Goal: Task Accomplishment & Management: Manage account settings

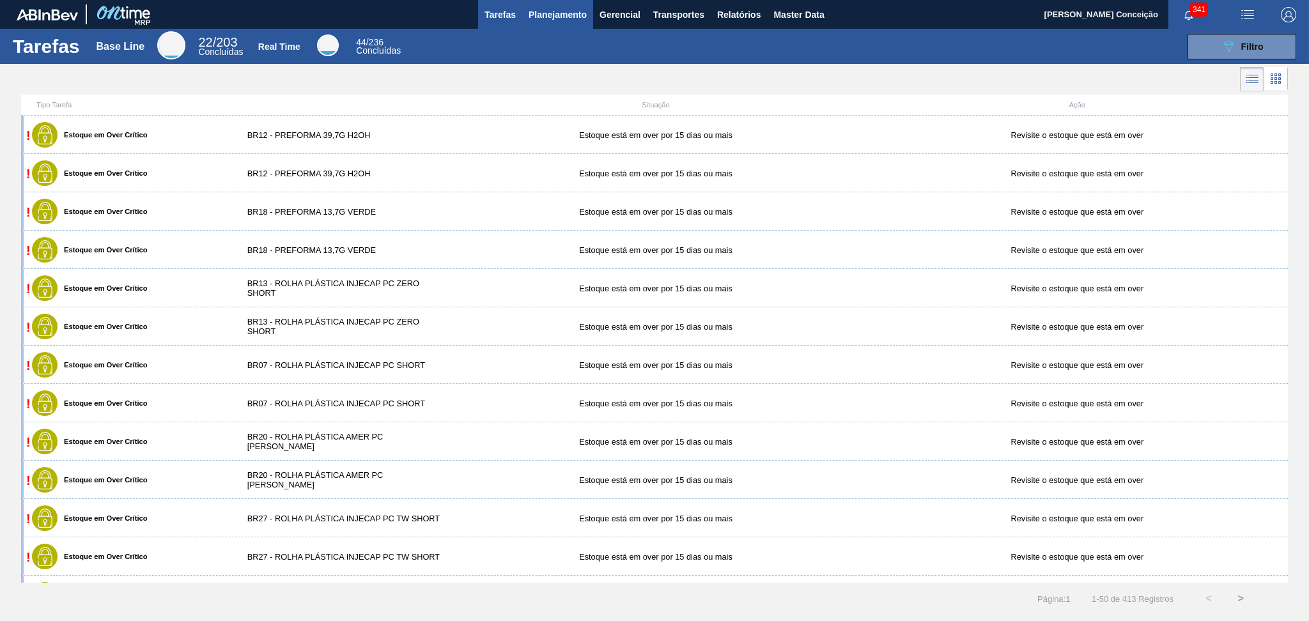
click at [559, 13] on span "Planejamento" at bounding box center [558, 14] width 58 height 15
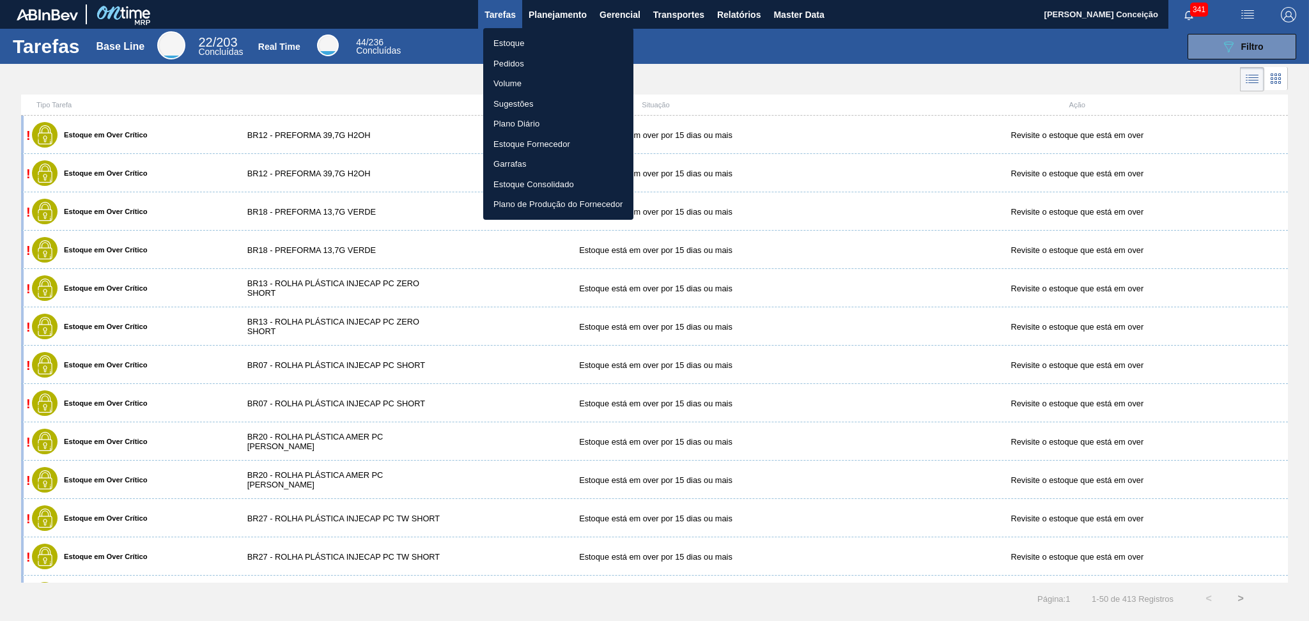
click at [559, 35] on li "Estoque" at bounding box center [558, 43] width 150 height 20
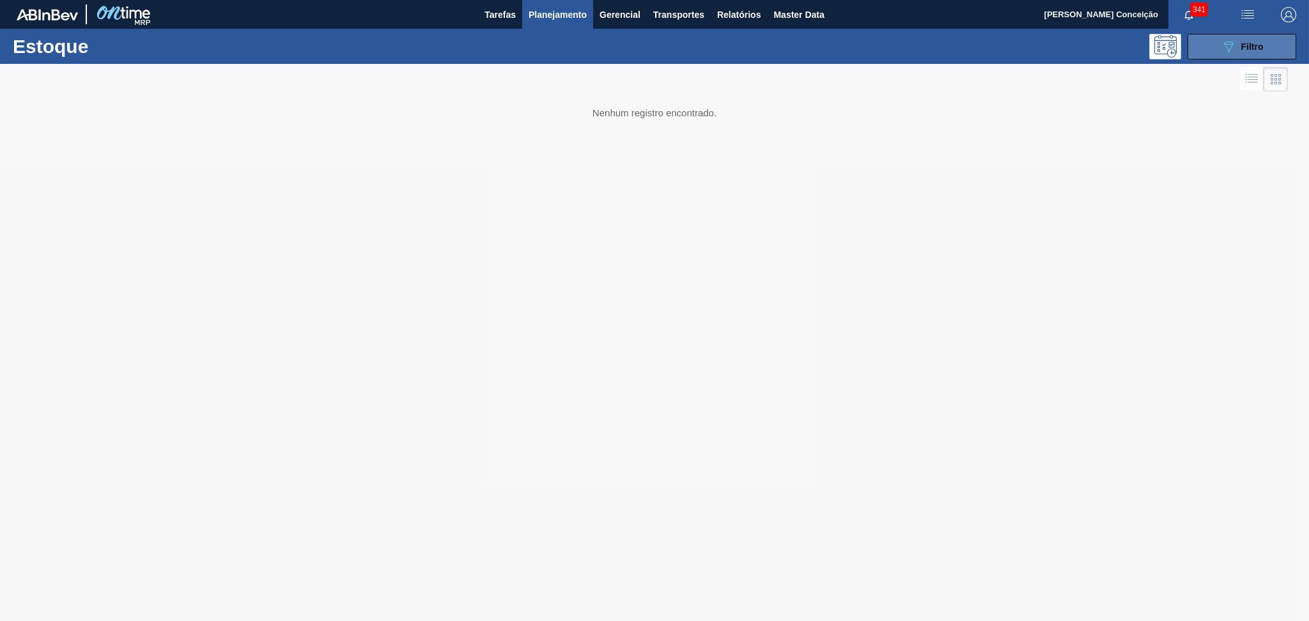
click at [1228, 42] on icon "089F7B8B-B2A5-4AFE-B5C0-19BA573D28AC" at bounding box center [1228, 46] width 15 height 15
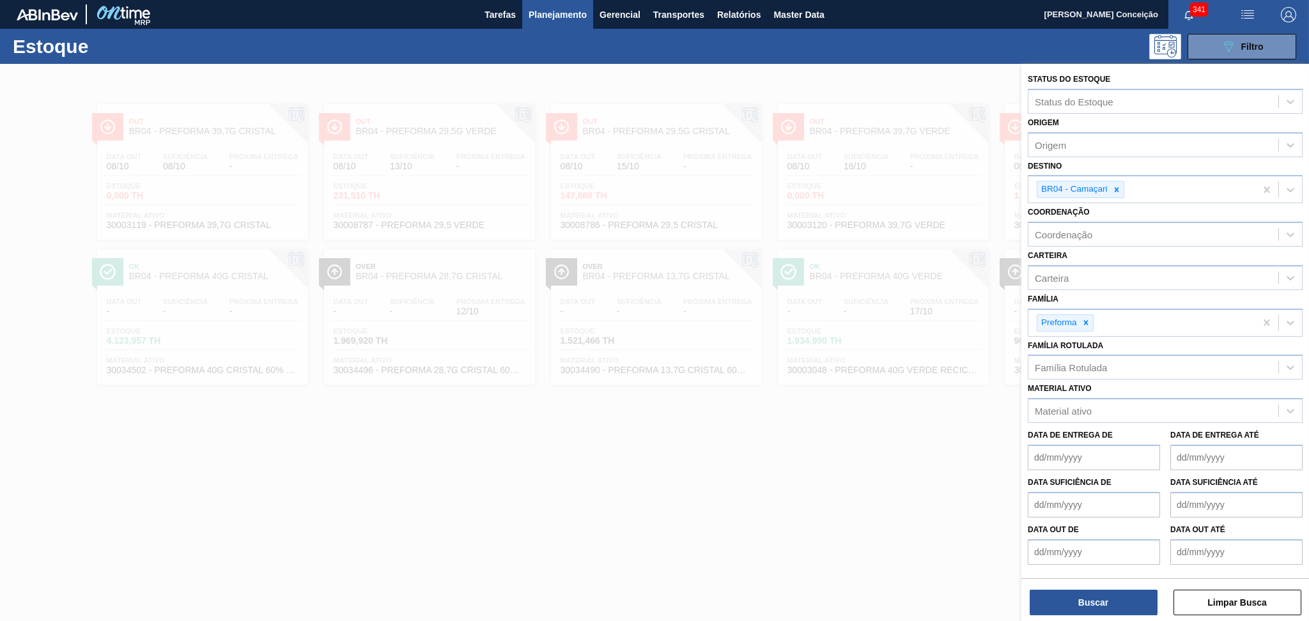
click at [562, 15] on span "Planejamento" at bounding box center [558, 14] width 58 height 15
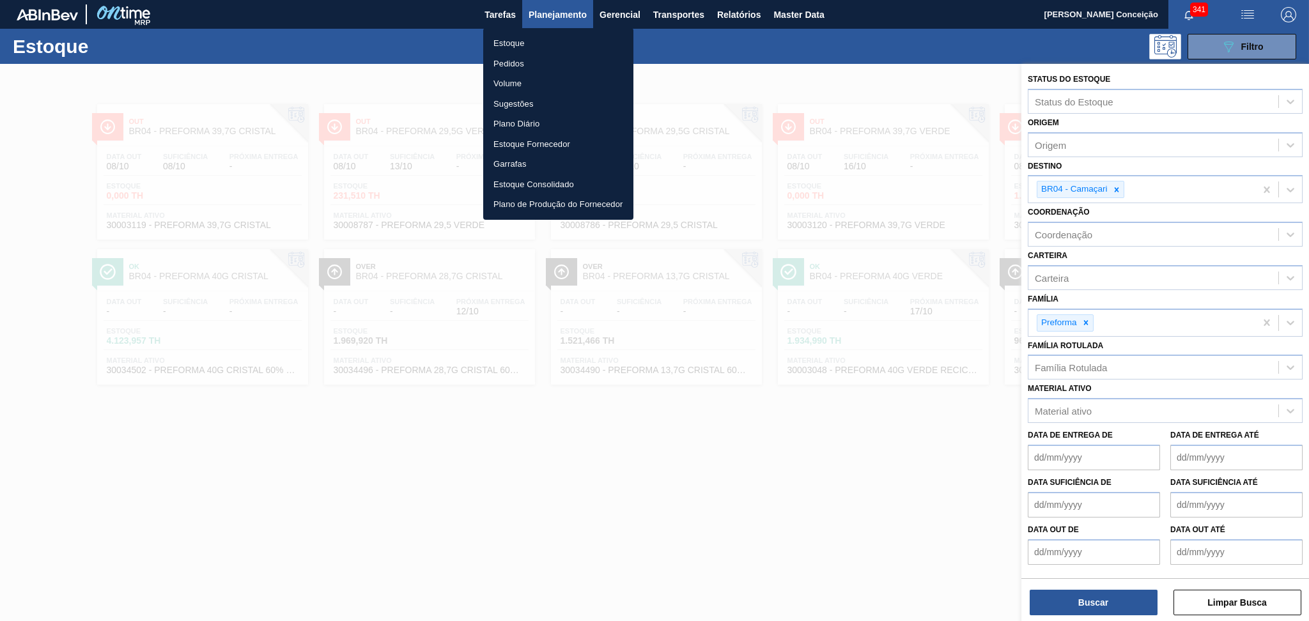
click at [491, 65] on li "Pedidos" at bounding box center [558, 64] width 150 height 20
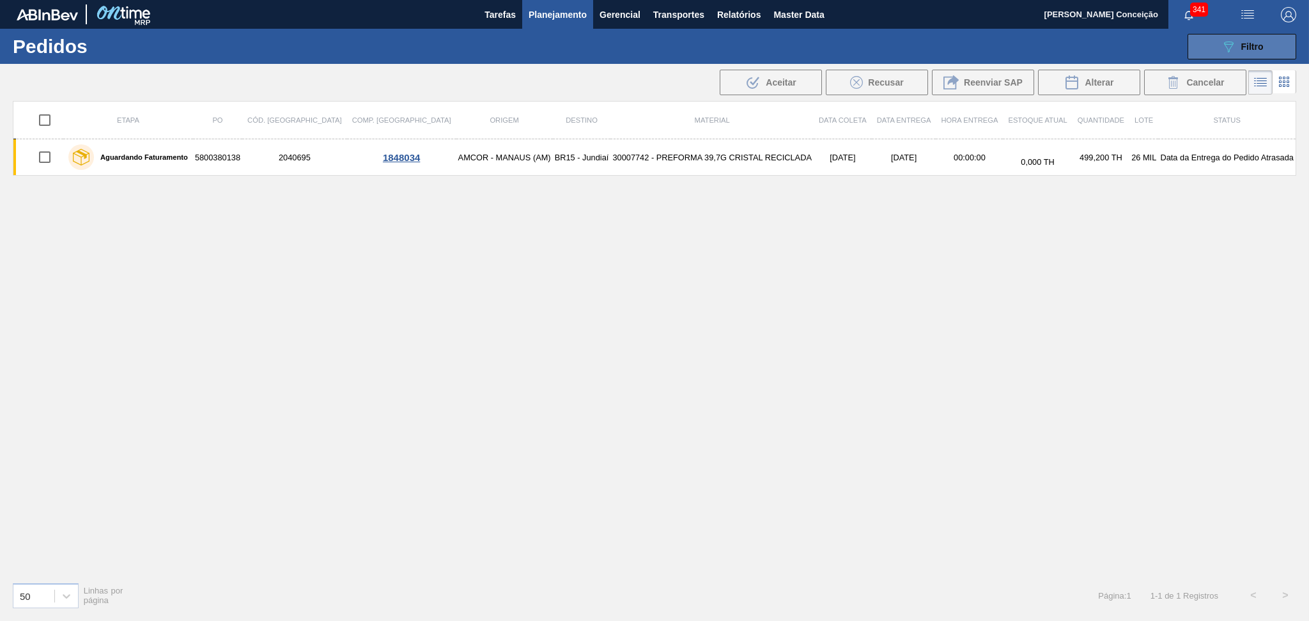
click at [1258, 45] on span "Filtro" at bounding box center [1252, 47] width 22 height 10
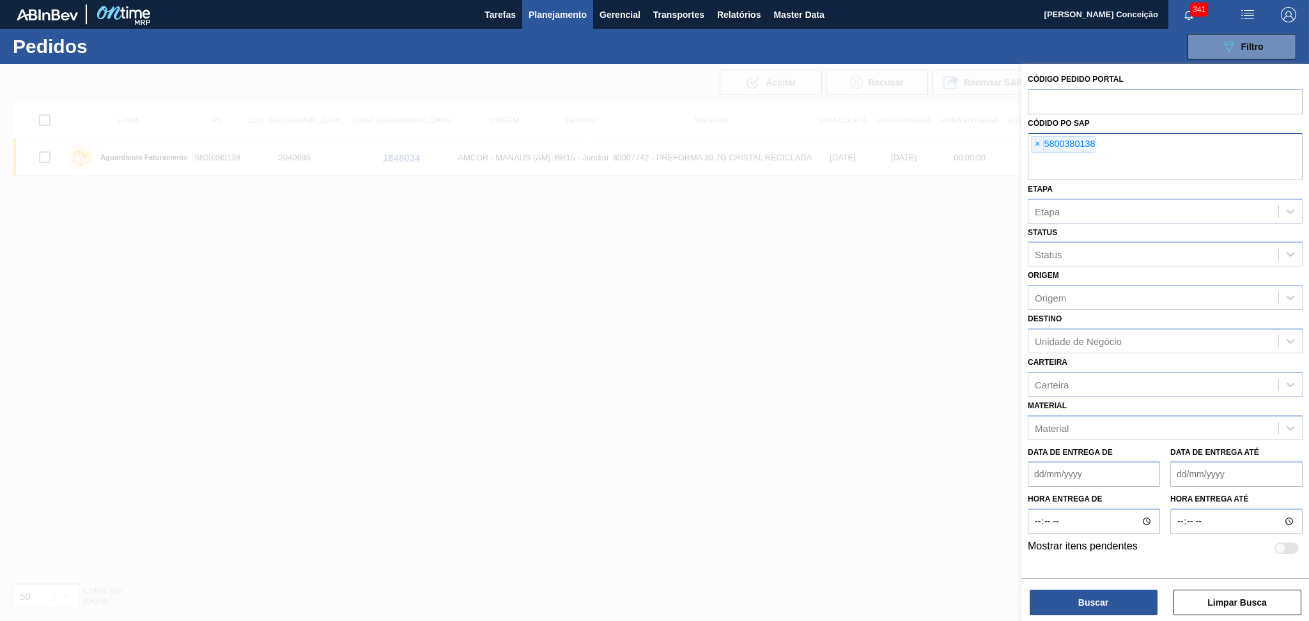
click at [1037, 141] on span "×" at bounding box center [1038, 144] width 12 height 15
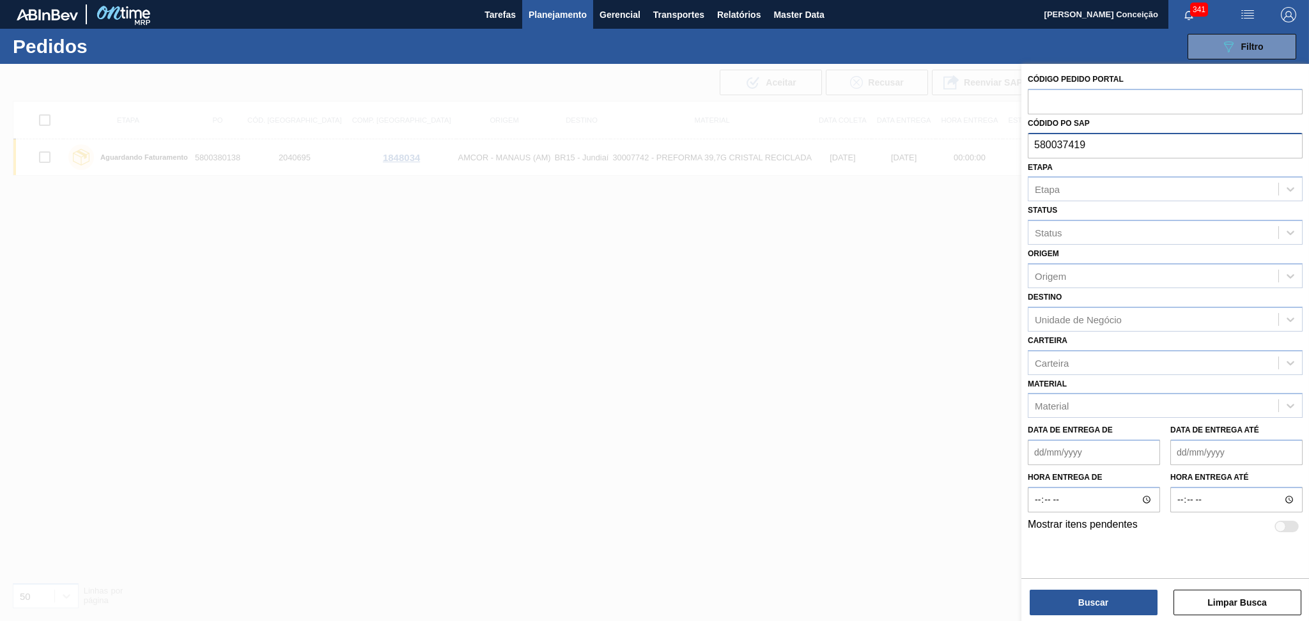
type input "5800374191"
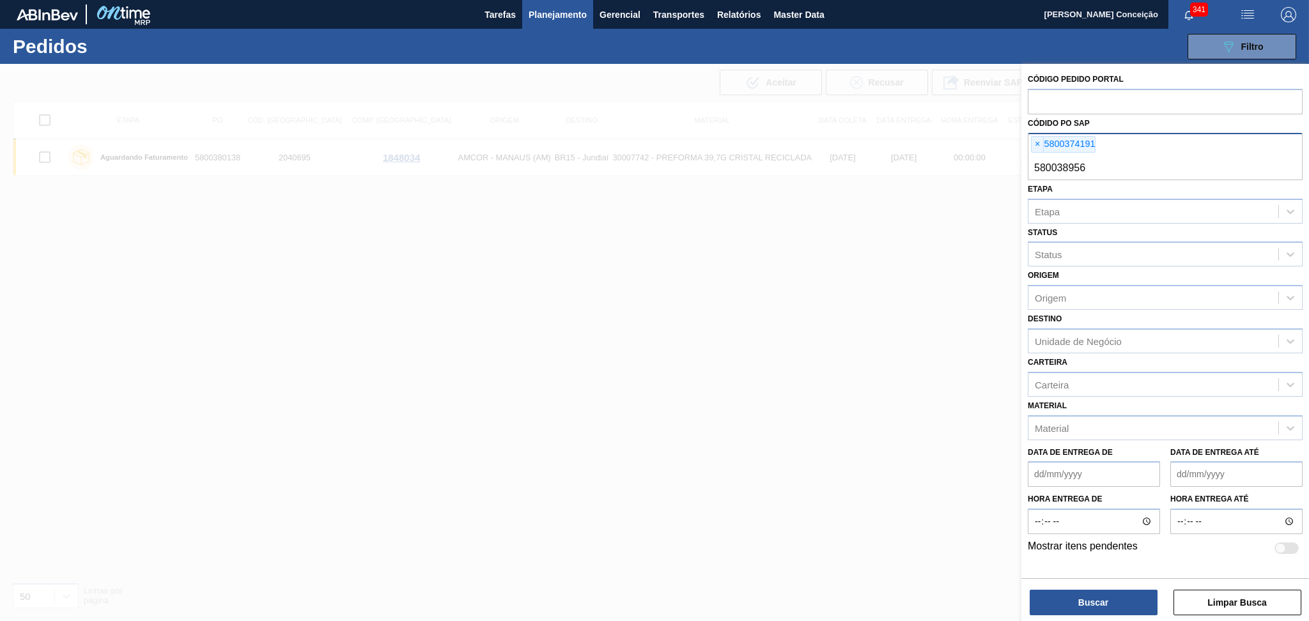
type input "5800389566"
click at [1076, 589] on div "Buscar Limpar Busca" at bounding box center [1165, 596] width 288 height 36
click at [1074, 597] on button "Buscar" at bounding box center [1094, 603] width 128 height 26
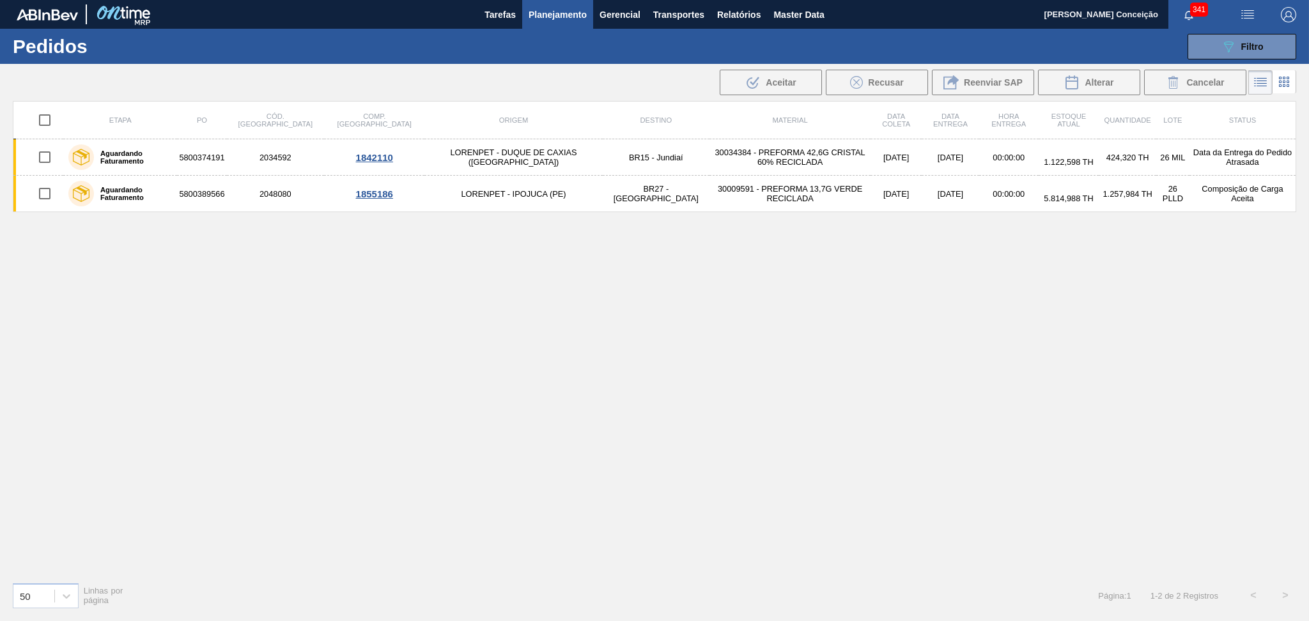
click at [305, 415] on div "Etapa PO Cód. Pedido Comp. Carga Origem Destino Material Data coleta Data Entre…" at bounding box center [654, 336] width 1283 height 471
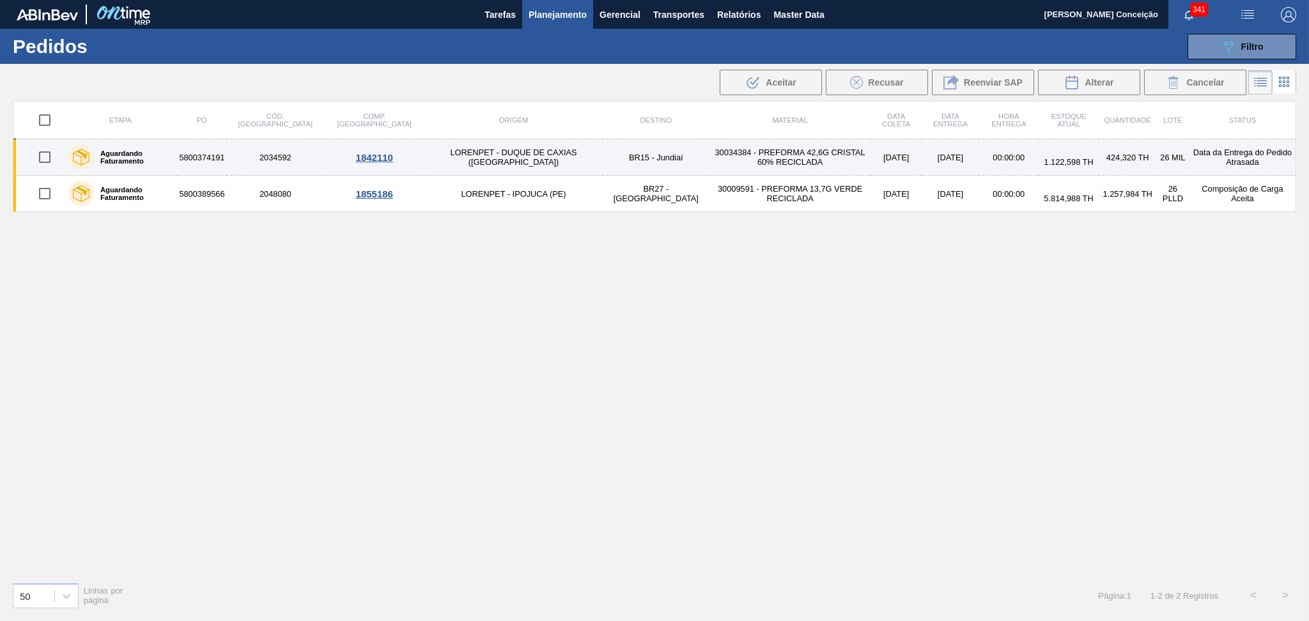
click at [709, 166] on td "30034384 - PREFORMA 42,6G CRISTAL 60% RECICLADA" at bounding box center [789, 157] width 161 height 36
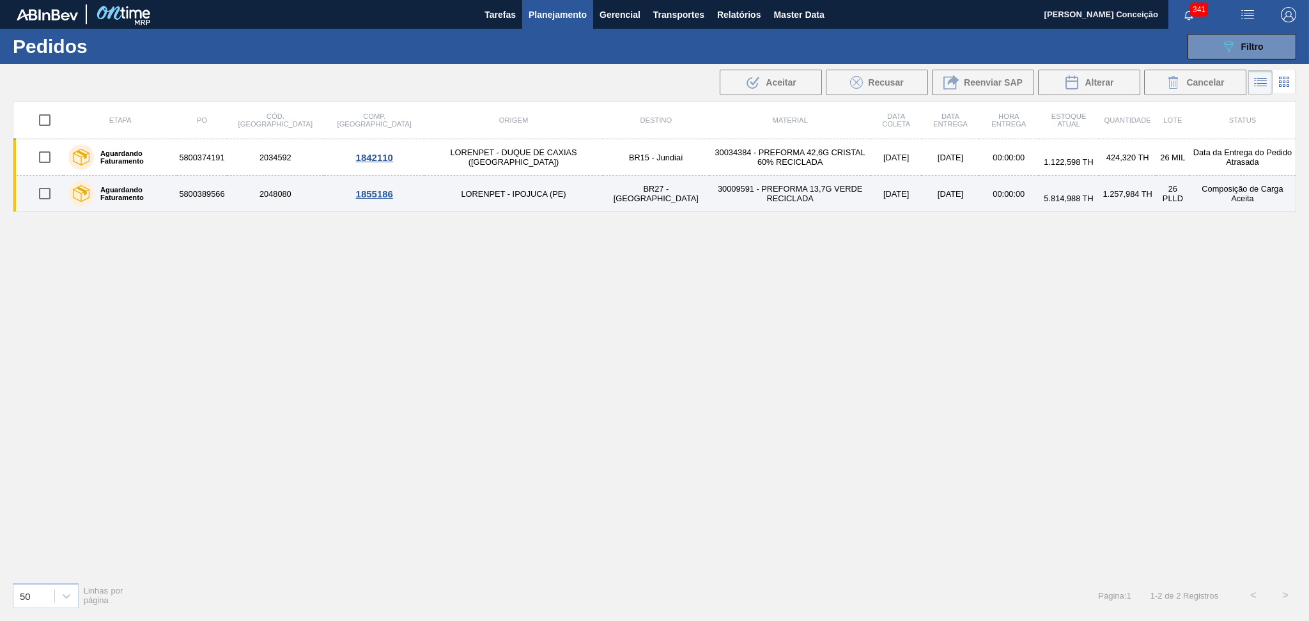
click at [709, 200] on td "30009591 - PREFORMA 13,7G VERDE RECICLADA" at bounding box center [789, 194] width 161 height 36
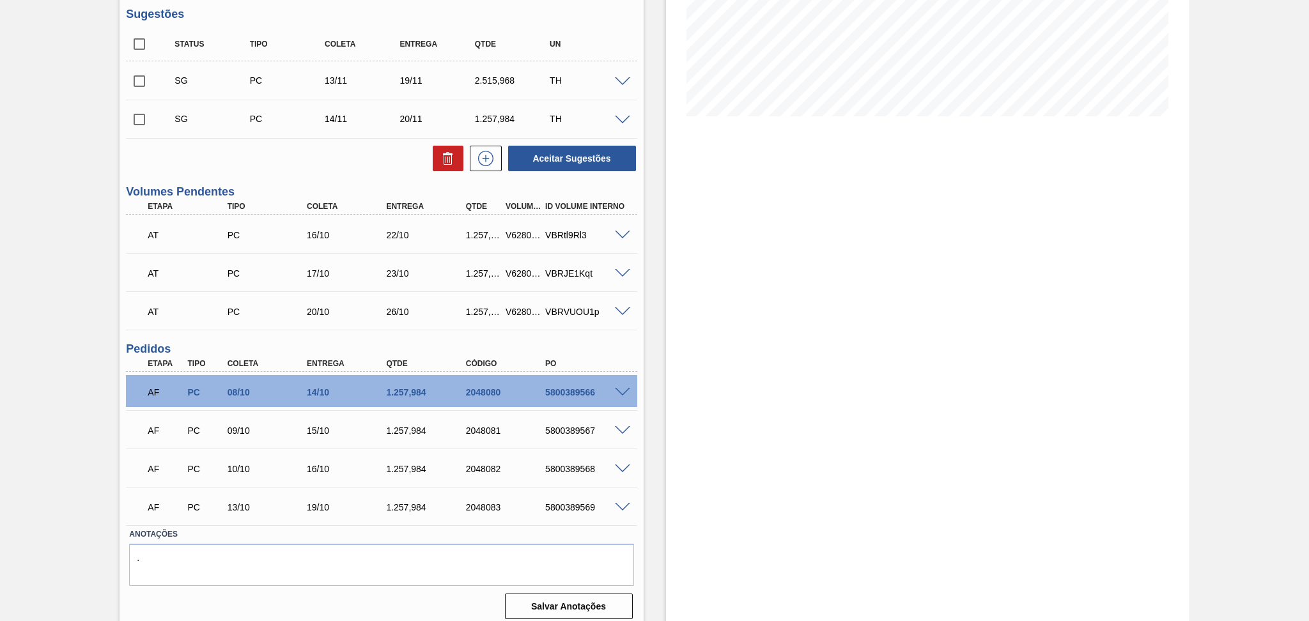
scroll to position [264, 0]
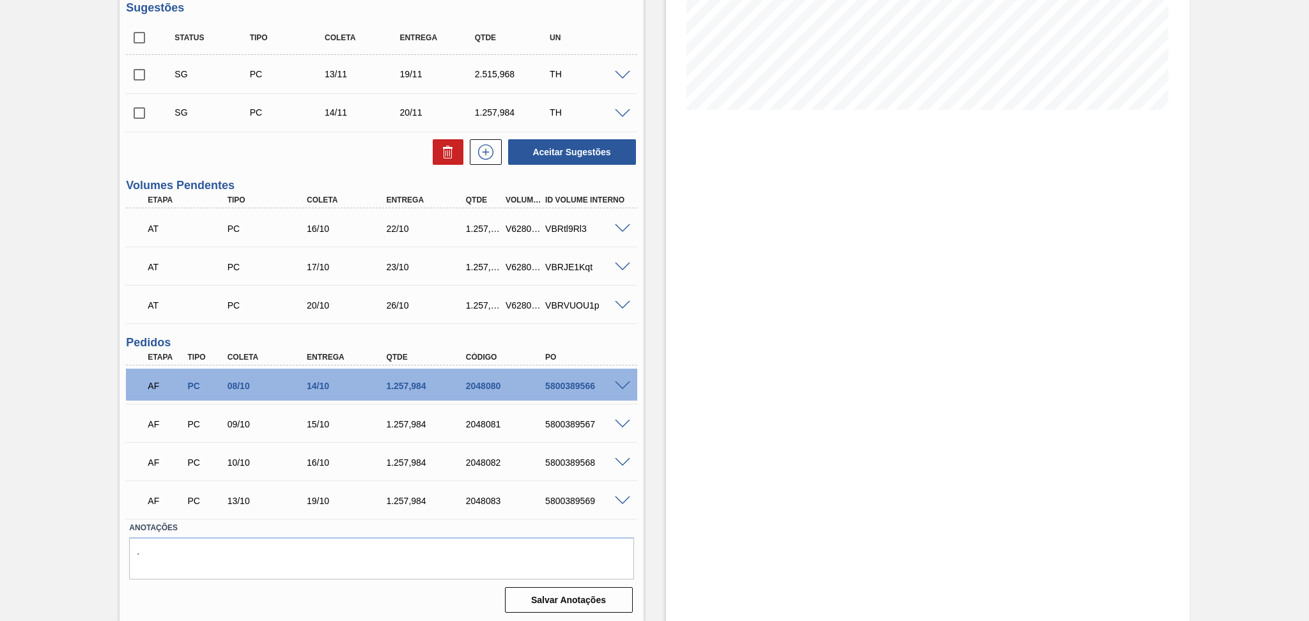
click at [622, 387] on span at bounding box center [622, 387] width 15 height 10
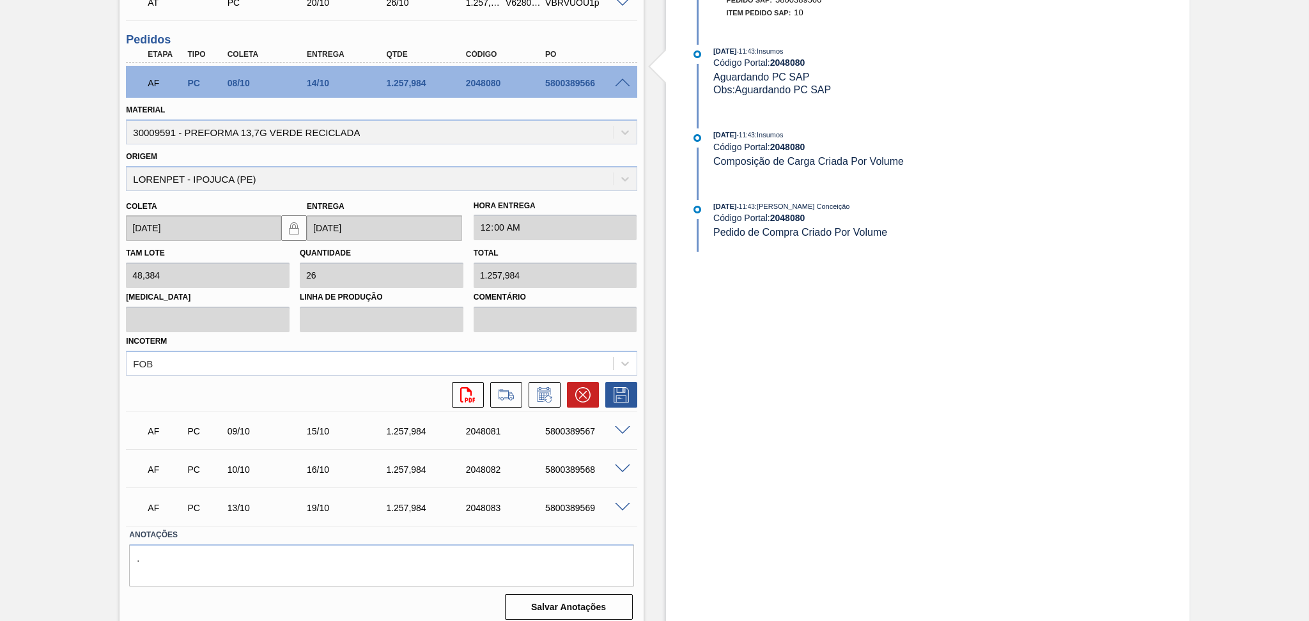
scroll to position [573, 0]
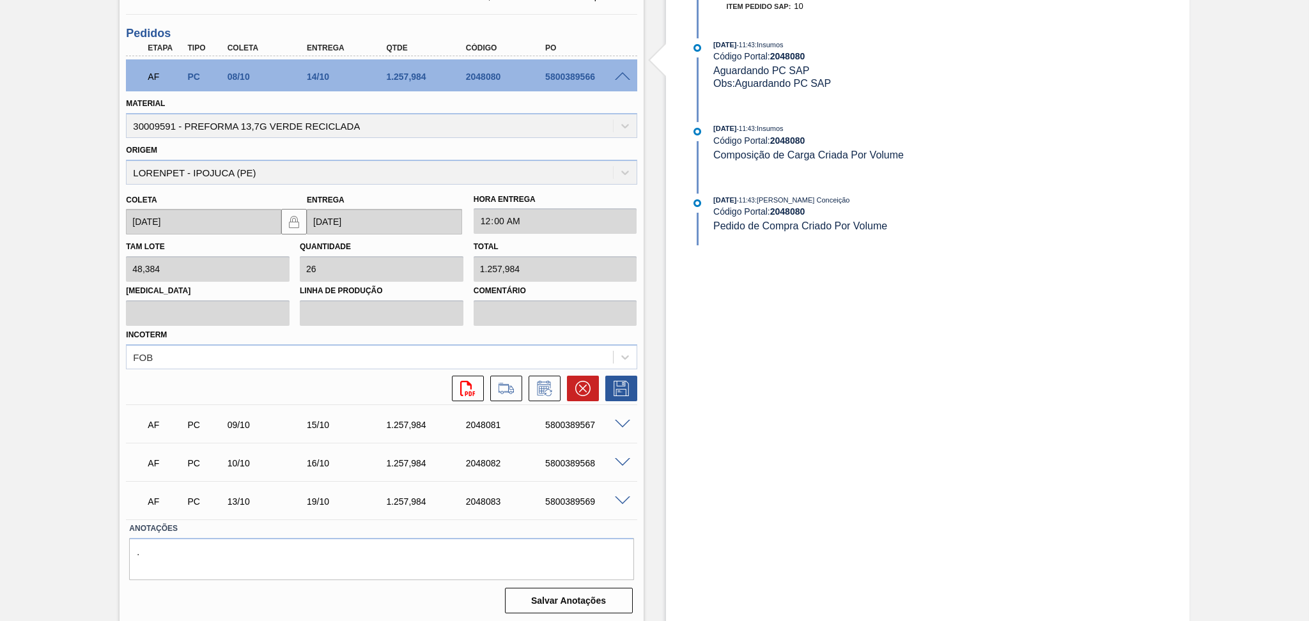
click at [535, 405] on div "AF PC 09/10 15/10 1.257,984 2048081 5800389567 Material 30009591 - PREFORMA 13,…" at bounding box center [381, 424] width 511 height 38
click at [537, 387] on icon at bounding box center [544, 388] width 20 height 15
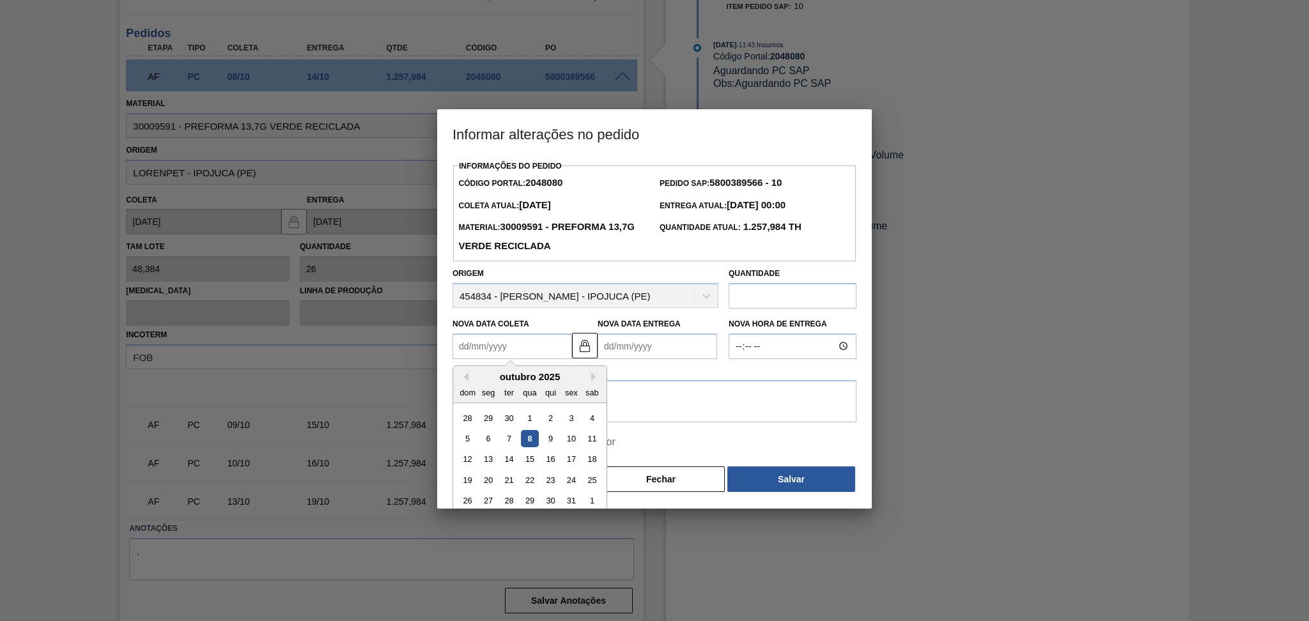
click at [499, 345] on Coleta2048080 "Nova Data Coleta" at bounding box center [512, 347] width 120 height 26
type Coleta2048080 "0"
type Entrega2048080 "07/01/2000"
type Coleta2048080 "09"
type Entrega2048080 "[DATE]"
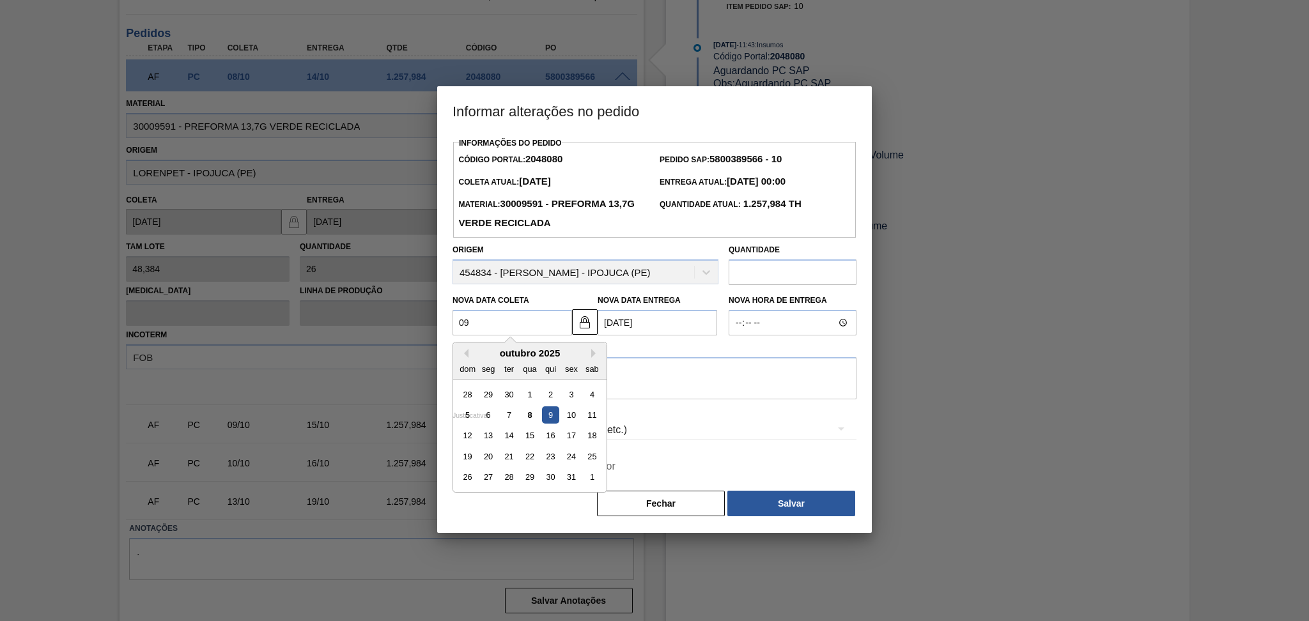
click at [548, 422] on div "9" at bounding box center [550, 414] width 17 height 17
type Coleta2048080 "[DATE]"
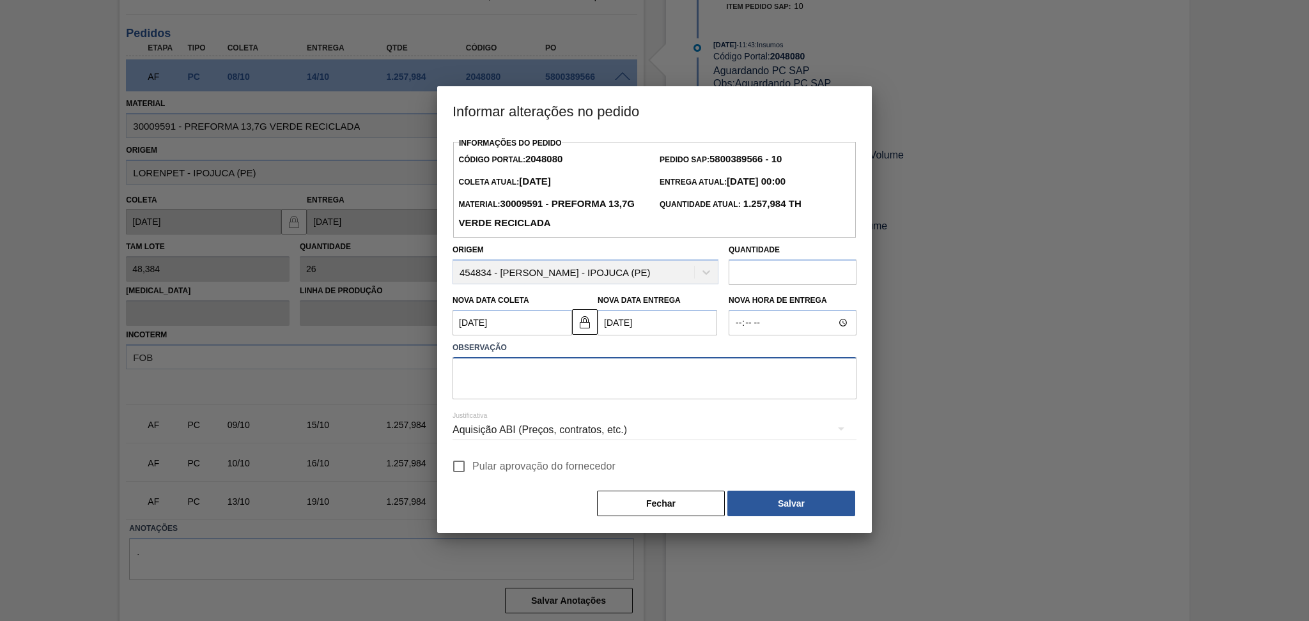
click at [506, 370] on textarea at bounding box center [654, 378] width 404 height 42
type textarea "furo reprogramado"
click at [497, 476] on label "Pular aprovação do fornecedor" at bounding box center [530, 466] width 170 height 27
click at [472, 476] on input "Pular aprovação do fornecedor" at bounding box center [458, 466] width 27 height 27
checkbox input "true"
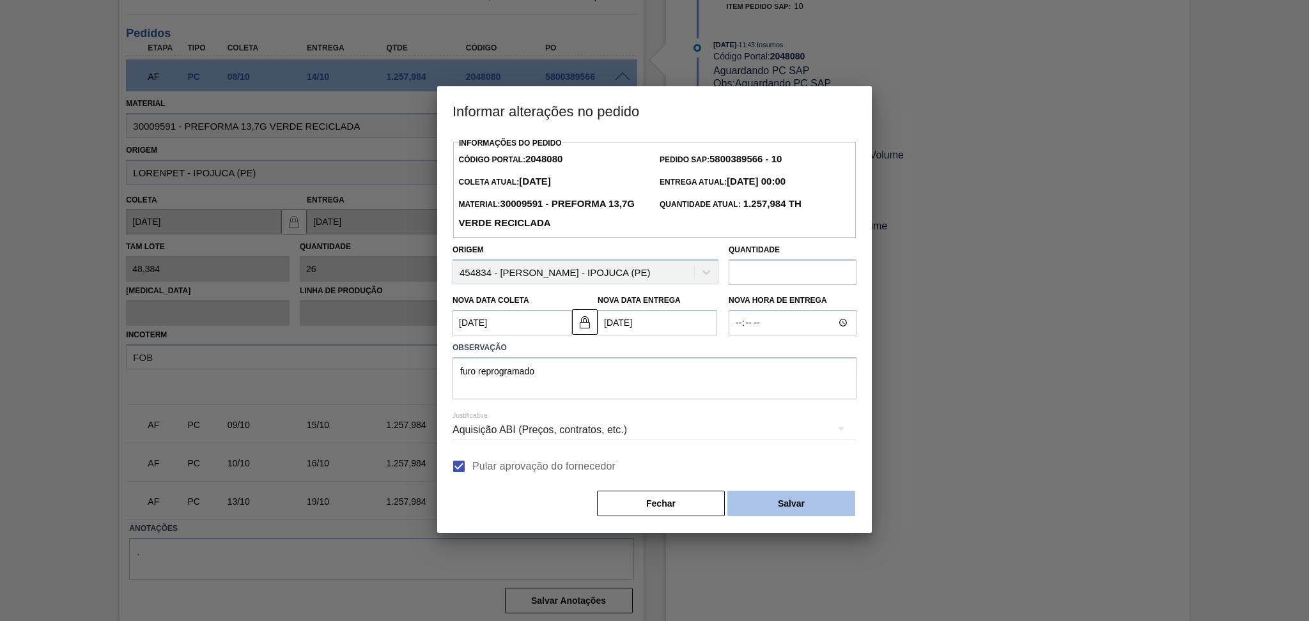
click at [769, 502] on button "Salvar" at bounding box center [791, 504] width 128 height 26
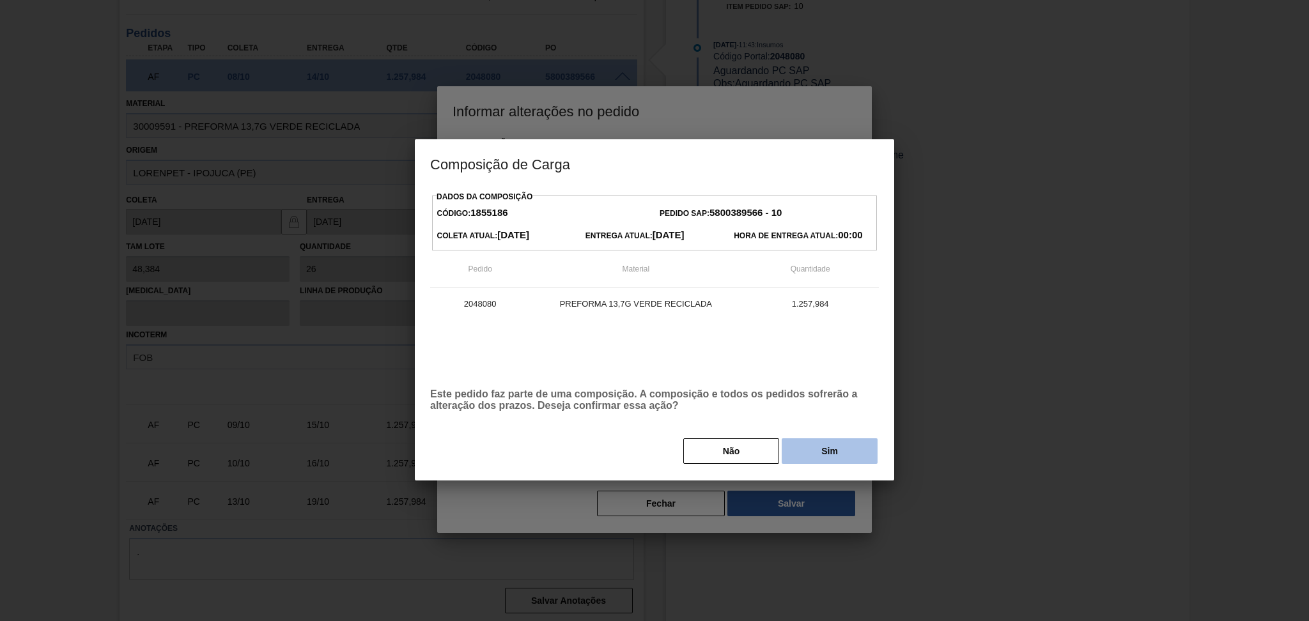
click at [792, 447] on button "Sim" at bounding box center [830, 451] width 96 height 26
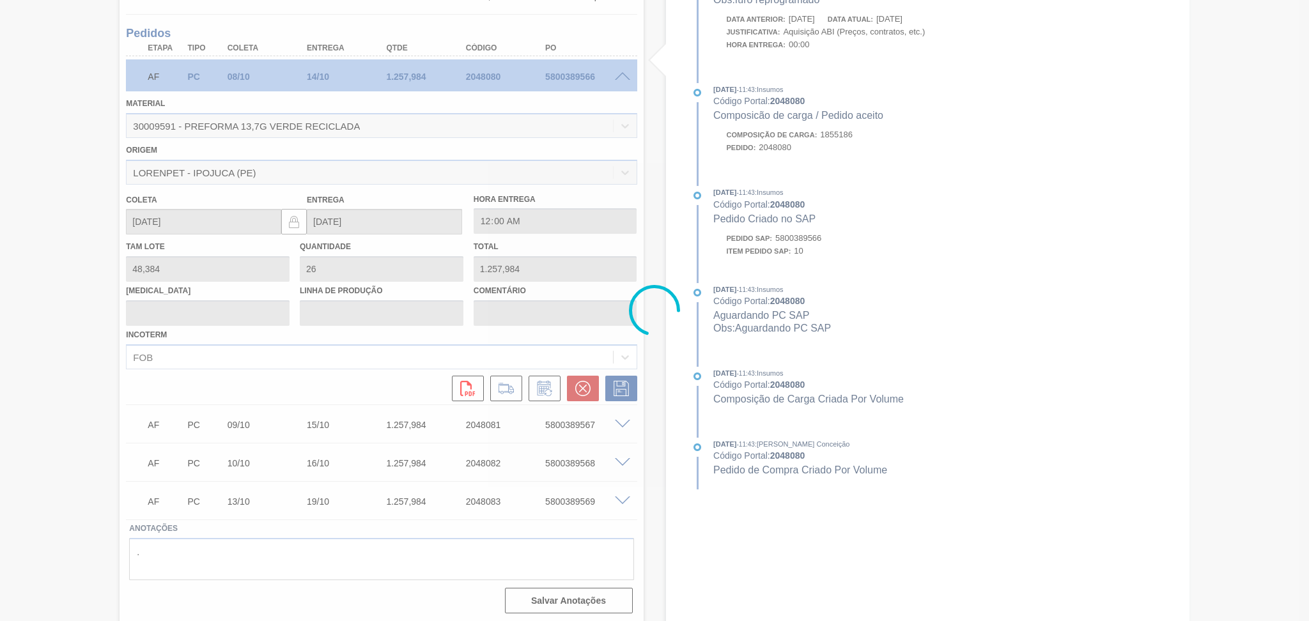
type input "furo reprogramado"
type input "[DATE]"
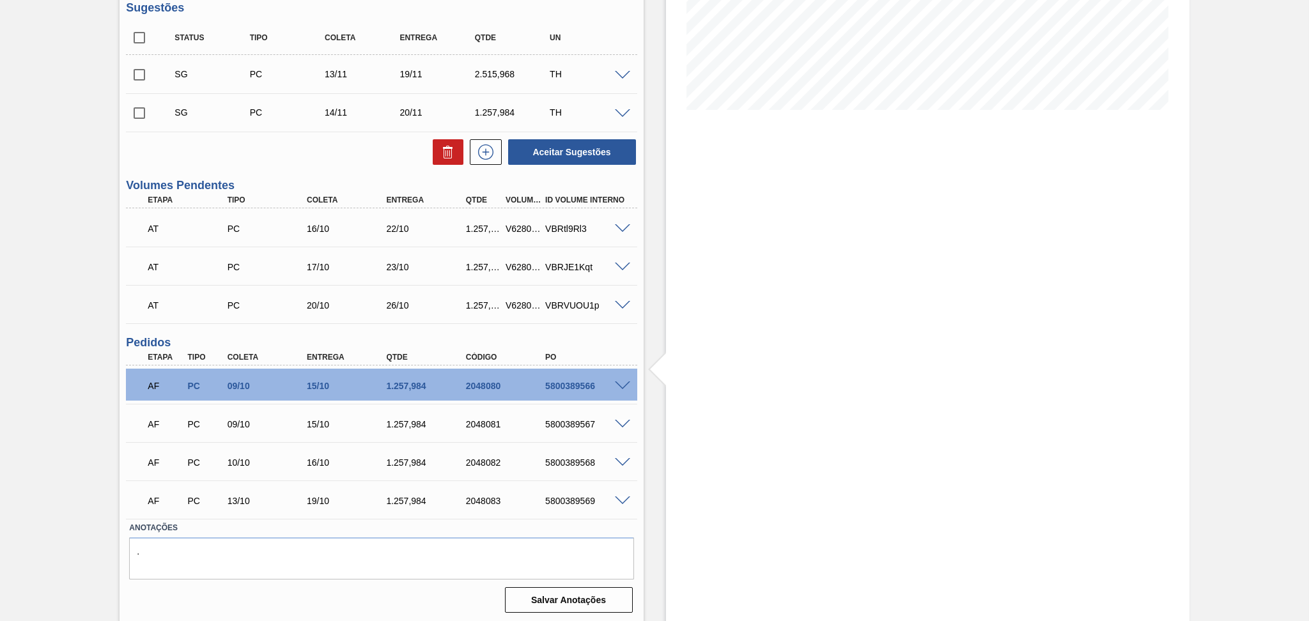
click at [56, 481] on div "Aguardando Faturamento BR27 - PREFORMA 13,7G VERDE Unidade Nova Minas PE MIN 3.…" at bounding box center [654, 212] width 1309 height 824
click at [232, 548] on textarea "." at bounding box center [381, 558] width 504 height 42
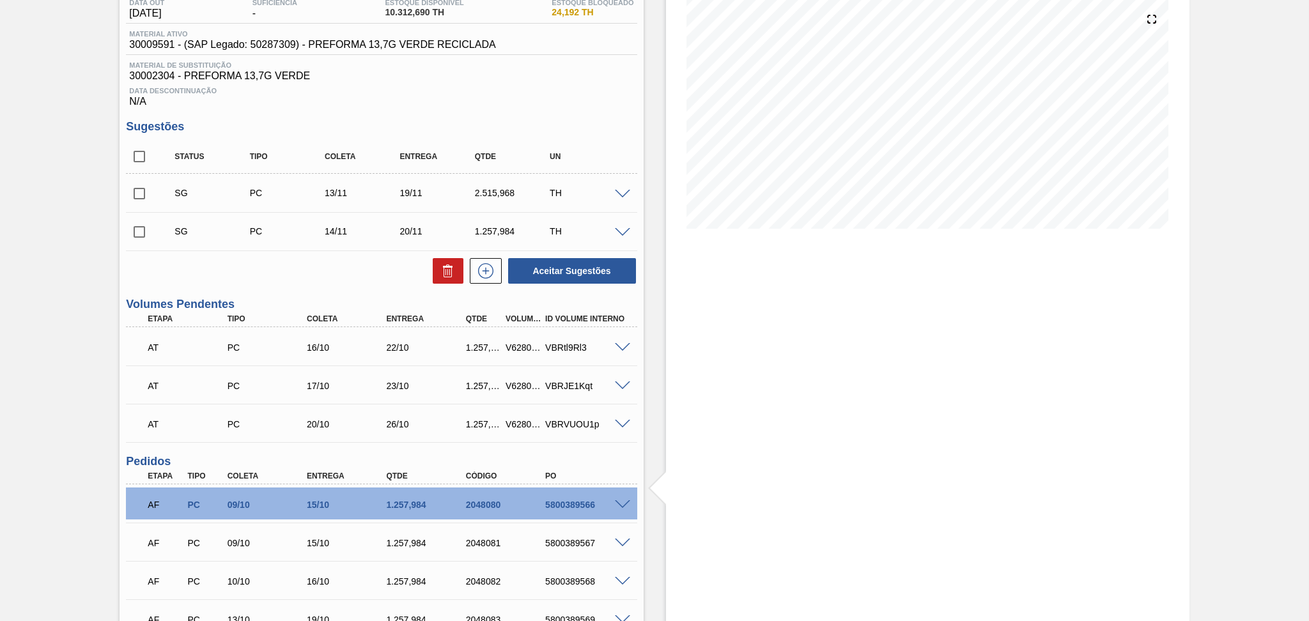
scroll to position [170, 0]
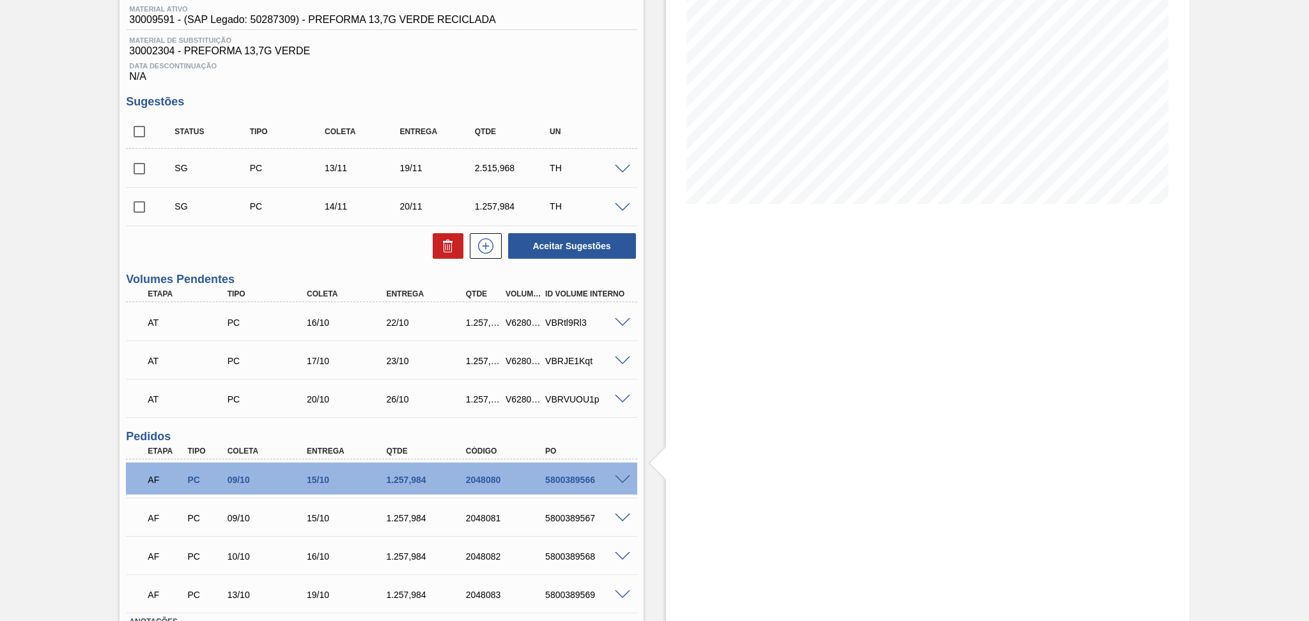
click at [719, 429] on div "Estoque De 08/10/2025 Até 15/11/2025 Filtro" at bounding box center [927, 306] width 523 height 824
click at [822, 411] on div "Estoque De 08/10/2025 Até 15/11/2025 Filtro" at bounding box center [927, 306] width 523 height 824
click at [570, 481] on div "5800389566" at bounding box center [586, 480] width 89 height 10
copy div "5800389566"
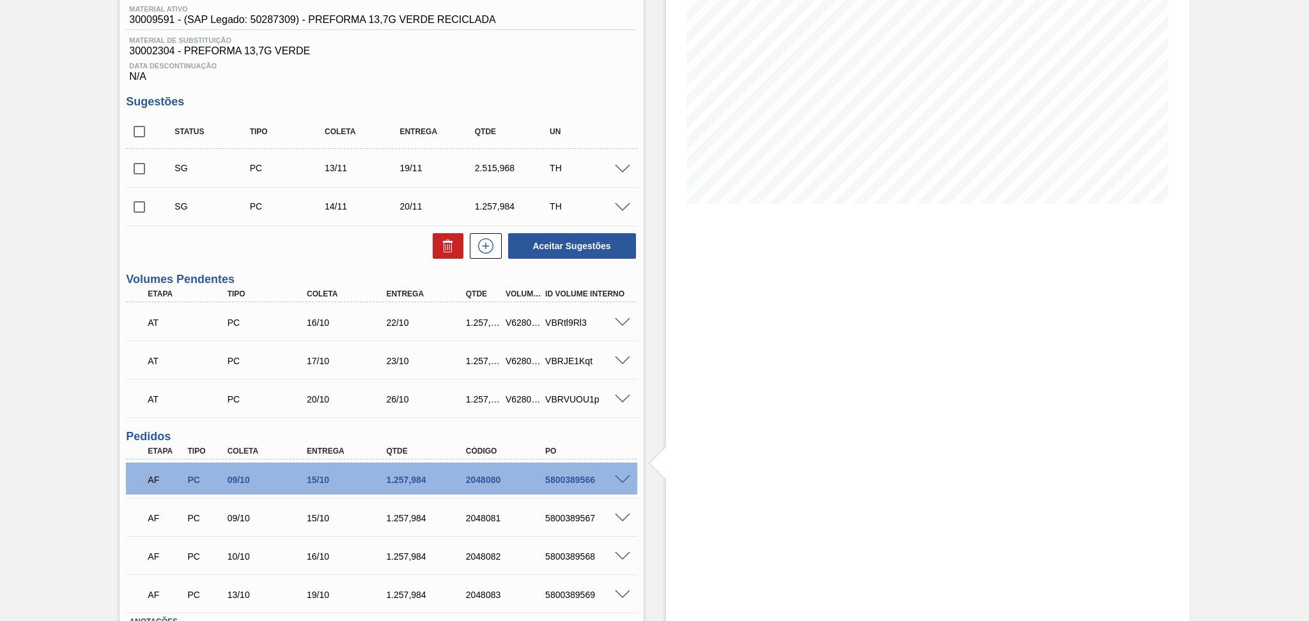
click at [810, 472] on div "Estoque De 08/10/2025 Até 15/11/2025 Filtro" at bounding box center [927, 306] width 523 height 824
click at [917, 431] on div "Estoque De 08/10/2025 Até 15/11/2025 Filtro" at bounding box center [927, 306] width 523 height 824
click at [65, 507] on div "Aguardando Faturamento BR27 - PREFORMA 13,7G VERDE Unidade Nova Minas PE MIN 3.…" at bounding box center [654, 306] width 1309 height 824
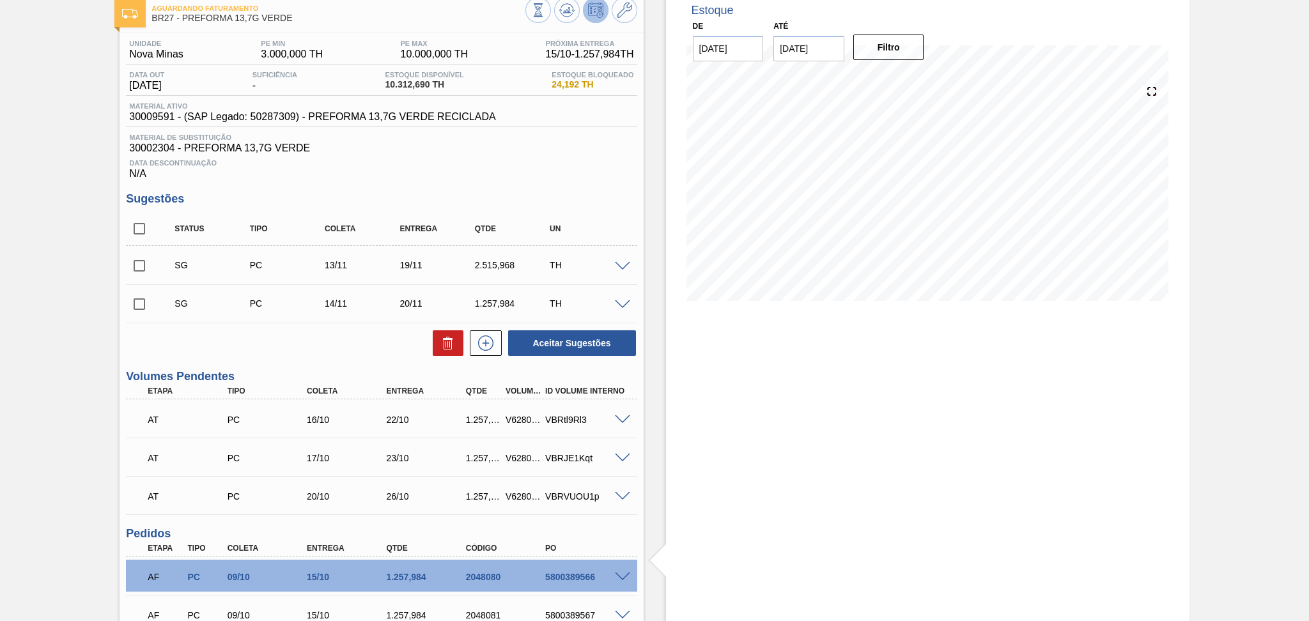
scroll to position [0, 0]
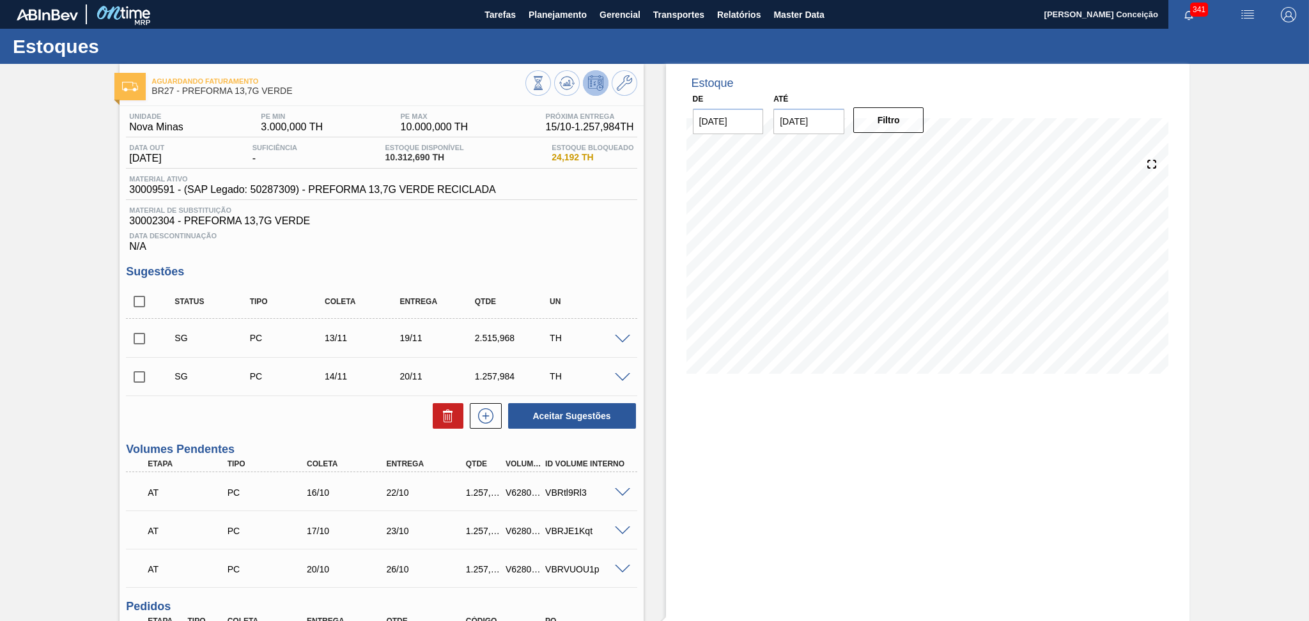
click at [508, 230] on div "Data Descontinuação N/A" at bounding box center [381, 240] width 511 height 26
click at [452, 253] on div "Unidade Nova Minas PE MIN 3.000,000 TH PE MAX 10.000,000 TH Próxima Entrega 15/…" at bounding box center [381, 493] width 523 height 775
click at [494, 268] on h3 "Sugestões" at bounding box center [381, 271] width 511 height 13
click at [320, 403] on div "Aceitar Sugestões" at bounding box center [381, 416] width 511 height 28
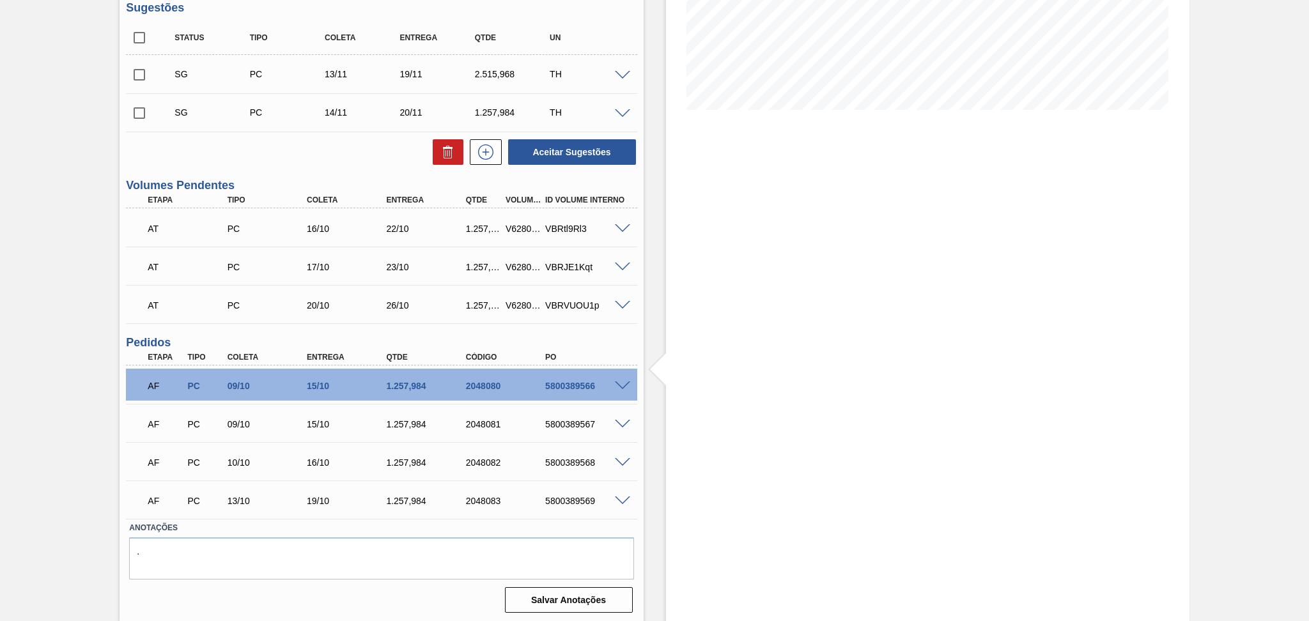
click at [666, 353] on span at bounding box center [674, 369] width 16 height 43
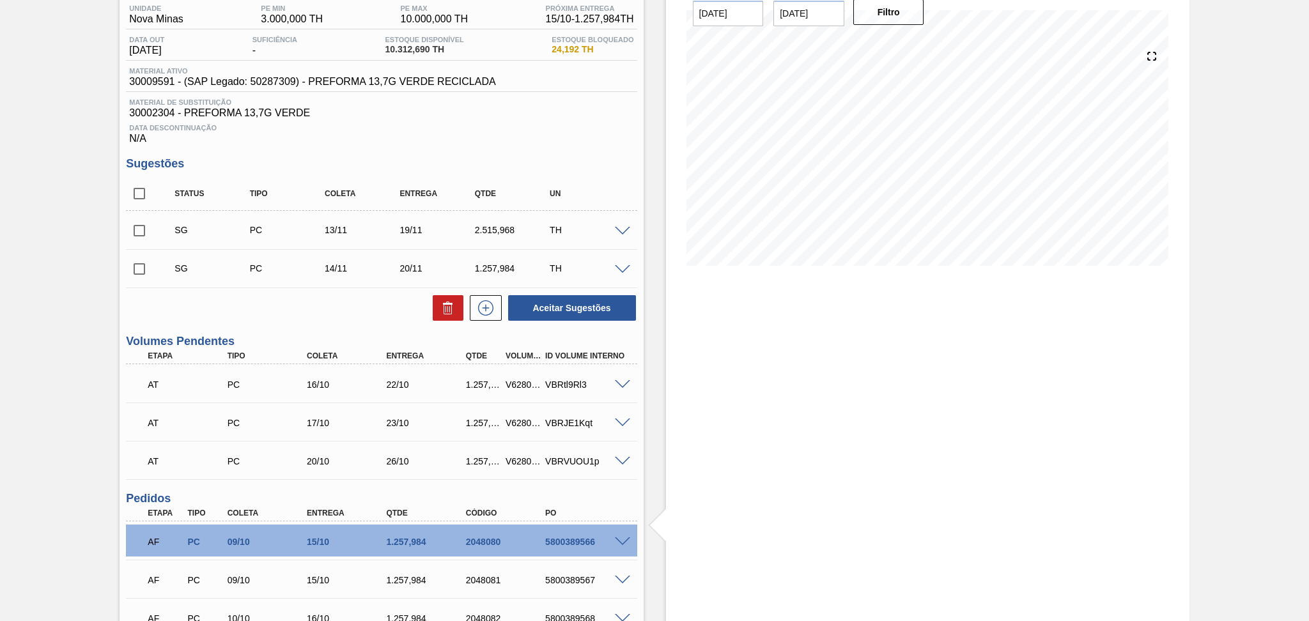
scroll to position [8, 0]
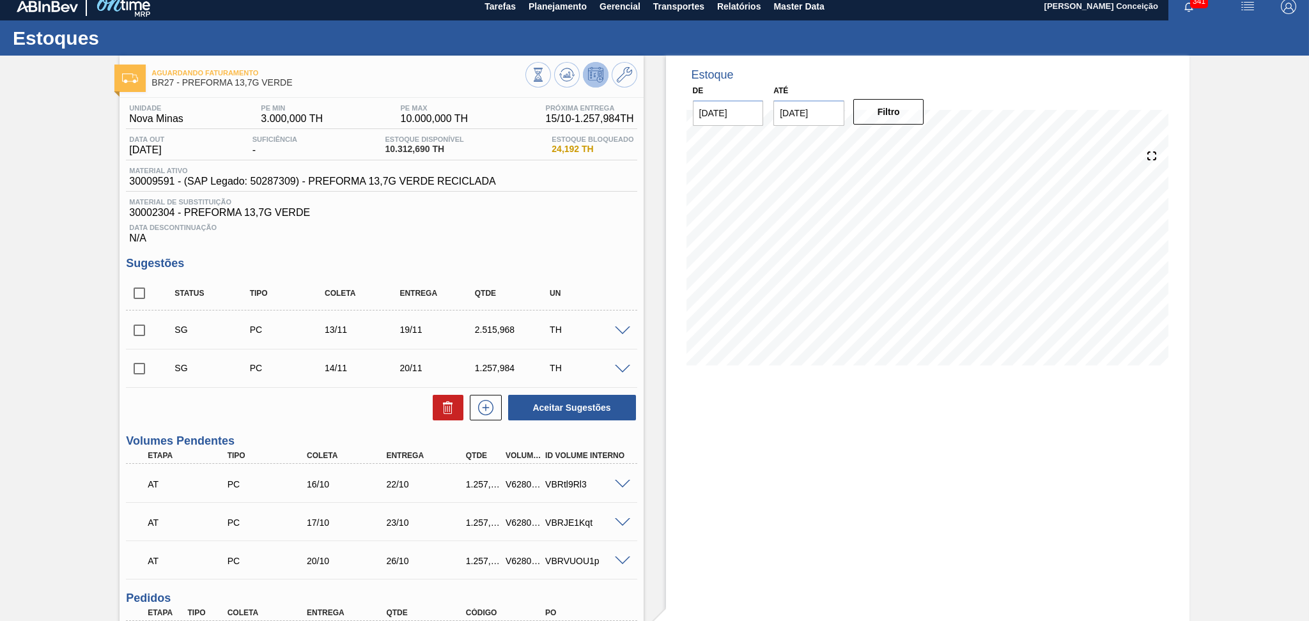
click at [601, 233] on div "Data Descontinuação N/A" at bounding box center [381, 232] width 511 height 26
click at [161, 183] on span "30009591 - (SAP Legado: 50287309) - PREFORMA 13,7G VERDE RECICLADA" at bounding box center [312, 182] width 366 height 12
copy span "30009591"
click at [709, 467] on div "Estoque De 08/10/2025 Até 15/11/2025 Filtro 21/10 Projeção de Estoque 9,944.626…" at bounding box center [927, 468] width 523 height 824
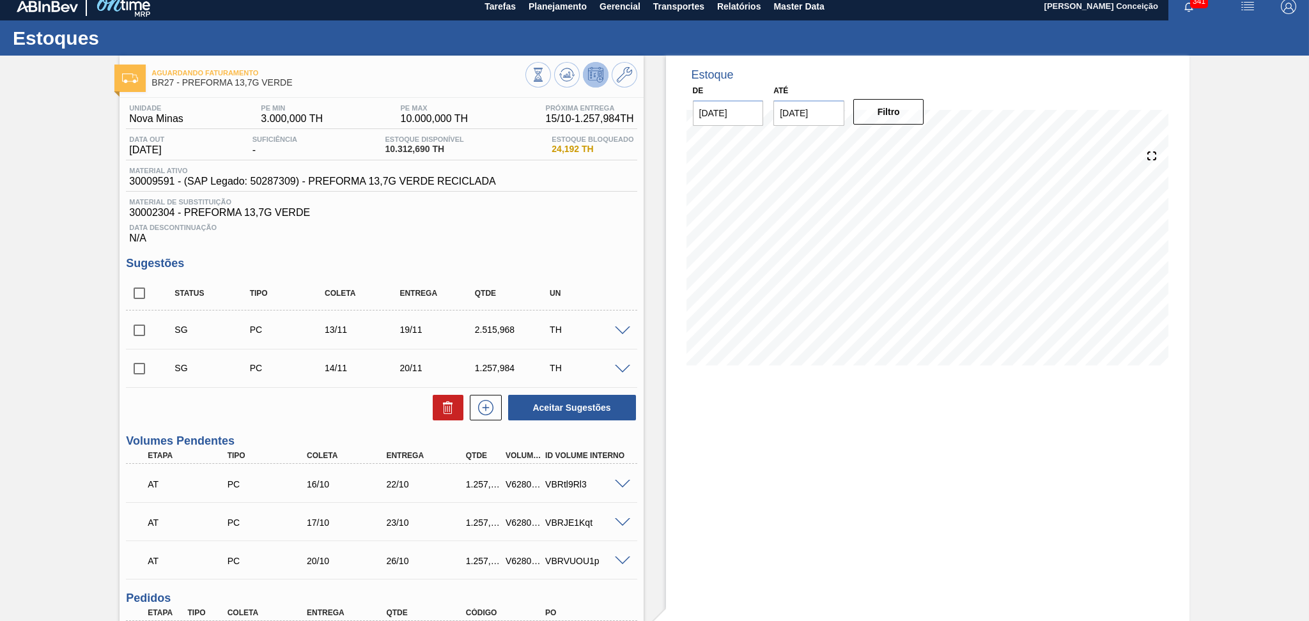
click at [282, 435] on h3 "Volumes Pendentes" at bounding box center [381, 441] width 511 height 13
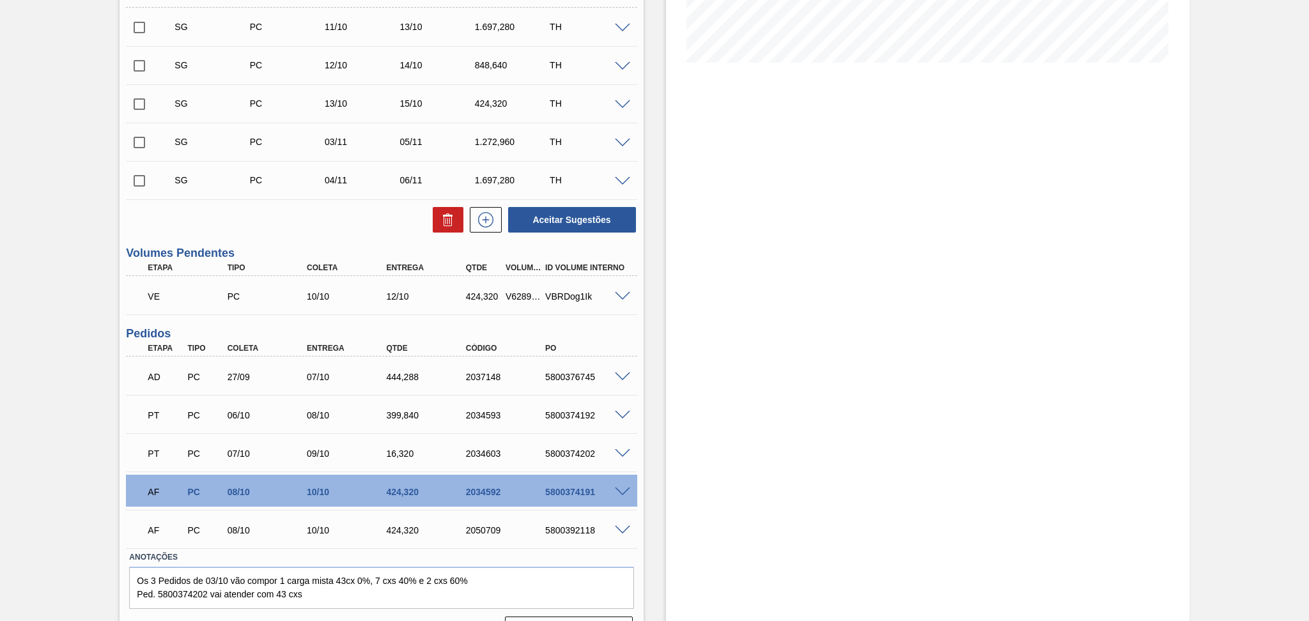
scroll to position [341, 0]
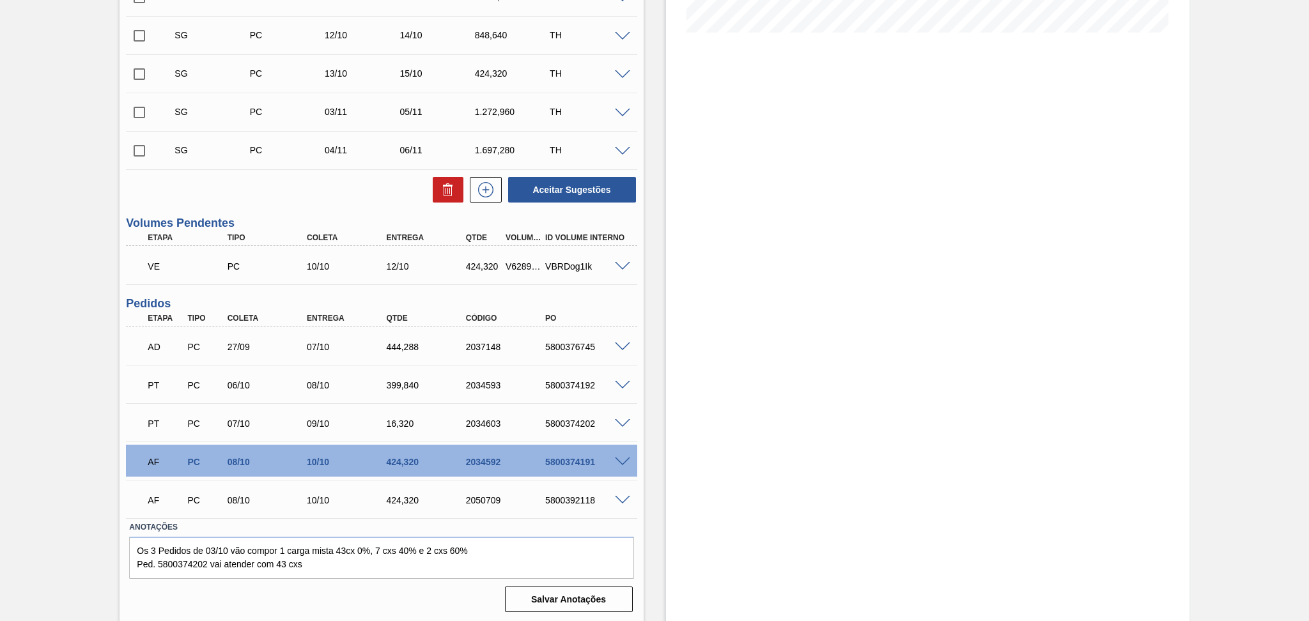
click at [619, 383] on span at bounding box center [622, 386] width 15 height 10
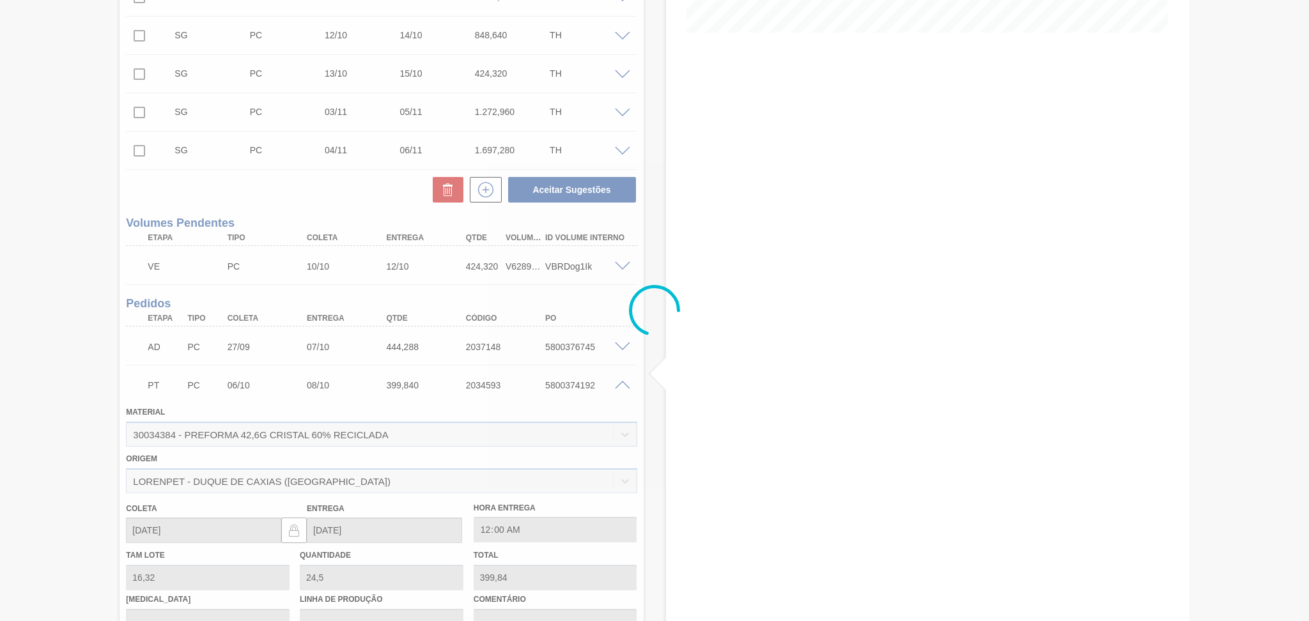
click at [624, 383] on div at bounding box center [654, 310] width 1309 height 621
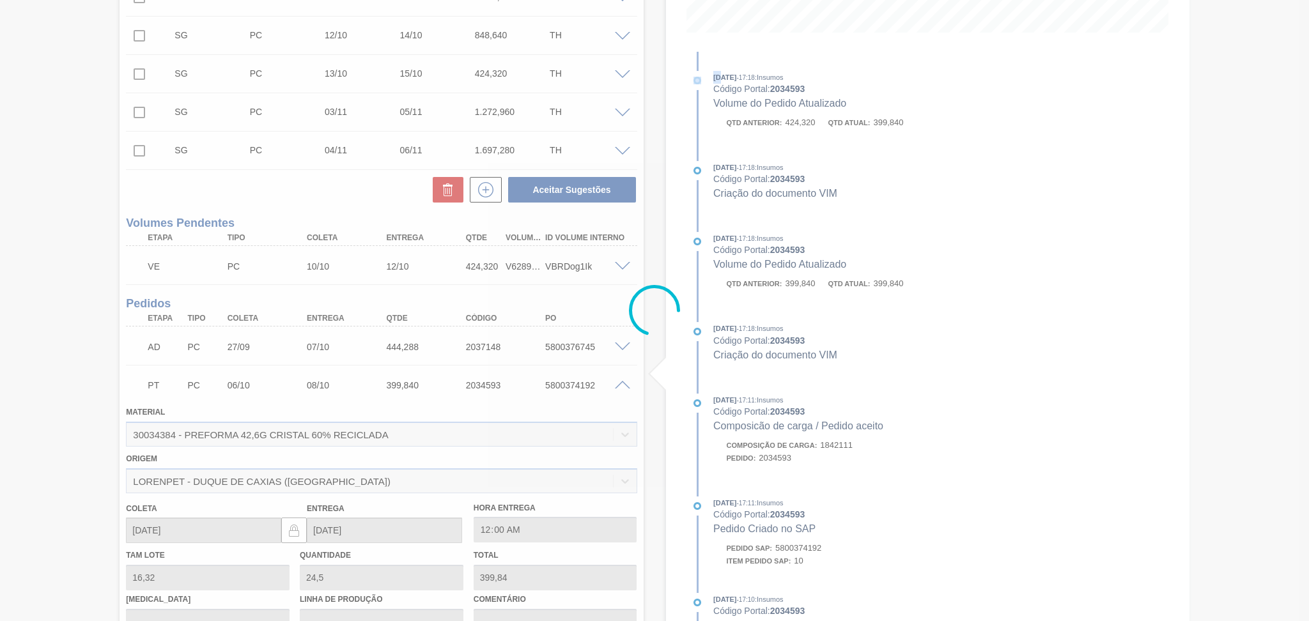
click at [624, 383] on div at bounding box center [654, 310] width 1309 height 621
click at [624, 383] on span at bounding box center [622, 386] width 15 height 10
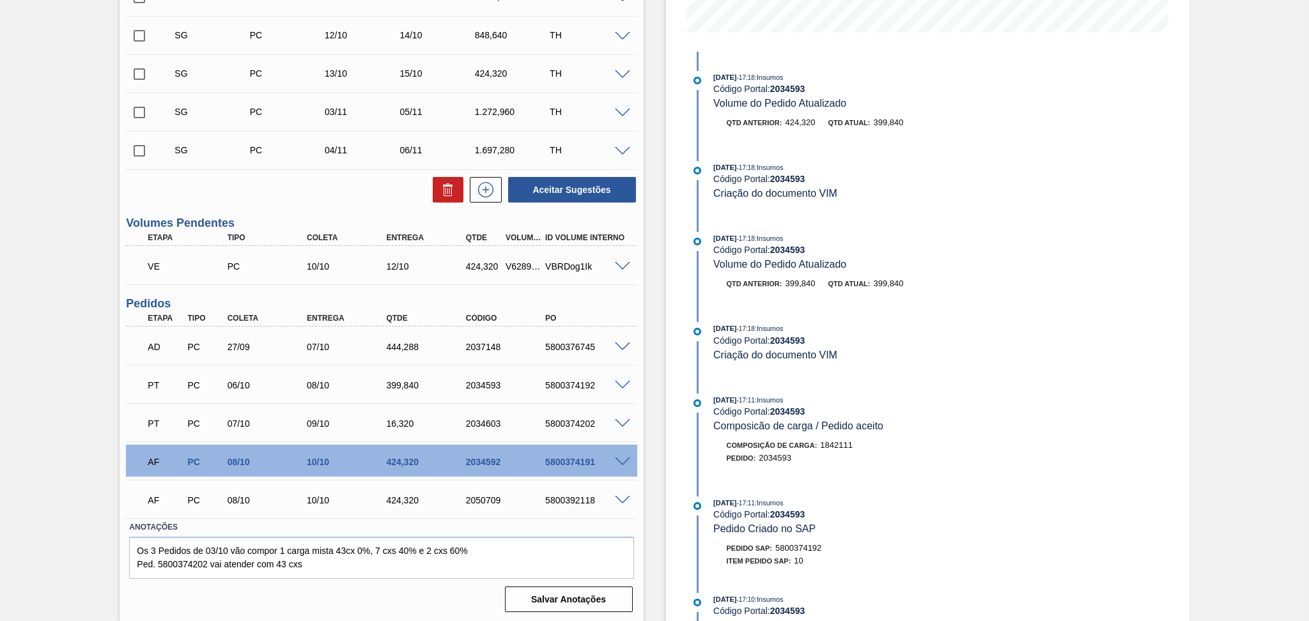
click at [618, 422] on span at bounding box center [622, 424] width 15 height 10
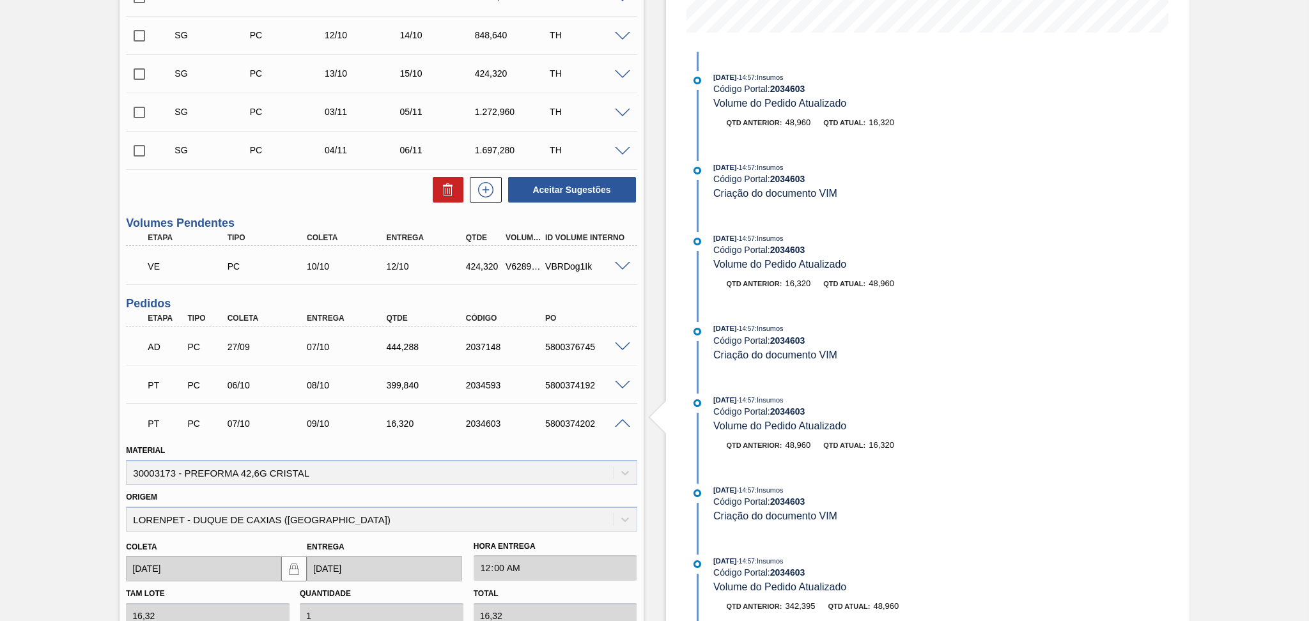
click at [621, 424] on span at bounding box center [622, 424] width 15 height 10
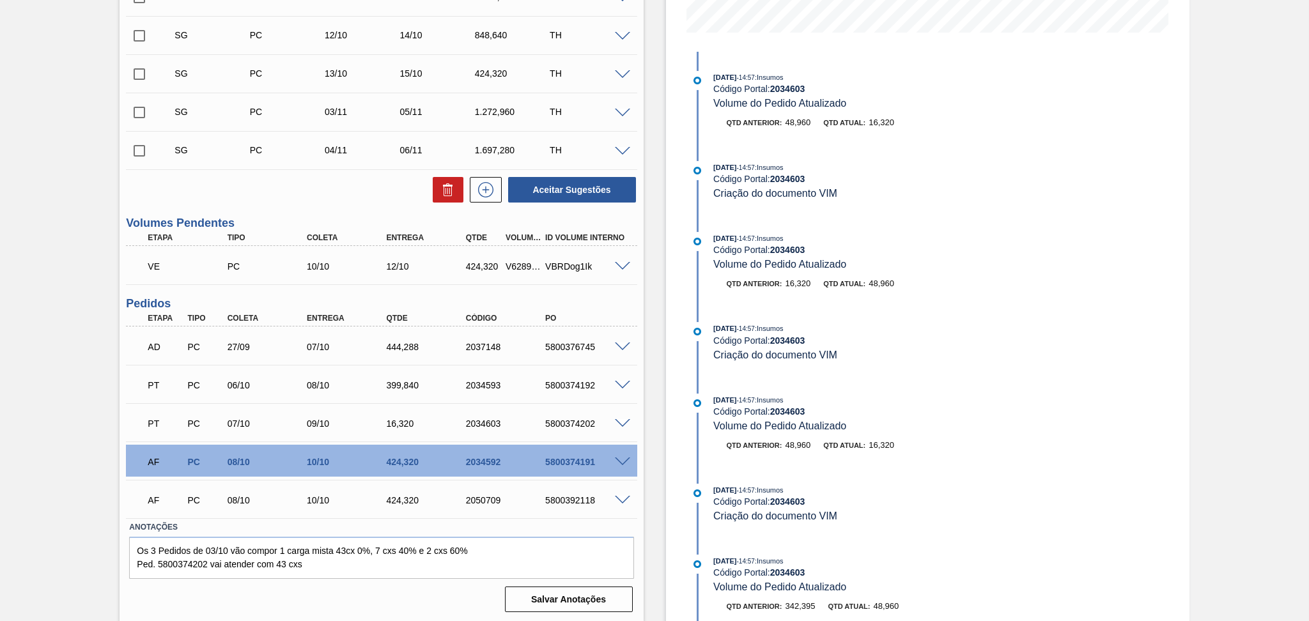
click at [618, 497] on span at bounding box center [622, 501] width 15 height 10
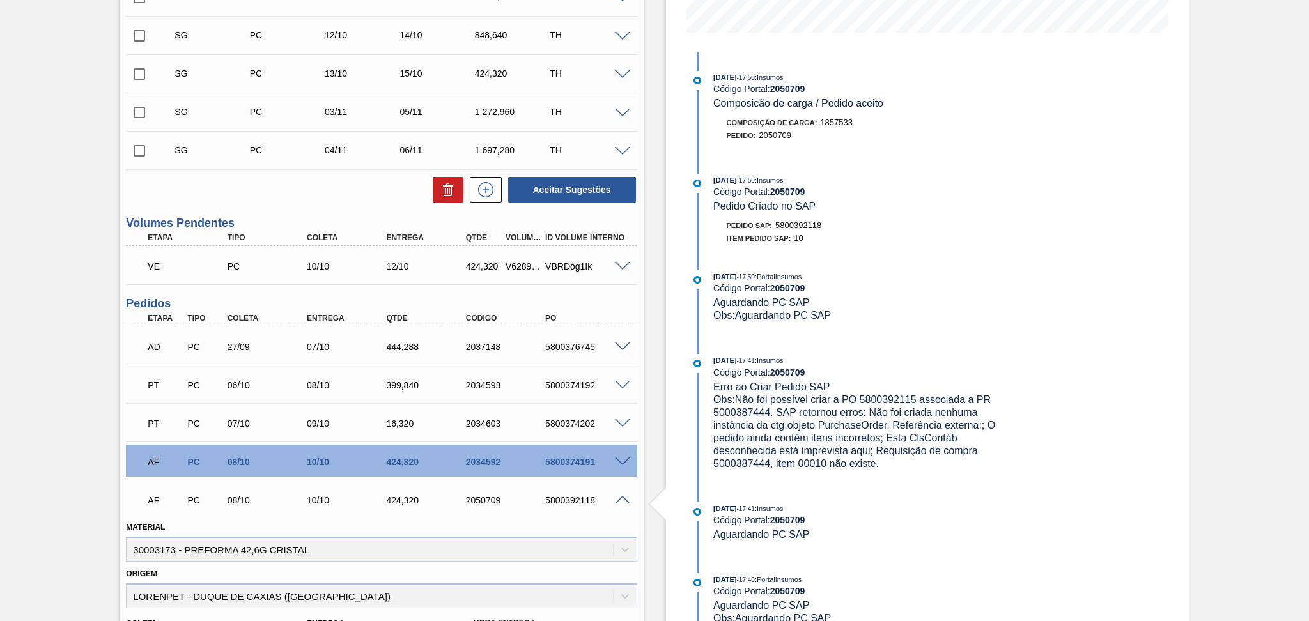
click at [622, 500] on span at bounding box center [622, 501] width 15 height 10
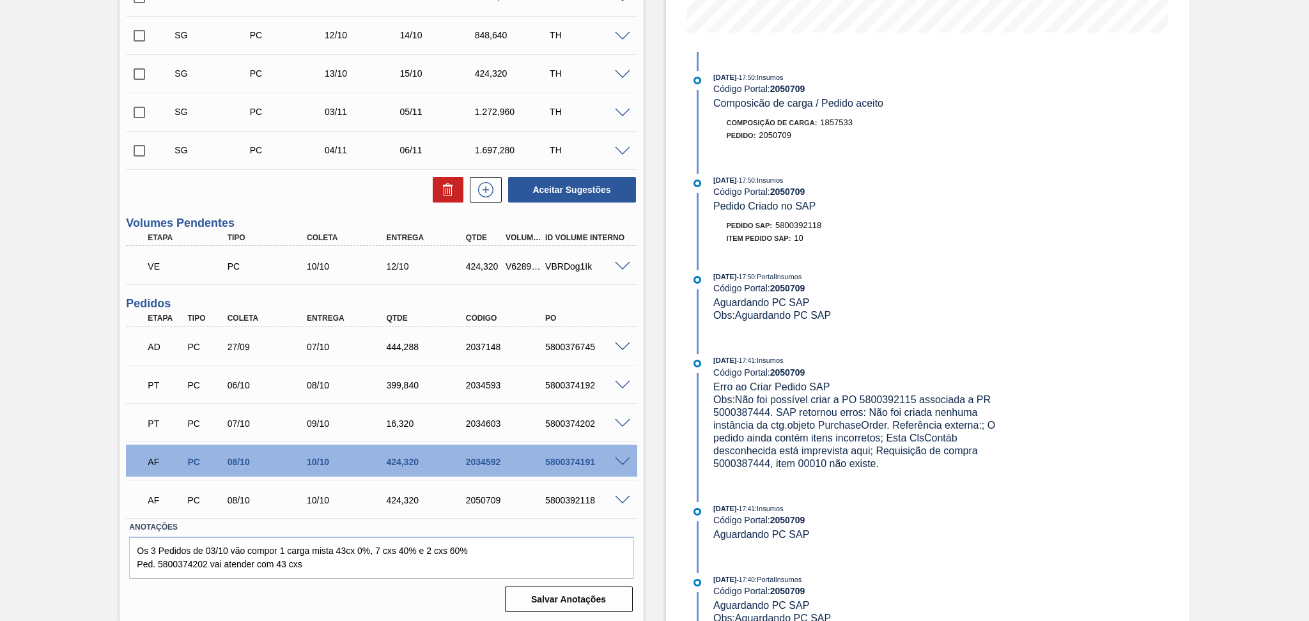
click at [622, 458] on span at bounding box center [622, 463] width 15 height 10
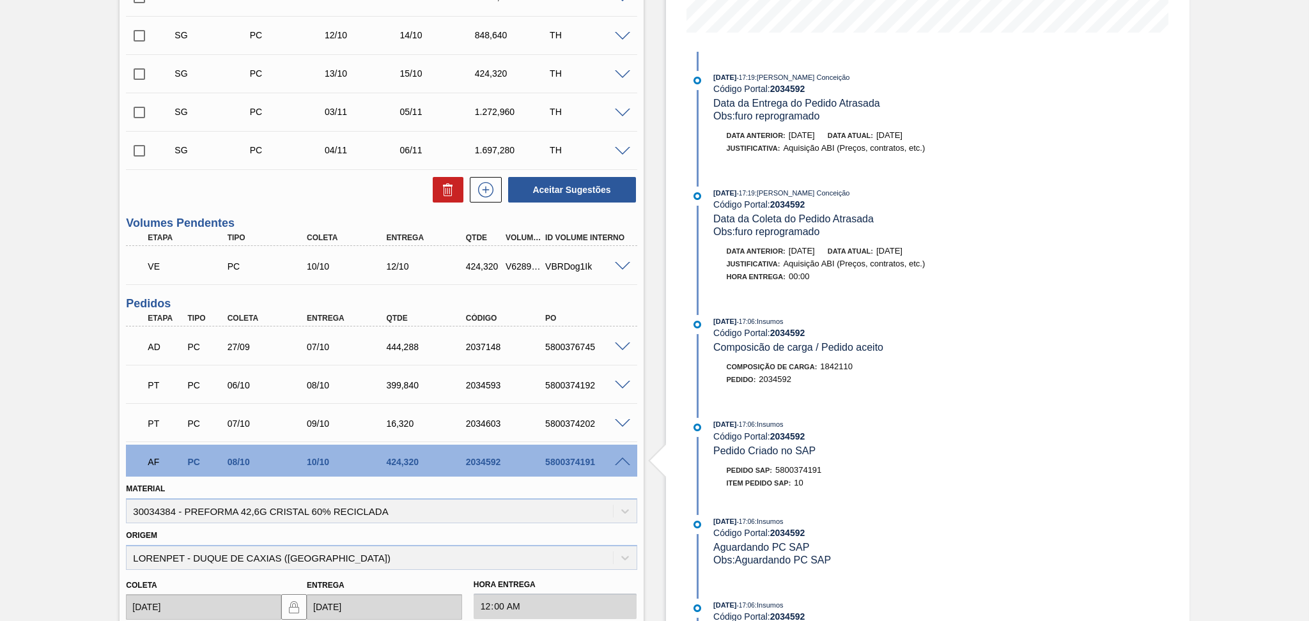
click at [622, 458] on span at bounding box center [622, 463] width 15 height 10
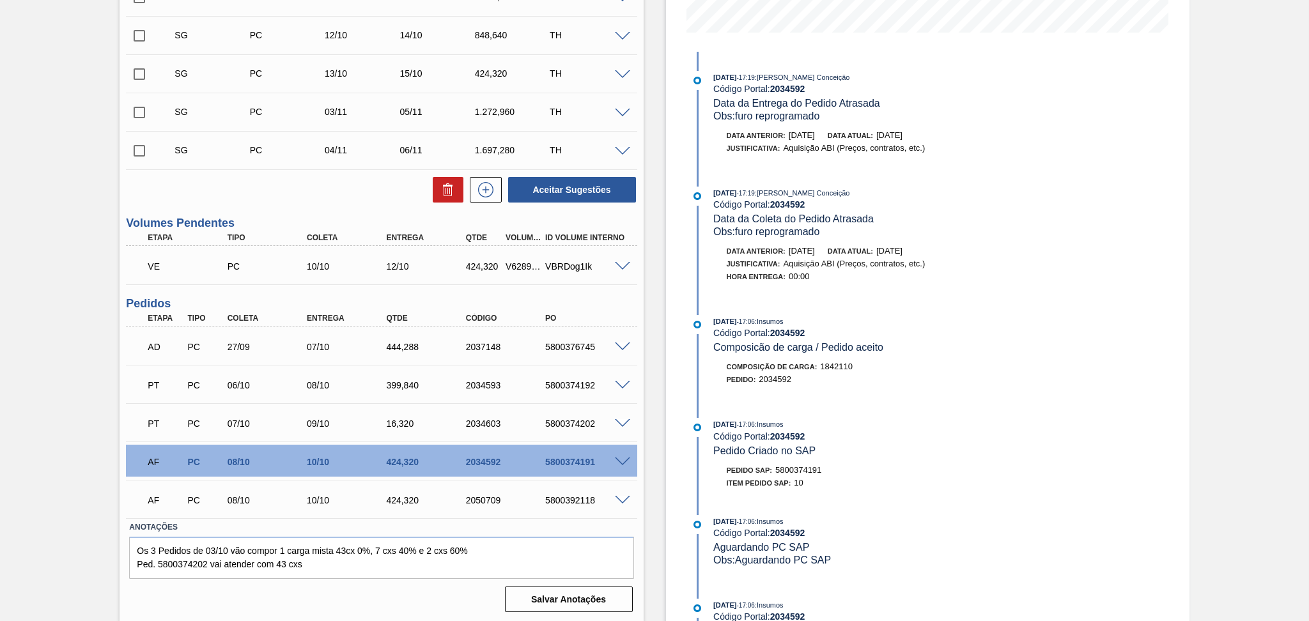
click at [622, 458] on span at bounding box center [622, 463] width 15 height 10
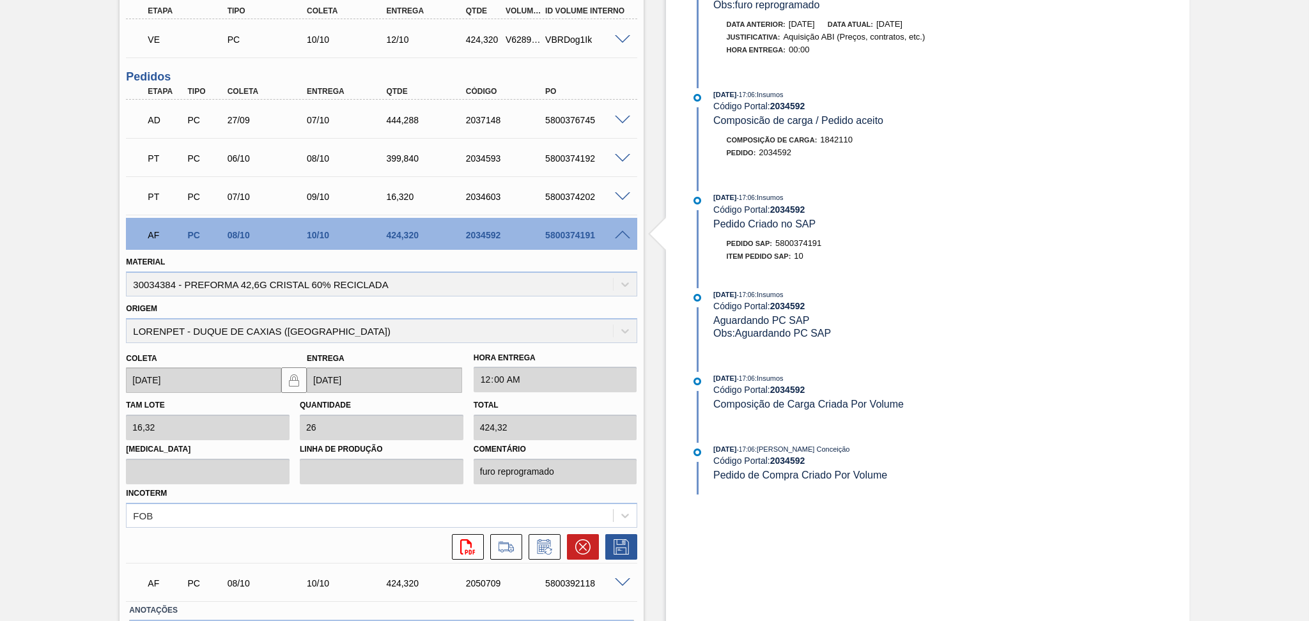
scroll to position [649, 0]
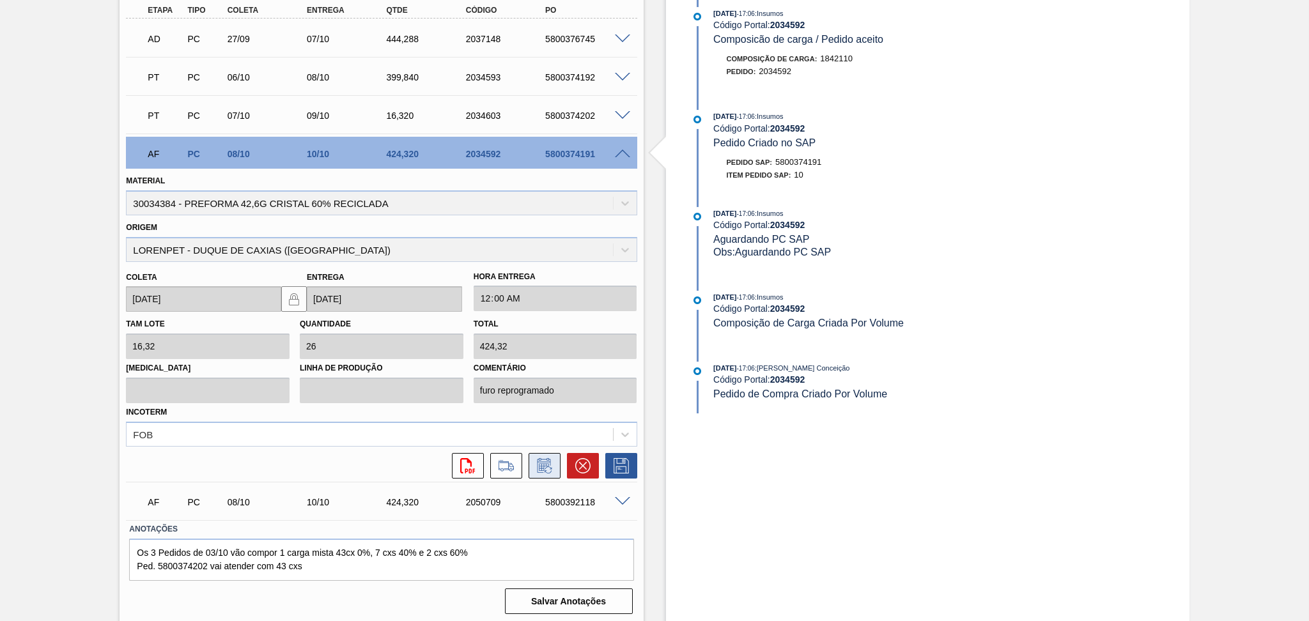
click at [538, 466] on icon at bounding box center [544, 465] width 20 height 15
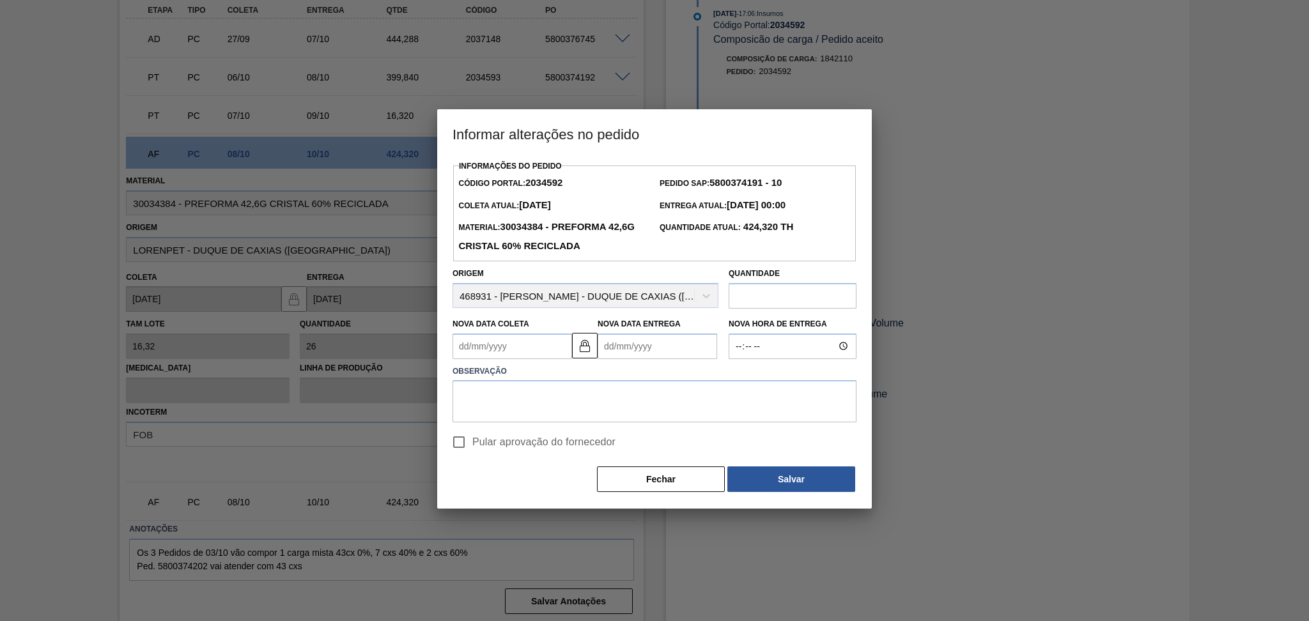
click at [525, 346] on Coleta2034592 "Nova Data Coleta" at bounding box center [512, 347] width 120 height 26
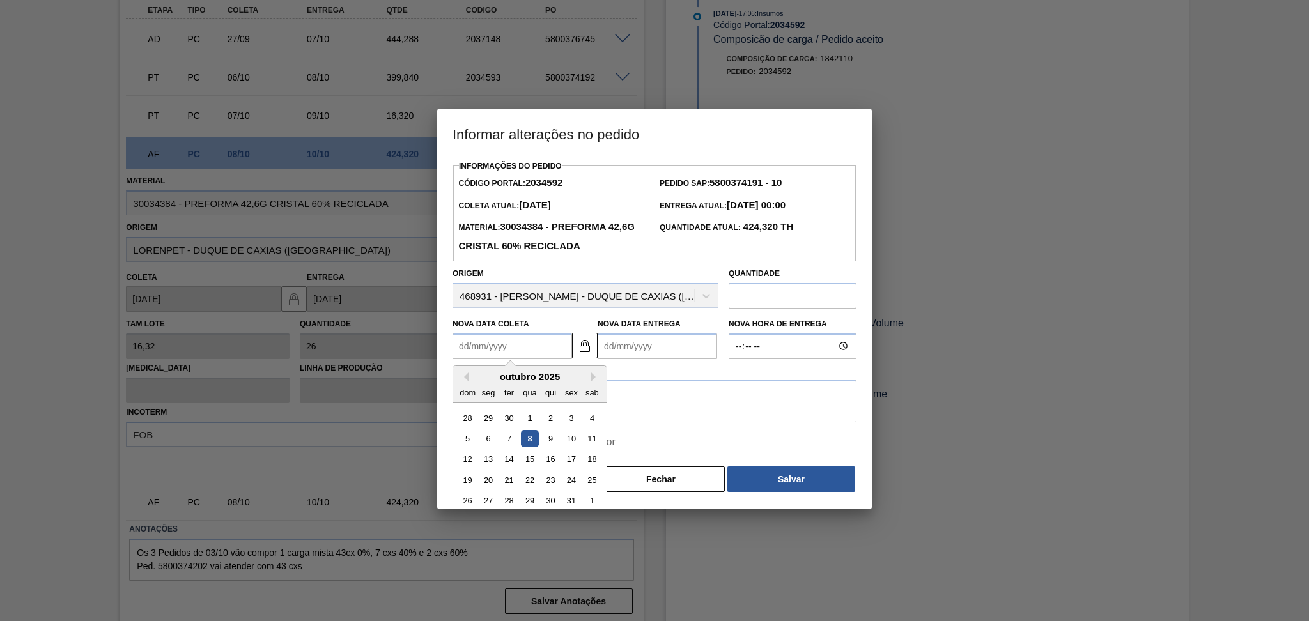
type Coleta2034592 "0"
type Entrega2034592 "03/01/2000"
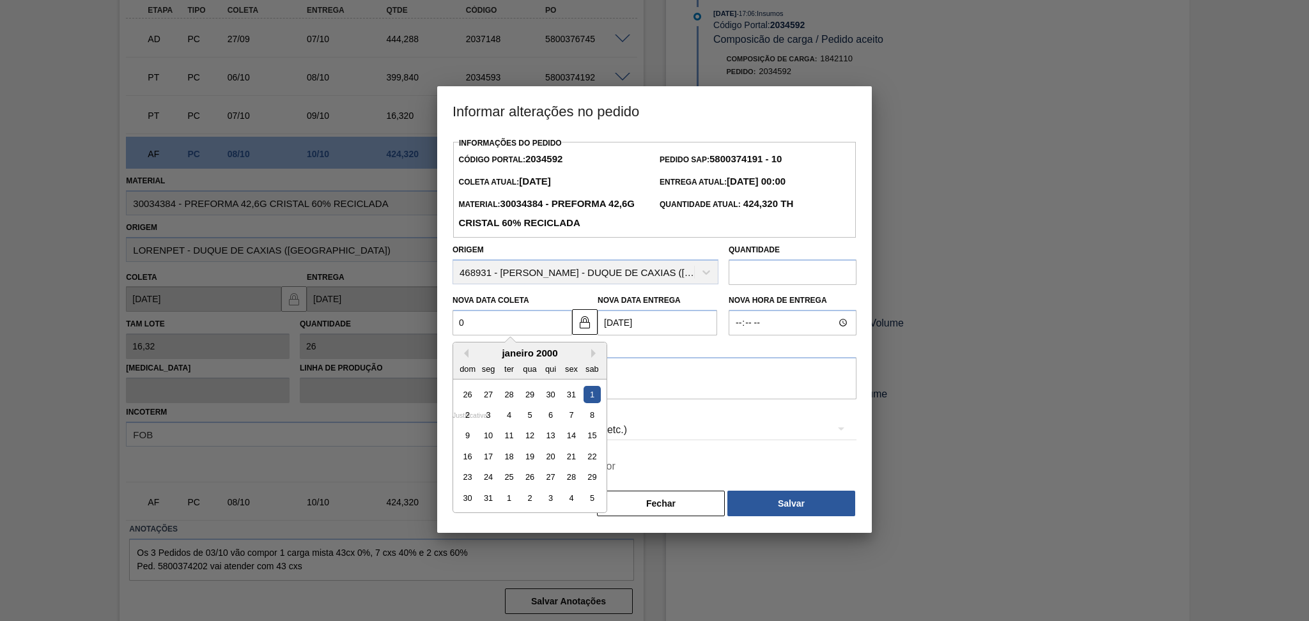
type Coleta2034592 "09"
type Entrega2034592 "[DATE]"
type Coleta2034592 "09/1"
type Entrega2034592 "11/01/2025"
type Coleta2034592 "09/10"
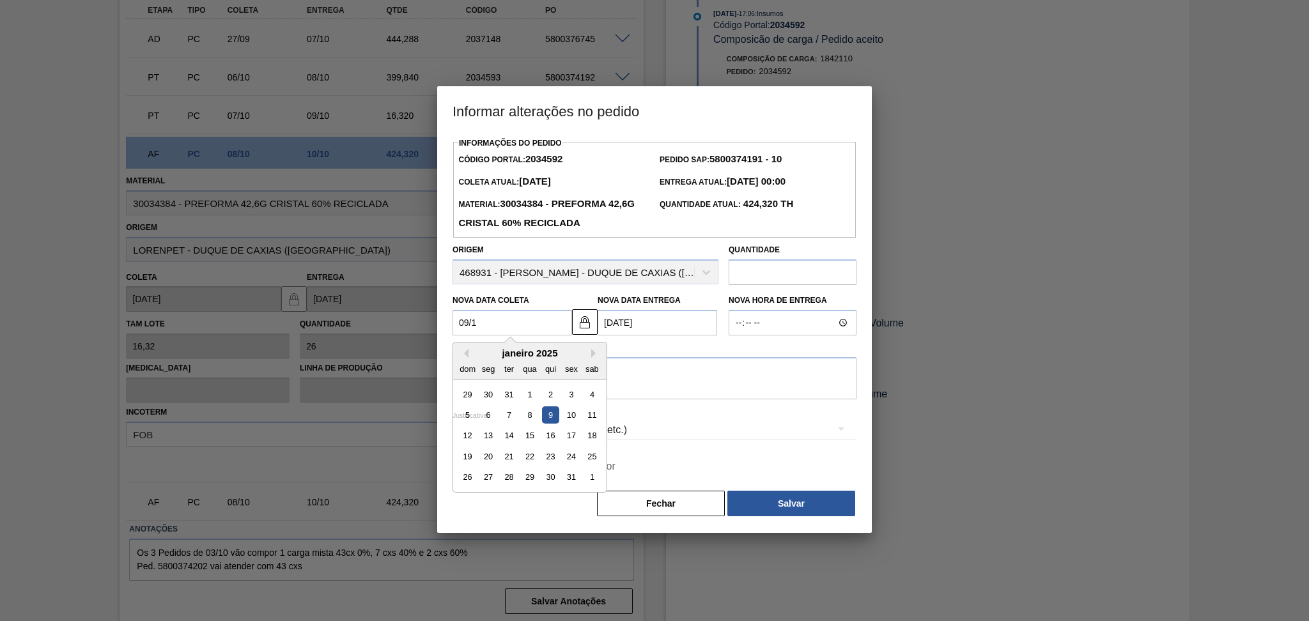
type Entrega2034592 "[DATE]"
click at [550, 422] on div "9" at bounding box center [550, 414] width 17 height 17
type Coleta2034592 "[DATE]"
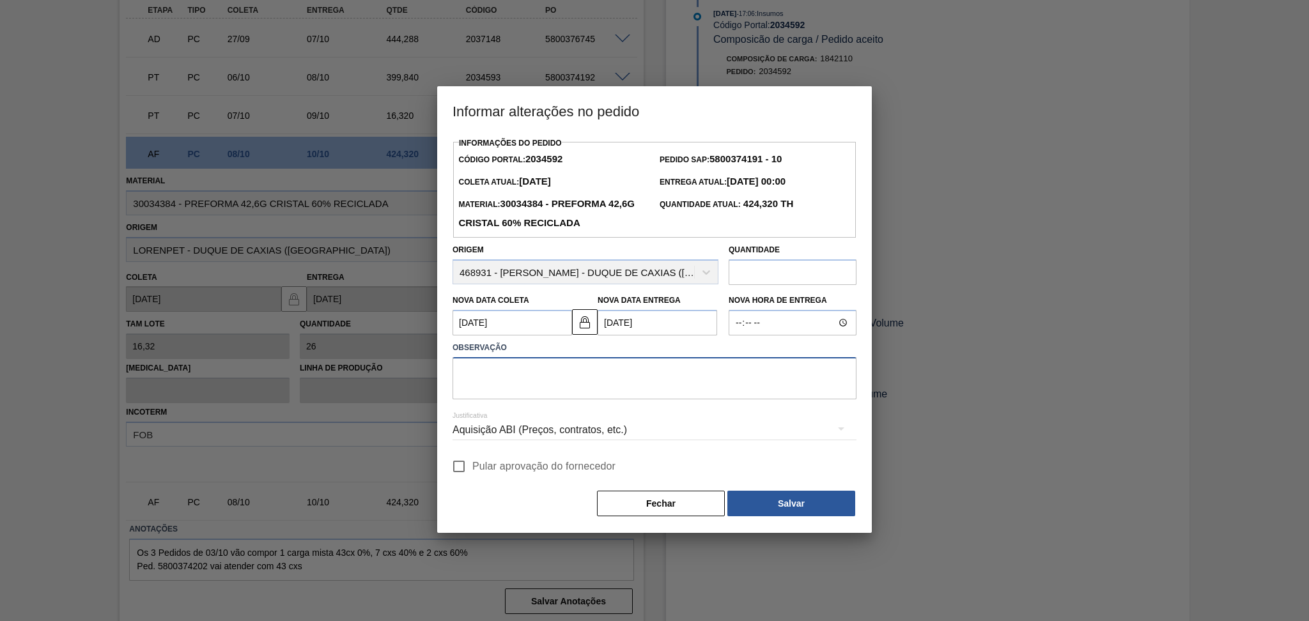
click at [488, 394] on textarea at bounding box center [654, 378] width 404 height 42
type textarea "furo reprogramado"
click at [483, 472] on span "Pular aprovação do fornecedor" at bounding box center [543, 466] width 143 height 15
click at [472, 472] on input "Pular aprovação do fornecedor" at bounding box center [458, 466] width 27 height 27
checkbox input "true"
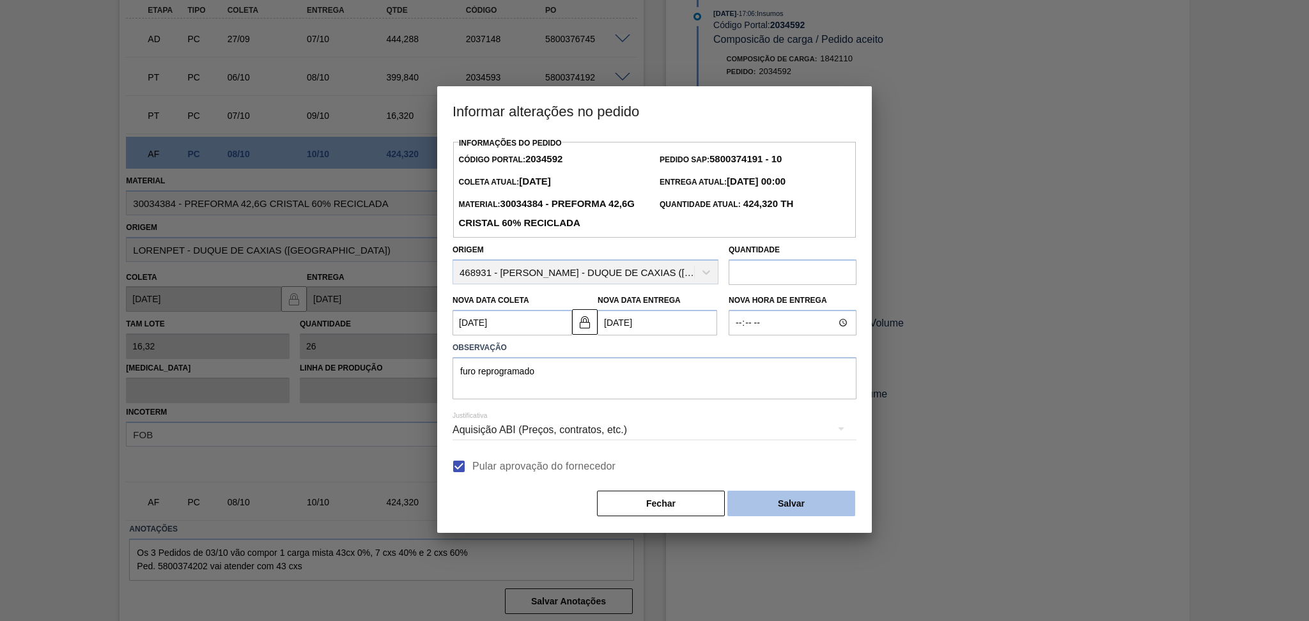
click at [816, 502] on button "Salvar" at bounding box center [791, 504] width 128 height 26
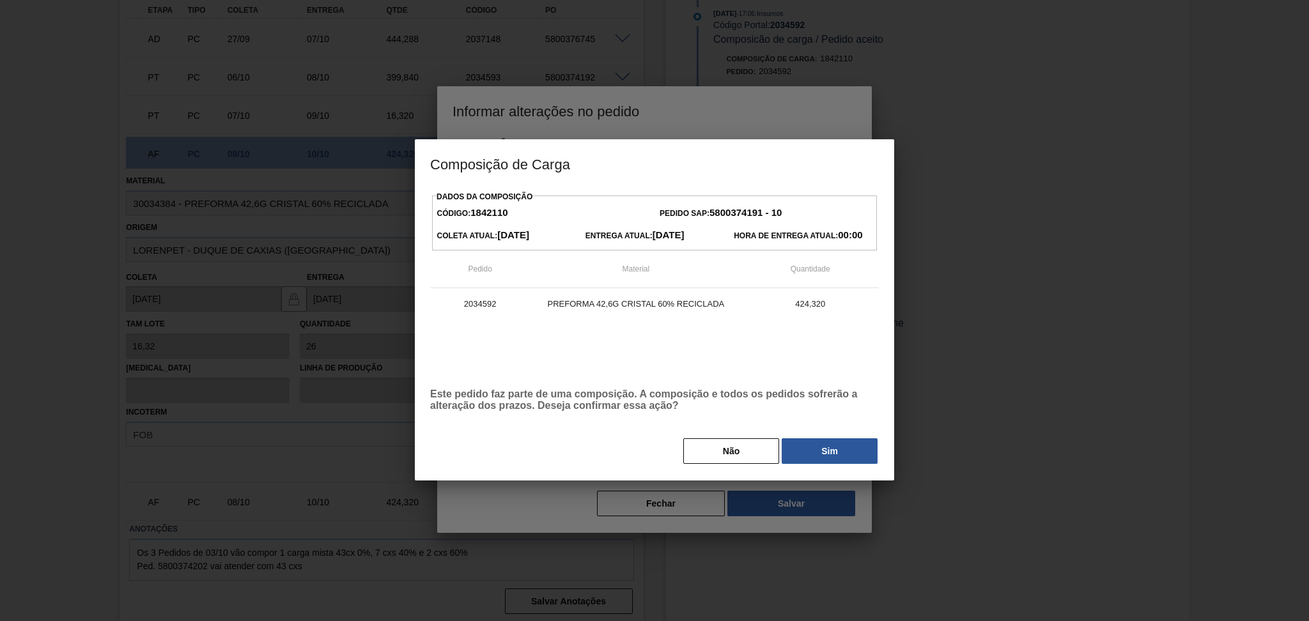
click at [835, 465] on div "Não Sim" at bounding box center [654, 451] width 449 height 28
click at [831, 458] on button "Sim" at bounding box center [830, 451] width 96 height 26
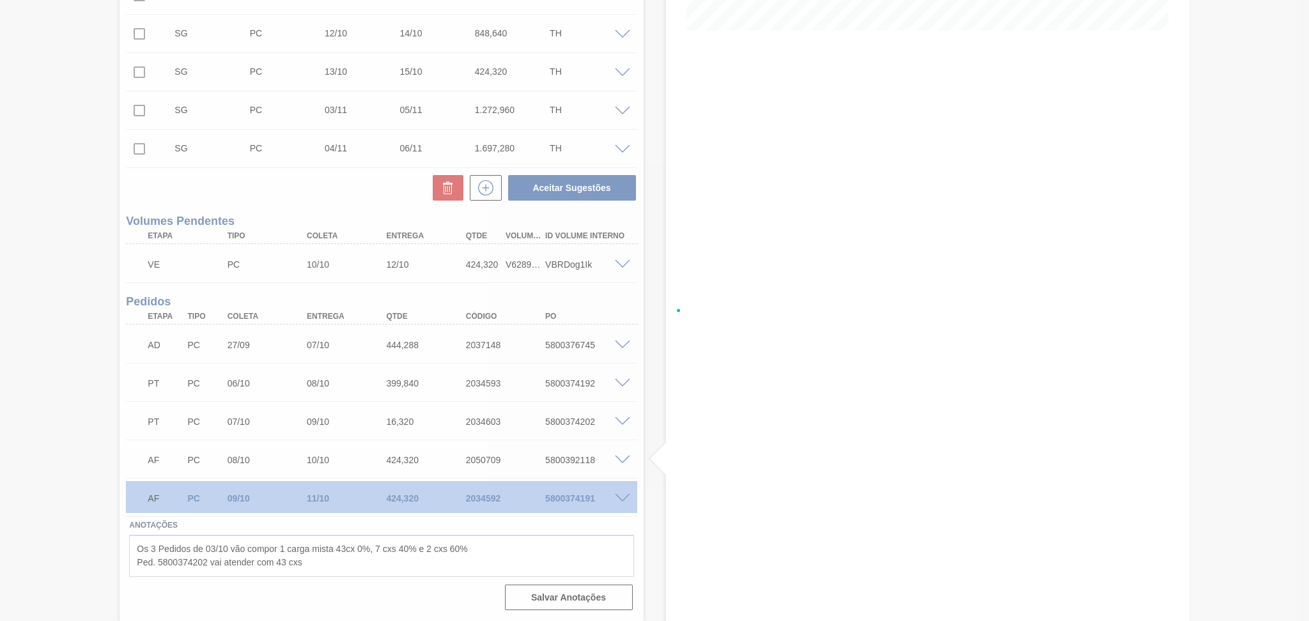
scroll to position [341, 0]
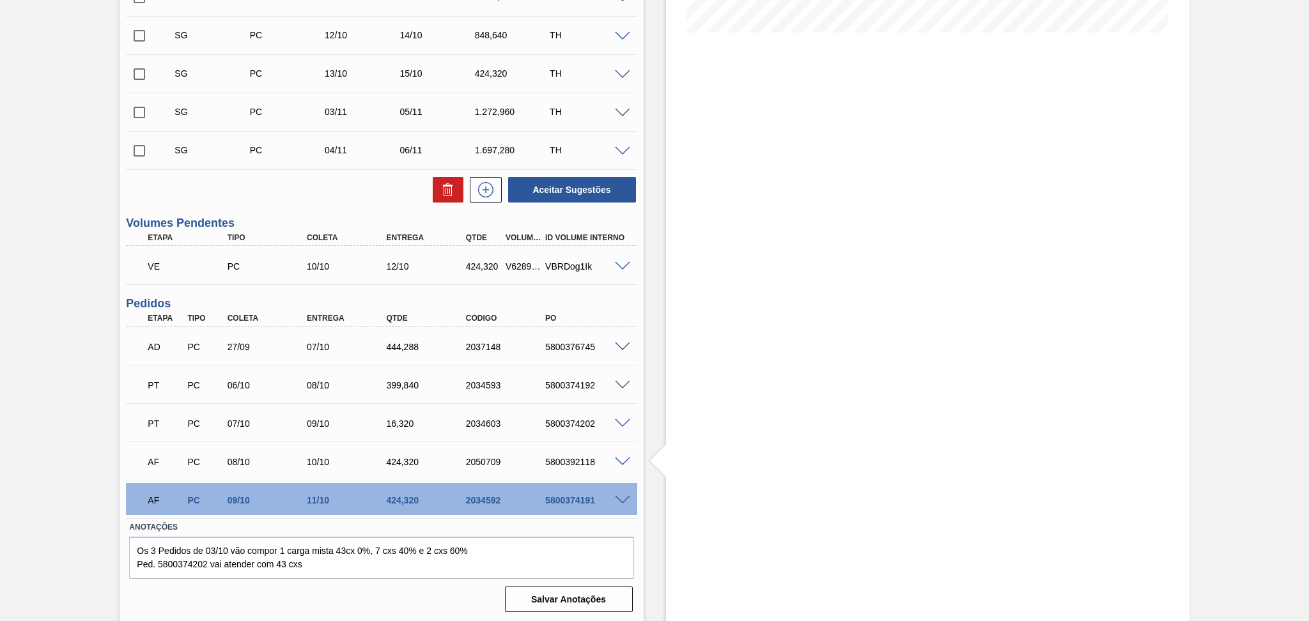
click at [625, 458] on span at bounding box center [622, 463] width 15 height 10
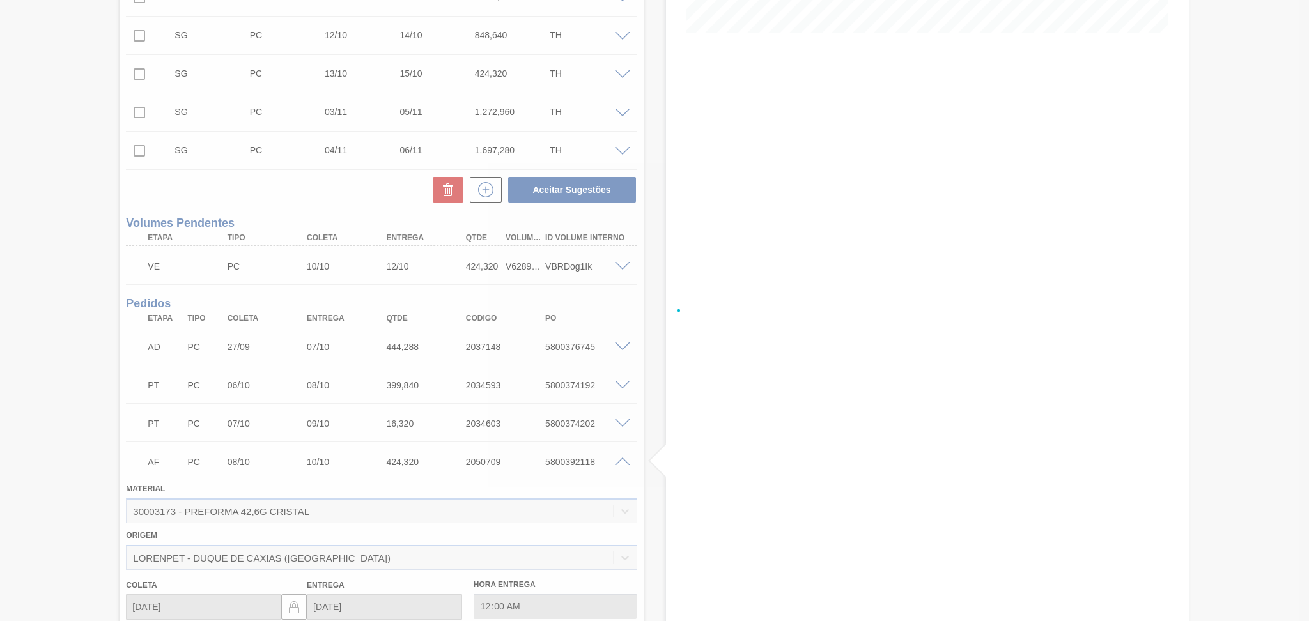
scroll to position [649, 0]
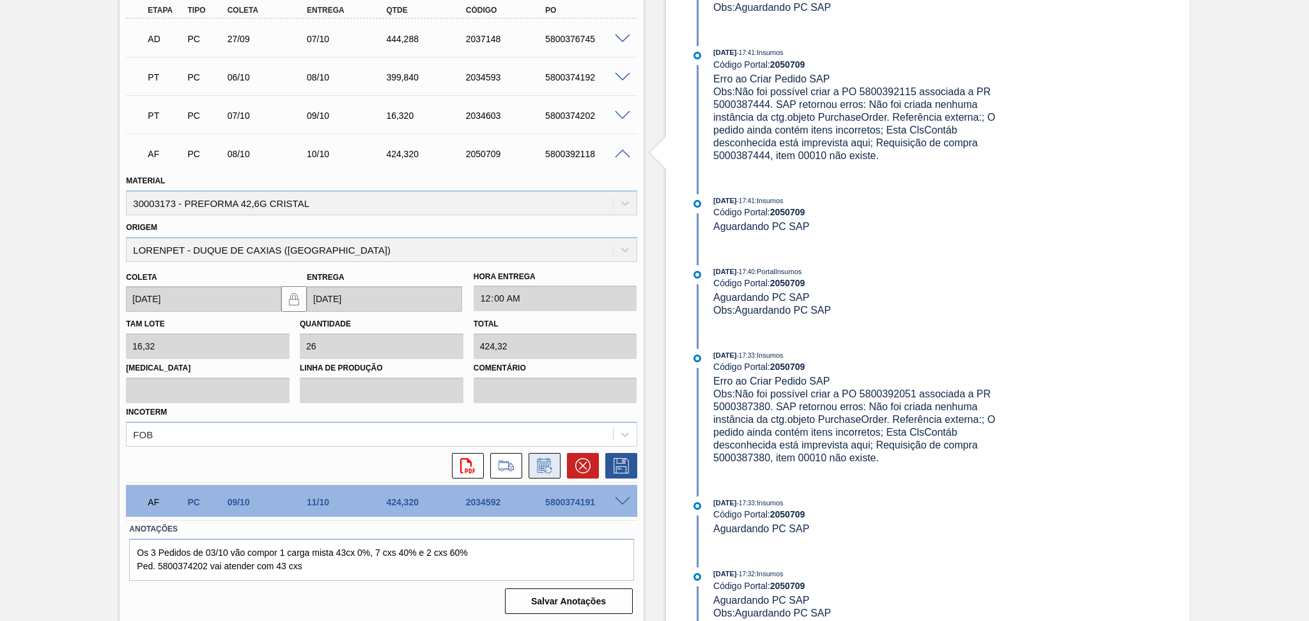
click at [547, 467] on icon at bounding box center [544, 465] width 20 height 15
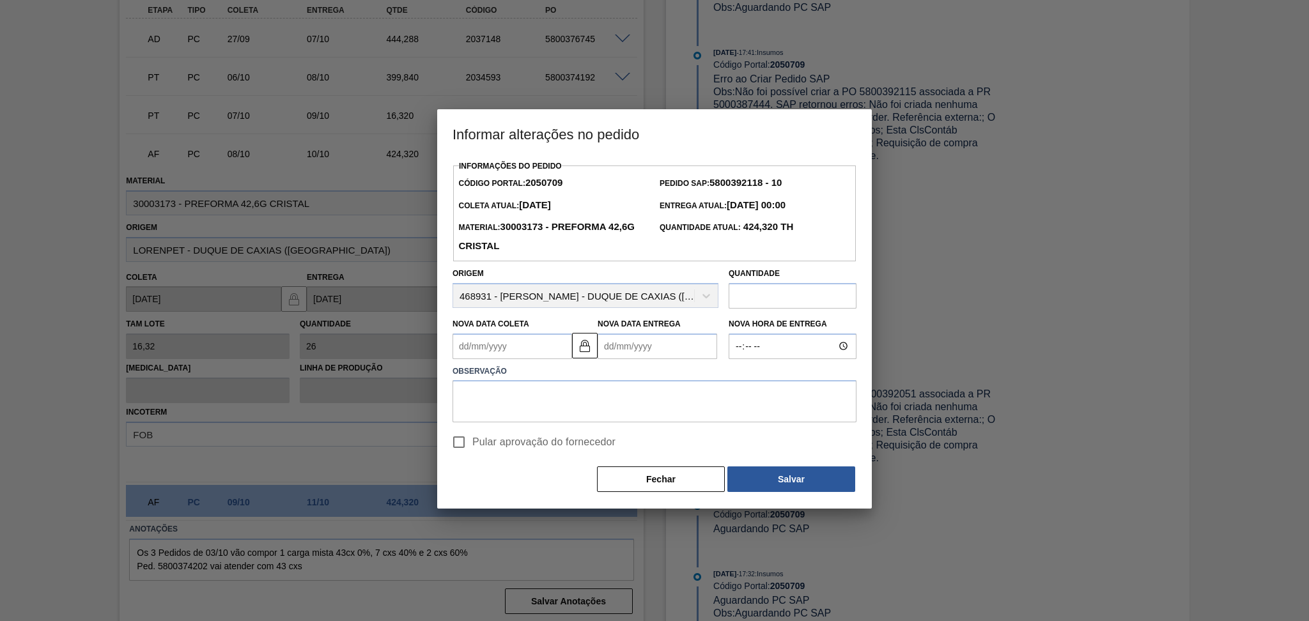
click at [524, 359] on Coleta2050709 "Nova Data Coleta" at bounding box center [512, 347] width 120 height 26
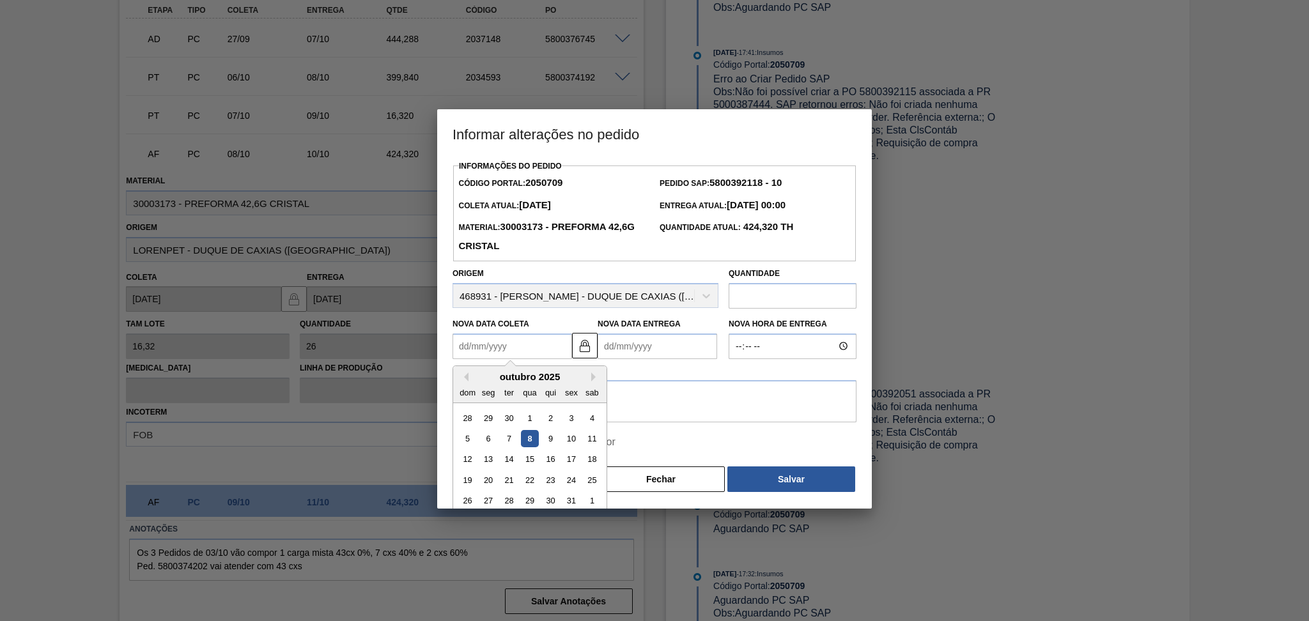
type Coleta2050709 "0"
type Entrega2050709 "03/01/2000"
type Coleta2050709 "09"
type Entrega2050709 "11/10/2025"
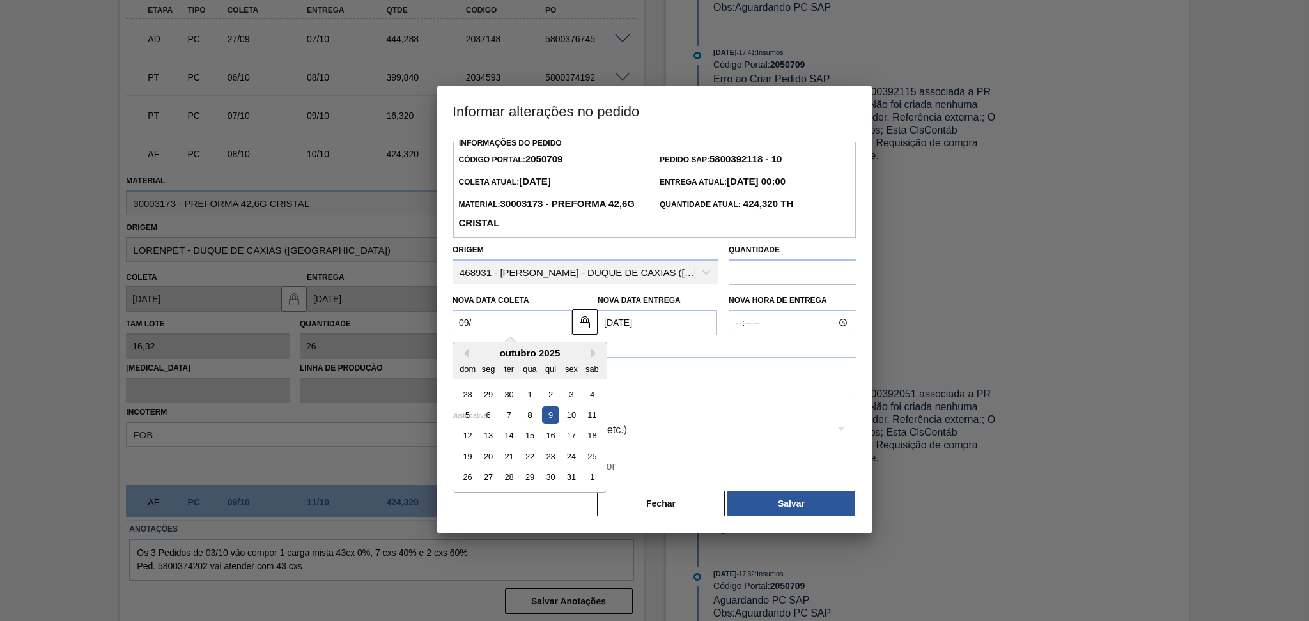
click at [548, 415] on div "9" at bounding box center [550, 414] width 17 height 17
type Coleta2050709 "[DATE]"
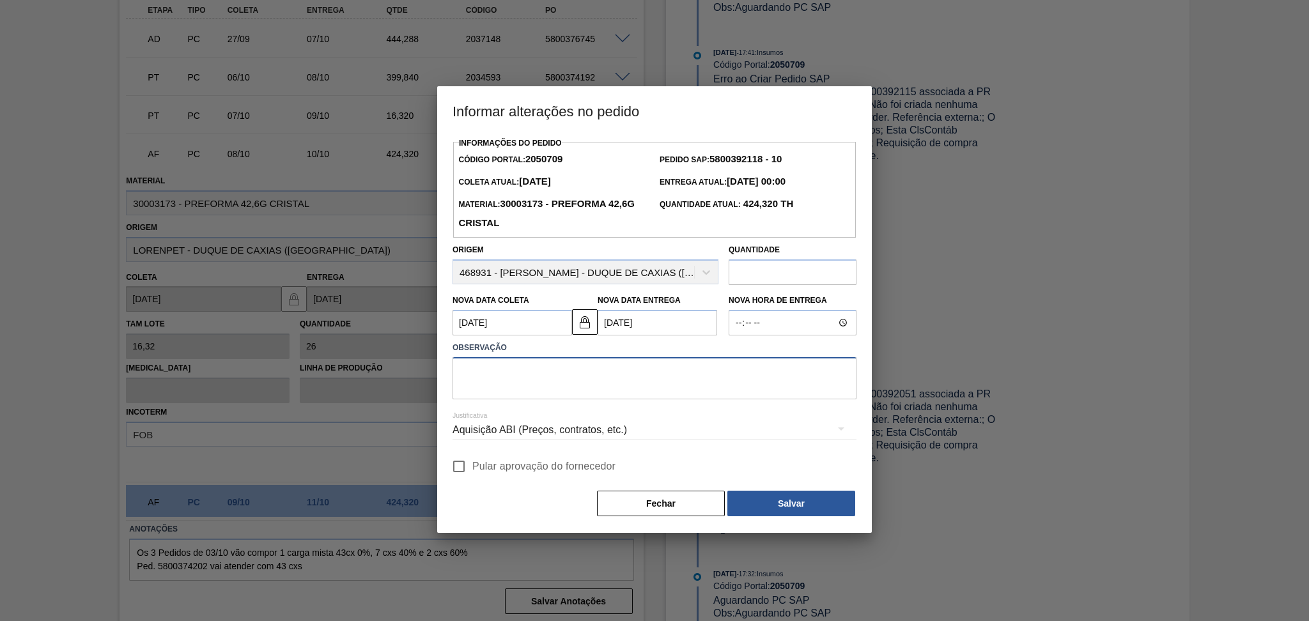
click at [518, 398] on textarea at bounding box center [654, 378] width 404 height 42
type textarea "furo reprogramado"
click at [502, 466] on span "Pular aprovação do fornecedor" at bounding box center [543, 466] width 143 height 15
click at [472, 466] on input "Pular aprovação do fornecedor" at bounding box center [458, 466] width 27 height 27
checkbox input "true"
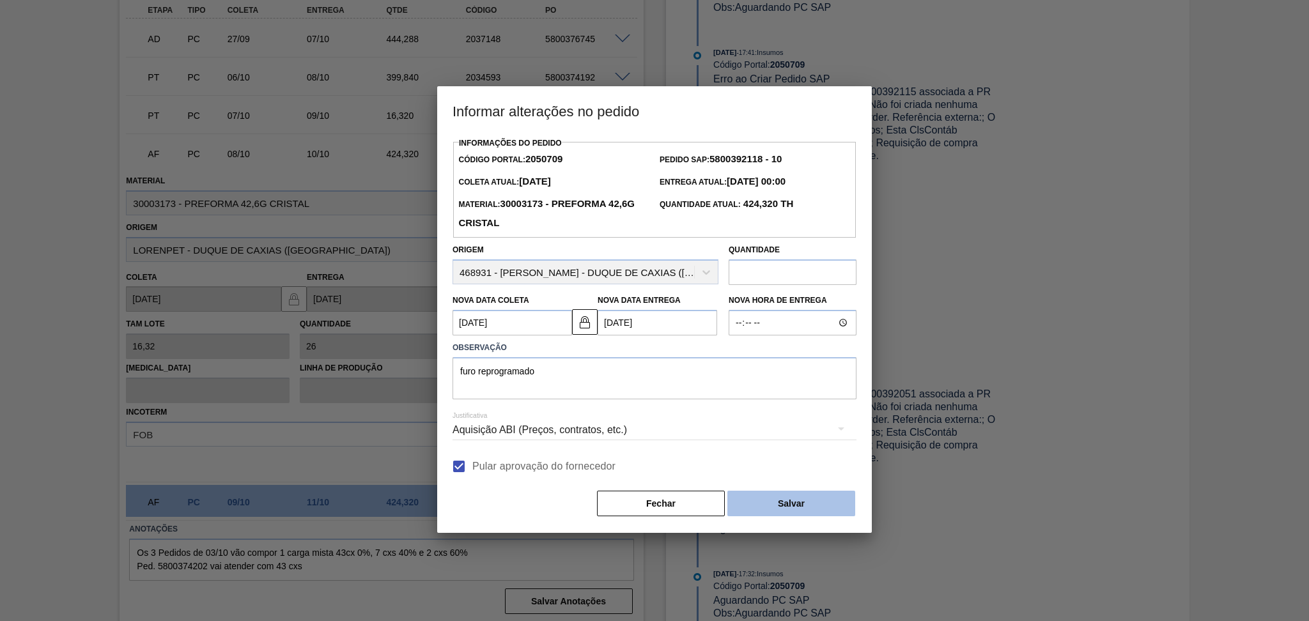
click at [759, 510] on button "Salvar" at bounding box center [791, 504] width 128 height 26
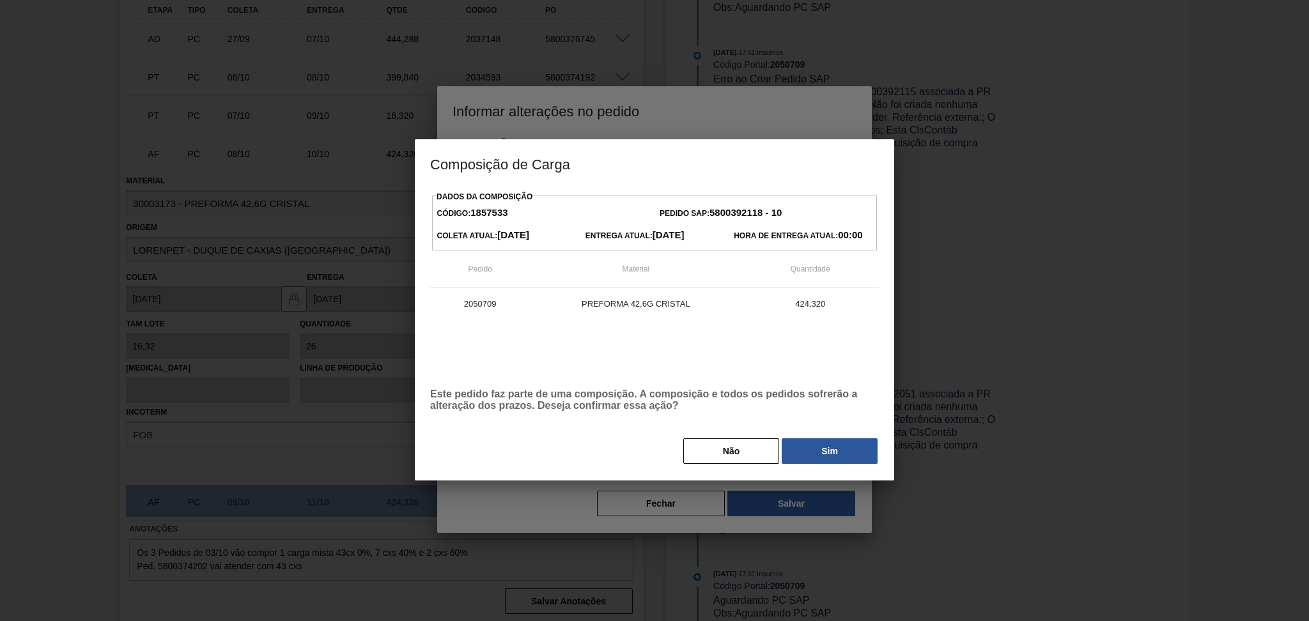
click at [817, 431] on div "Dados da Composição Código: 1857533 Pedido SAP: 5800392118 - 10 Coleta Atual: 0…" at bounding box center [654, 326] width 449 height 277
click at [830, 450] on button "Sim" at bounding box center [830, 451] width 96 height 26
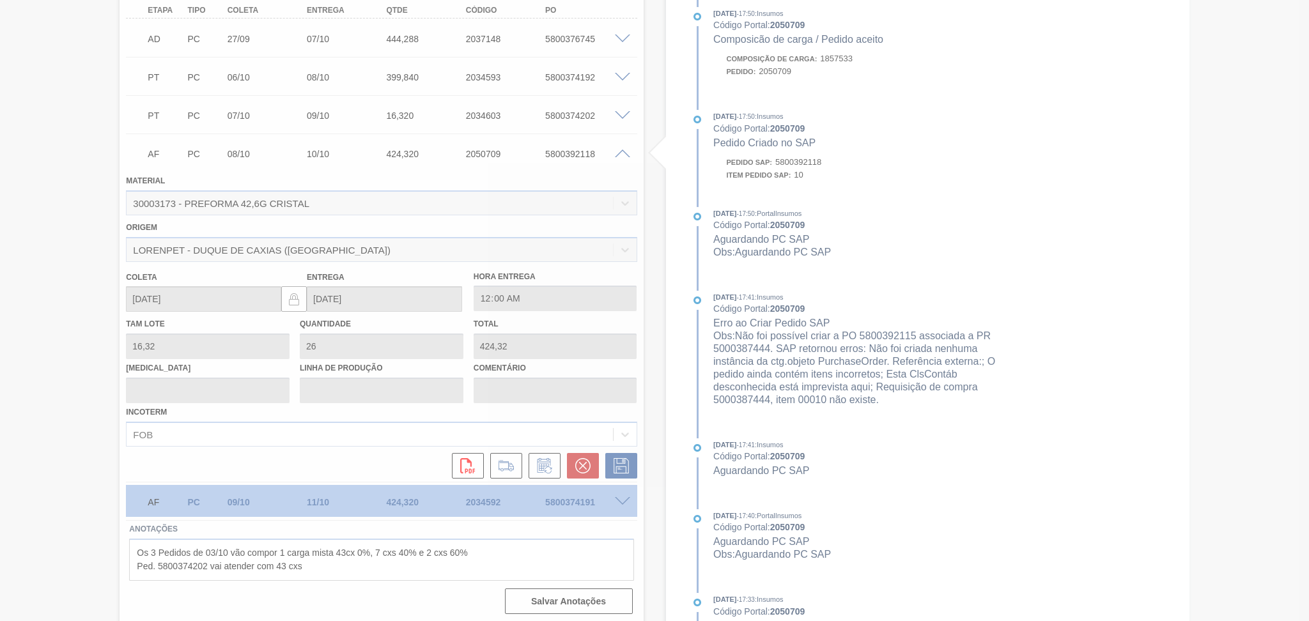
type input "furo reprogramado"
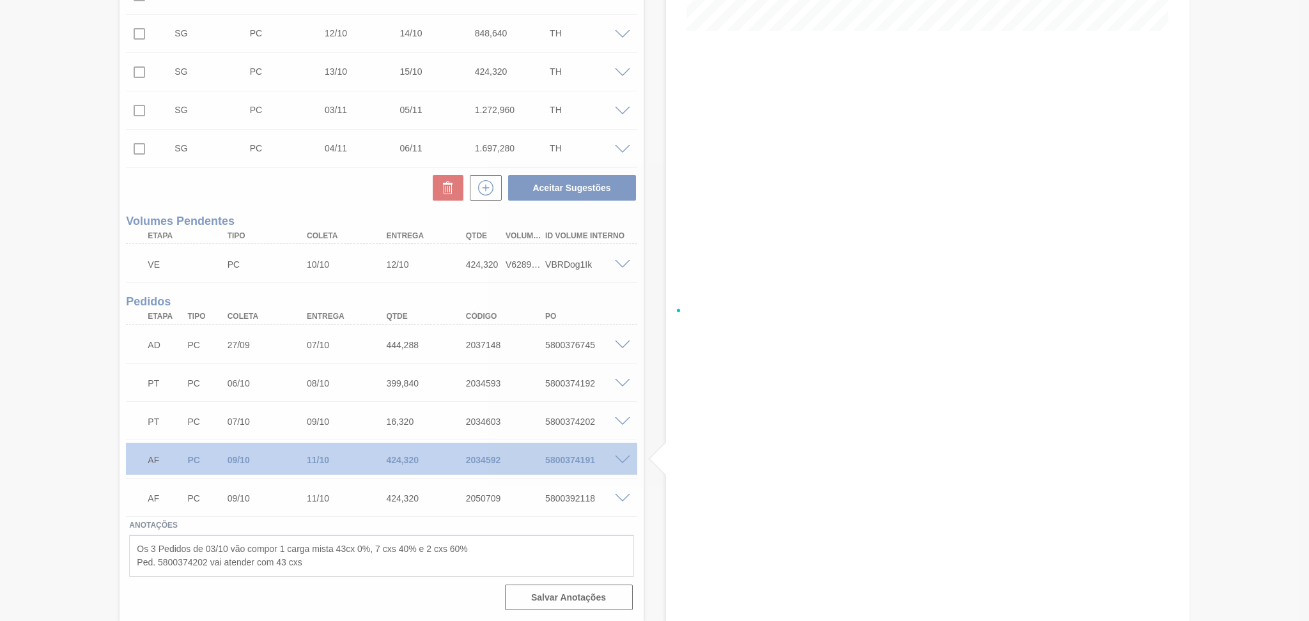
scroll to position [341, 0]
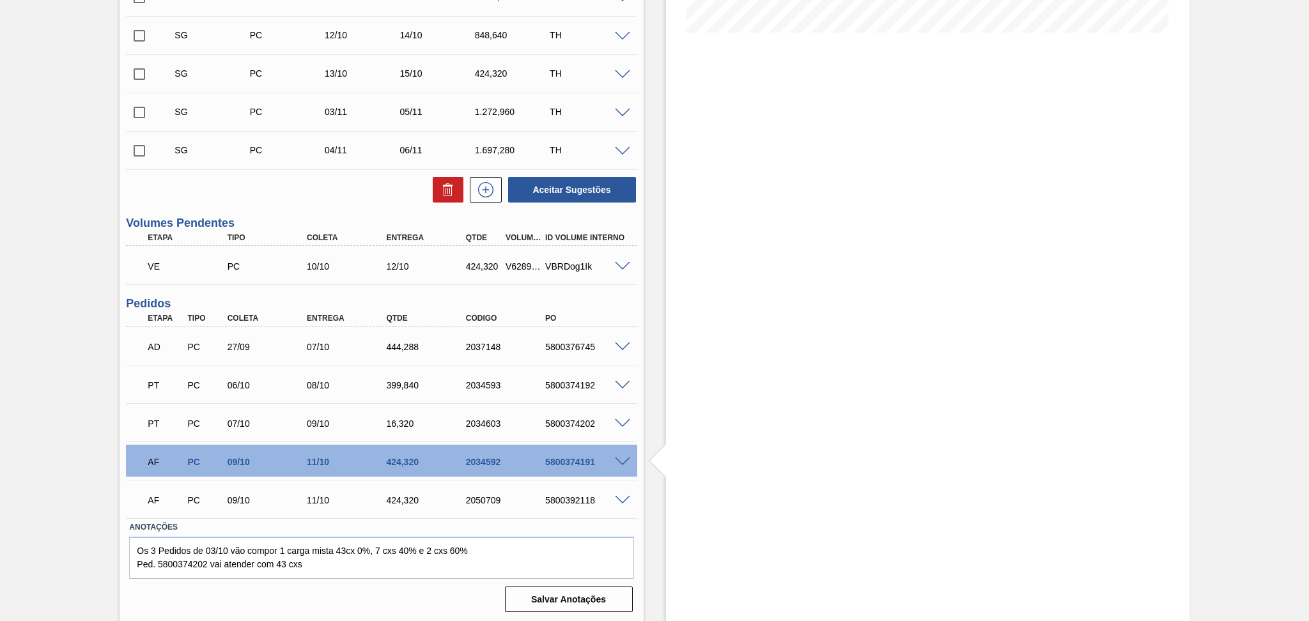
click at [565, 495] on div "5800392118" at bounding box center [586, 500] width 89 height 10
copy div "5800392118"
click at [567, 497] on div "5800392118" at bounding box center [586, 500] width 89 height 10
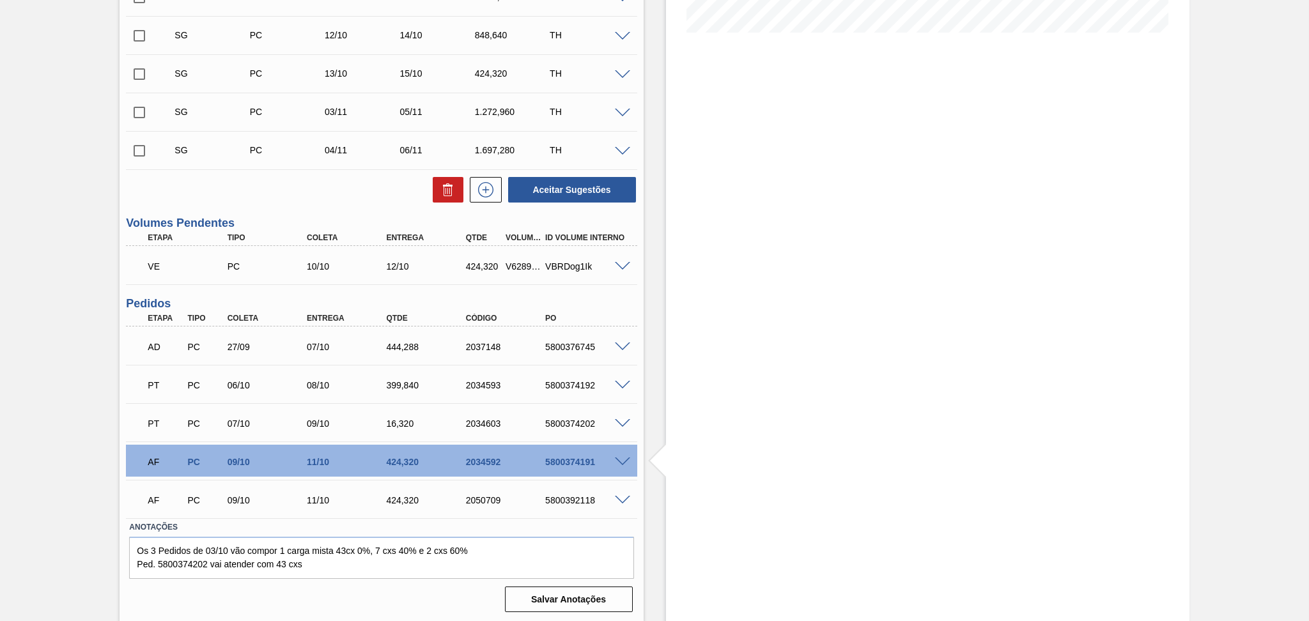
click at [590, 454] on div "AF PC 09/10 11/10 424,320 2034592 5800374191" at bounding box center [377, 461] width 477 height 26
copy div "5800374191"
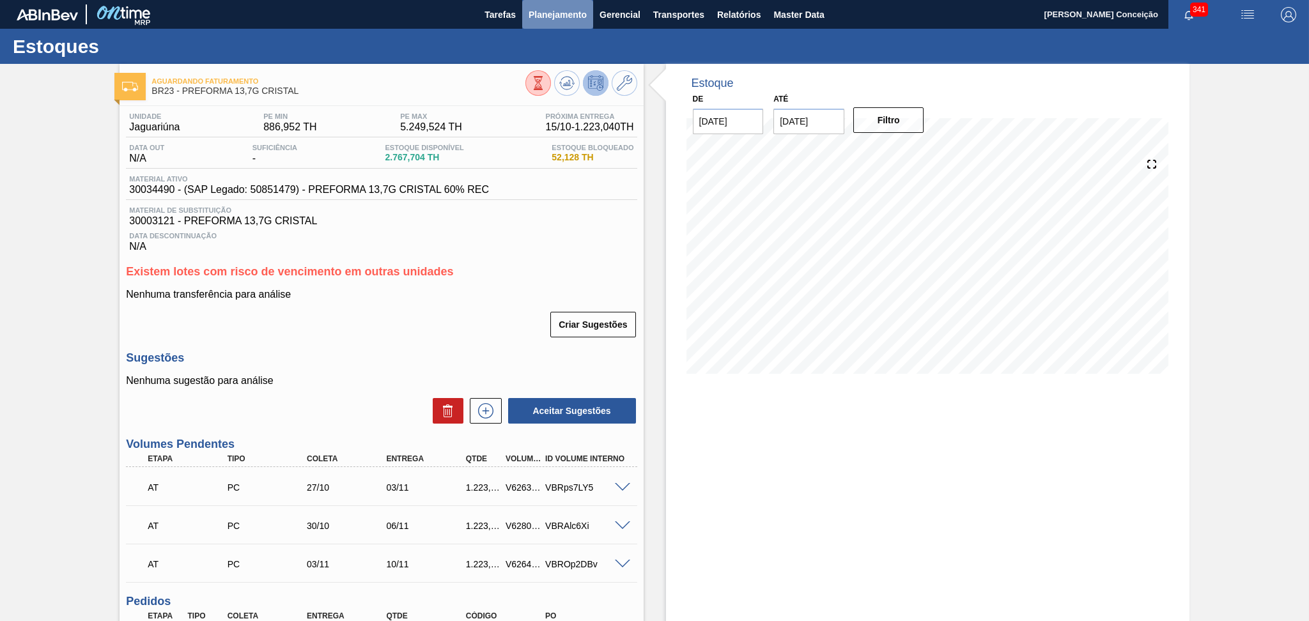
click at [555, 4] on button "Planejamento" at bounding box center [557, 14] width 71 height 29
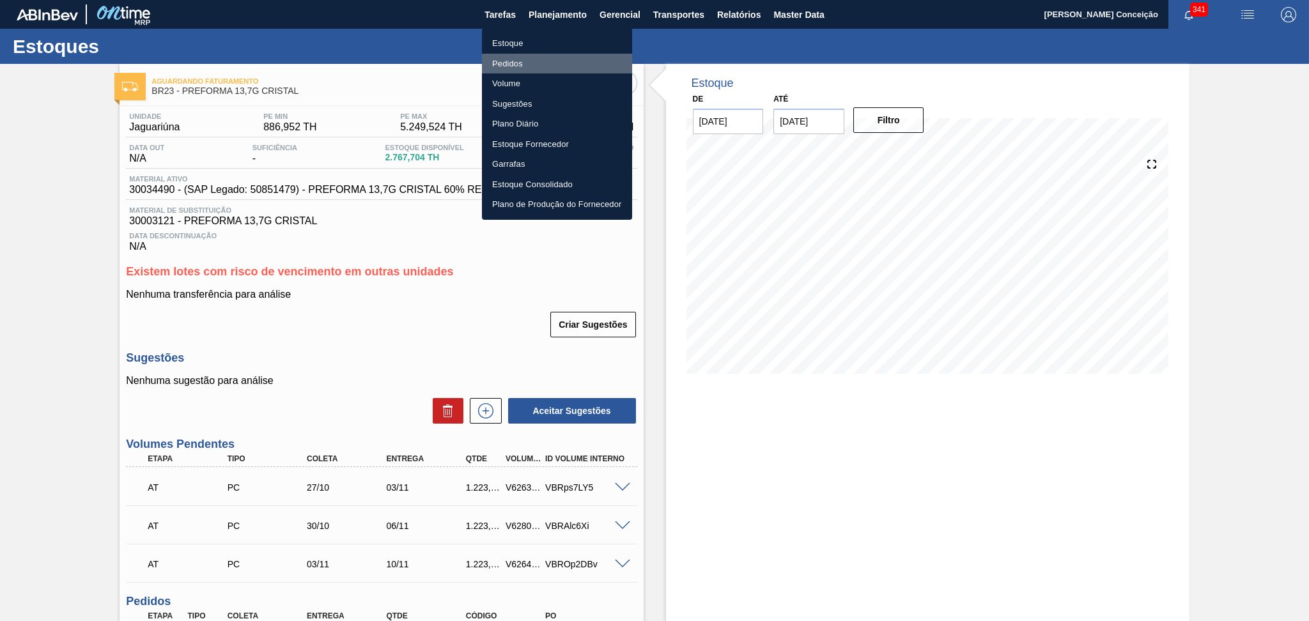
click at [524, 64] on li "Pedidos" at bounding box center [557, 64] width 150 height 20
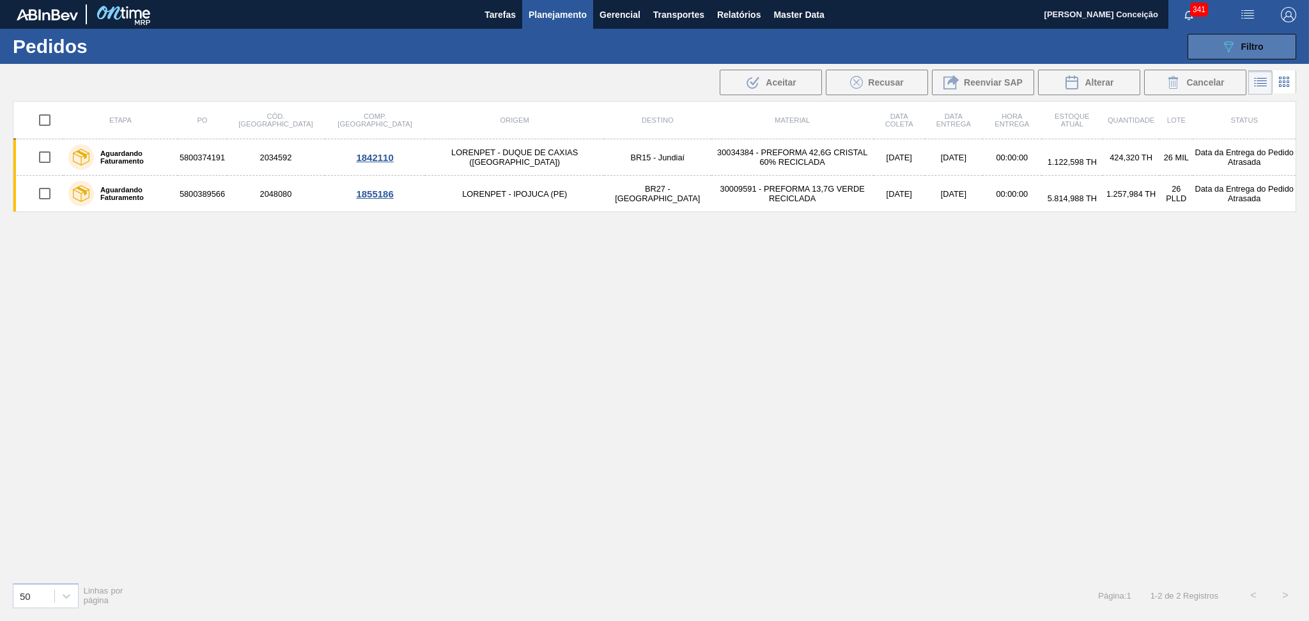
click at [1236, 39] on div "089F7B8B-B2A5-4AFE-B5C0-19BA573D28AC Filtro" at bounding box center [1242, 46] width 43 height 15
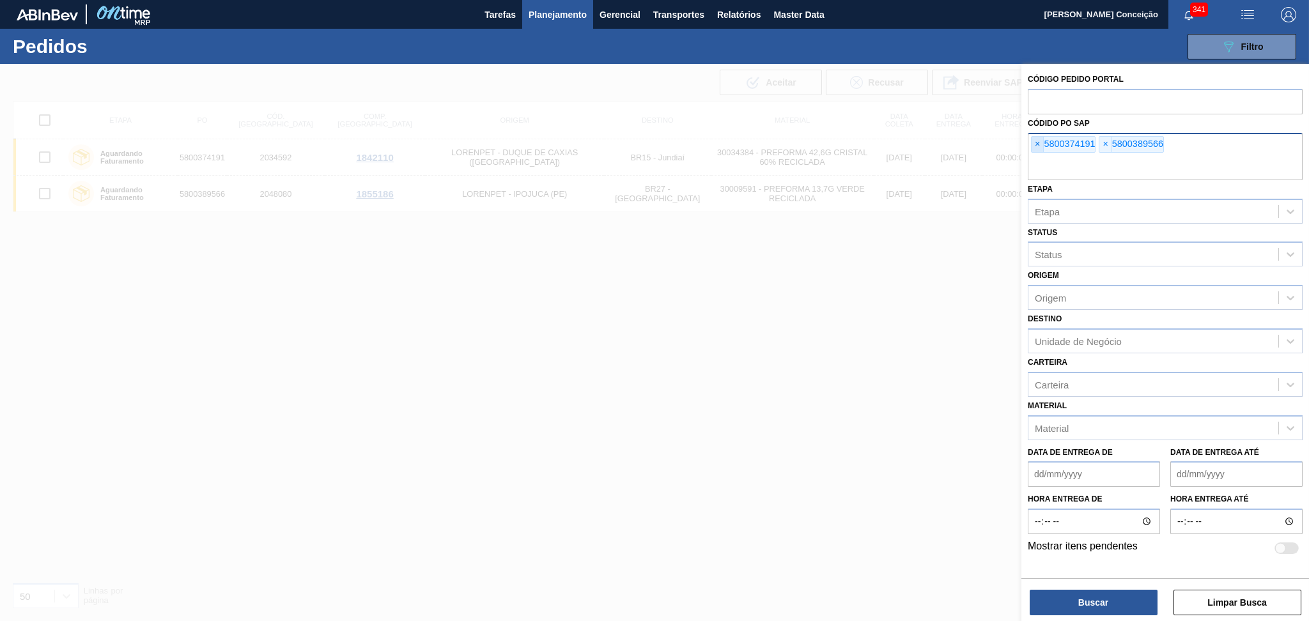
click at [1040, 141] on span "×" at bounding box center [1038, 144] width 12 height 15
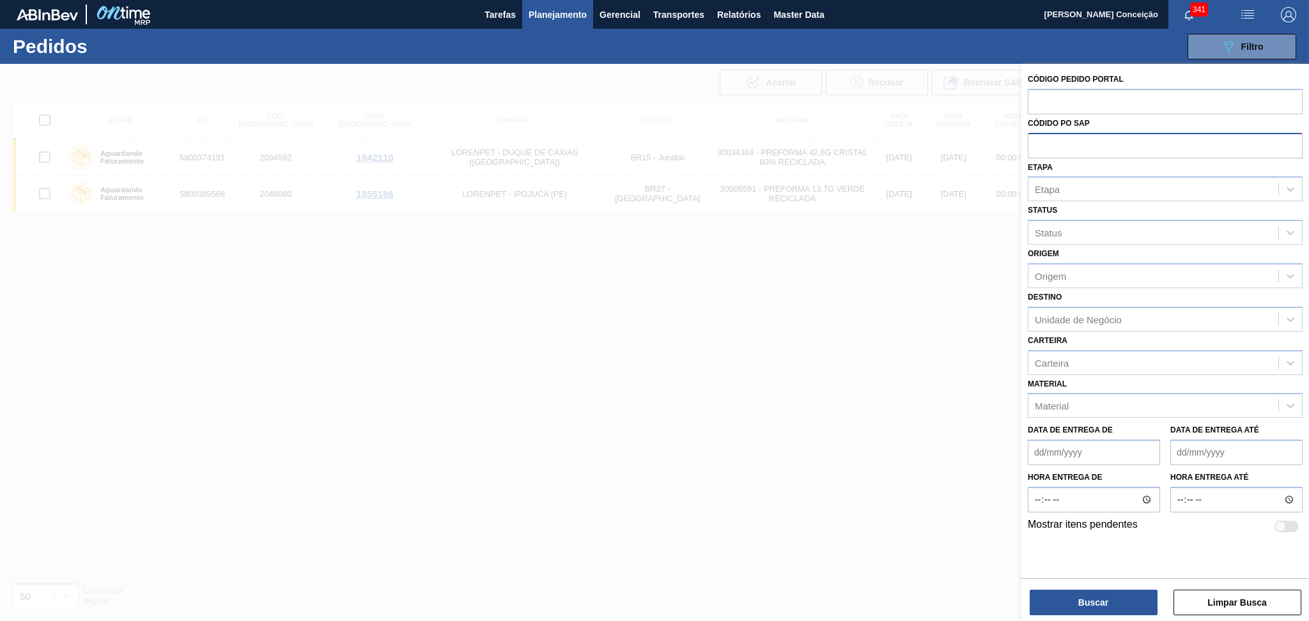
paste input "5800387928"
type input "5800387928"
click at [1078, 594] on button "Buscar" at bounding box center [1094, 603] width 128 height 26
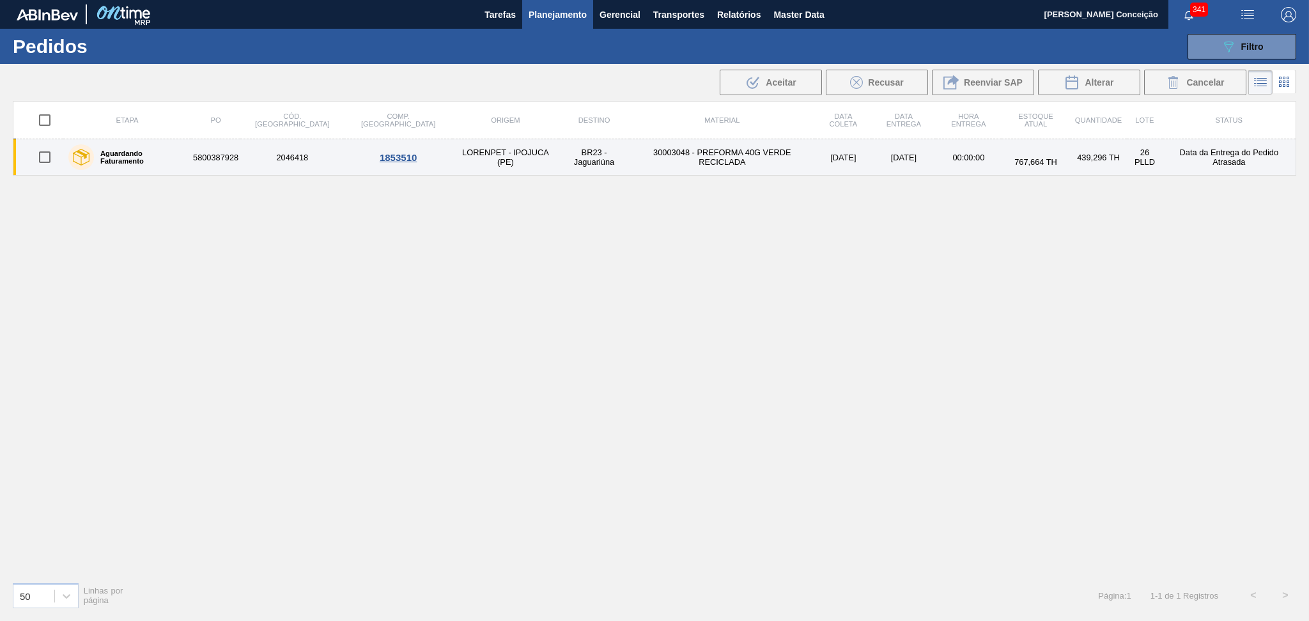
click at [677, 153] on td "30003048 - PREFORMA 40G VERDE RECICLADA" at bounding box center [722, 157] width 185 height 36
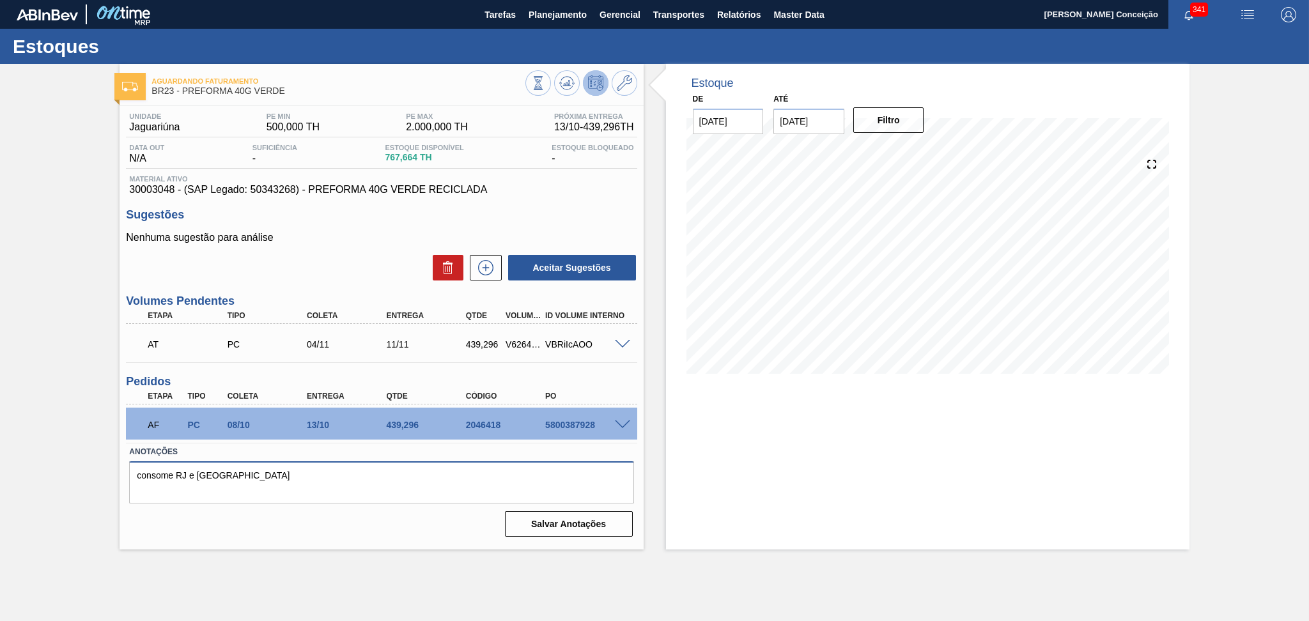
click at [321, 474] on textarea "consome RJ e NE" at bounding box center [381, 482] width 504 height 42
click at [320, 268] on div "Aceitar Sugestões" at bounding box center [381, 268] width 511 height 28
click at [626, 424] on span at bounding box center [622, 426] width 15 height 10
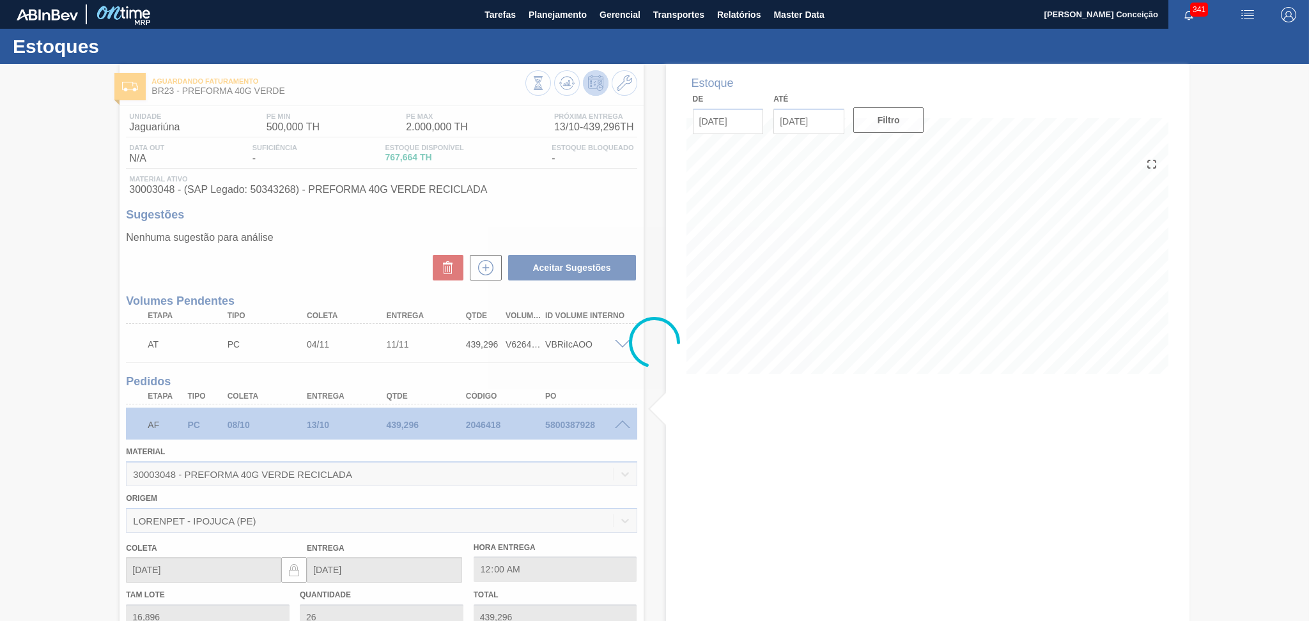
click at [624, 424] on div at bounding box center [654, 342] width 1309 height 557
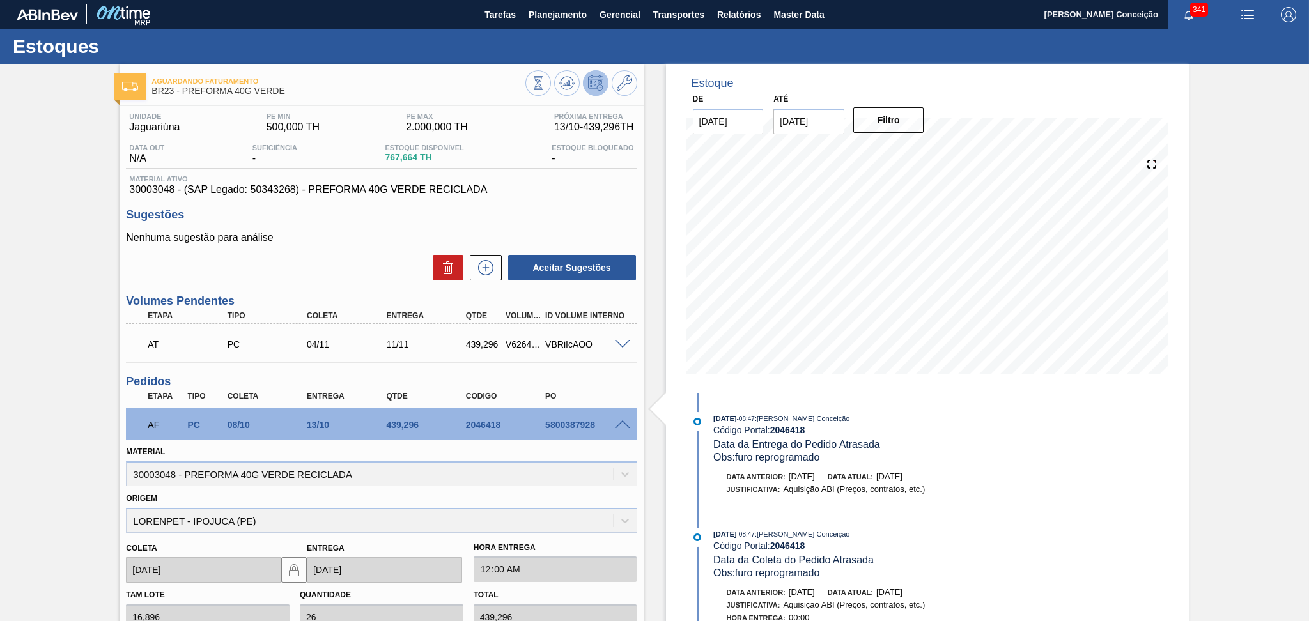
click at [624, 424] on span at bounding box center [622, 426] width 15 height 10
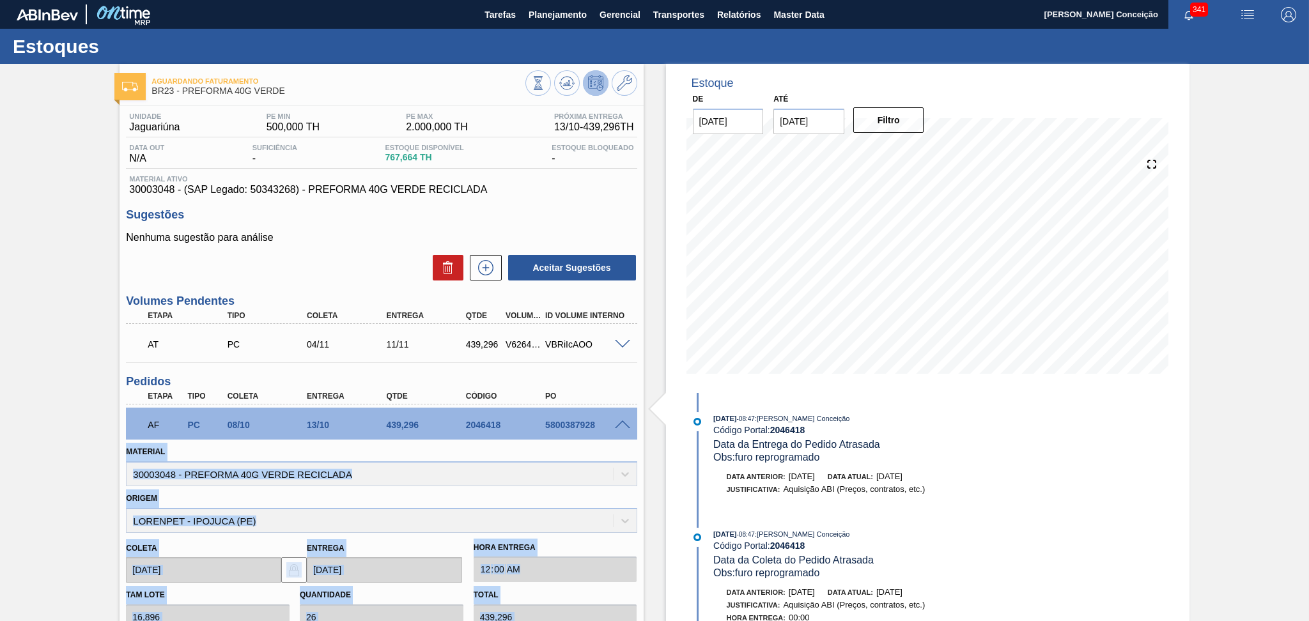
click at [624, 424] on span at bounding box center [622, 426] width 15 height 10
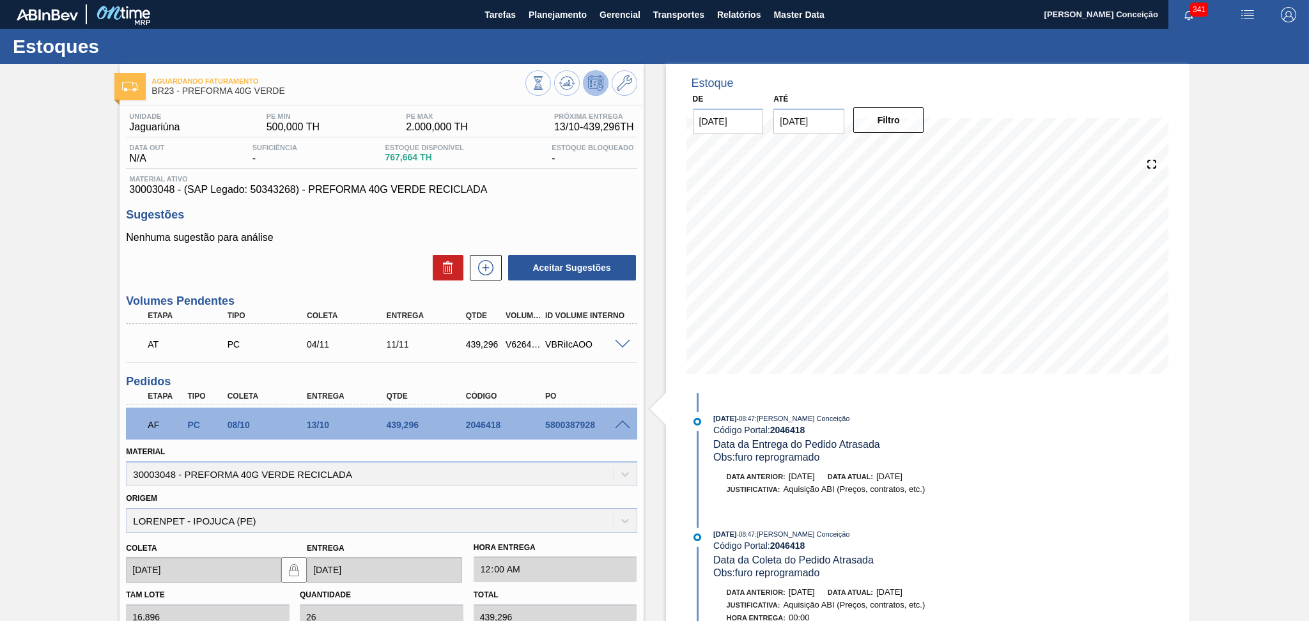
click at [624, 424] on span at bounding box center [622, 426] width 15 height 10
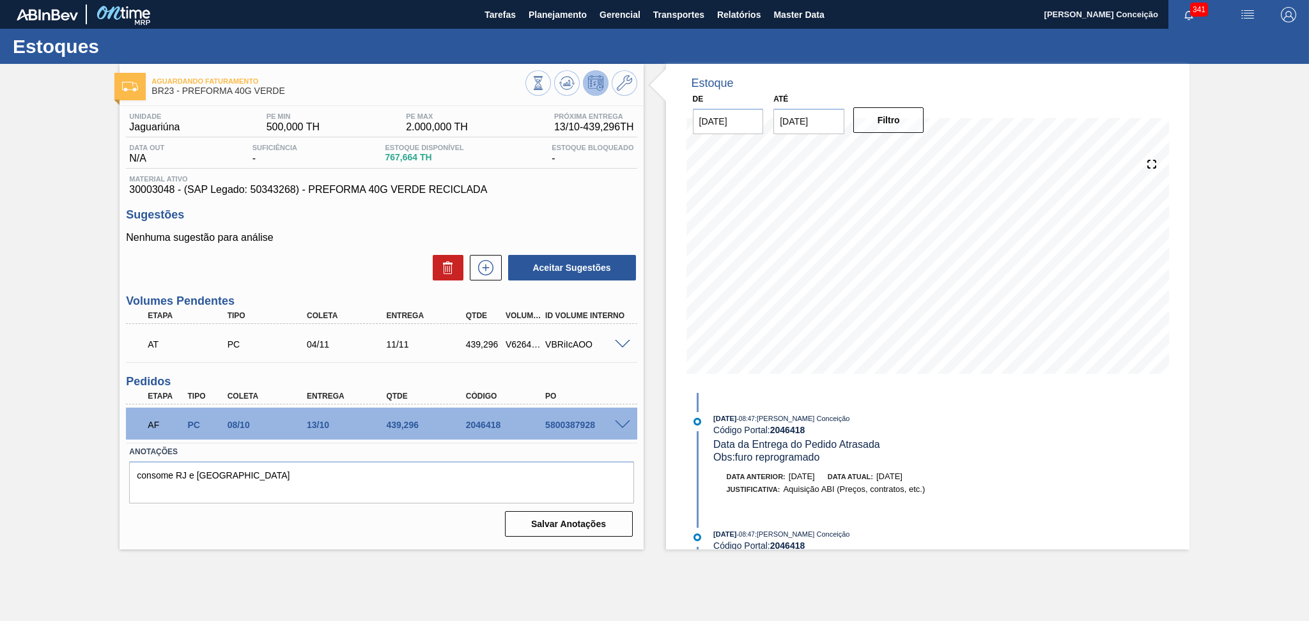
click at [346, 241] on p "Nenhuma sugestão para análise" at bounding box center [381, 238] width 511 height 12
click at [353, 483] on textarea "consome RJ e NE" at bounding box center [381, 482] width 504 height 42
drag, startPoint x: 373, startPoint y: 467, endPoint x: 535, endPoint y: 443, distance: 164.0
click at [376, 467] on textarea "consome RJ e NE" at bounding box center [381, 482] width 504 height 42
click at [625, 421] on span at bounding box center [622, 426] width 15 height 10
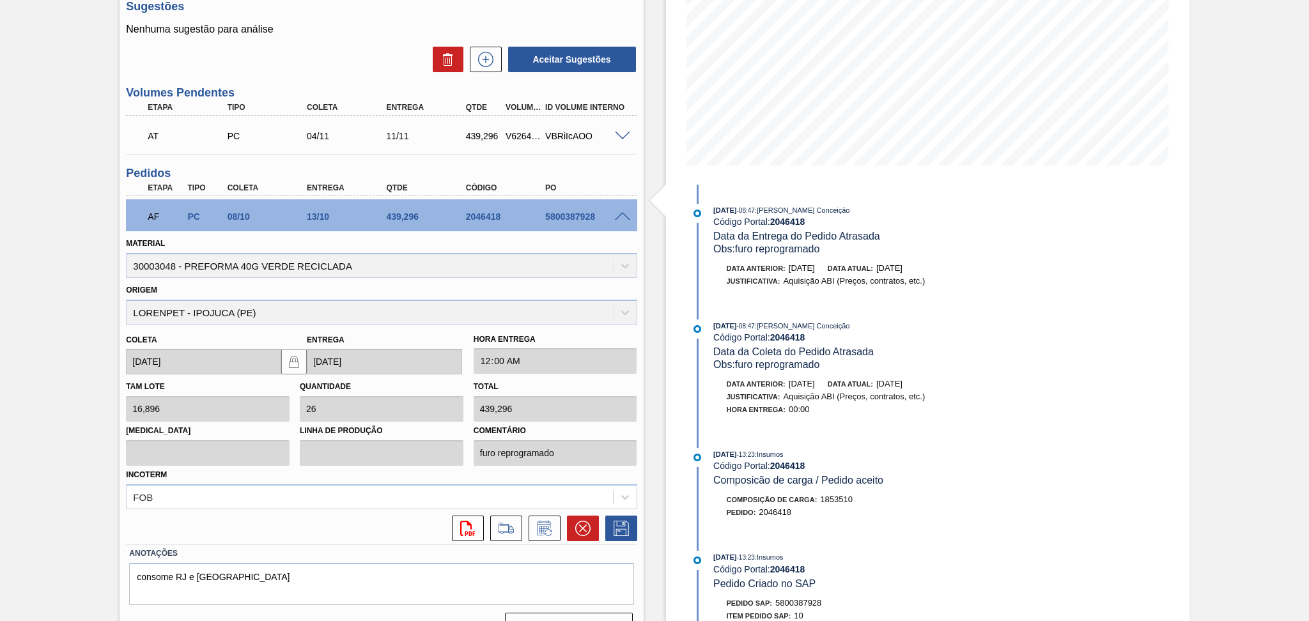
scroll to position [233, 0]
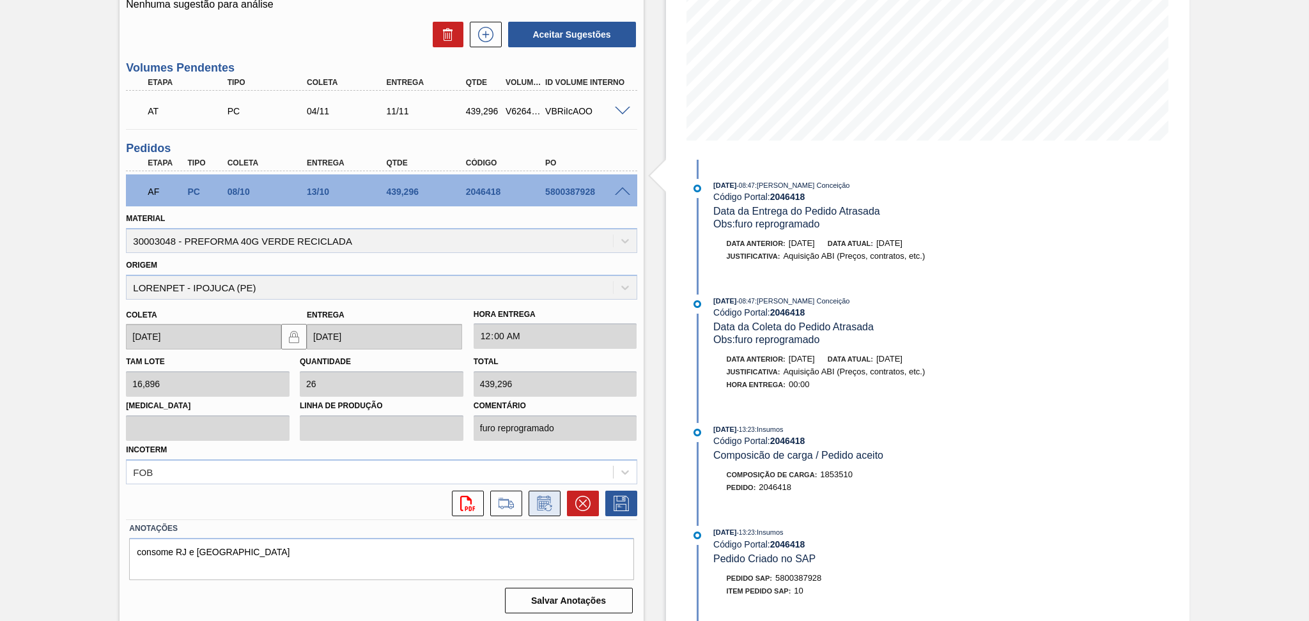
click at [550, 501] on icon at bounding box center [544, 503] width 20 height 15
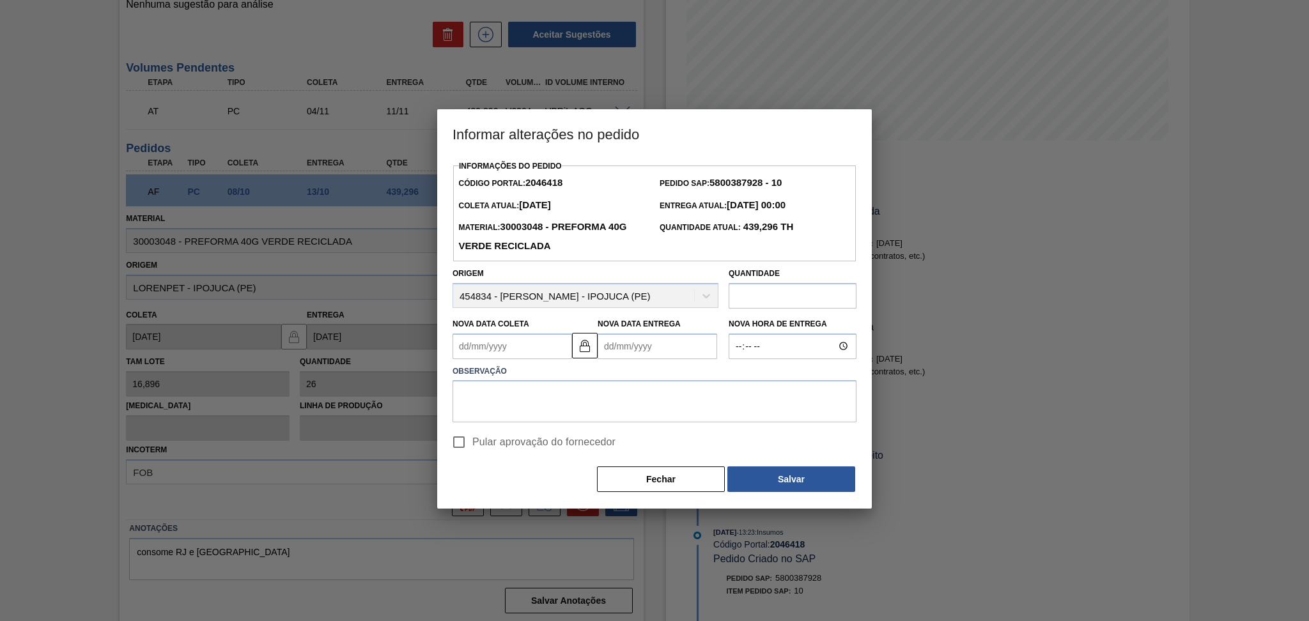
click at [504, 351] on Coleta2046418 "Nova Data Coleta" at bounding box center [512, 347] width 120 height 26
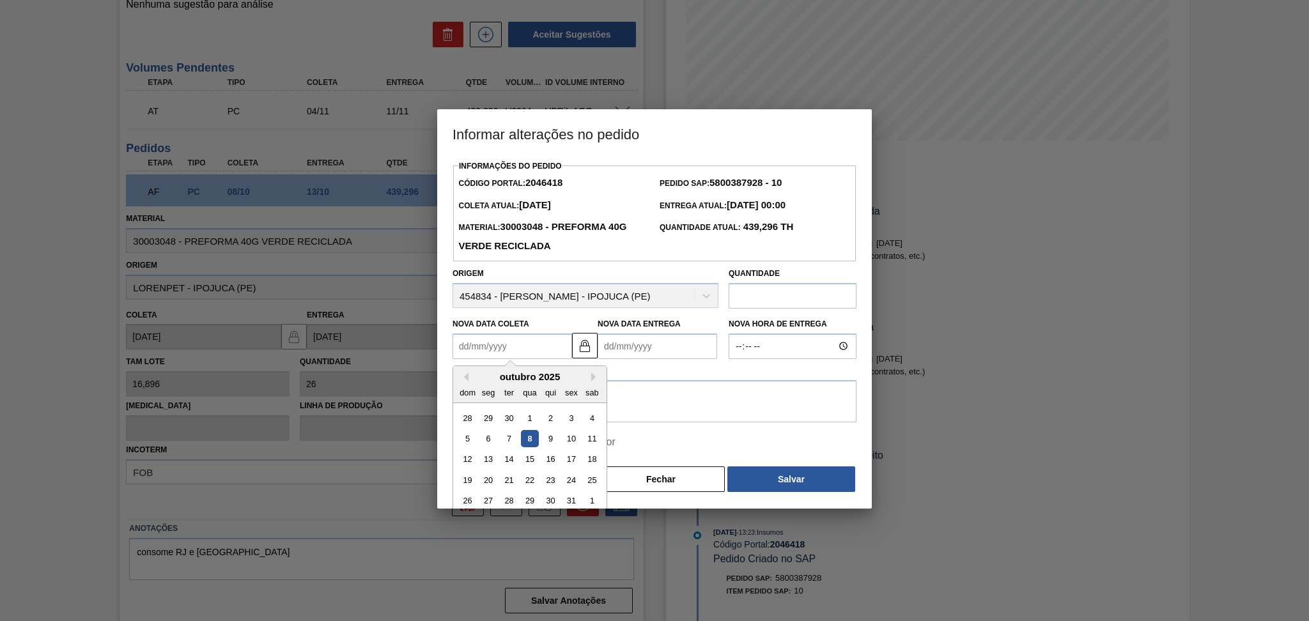
type Coleta2046418 "0"
type Entrega2046418 "06/01/2000"
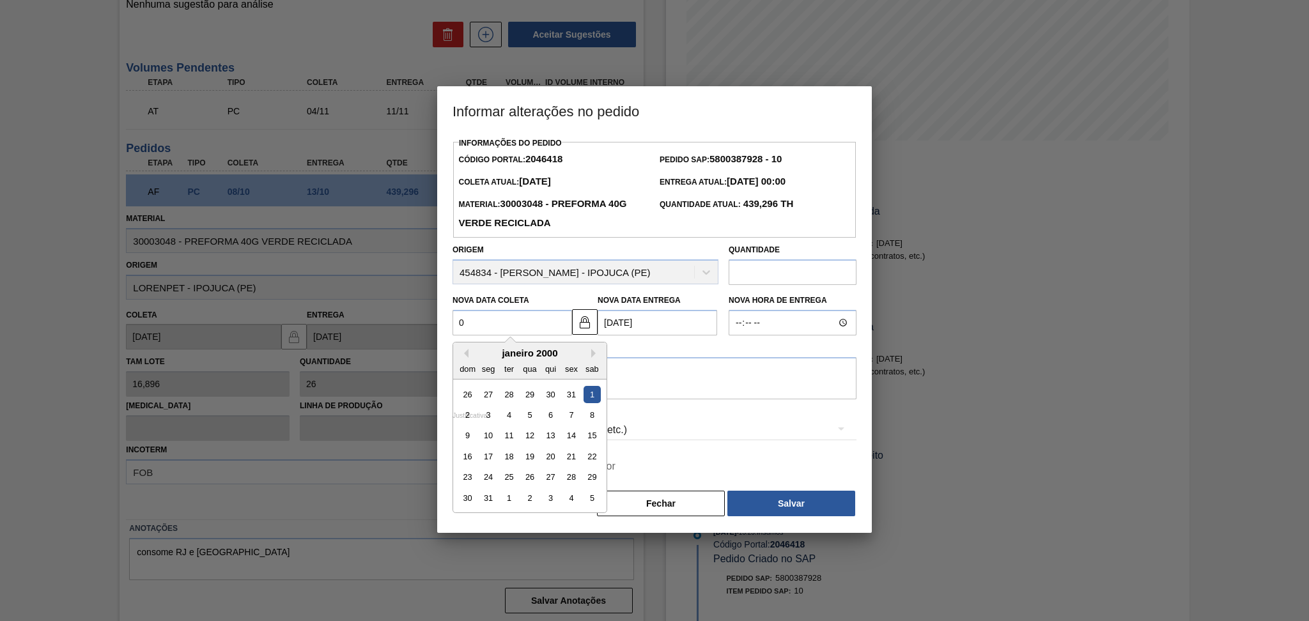
type Coleta2046418 "09"
type Entrega2046418 "[DATE]"
click at [546, 422] on div "9" at bounding box center [550, 414] width 17 height 17
type Coleta2046418 "[DATE]"
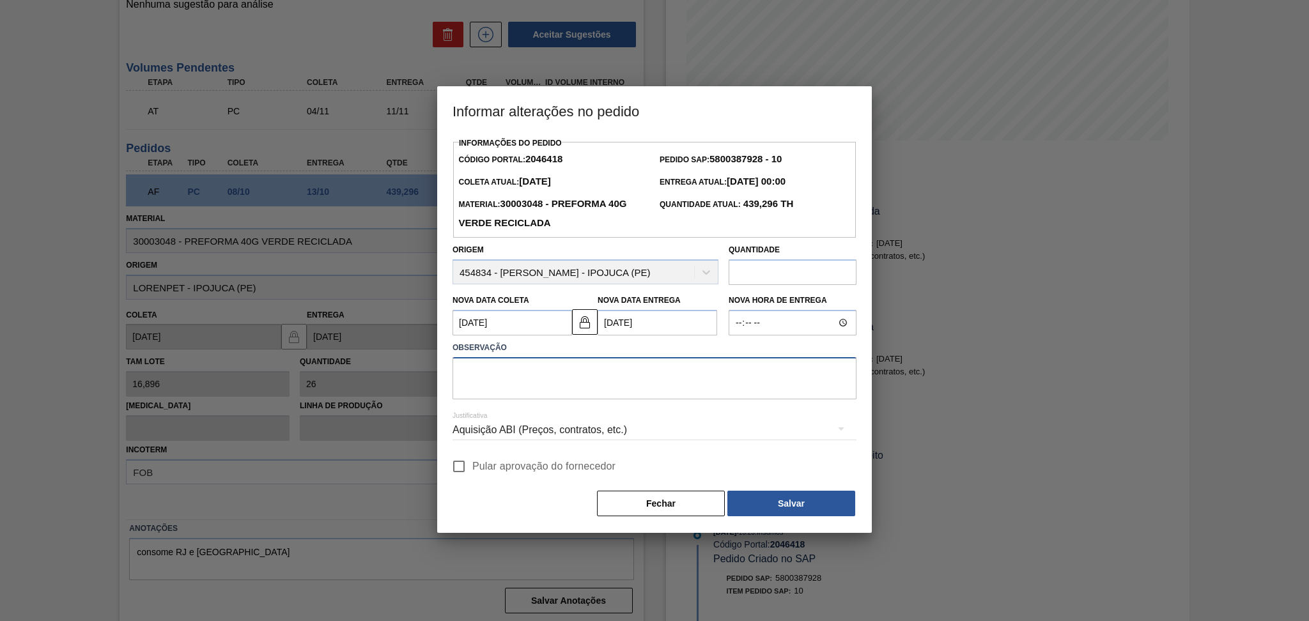
click at [509, 378] on textarea at bounding box center [654, 378] width 404 height 42
type textarea "FURO REPROGRAMADO"
click at [525, 470] on span "Pular aprovação do fornecedor" at bounding box center [543, 466] width 143 height 15
click at [472, 470] on input "Pular aprovação do fornecedor" at bounding box center [458, 466] width 27 height 27
checkbox input "true"
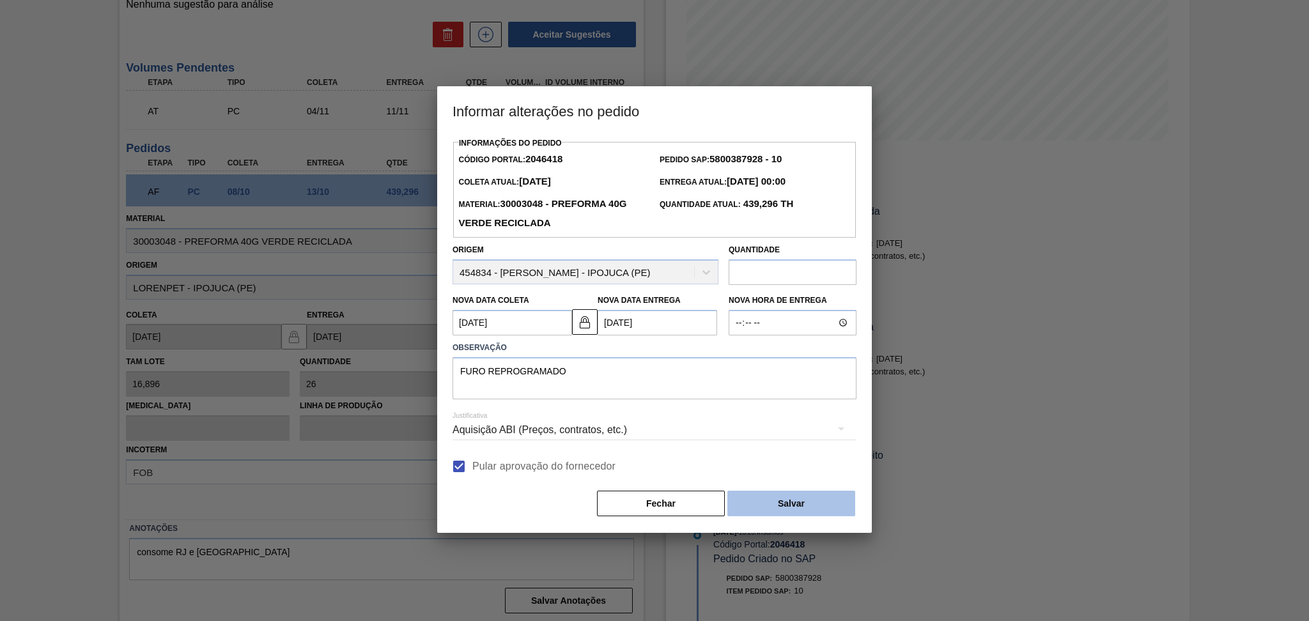
click at [800, 499] on button "Salvar" at bounding box center [791, 504] width 128 height 26
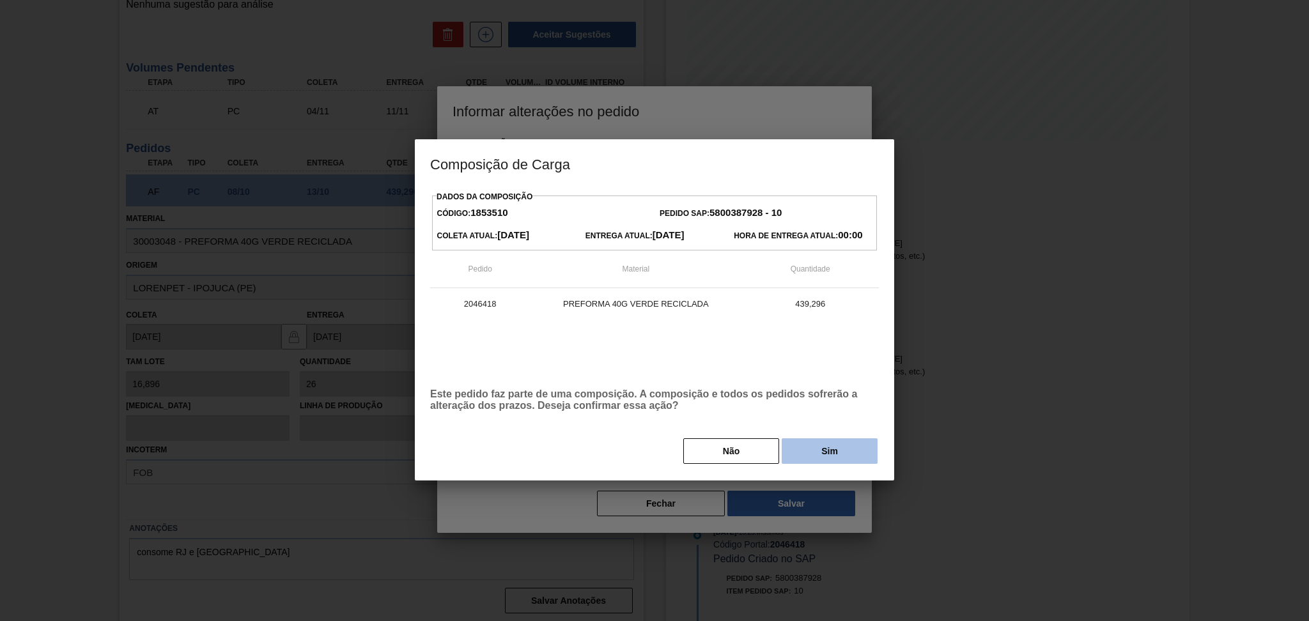
click at [805, 456] on button "Sim" at bounding box center [830, 451] width 96 height 26
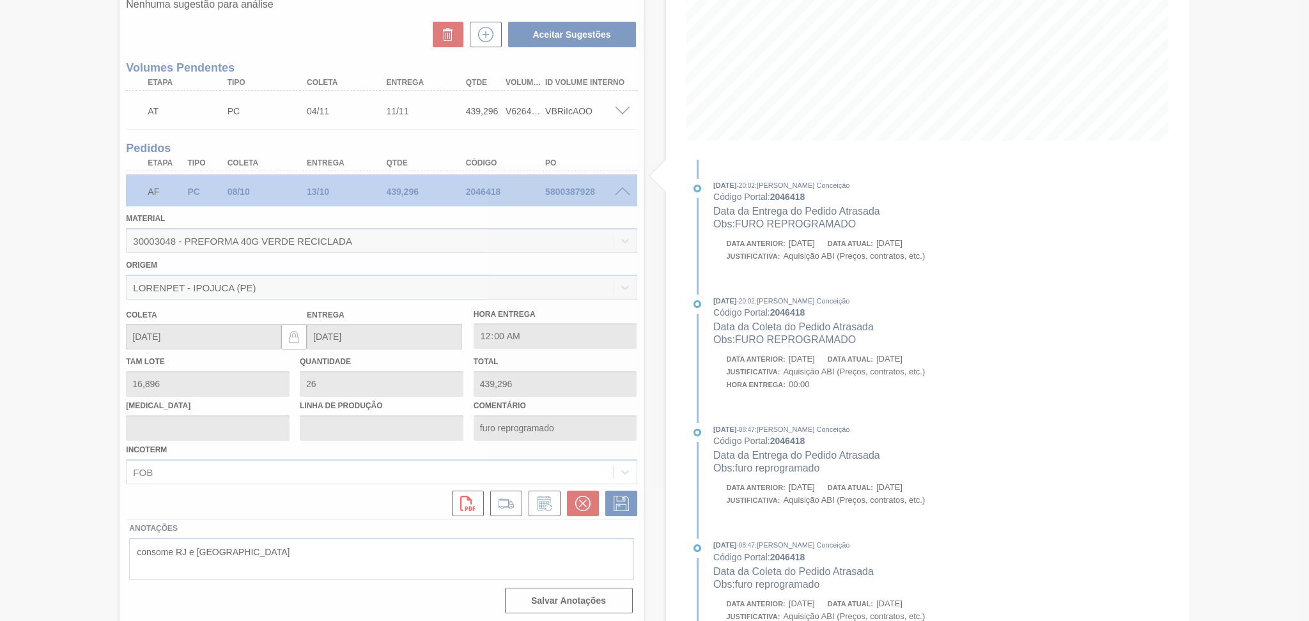
type input "FURO REPROGRAMADO"
type input "[DATE]"
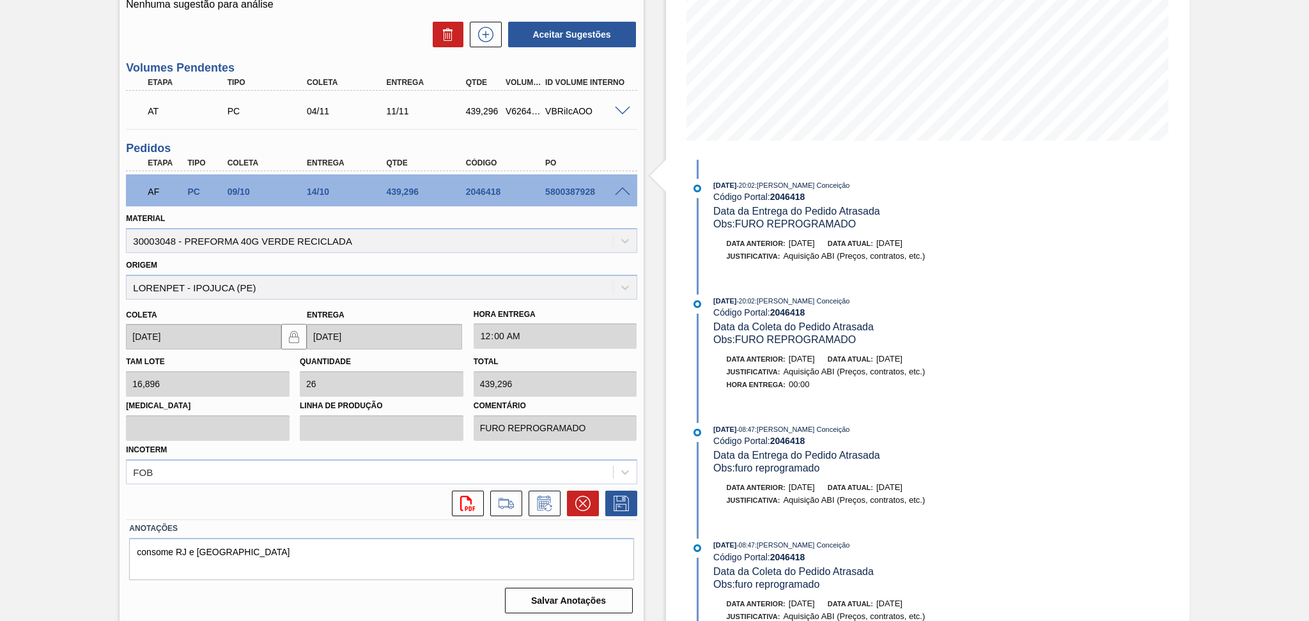
scroll to position [0, 0]
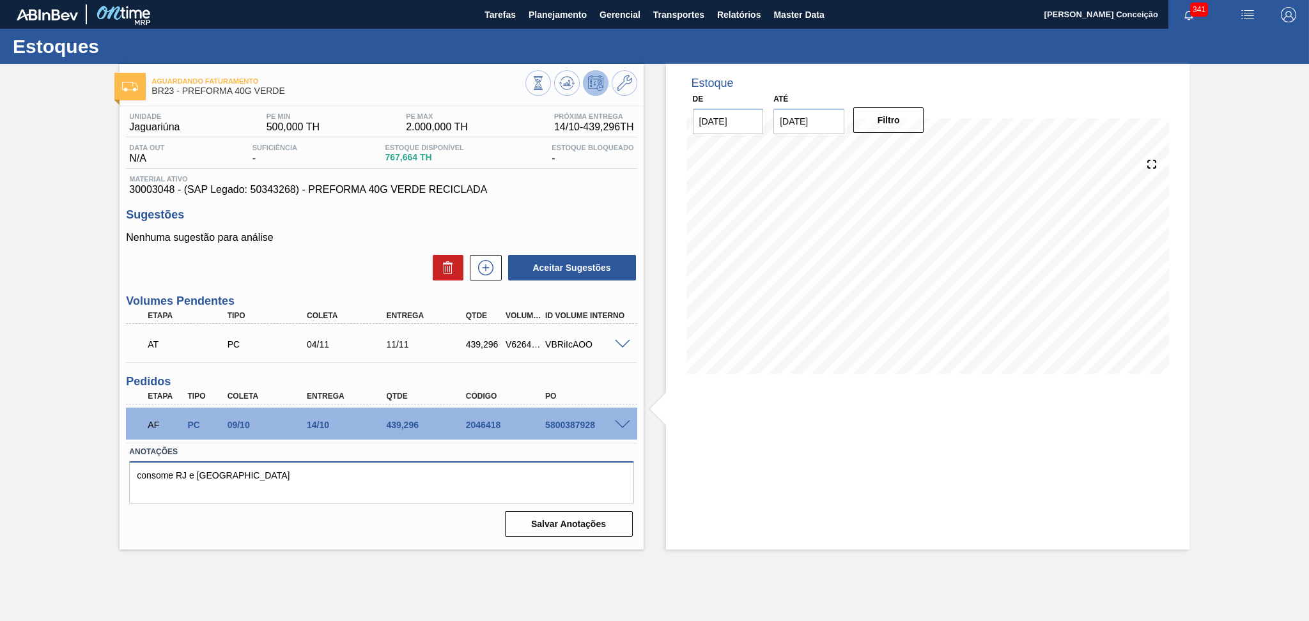
click at [308, 463] on textarea "consome RJ e NE" at bounding box center [381, 482] width 504 height 42
click at [259, 482] on textarea "consome RJ e NE" at bounding box center [381, 482] width 504 height 42
click at [358, 495] on textarea "consome RJ e NE" at bounding box center [381, 482] width 504 height 42
click at [360, 486] on textarea "consome RJ e NE" at bounding box center [381, 482] width 504 height 42
click at [373, 485] on textarea "consome RJ e NE" at bounding box center [381, 482] width 504 height 42
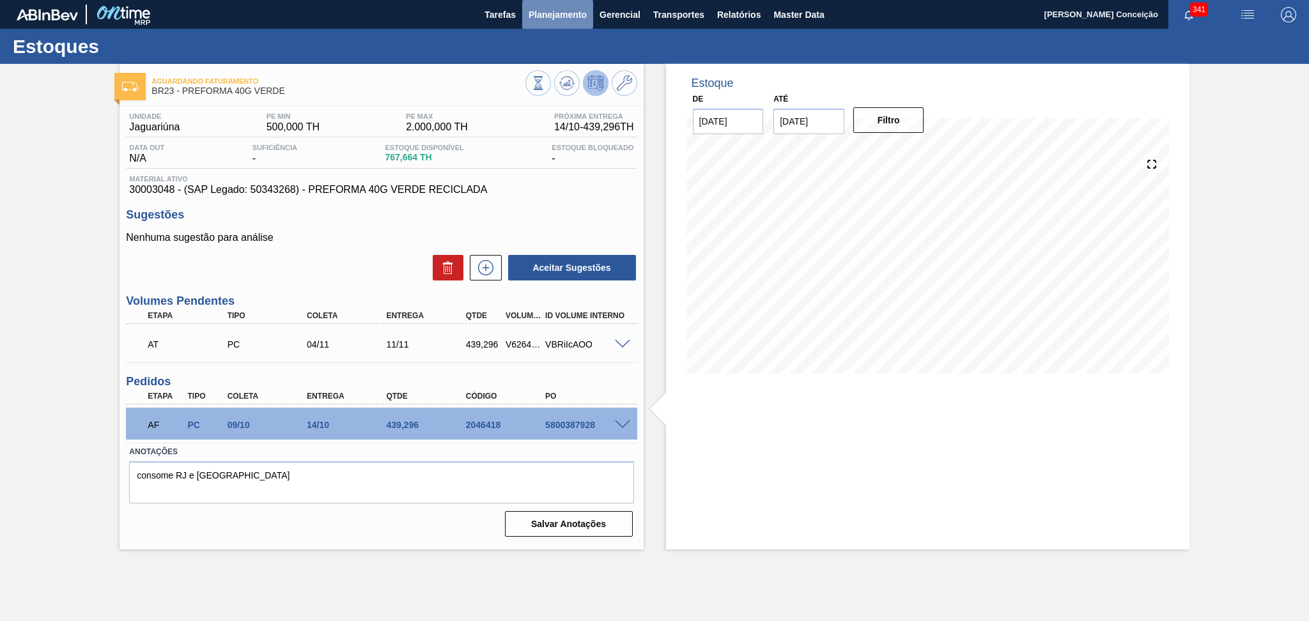
click at [551, 20] on span "Planejamento" at bounding box center [558, 14] width 58 height 15
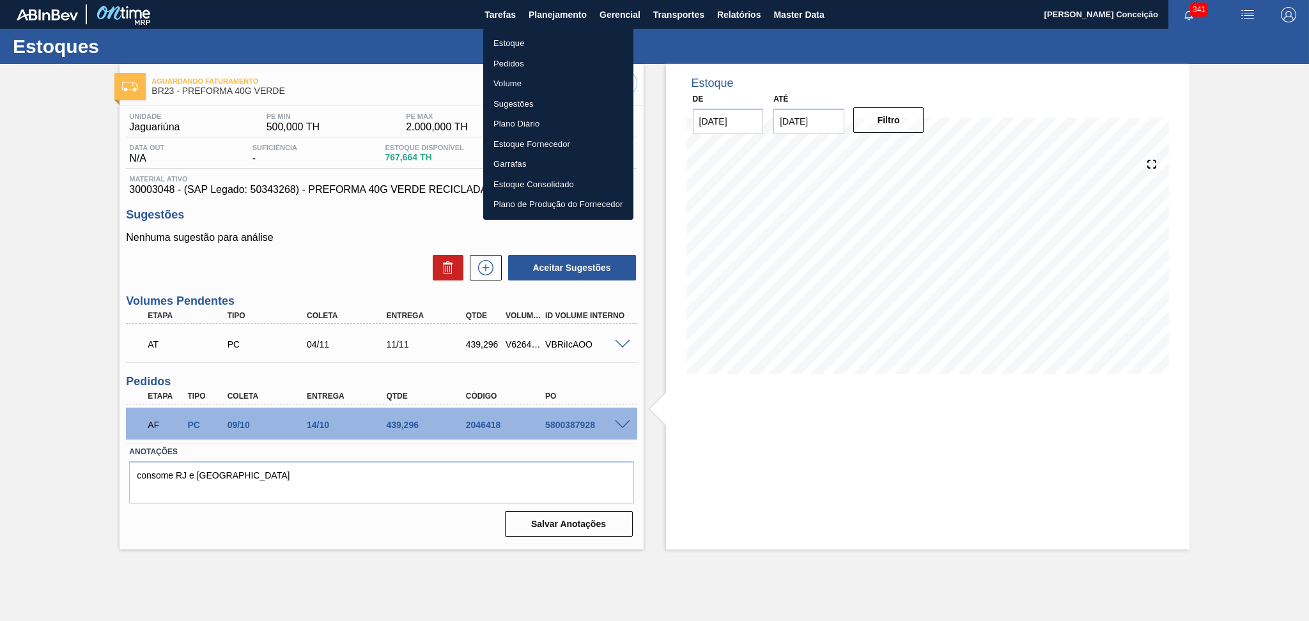
drag, startPoint x: 508, startPoint y: 45, endPoint x: 529, endPoint y: 51, distance: 21.9
click at [508, 45] on li "Estoque" at bounding box center [558, 43] width 150 height 20
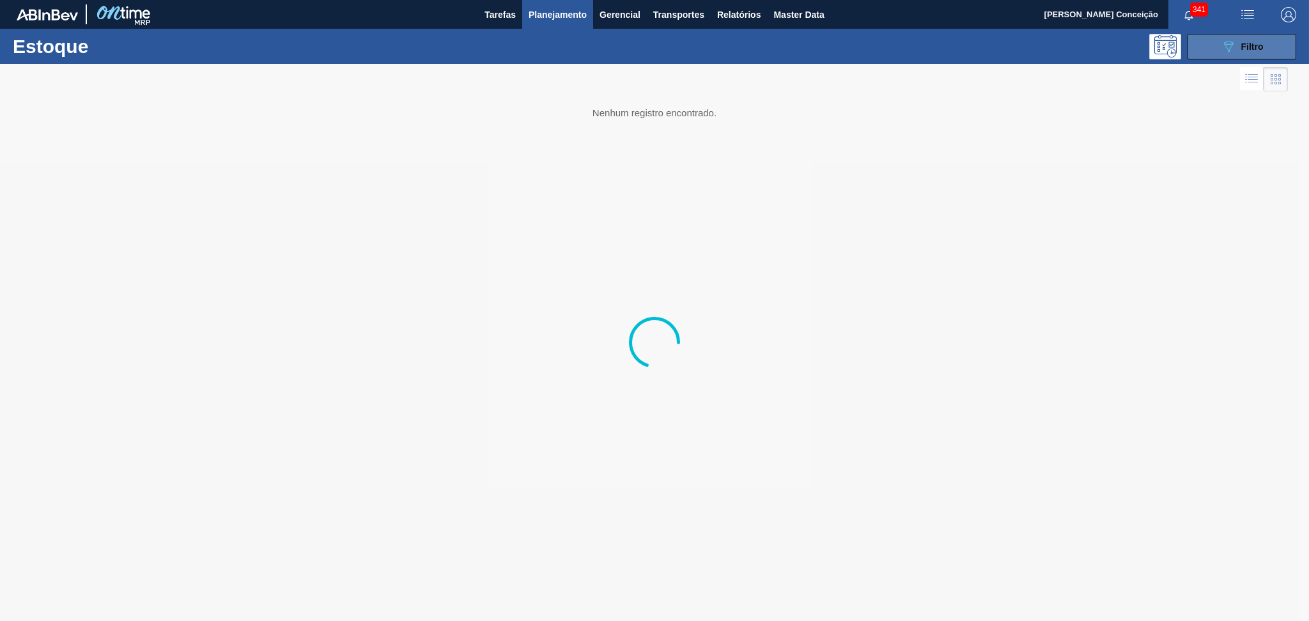
click at [1239, 42] on div "089F7B8B-B2A5-4AFE-B5C0-19BA573D28AC Filtro" at bounding box center [1242, 46] width 43 height 15
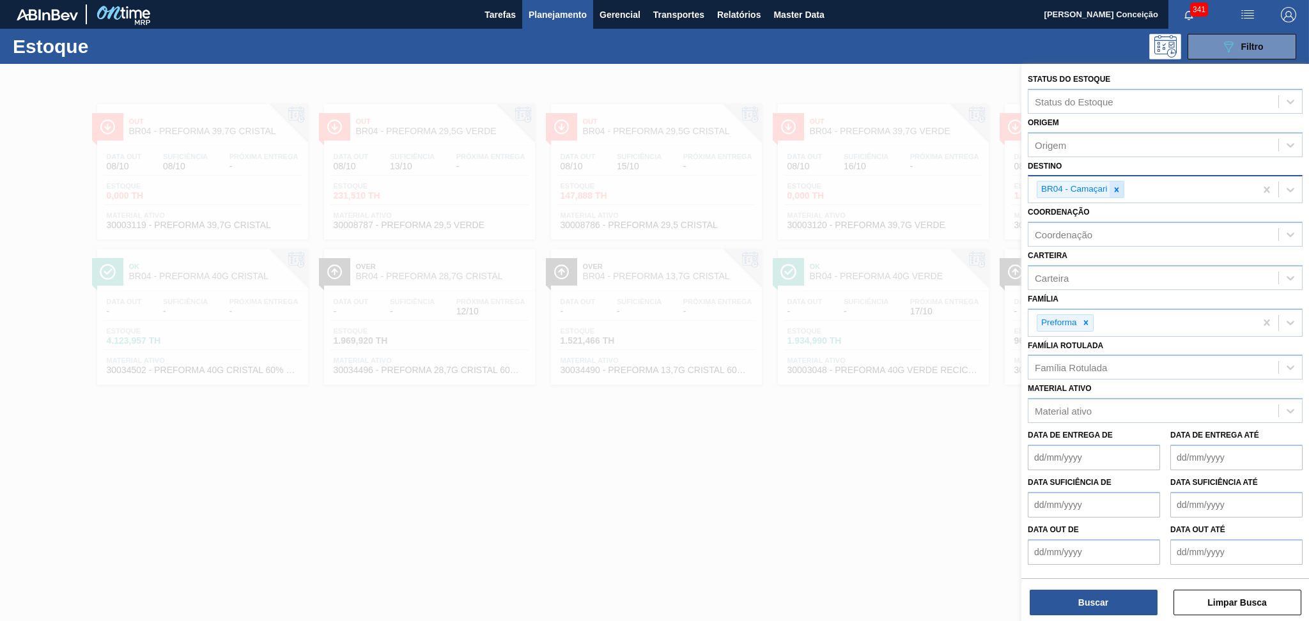
click at [1120, 182] on div at bounding box center [1117, 190] width 14 height 16
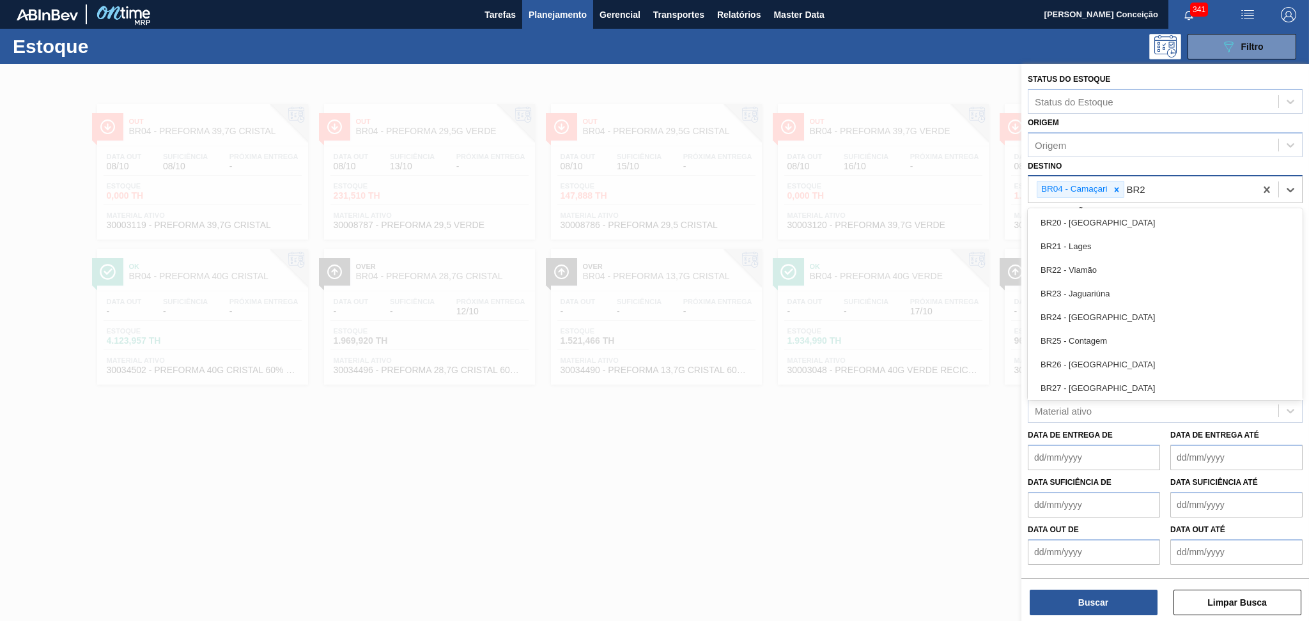
type input "BR27"
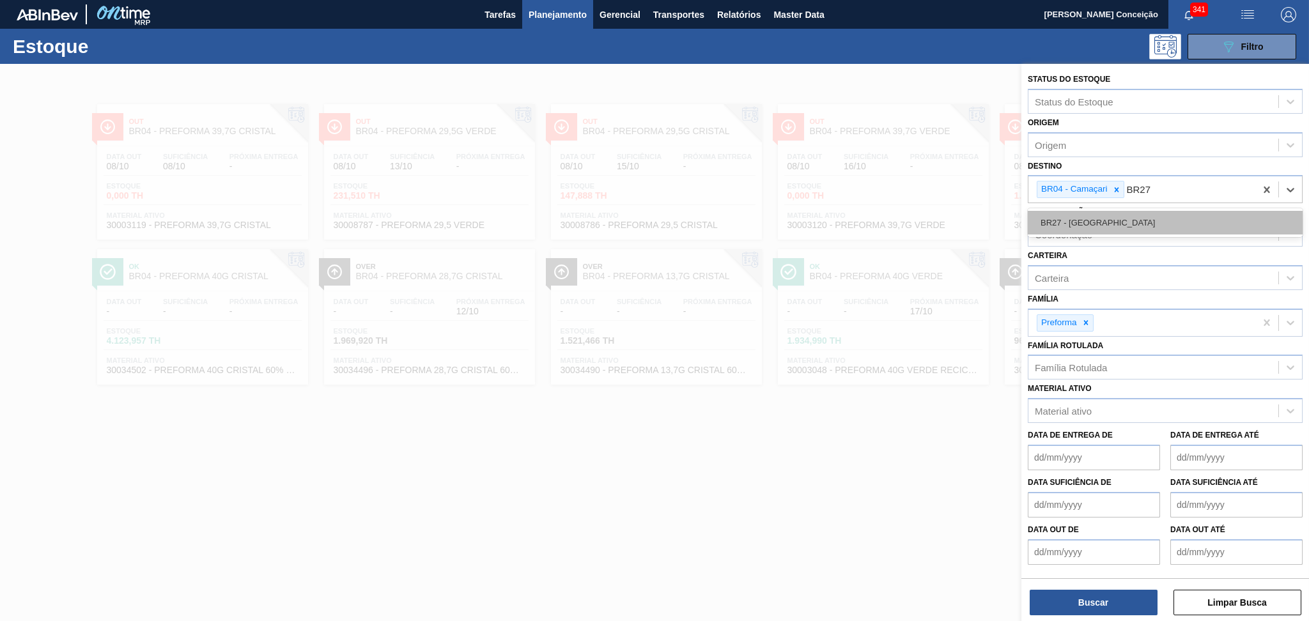
click at [1082, 218] on div "BR27 - Nova Minas" at bounding box center [1165, 223] width 275 height 24
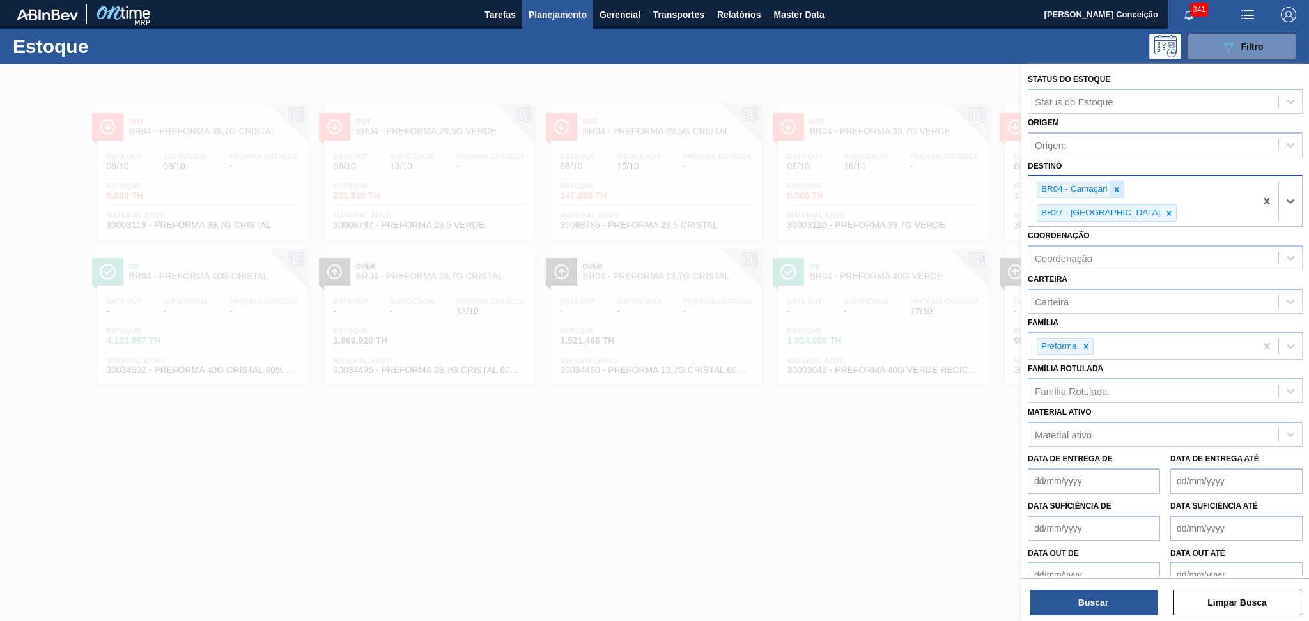
click at [1120, 189] on icon at bounding box center [1116, 189] width 9 height 9
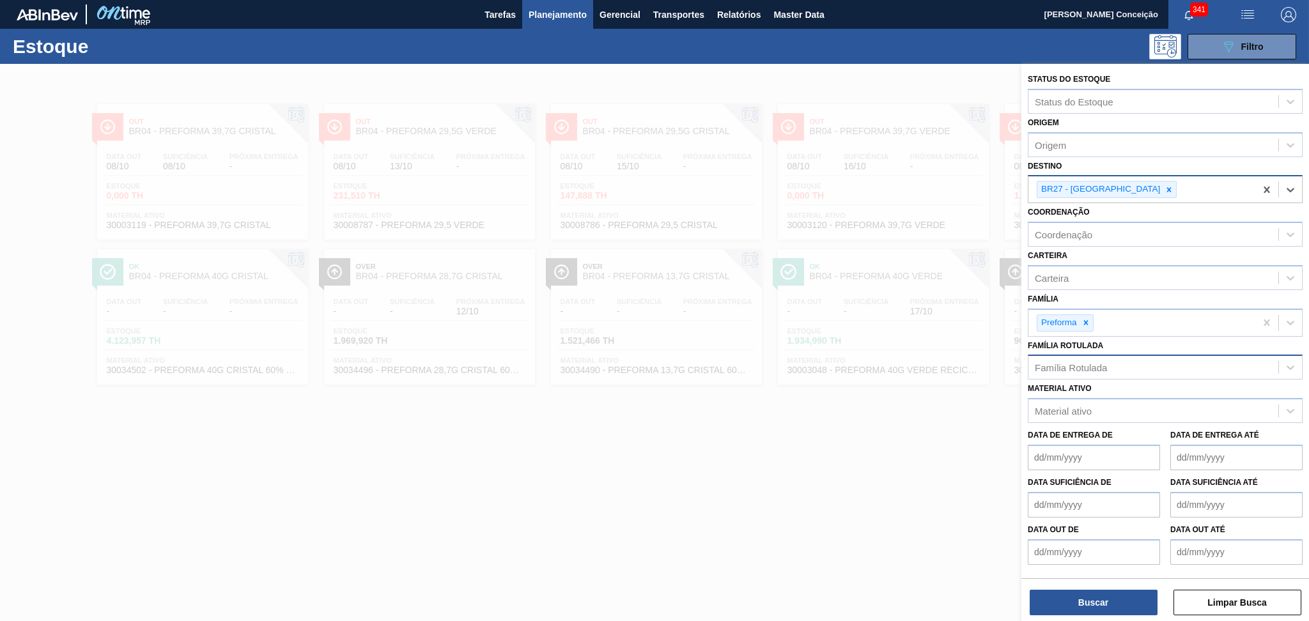
click at [1087, 370] on div "Família Rotulada" at bounding box center [1153, 368] width 250 height 19
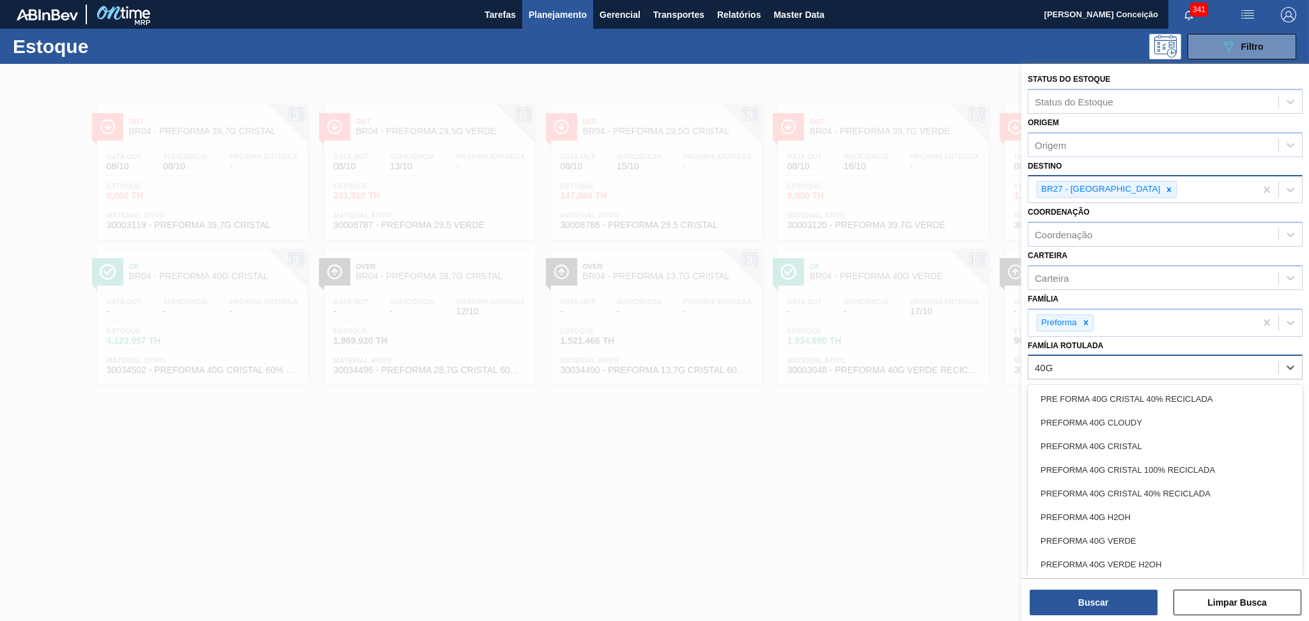
type Rotulada "40G V"
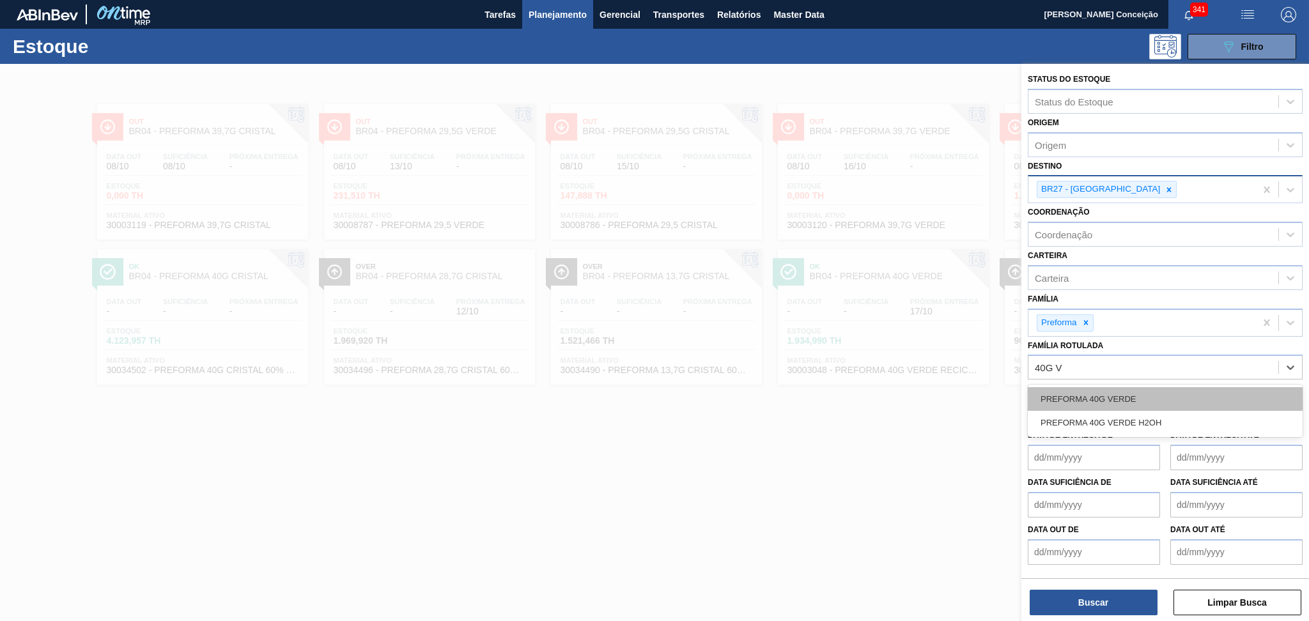
click at [1099, 393] on div "PREFORMA 40G VERDE" at bounding box center [1165, 399] width 275 height 24
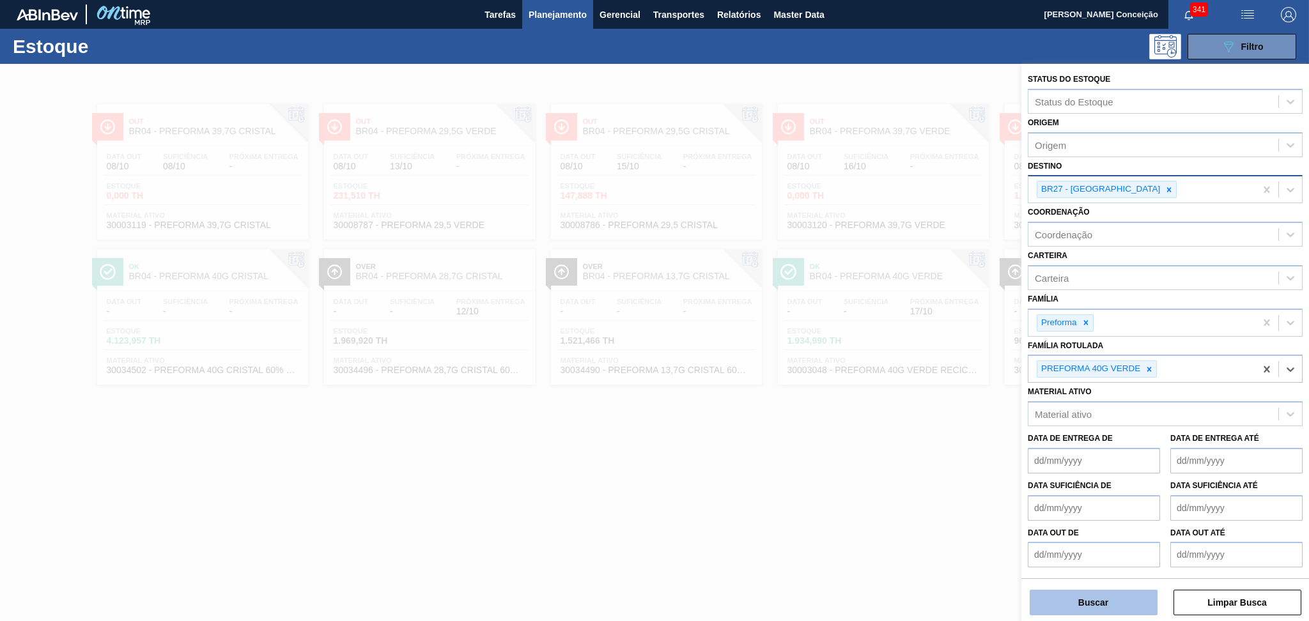
click at [1081, 601] on button "Buscar" at bounding box center [1094, 603] width 128 height 26
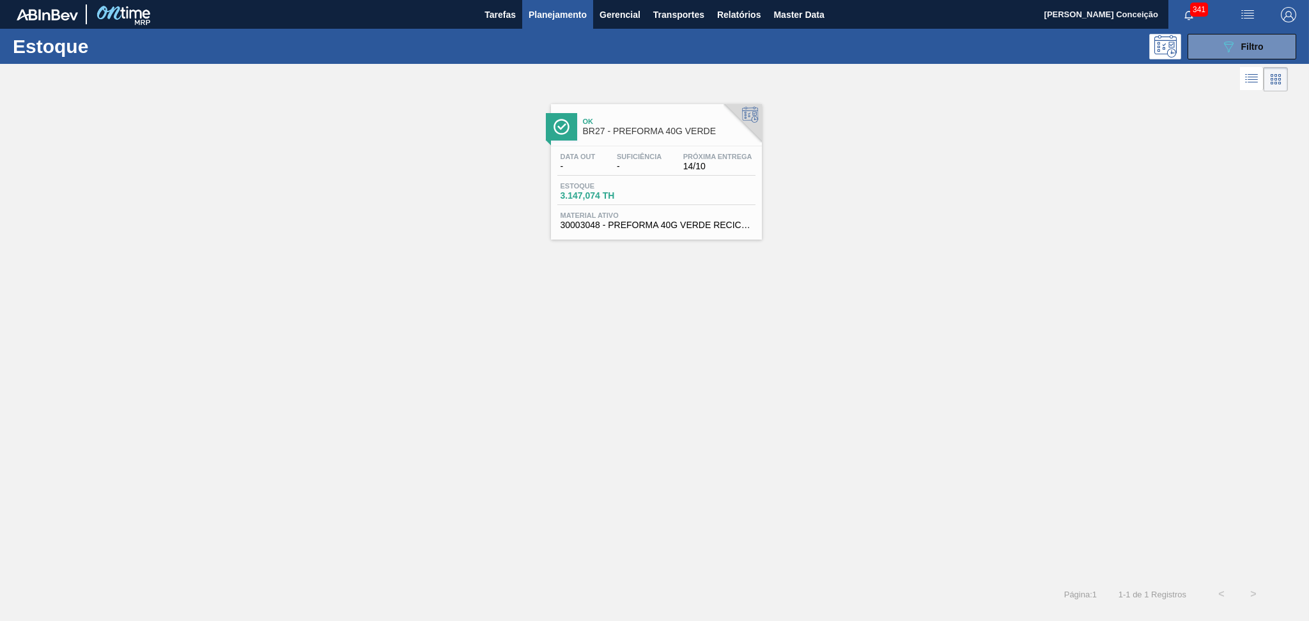
click at [604, 180] on div "Data out - Suficiência - Próxima Entrega 14/10 Estoque 3.147,074 TH Material at…" at bounding box center [656, 189] width 211 height 87
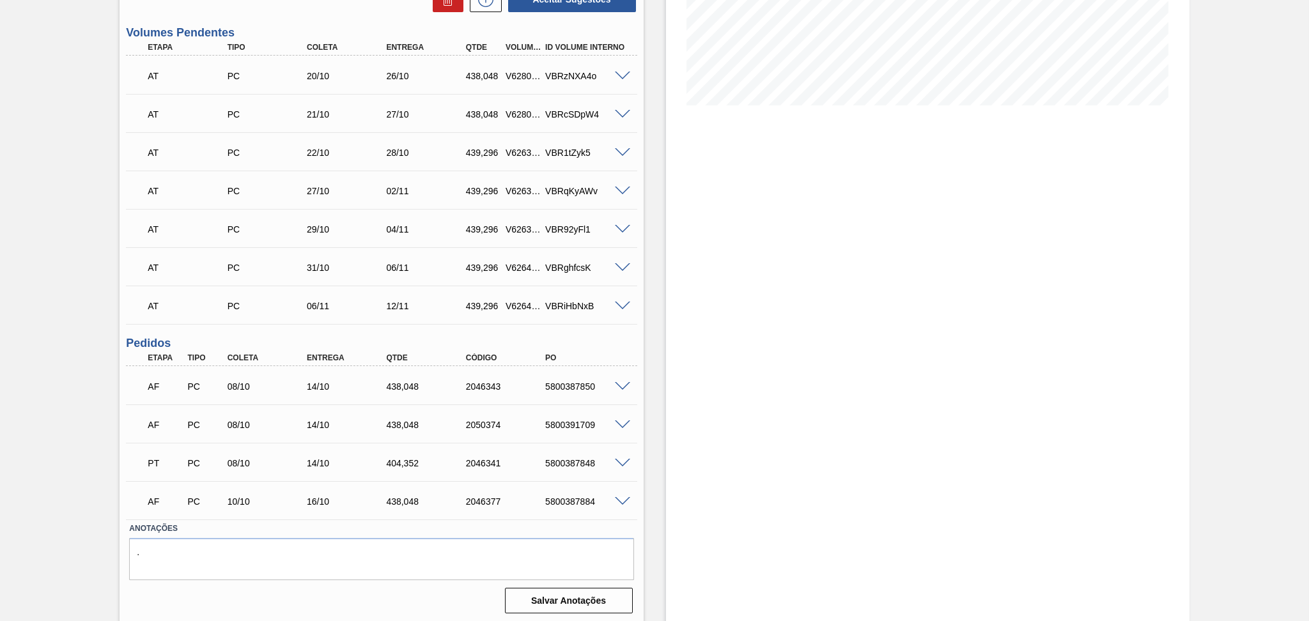
scroll to position [270, 0]
click at [617, 458] on span at bounding box center [622, 463] width 15 height 10
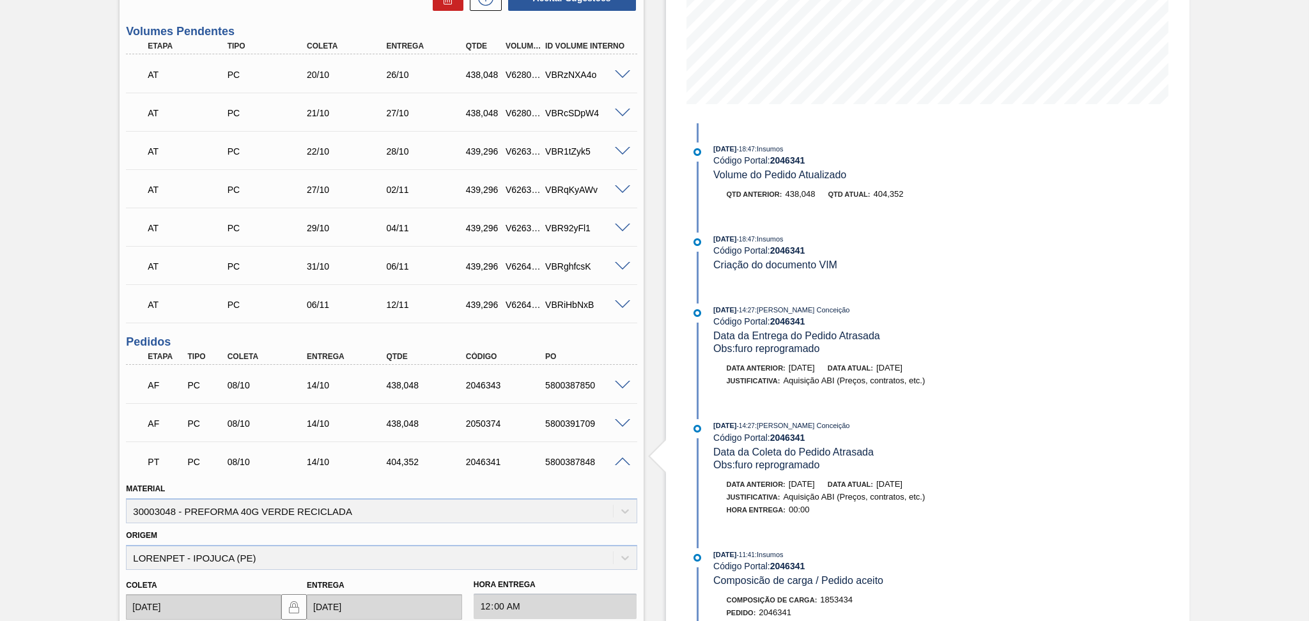
click at [621, 458] on span at bounding box center [622, 463] width 15 height 10
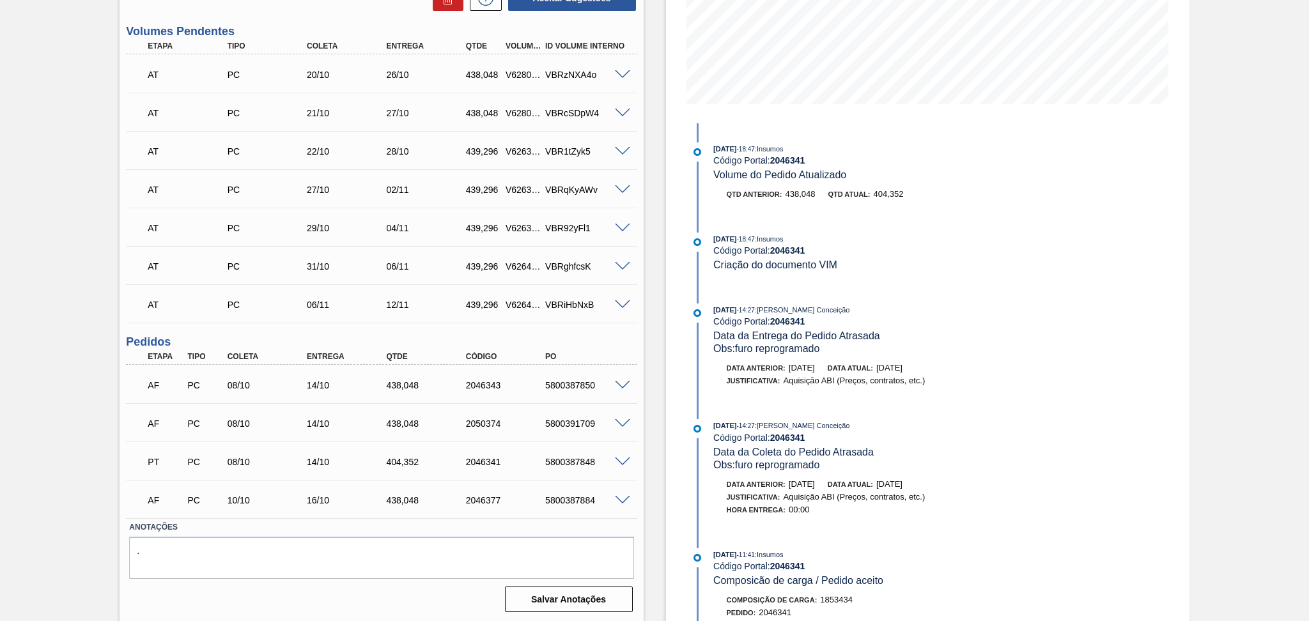
click at [557, 424] on div "5800391709" at bounding box center [586, 424] width 89 height 10
click at [617, 422] on span at bounding box center [622, 424] width 15 height 10
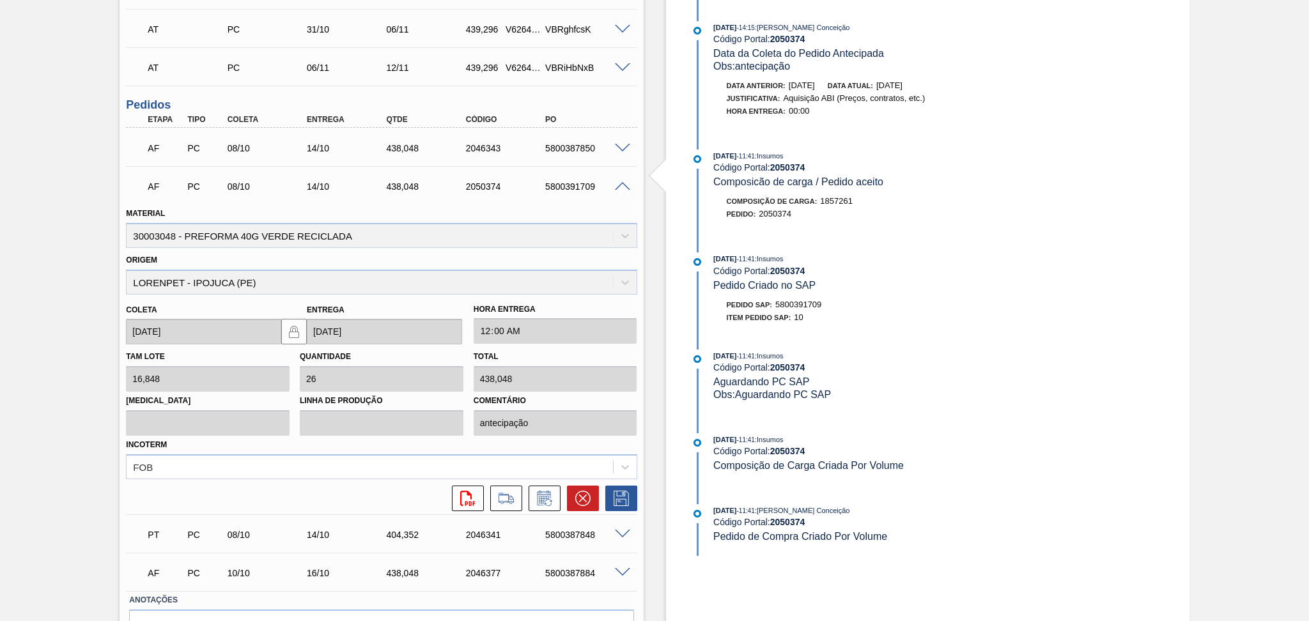
scroll to position [407, 0]
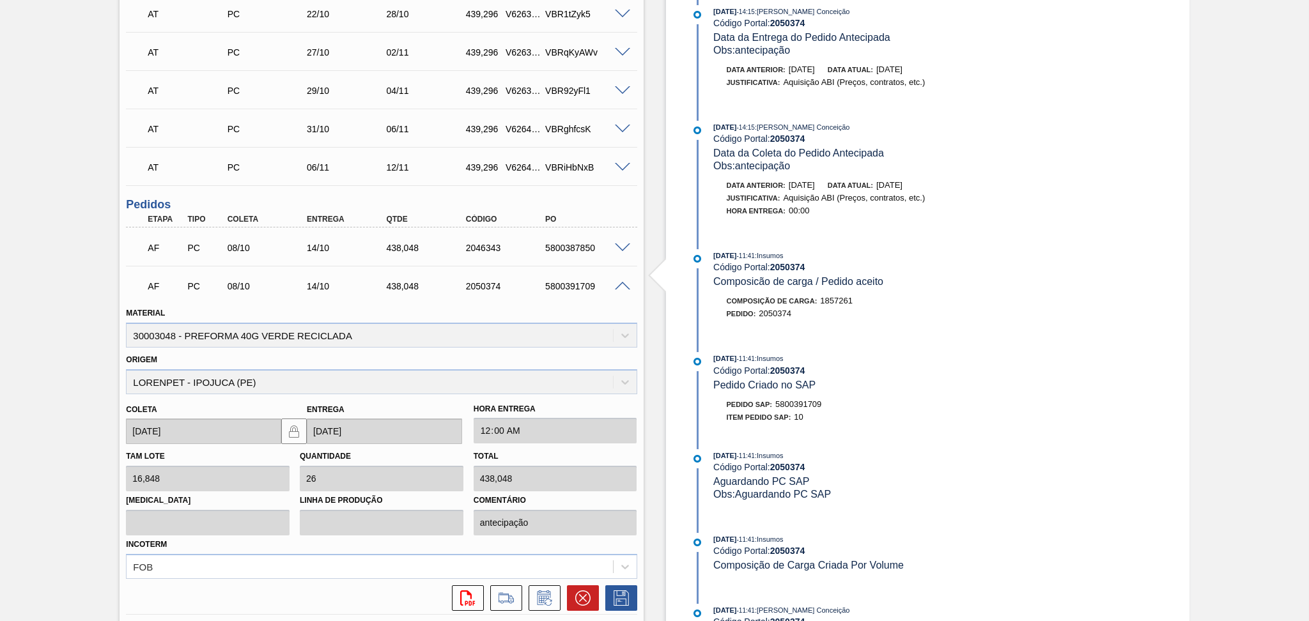
click at [621, 288] on span at bounding box center [622, 287] width 15 height 10
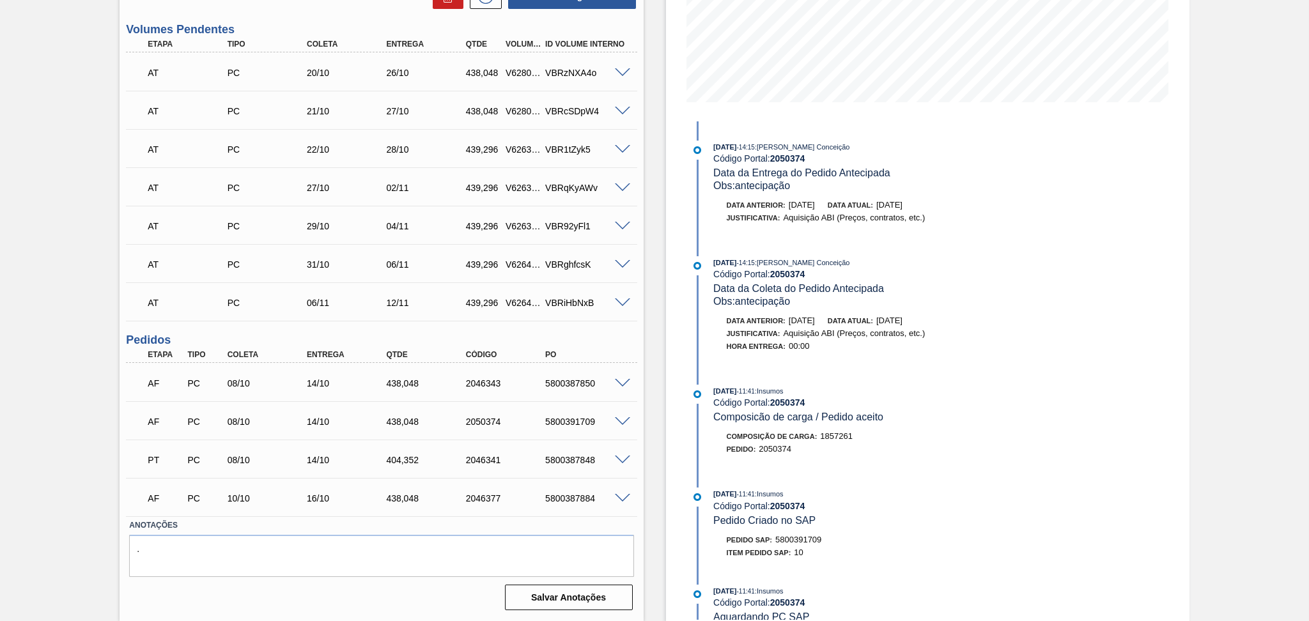
scroll to position [270, 0]
click at [578, 426] on div "5800391709" at bounding box center [586, 424] width 89 height 10
copy div "5800391709"
click at [298, 552] on textarea "." at bounding box center [381, 558] width 504 height 42
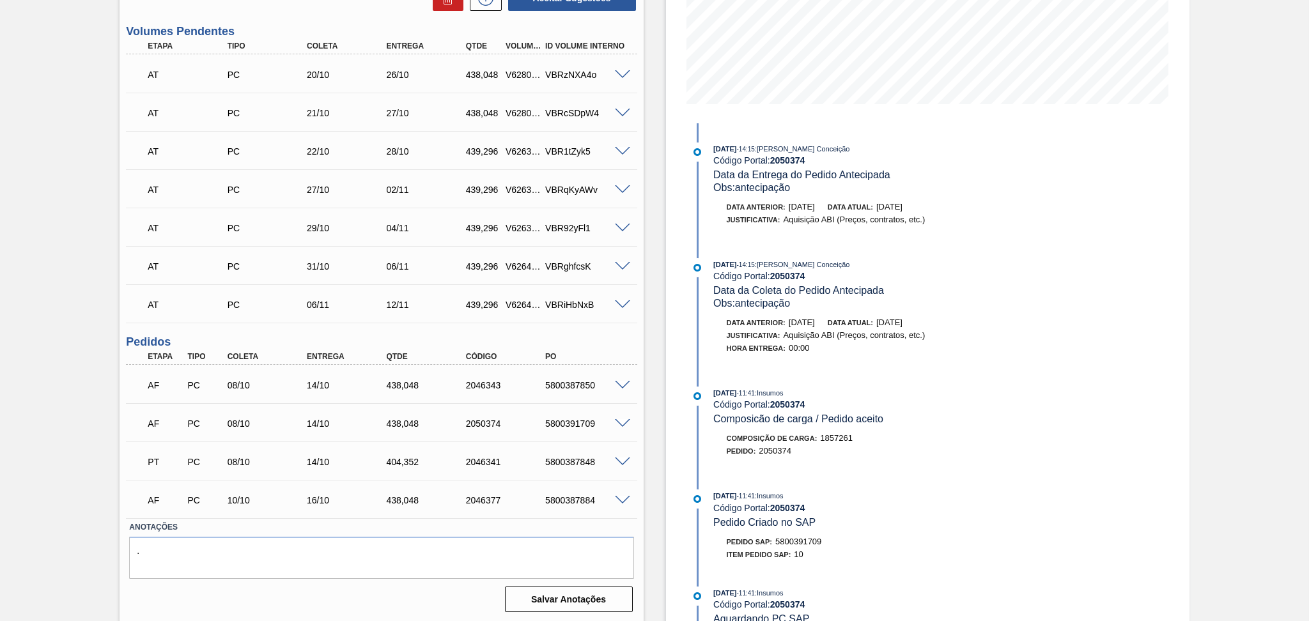
click at [621, 422] on span at bounding box center [622, 424] width 15 height 10
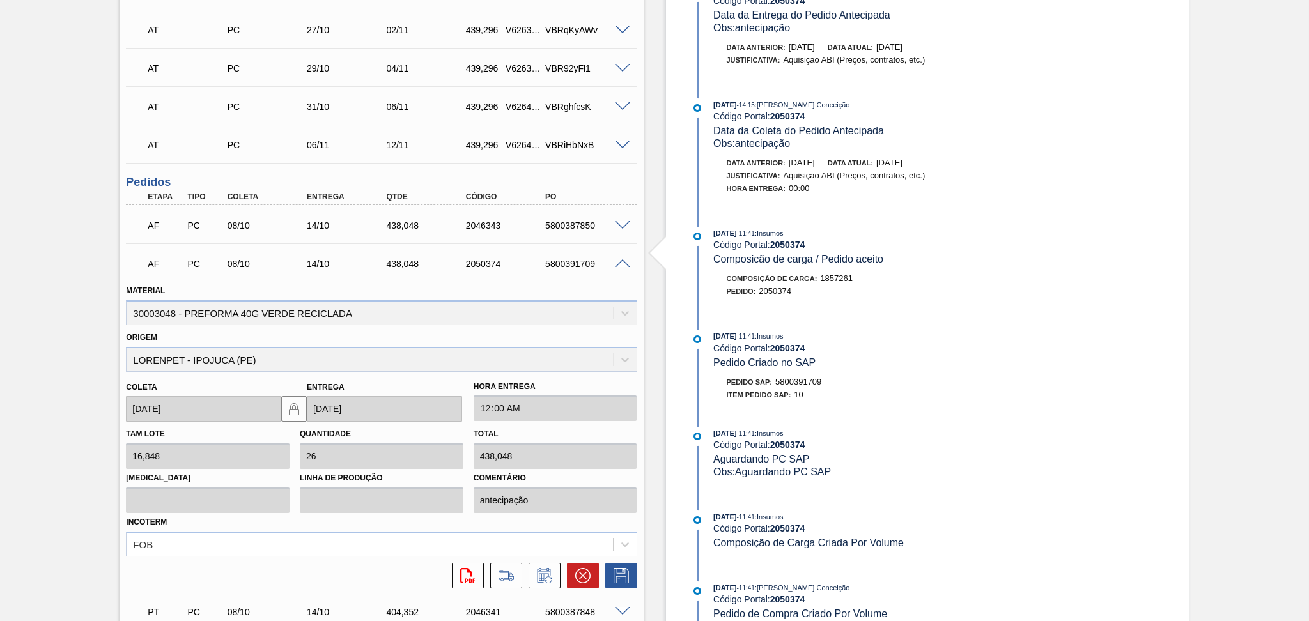
scroll to position [440, 0]
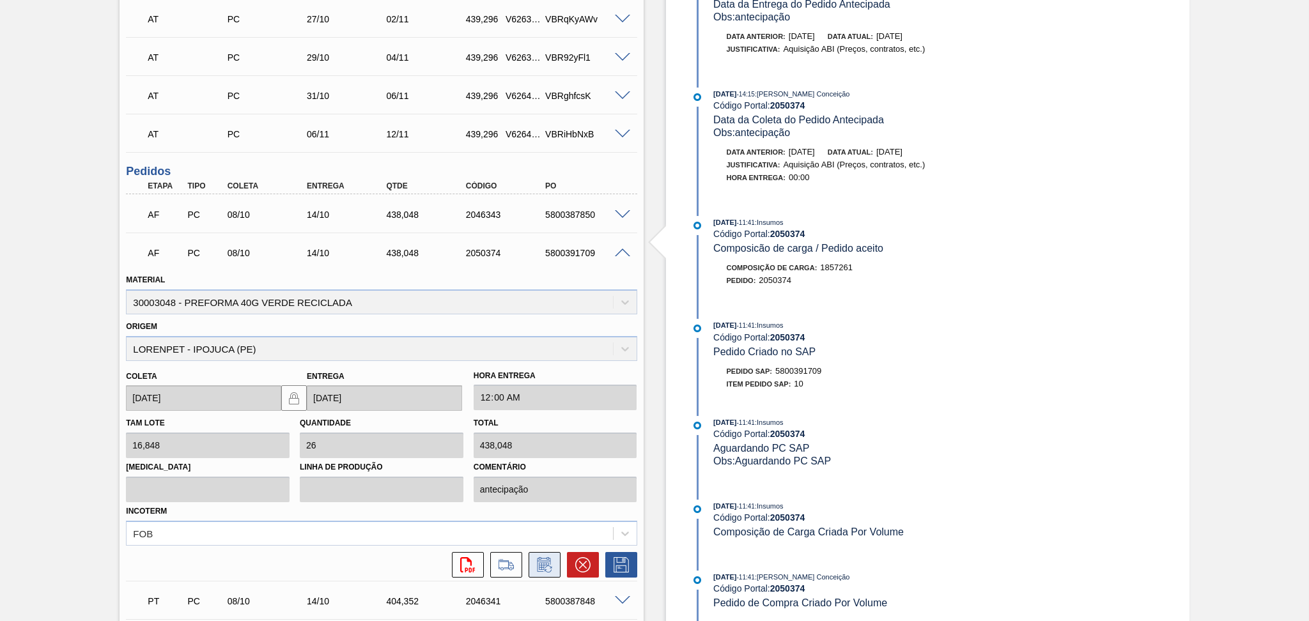
click at [536, 557] on icon at bounding box center [544, 564] width 20 height 15
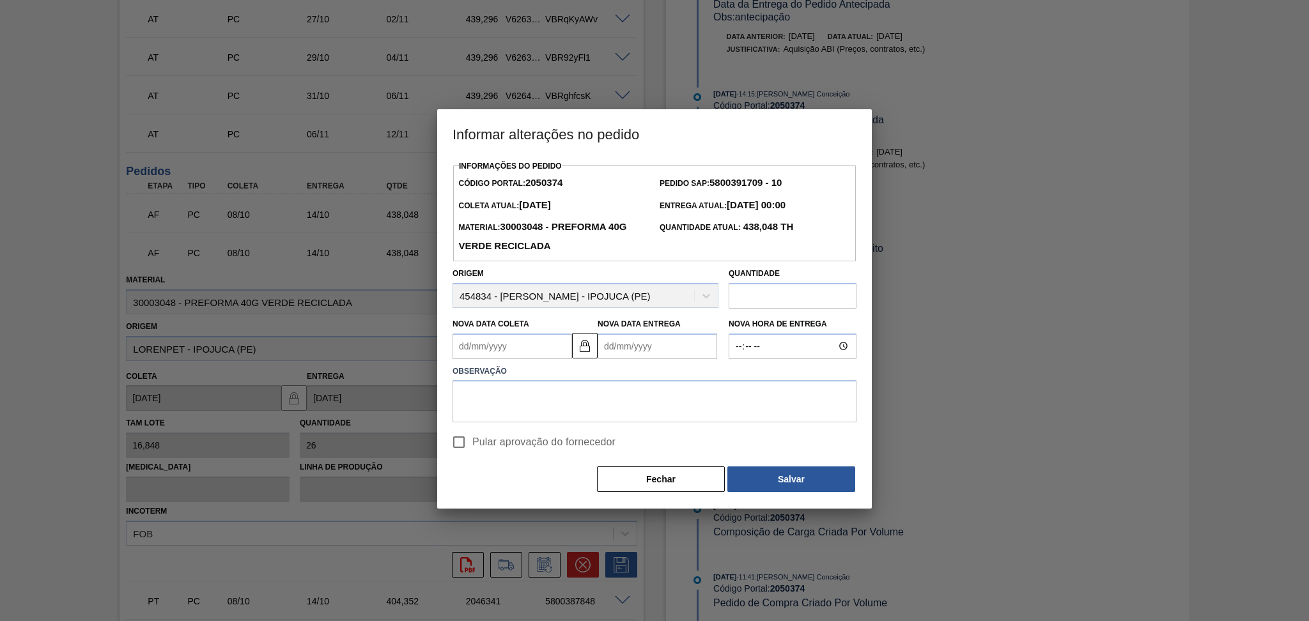
click at [508, 346] on Coleta2050374 "Nova Data Coleta" at bounding box center [512, 347] width 120 height 26
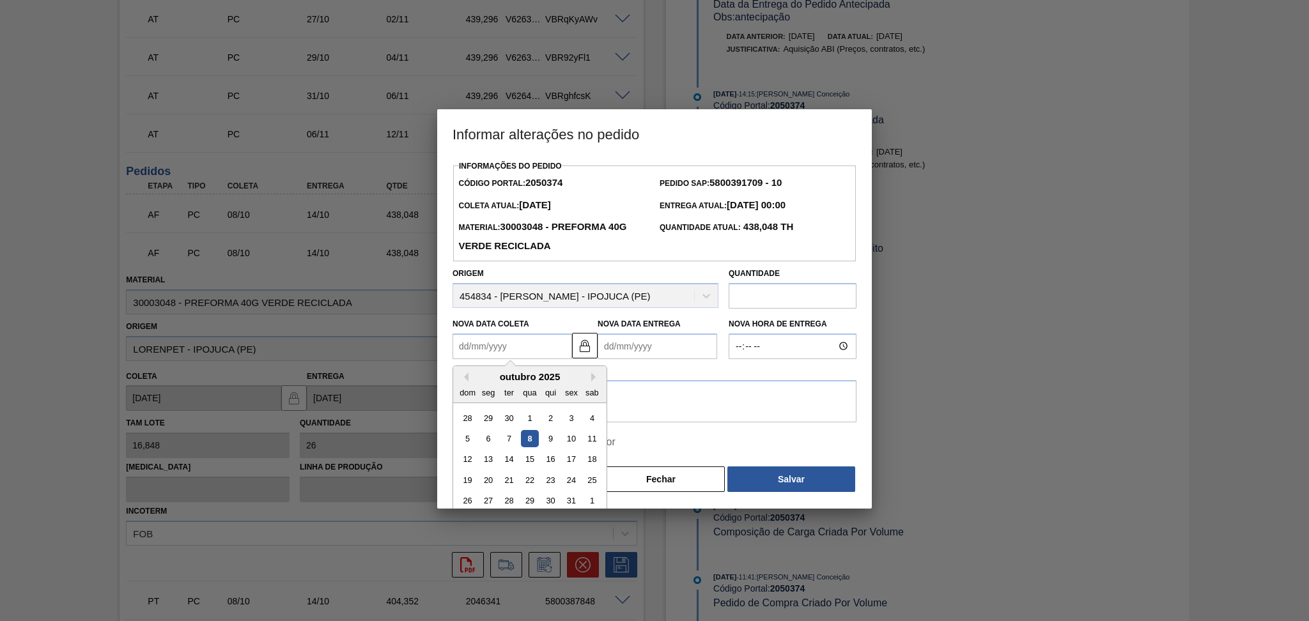
type Coleta2050374 "0"
type Entrega2050374 "07/01/2000"
type Coleta2050374 "09"
type Entrega2050374 "15/10/2025"
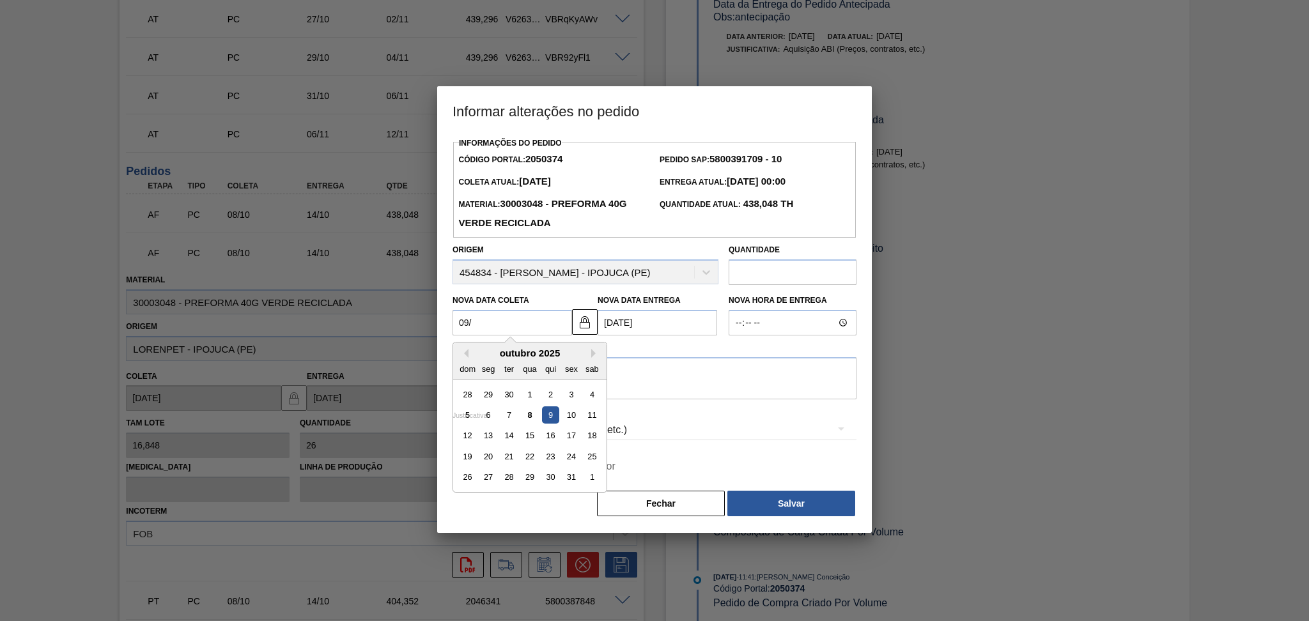
type Coleta2050374 "09/1"
type Entrega2050374 "15/01/2025"
type Coleta2050374 "09/10"
type Entrega2050374 "15/10/2025"
click at [545, 424] on div "9" at bounding box center [550, 414] width 17 height 17
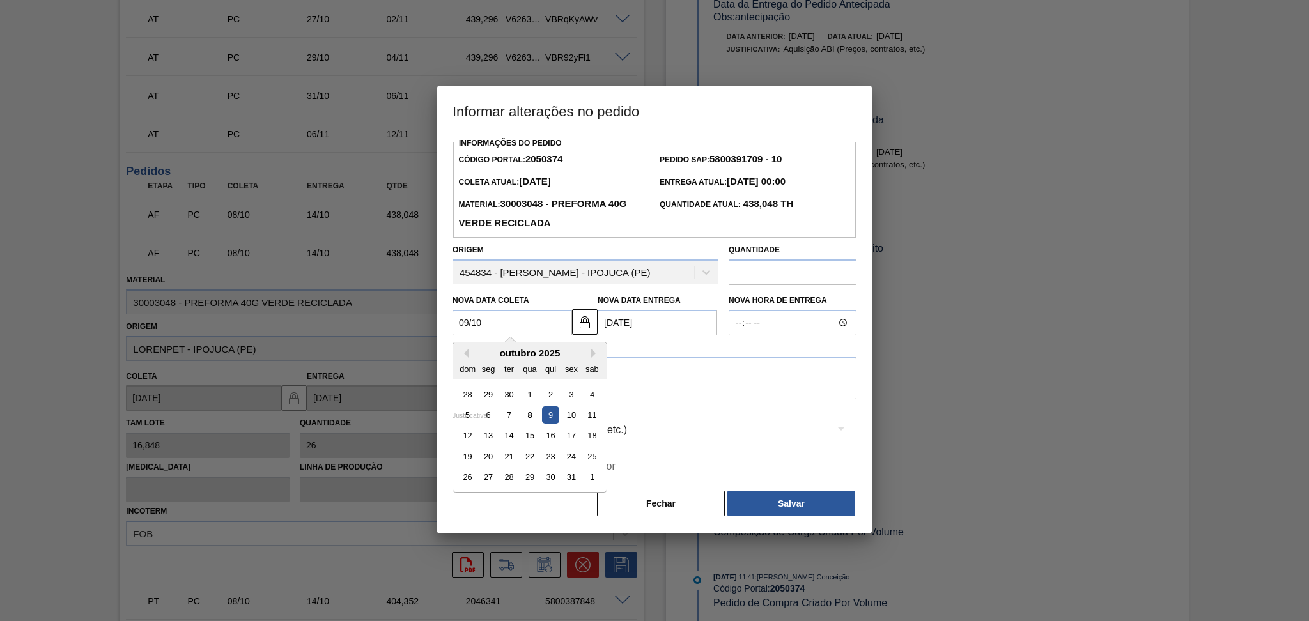
type Coleta2050374 "09/10/2025"
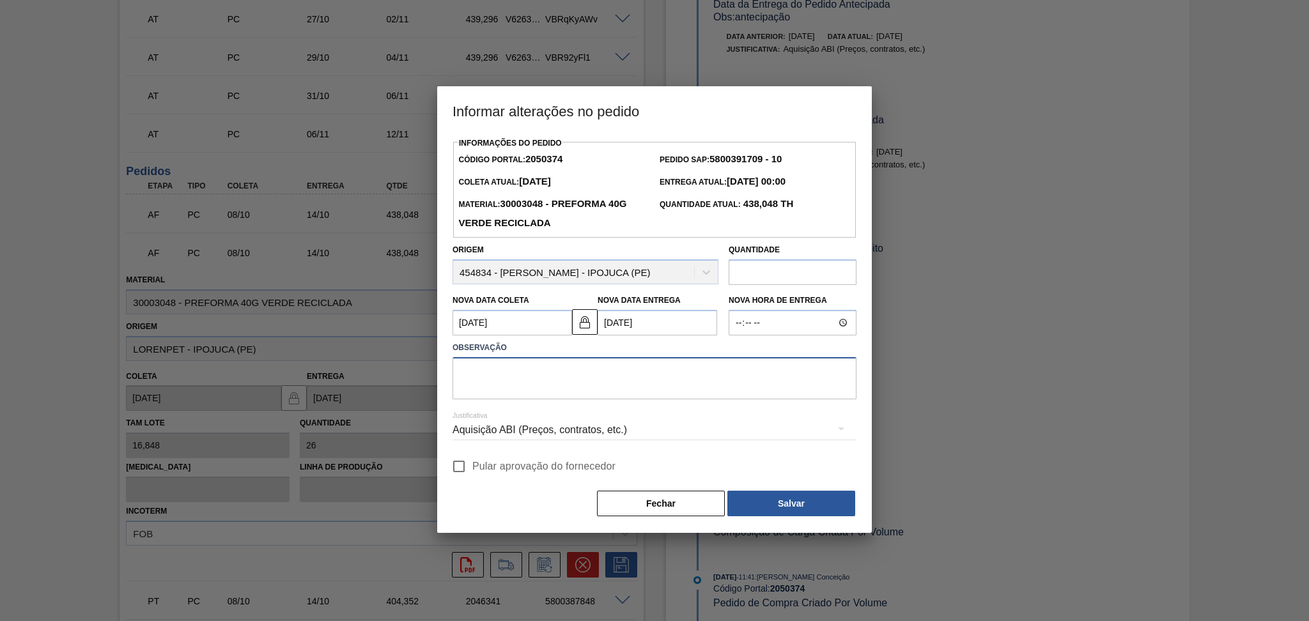
click at [519, 399] on textarea at bounding box center [654, 378] width 404 height 42
type textarea "furo reprogramado"
click at [516, 474] on span "Pular aprovação do fornecedor" at bounding box center [543, 466] width 143 height 15
click at [472, 475] on input "Pular aprovação do fornecedor" at bounding box center [458, 466] width 27 height 27
checkbox input "true"
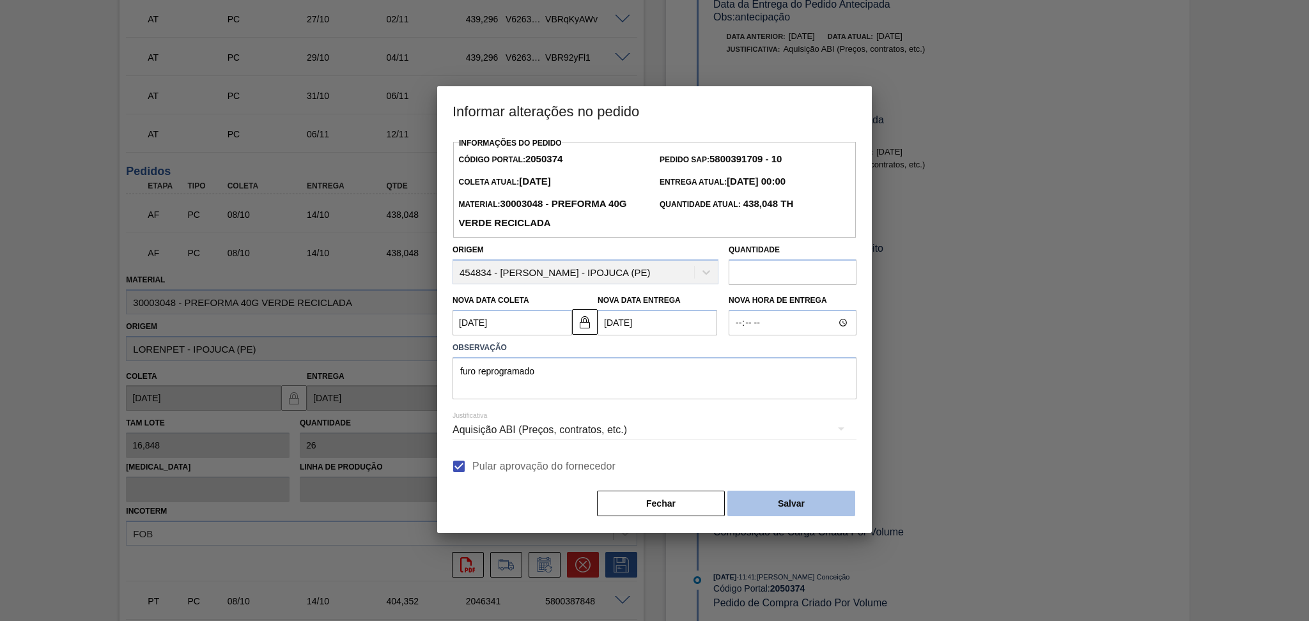
click at [778, 496] on button "Salvar" at bounding box center [791, 504] width 128 height 26
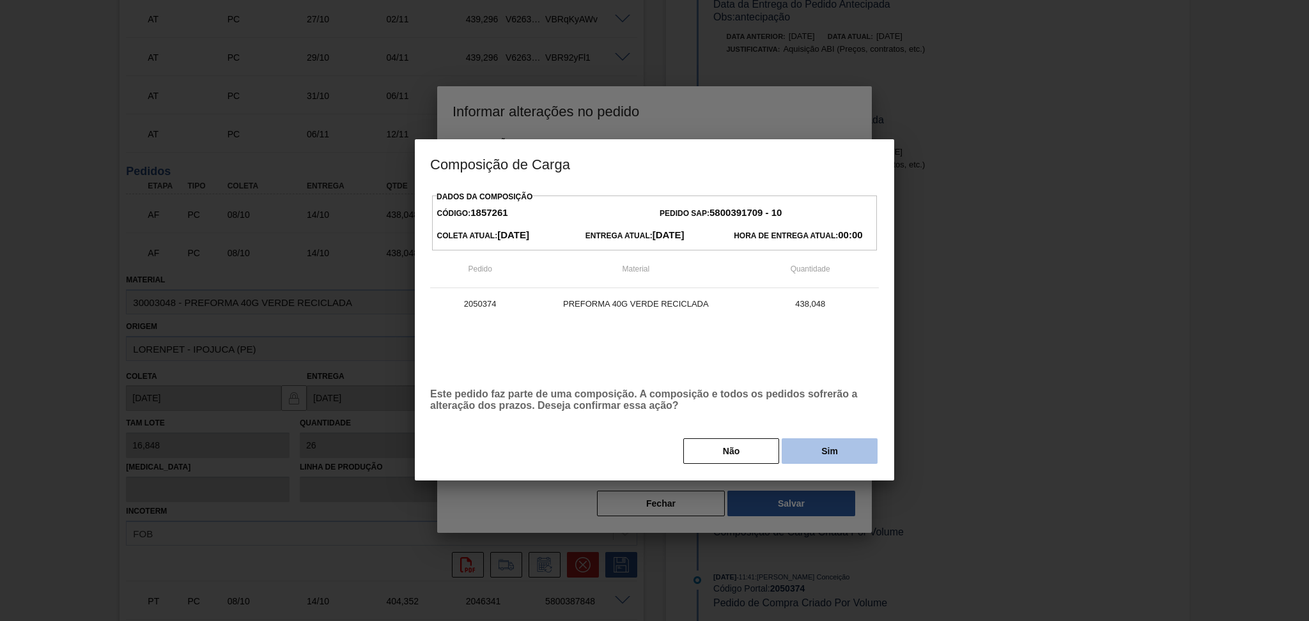
click at [821, 456] on button "Sim" at bounding box center [830, 451] width 96 height 26
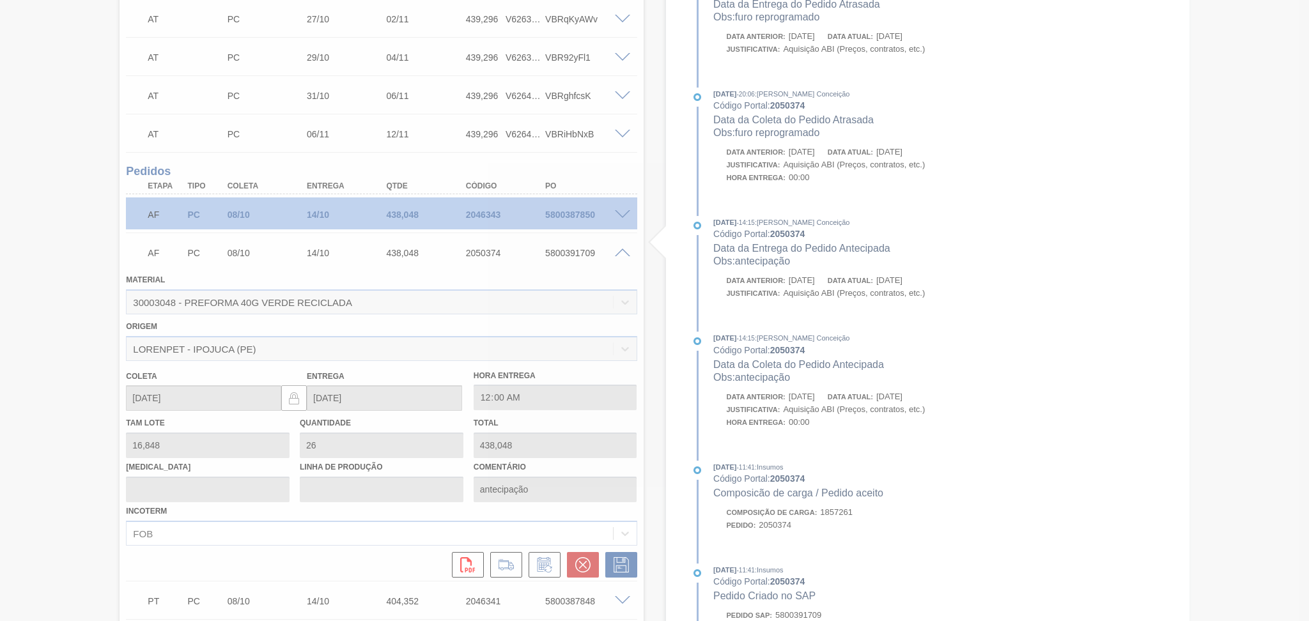
type input "furo reprogramado"
type input "09/10/2025"
type input "15/10/2025"
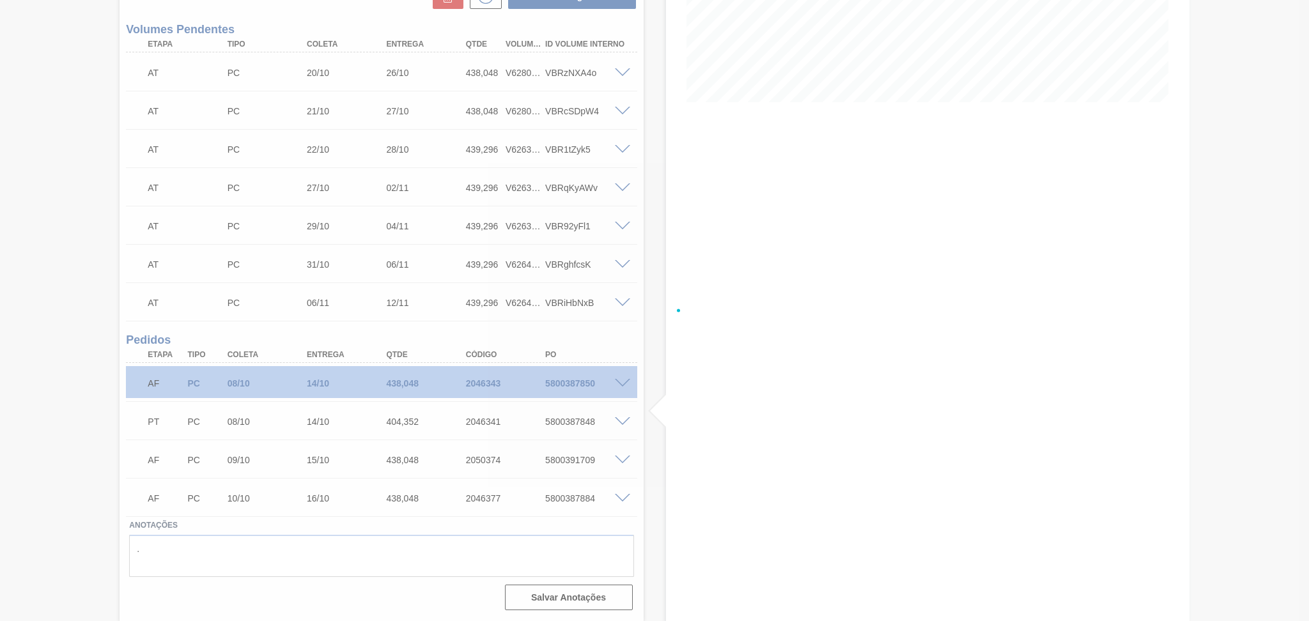
scroll to position [270, 0]
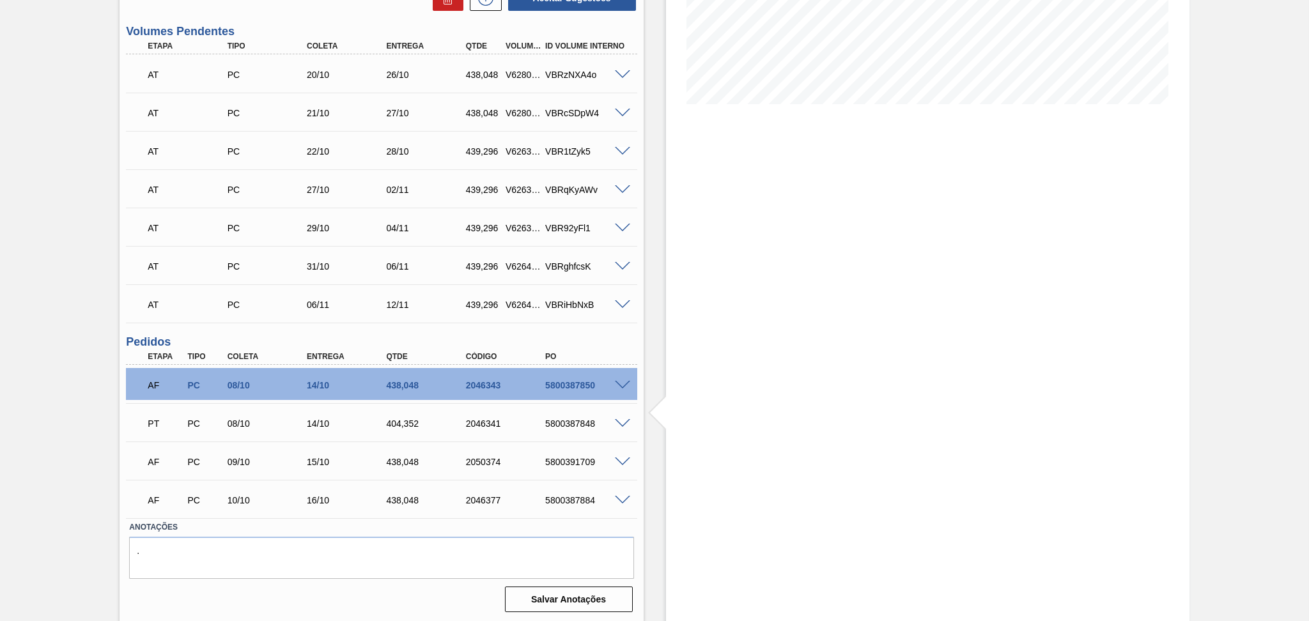
click at [620, 385] on span at bounding box center [622, 386] width 15 height 10
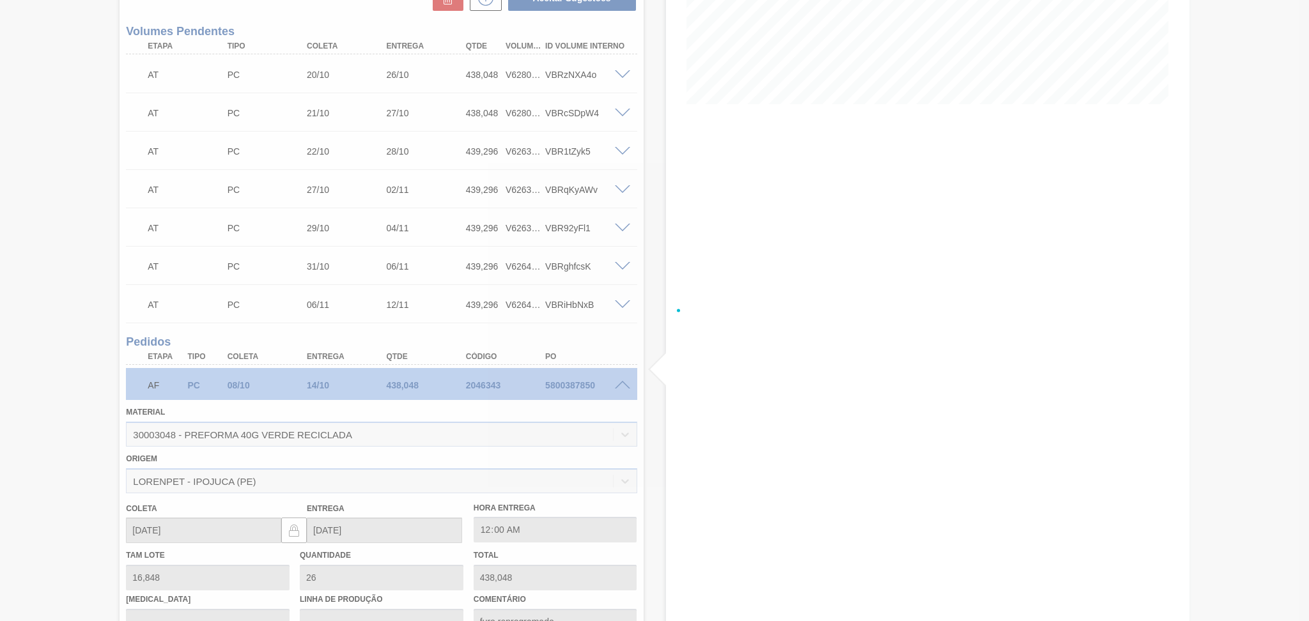
scroll to position [440, 0]
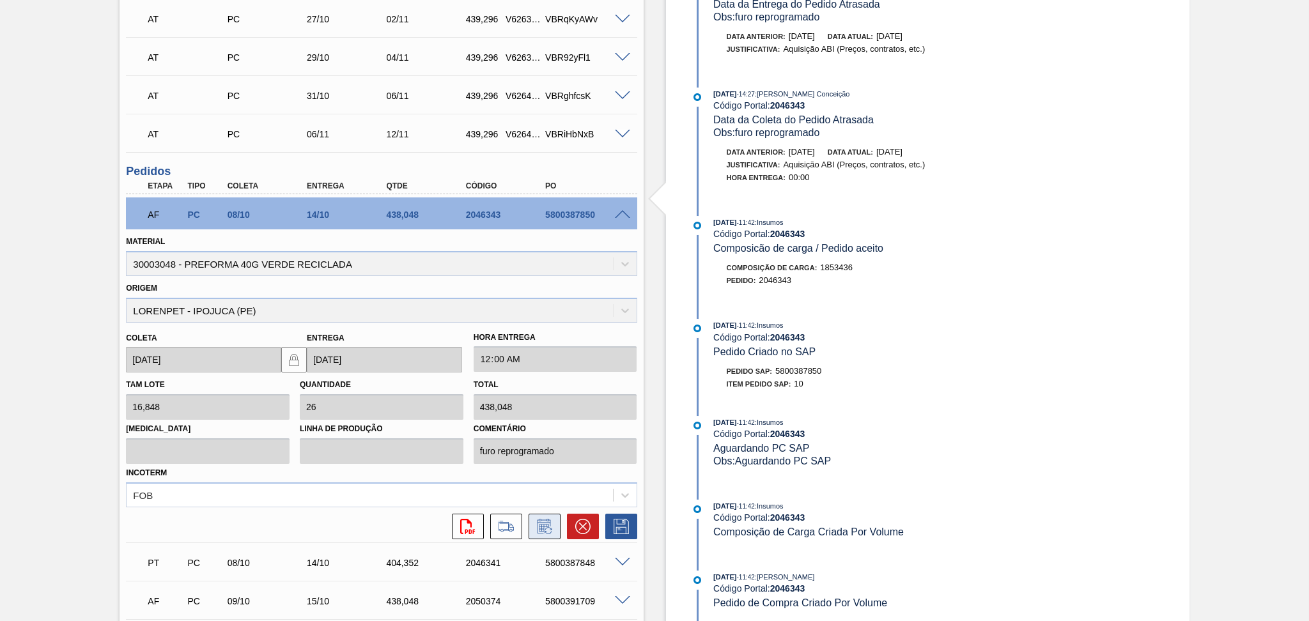
click at [542, 524] on icon at bounding box center [544, 528] width 10 height 8
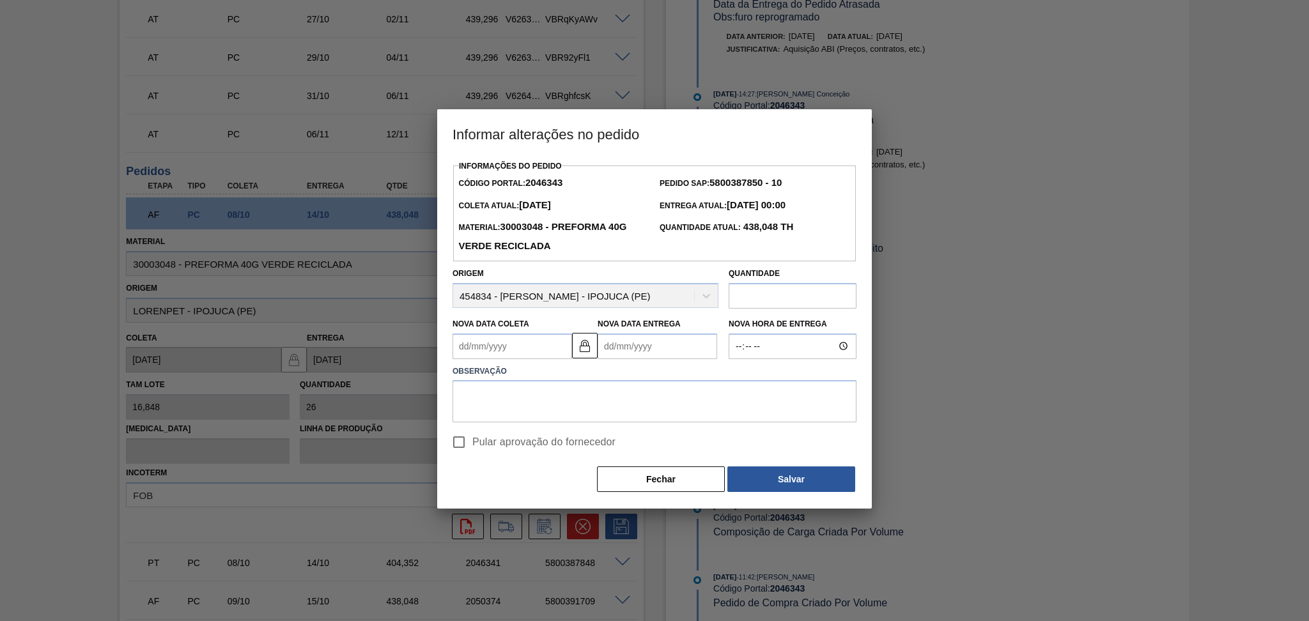
click at [504, 346] on Coleta2046343 "Nova Data Coleta" at bounding box center [512, 347] width 120 height 26
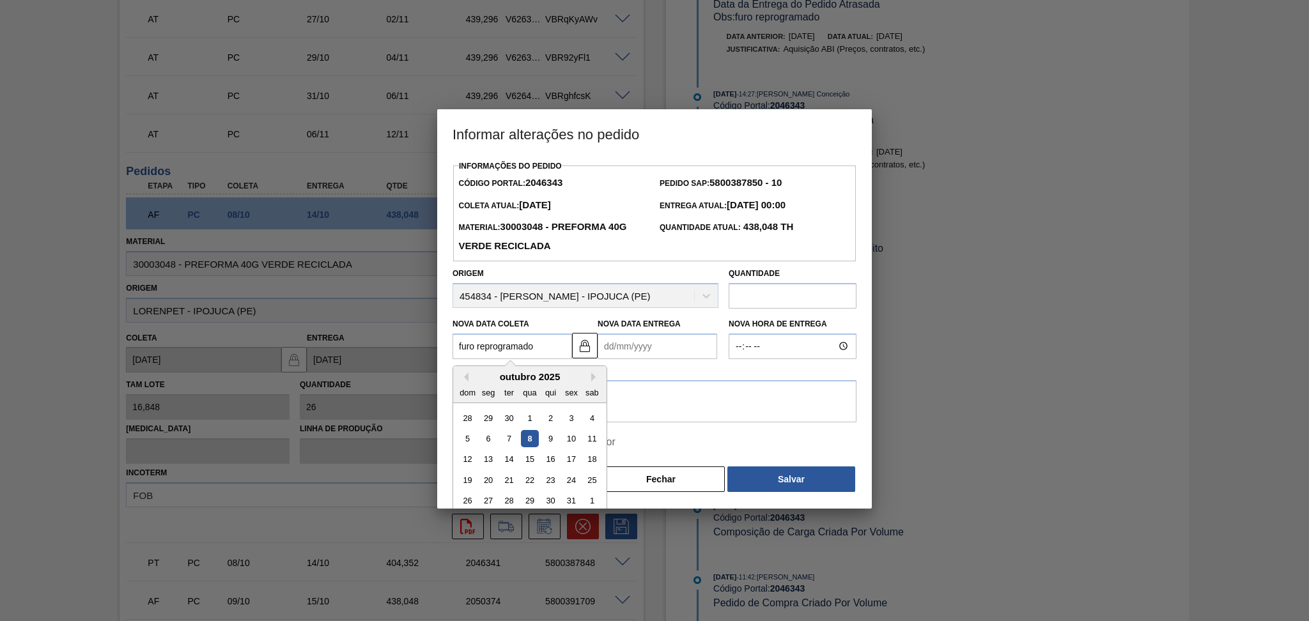
type Coleta2046343 "furo reprogramado"
click at [633, 384] on textarea at bounding box center [654, 401] width 404 height 42
click at [522, 351] on Coleta2046343 "Nova Data Coleta" at bounding box center [512, 347] width 120 height 26
type Coleta2046343 "0"
type Entrega2046343 "07/01/2000"
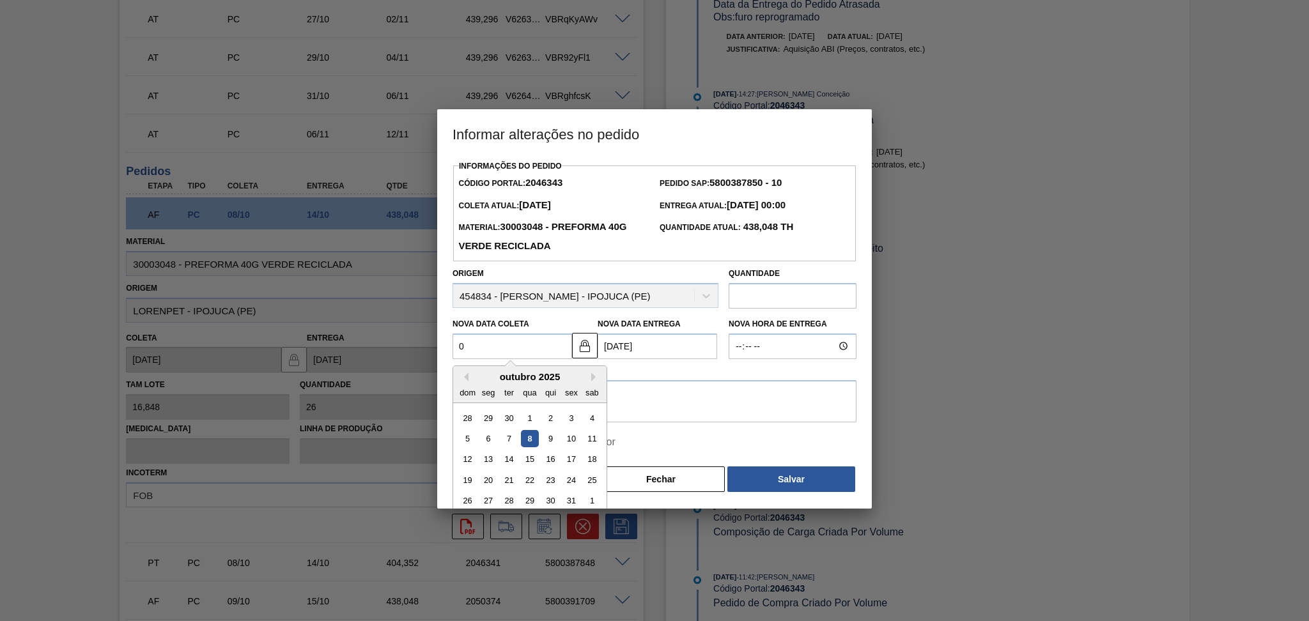
type Coleta2046343 "09"
type Entrega2046343 "15/10/2025"
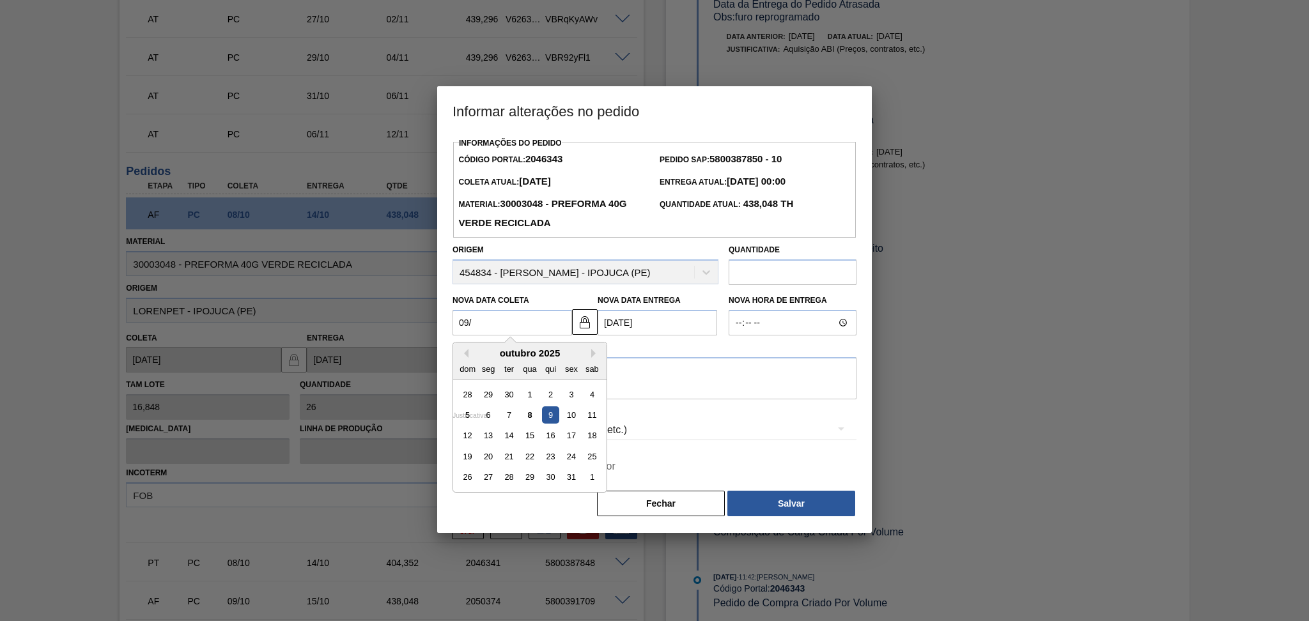
type Coleta2046343 "09/1"
type Entrega2046343 "15/01/2025"
type Coleta2046343 "09/10"
type Entrega2046343 "15/10/2025"
click at [550, 419] on div "9" at bounding box center [550, 414] width 17 height 17
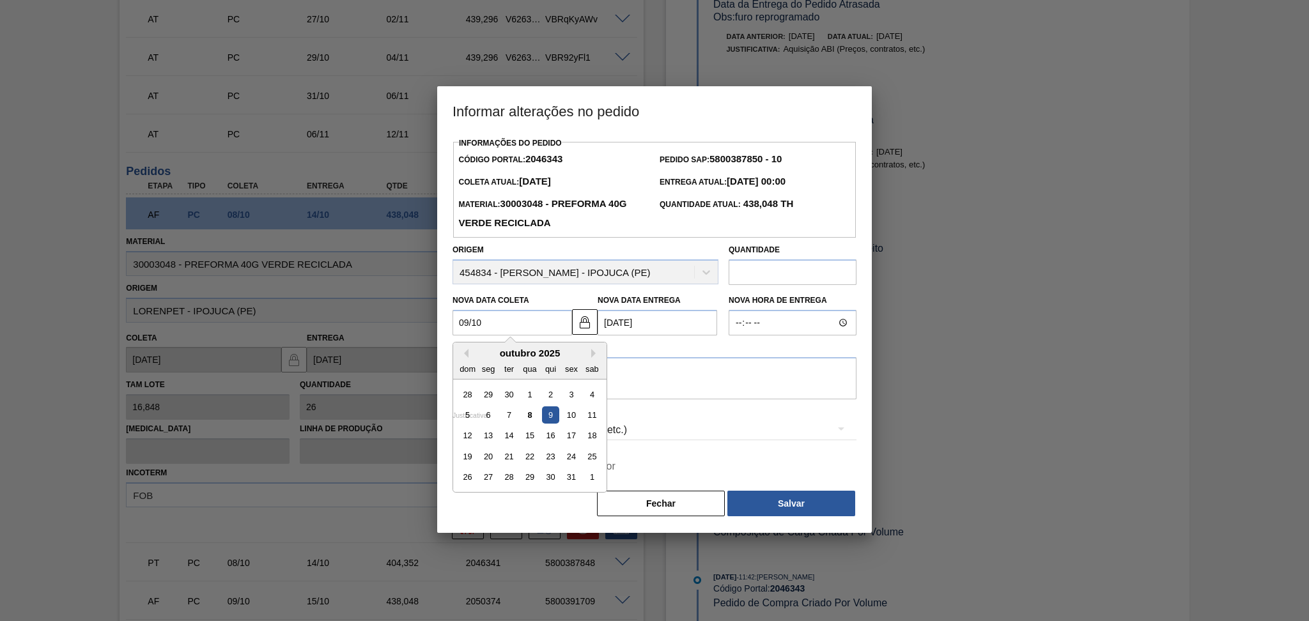
type Coleta2046343 "09/10/2025"
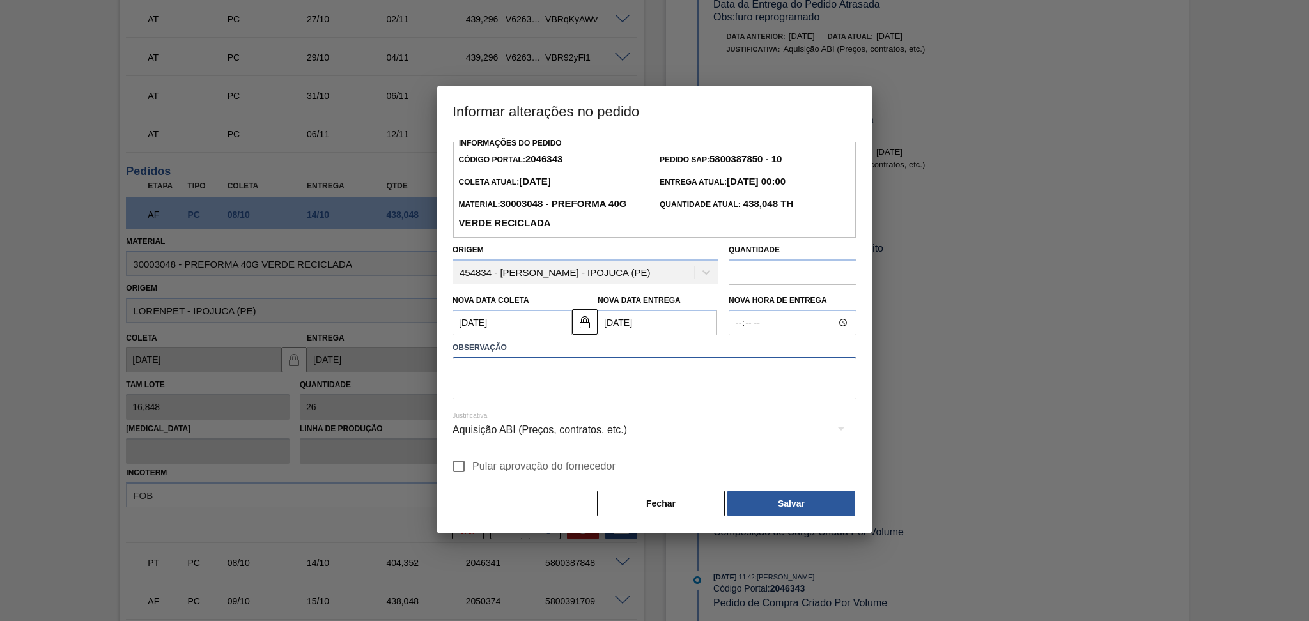
click at [491, 368] on textarea at bounding box center [654, 378] width 404 height 42
type textarea "furo reprogramado"
click at [520, 464] on span "Pular aprovação do fornecedor" at bounding box center [543, 466] width 143 height 15
click at [472, 464] on input "Pular aprovação do fornecedor" at bounding box center [458, 466] width 27 height 27
checkbox input "true"
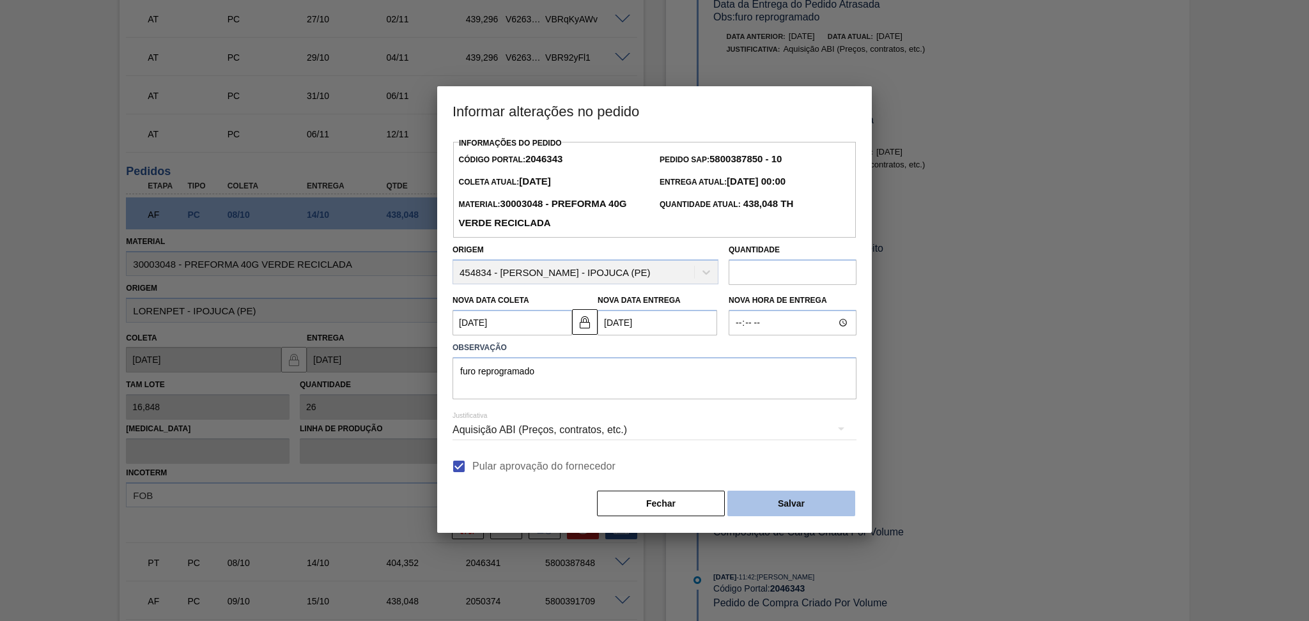
click at [775, 505] on button "Salvar" at bounding box center [791, 504] width 128 height 26
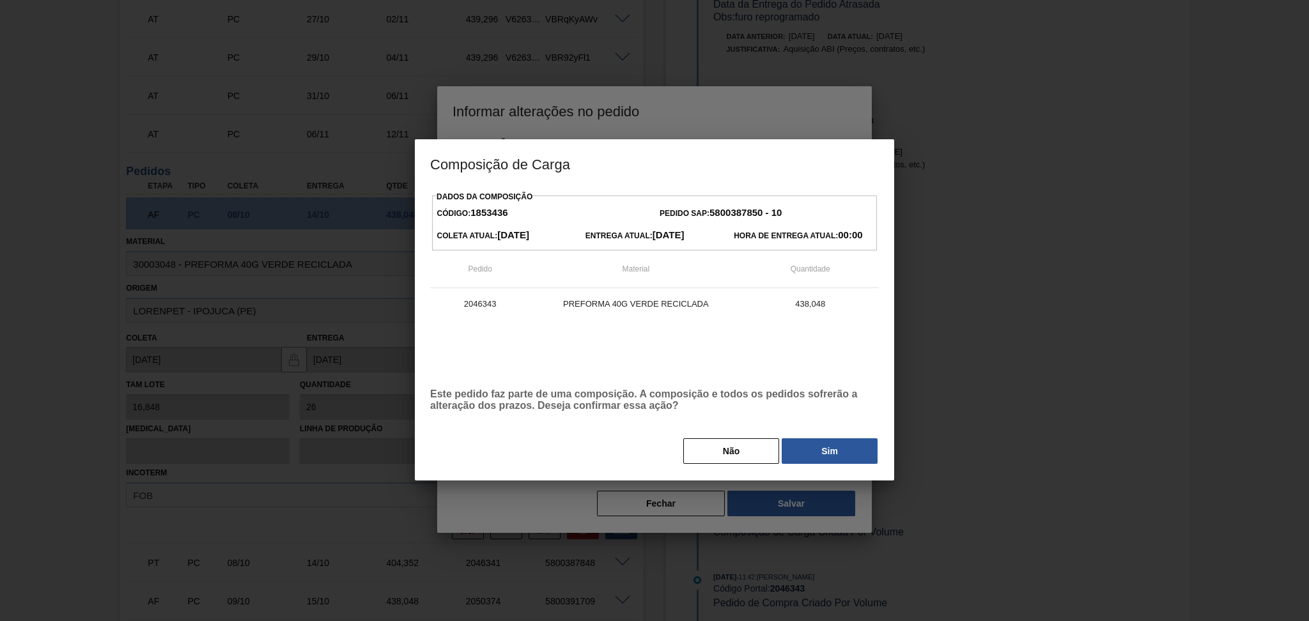
click at [808, 464] on button "Sim" at bounding box center [830, 451] width 96 height 26
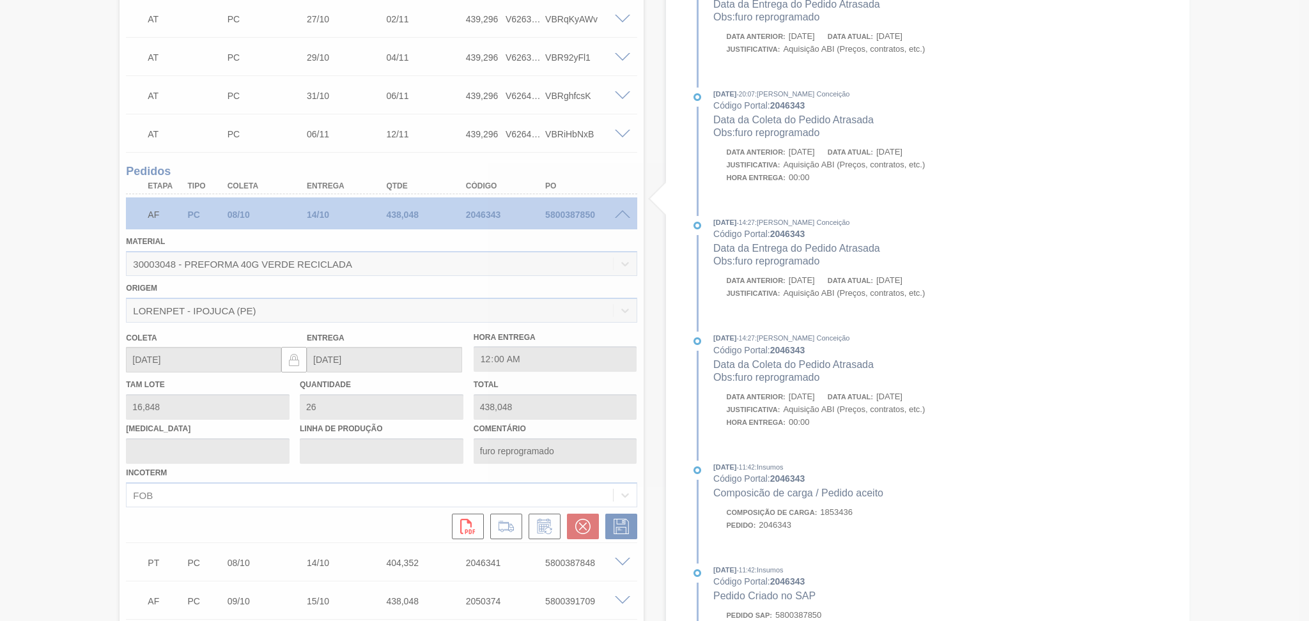
type input "09/10/2025"
type input "15/10/2025"
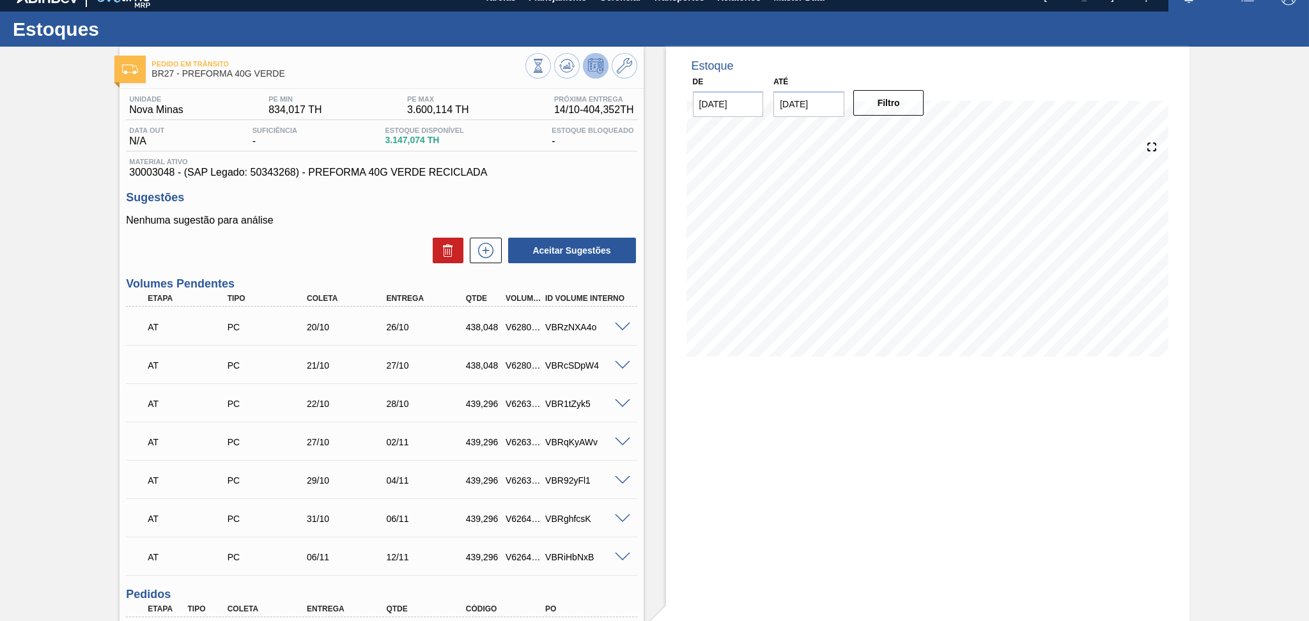
scroll to position [14, 0]
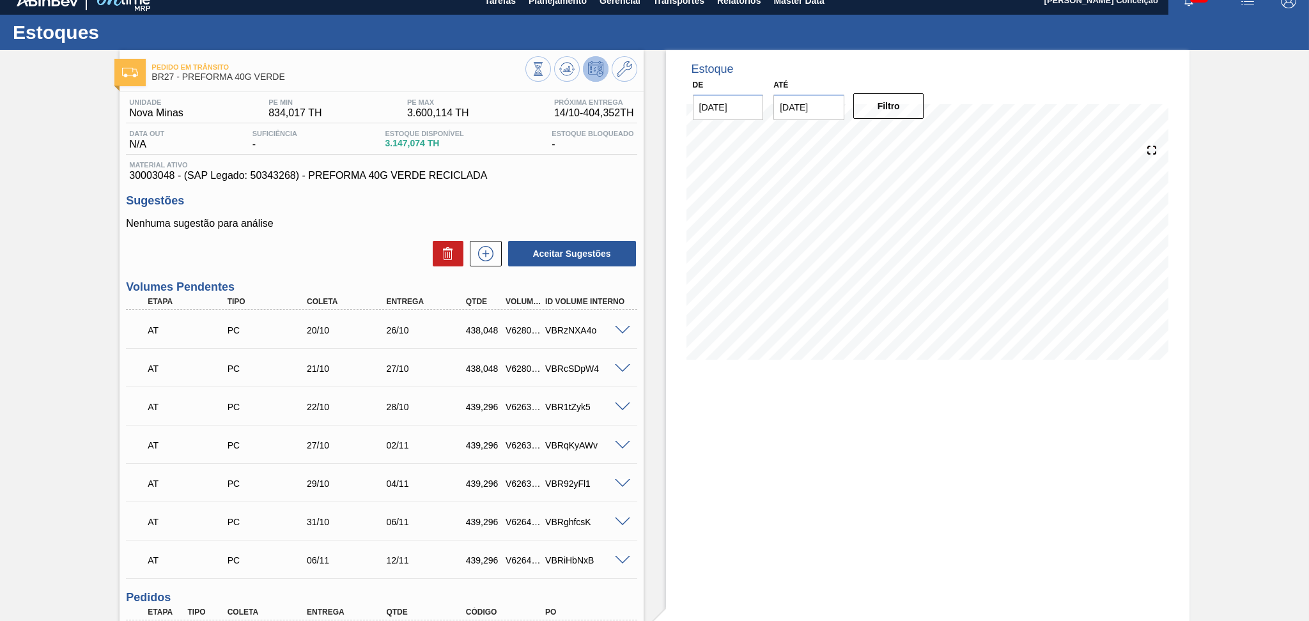
click at [392, 244] on div "Aceitar Sugestões" at bounding box center [381, 254] width 511 height 28
click at [360, 252] on div "Aceitar Sugestões" at bounding box center [381, 254] width 511 height 28
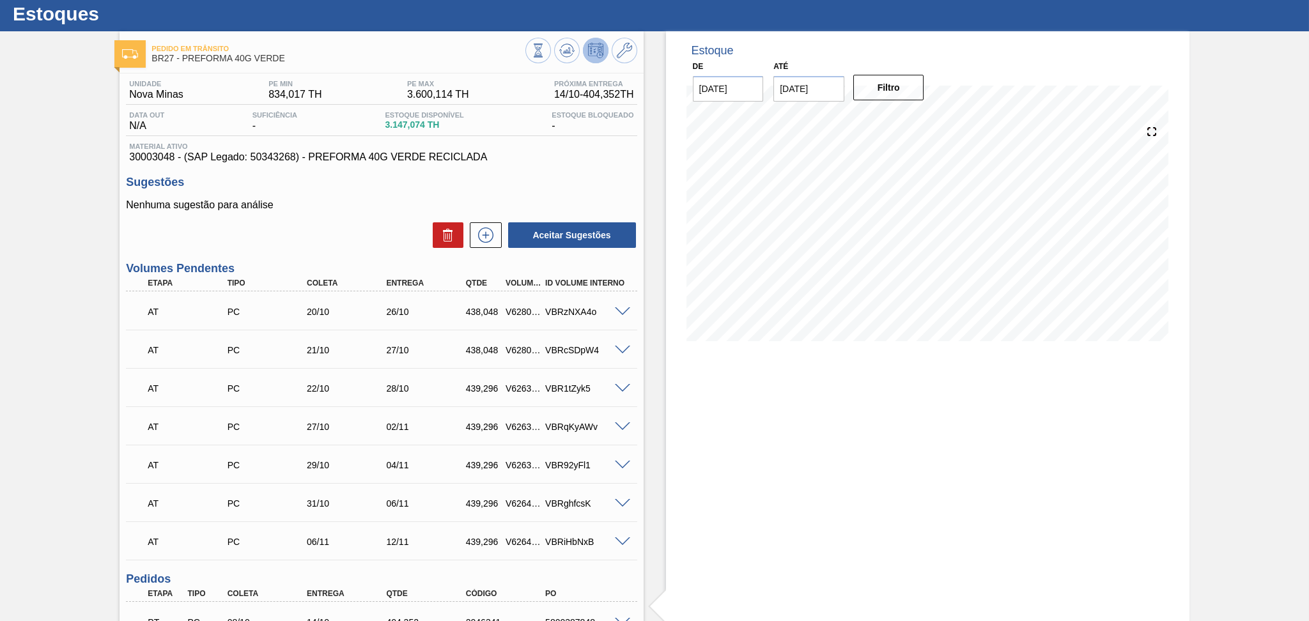
scroll to position [0, 0]
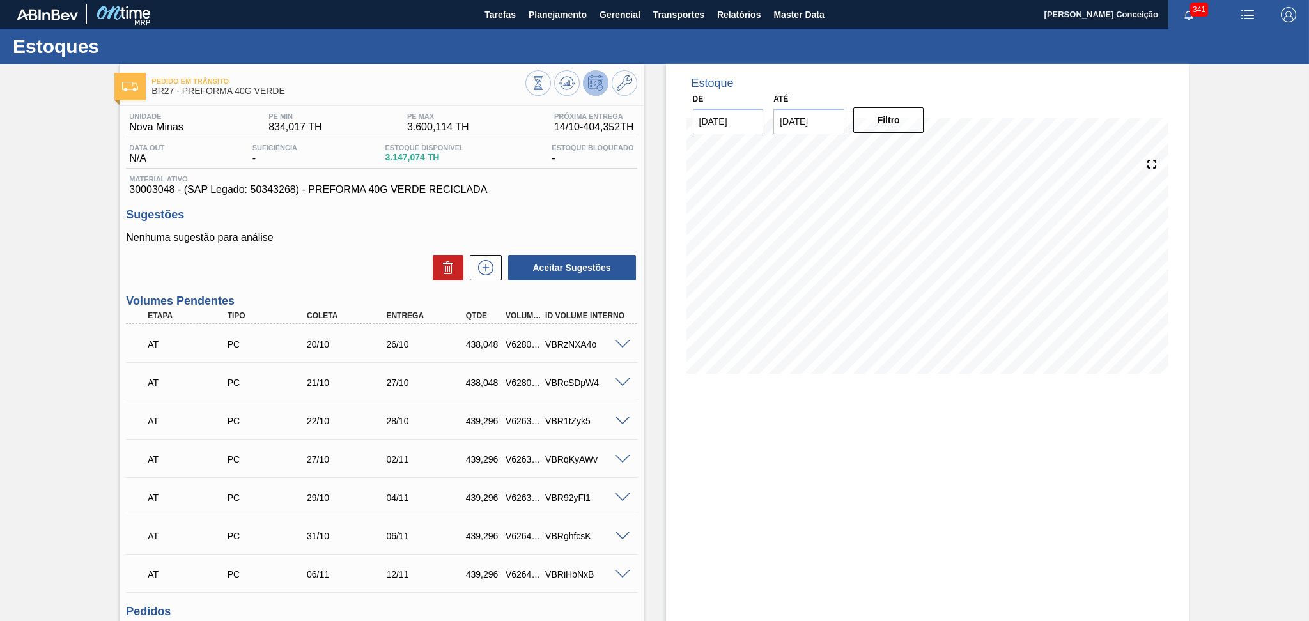
click at [327, 290] on div "Unidade Nova Minas PE MIN 834,017 TH PE MAX 3.600,114 TH Próxima Entrega 14/10 …" at bounding box center [381, 496] width 523 height 780
click at [344, 259] on div "Aceitar Sugestões" at bounding box center [381, 268] width 511 height 28
click at [552, 10] on span "Planejamento" at bounding box center [558, 14] width 58 height 15
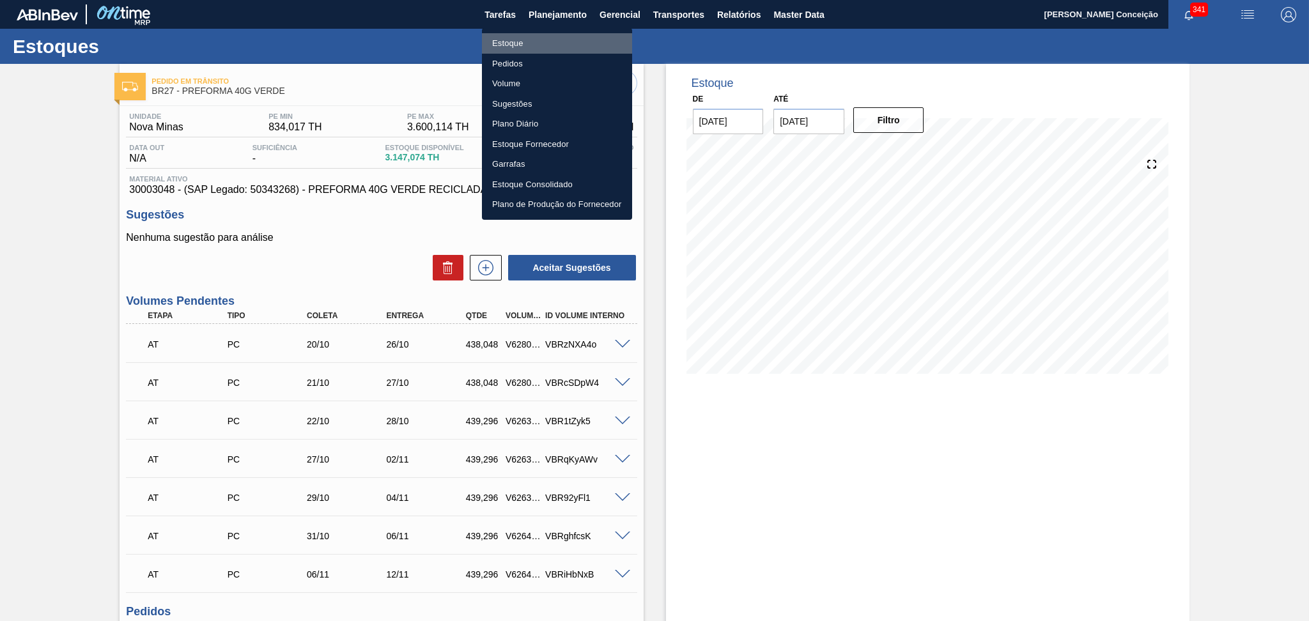
click at [511, 43] on li "Estoque" at bounding box center [557, 43] width 150 height 20
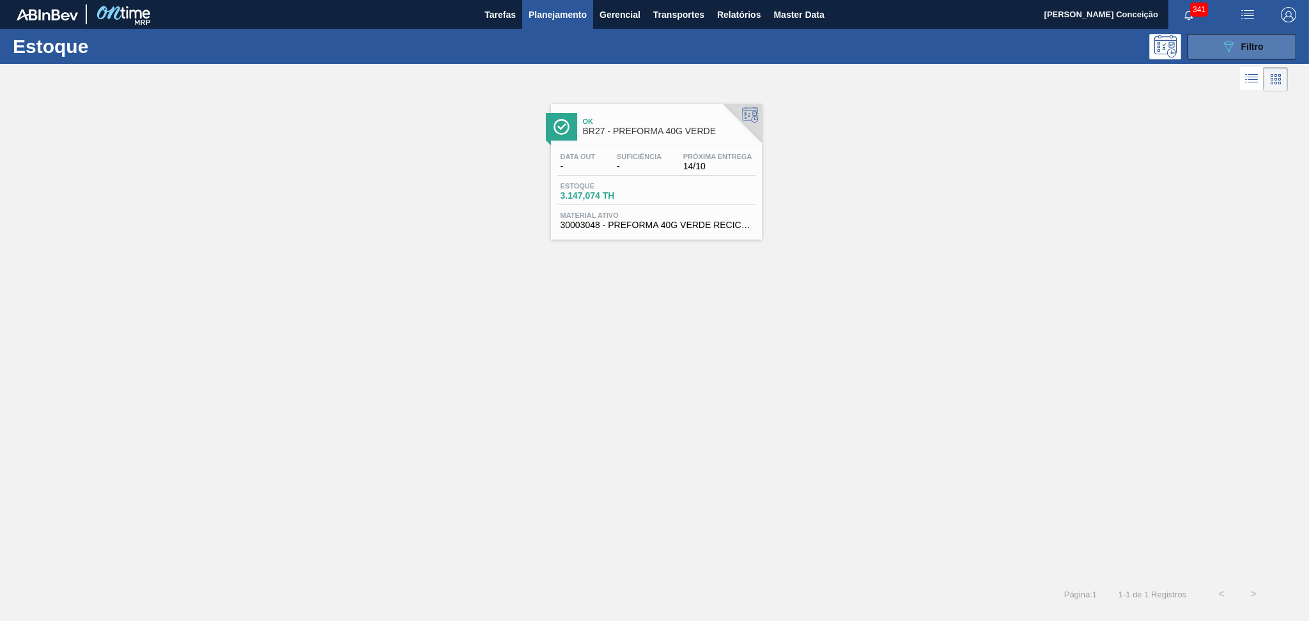
click at [1219, 56] on button "089F7B8B-B2A5-4AFE-B5C0-19BA573D28AC Filtro" at bounding box center [1241, 47] width 109 height 26
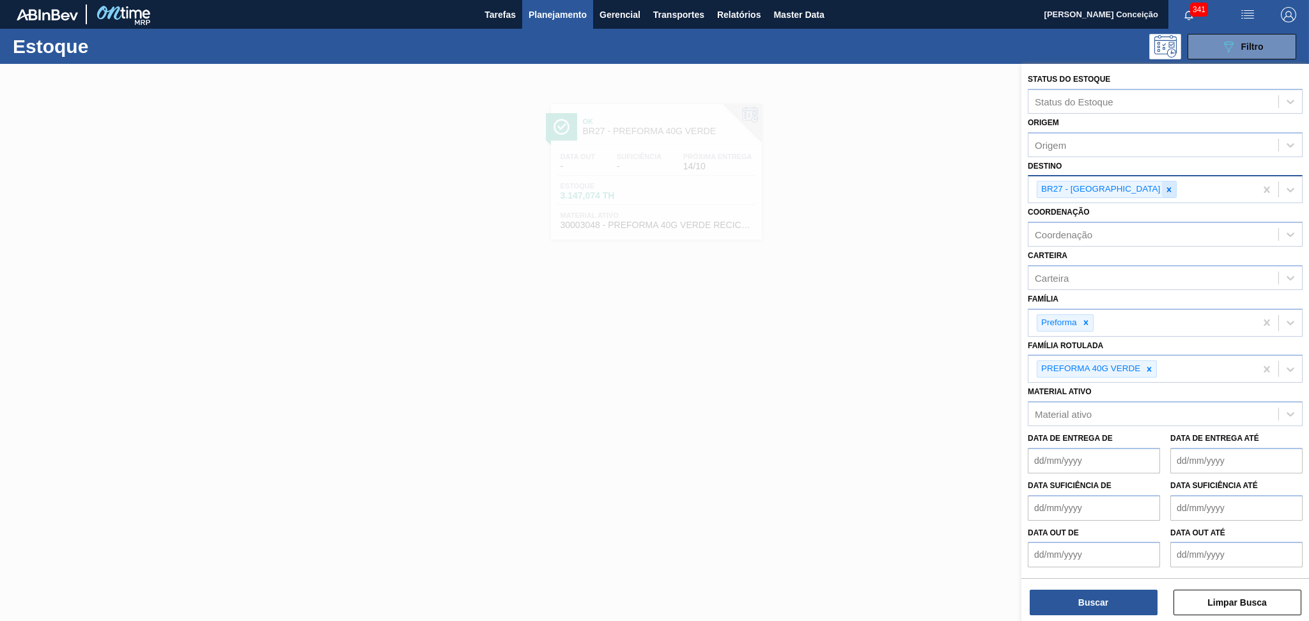
click at [1162, 194] on div at bounding box center [1169, 190] width 14 height 16
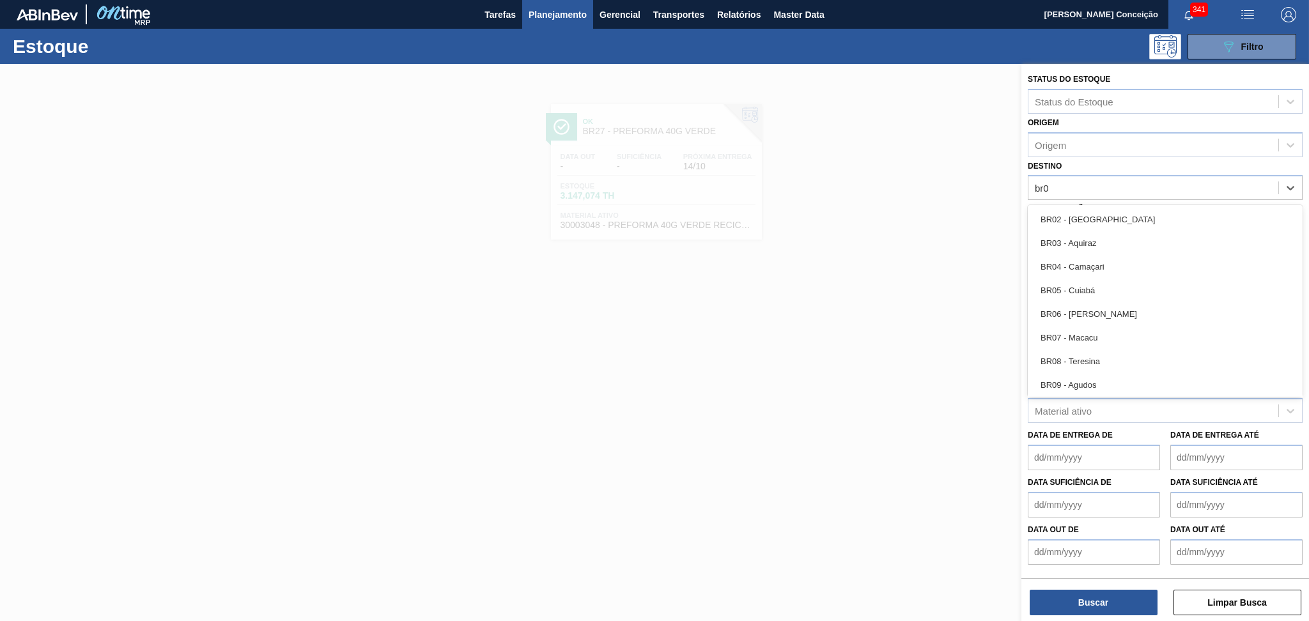
type input "br07"
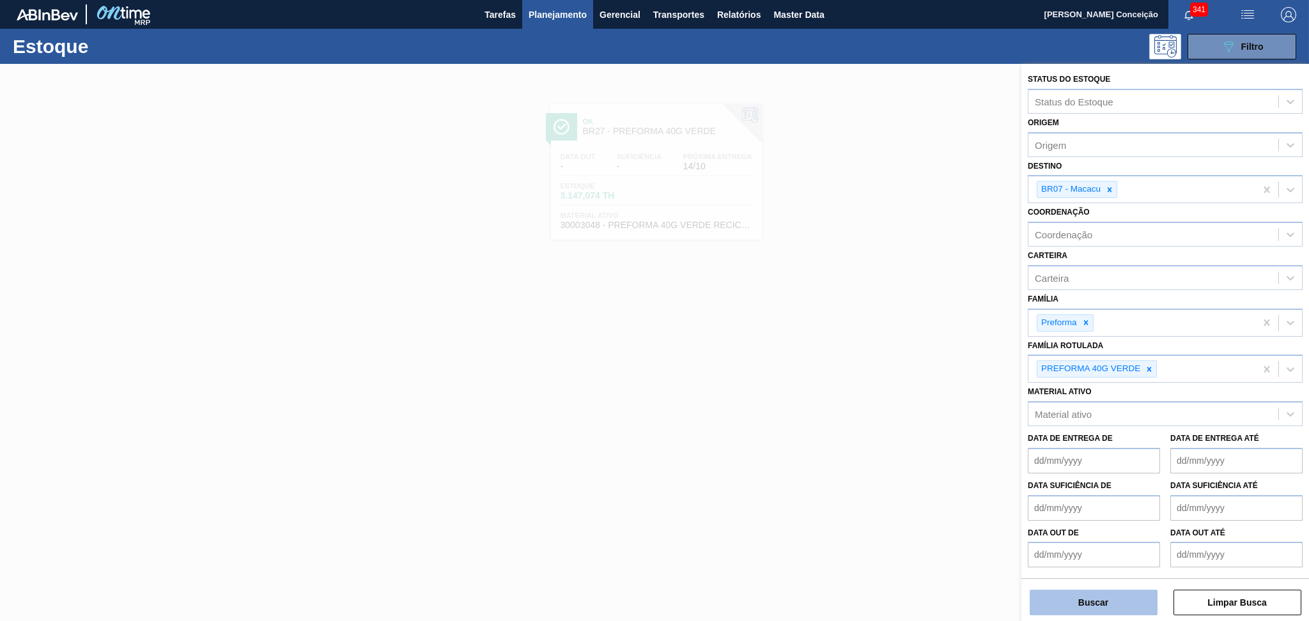
click at [1065, 599] on button "Buscar" at bounding box center [1094, 603] width 128 height 26
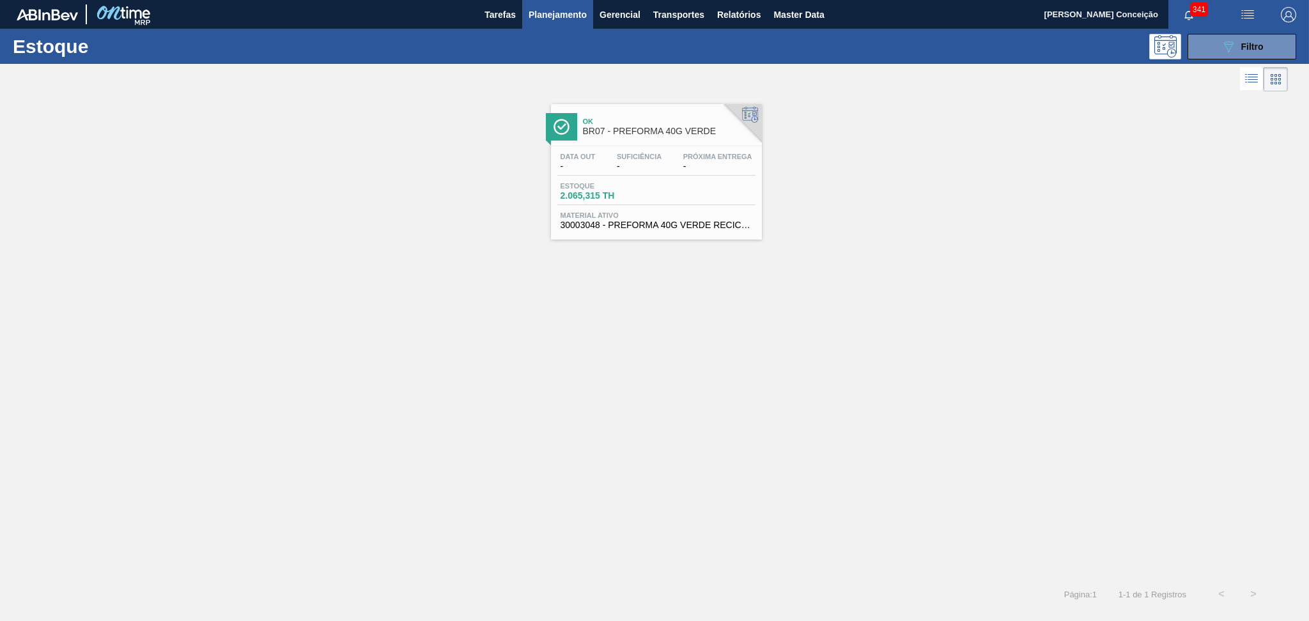
click at [631, 182] on span "Estoque" at bounding box center [605, 186] width 89 height 8
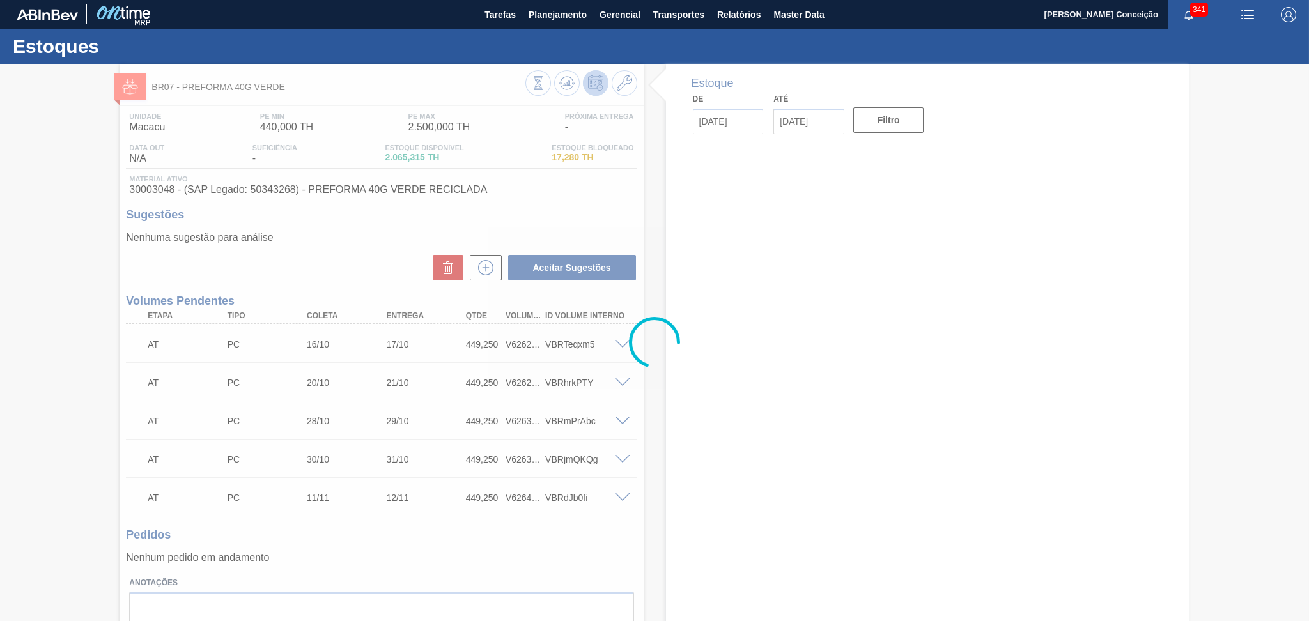
click at [386, 523] on div at bounding box center [654, 342] width 1309 height 557
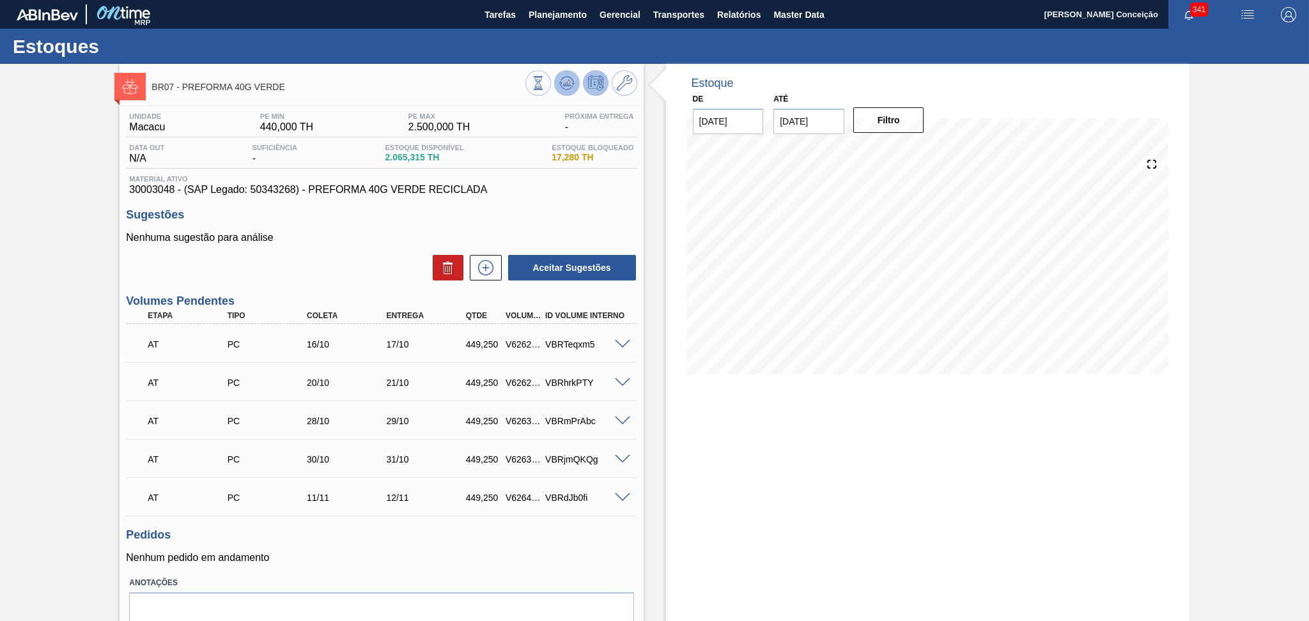
click at [561, 92] on button at bounding box center [567, 83] width 26 height 26
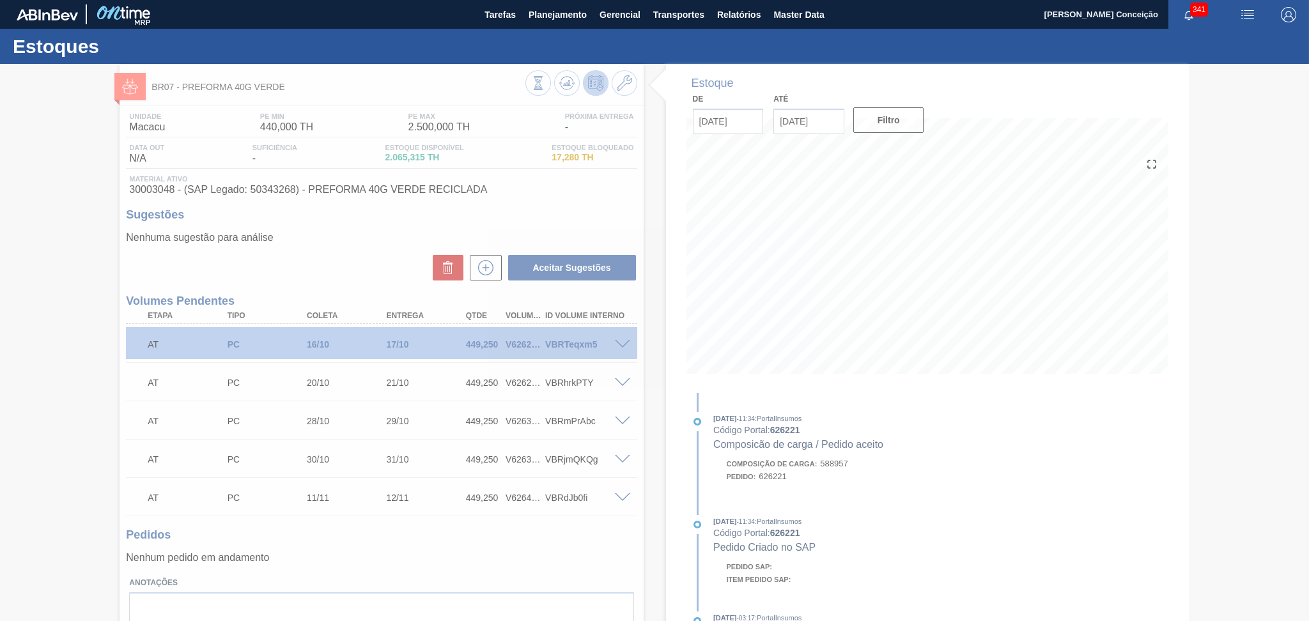
click at [318, 256] on div at bounding box center [654, 342] width 1309 height 557
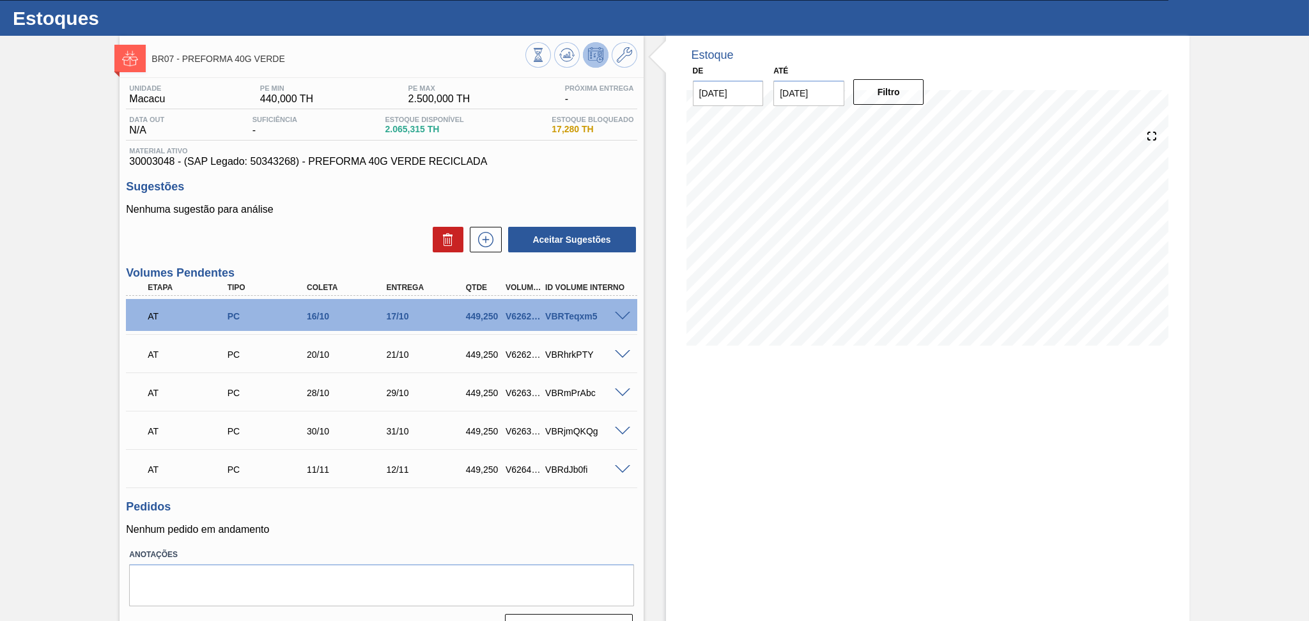
scroll to position [56, 0]
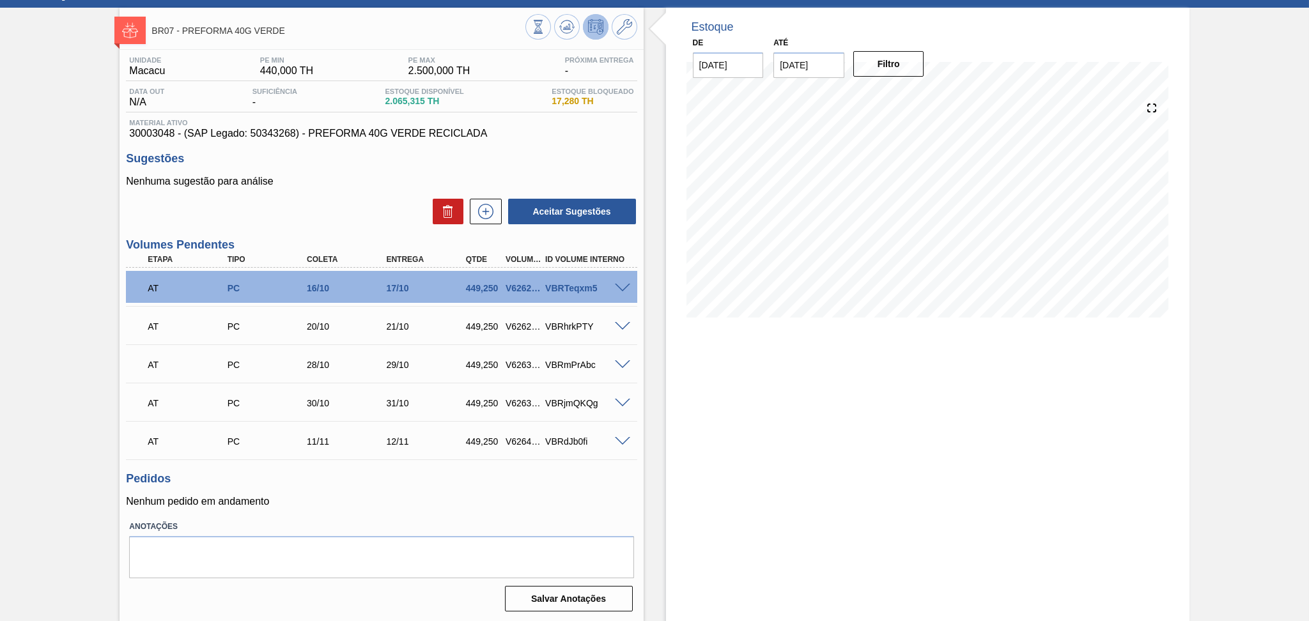
click at [340, 491] on div "Pedidos Nenhum pedido em andamento" at bounding box center [381, 489] width 511 height 35
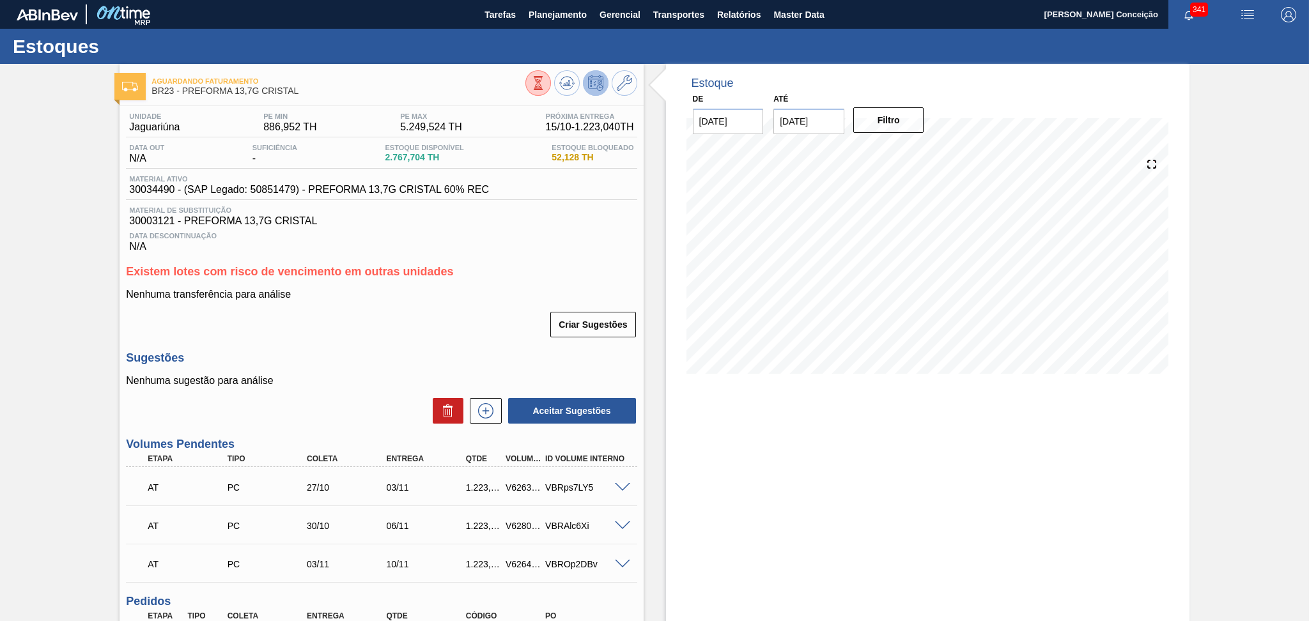
click at [426, 337] on div "Criar Sugestões" at bounding box center [381, 325] width 511 height 28
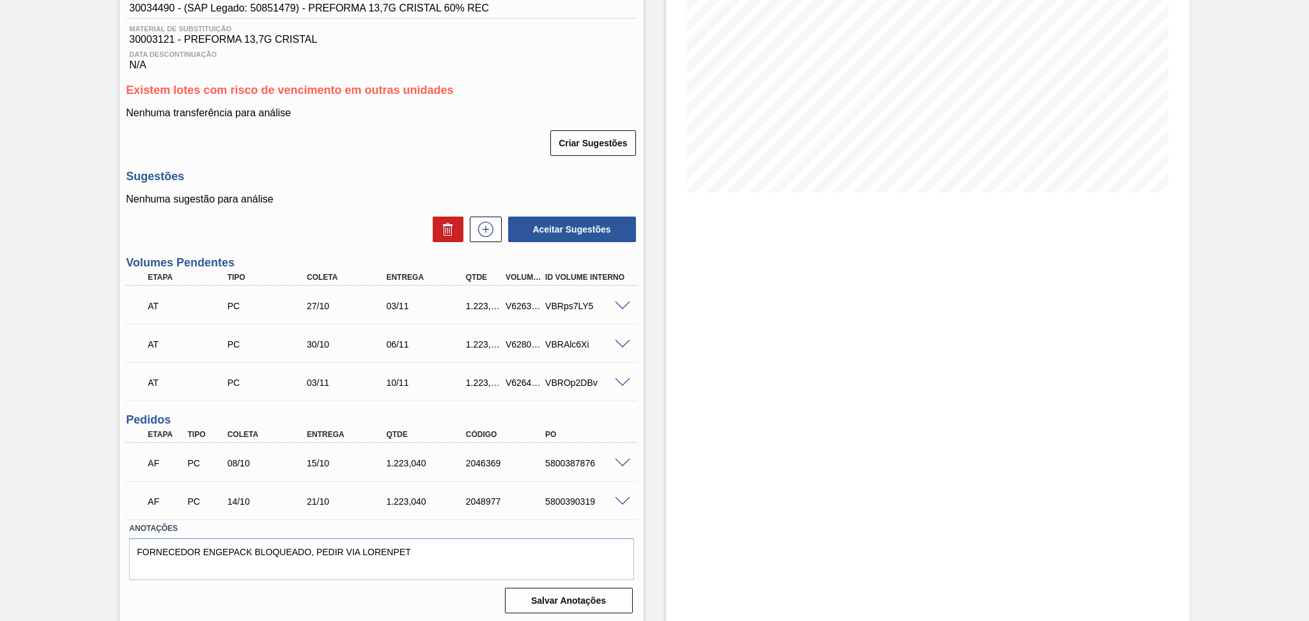
scroll to position [183, 0]
click at [392, 214] on div "Aceitar Sugestões" at bounding box center [381, 228] width 511 height 28
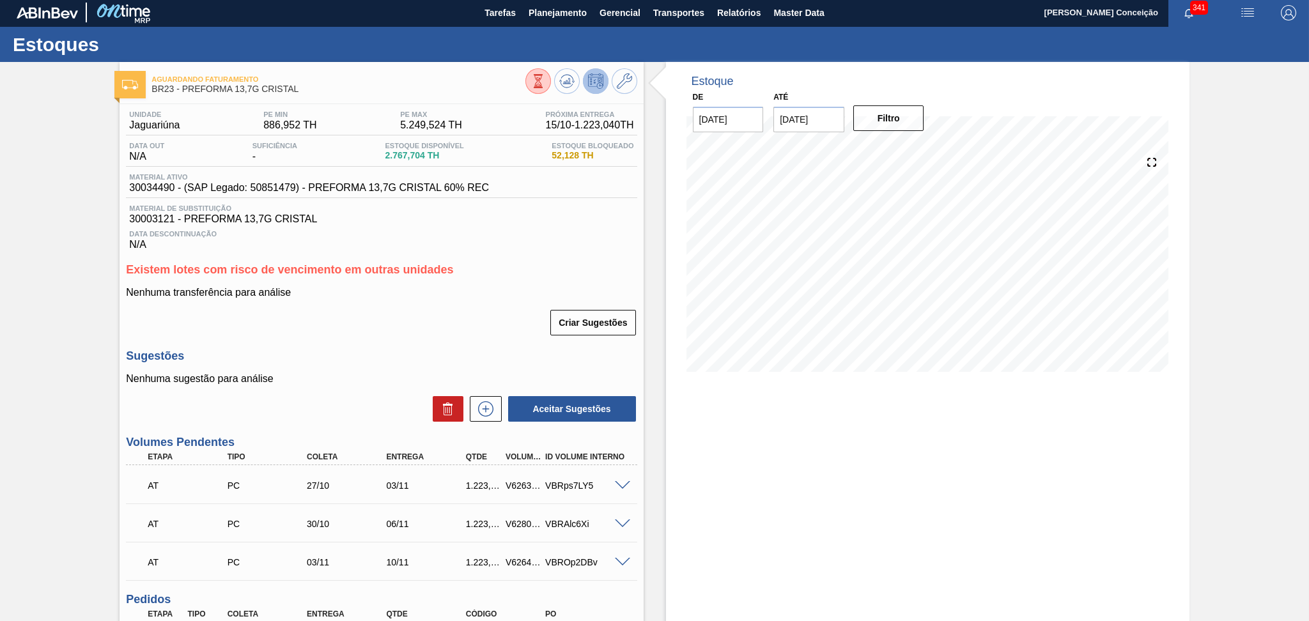
scroll to position [0, 0]
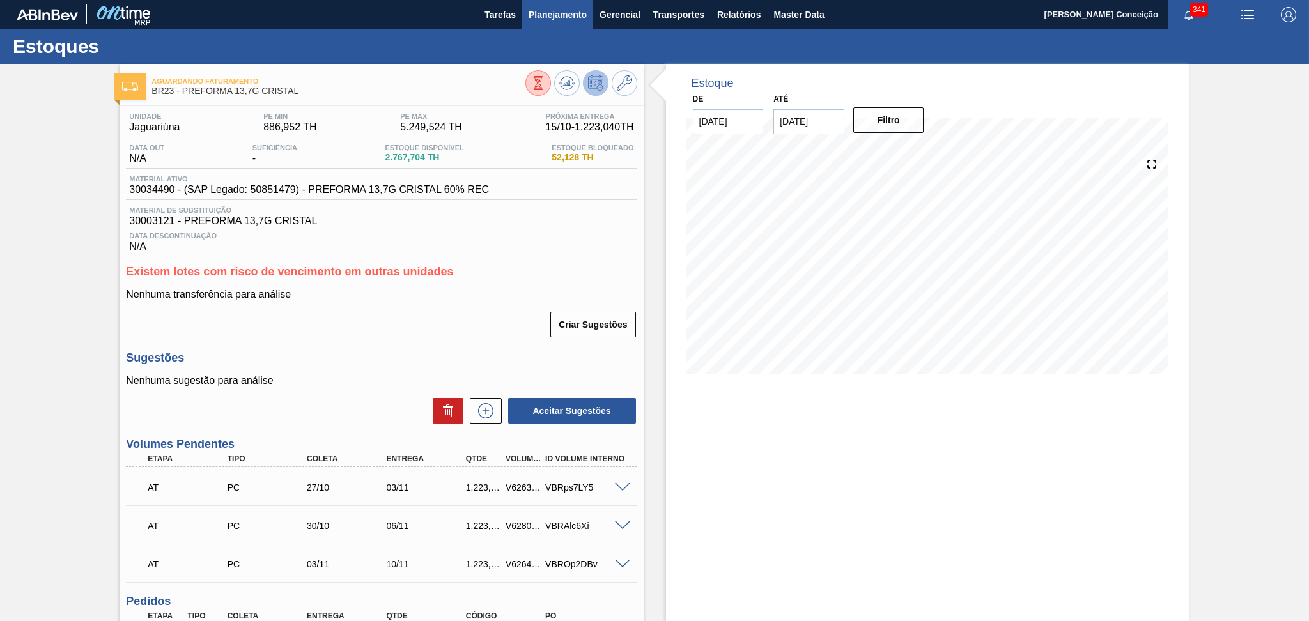
click at [550, 12] on span "Planejamento" at bounding box center [558, 14] width 58 height 15
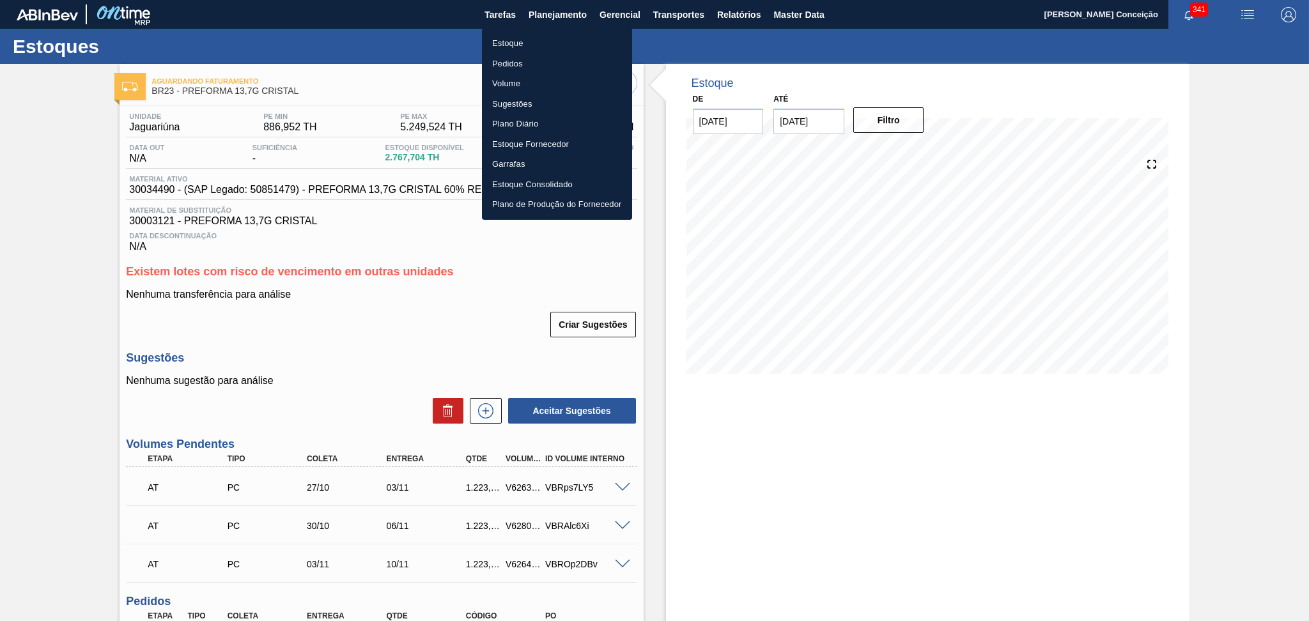
click at [504, 39] on li "Estoque" at bounding box center [557, 43] width 150 height 20
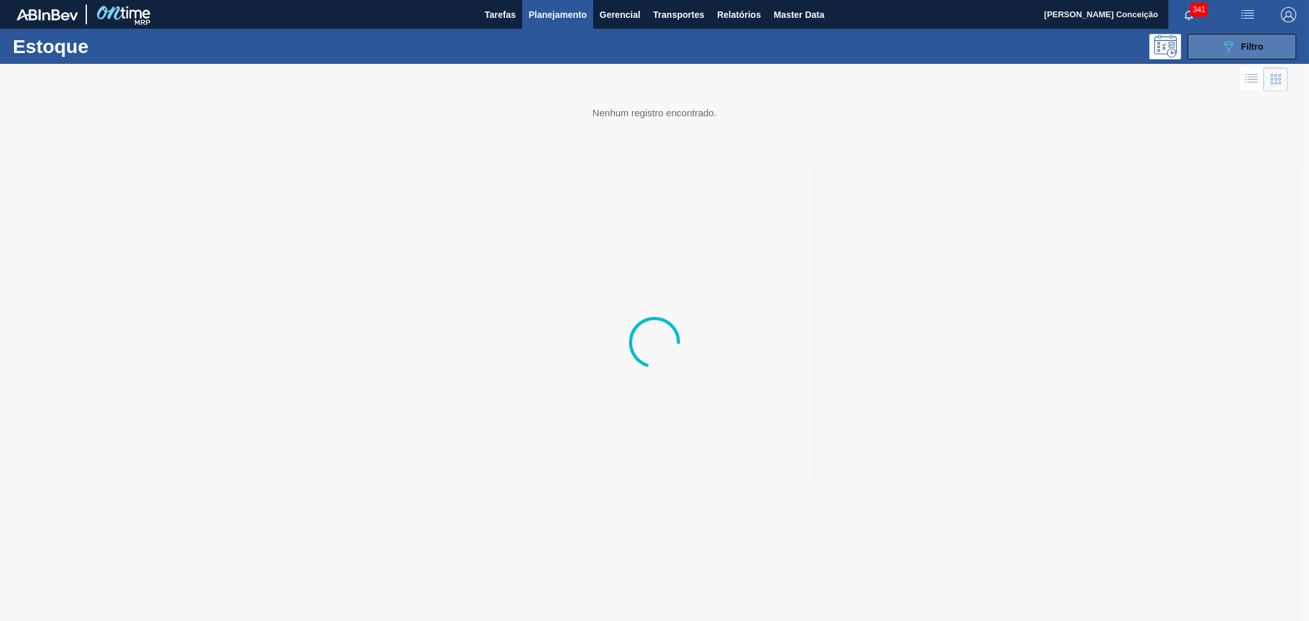
click at [1230, 37] on button "089F7B8B-B2A5-4AFE-B5C0-19BA573D28AC Filtro" at bounding box center [1241, 47] width 109 height 26
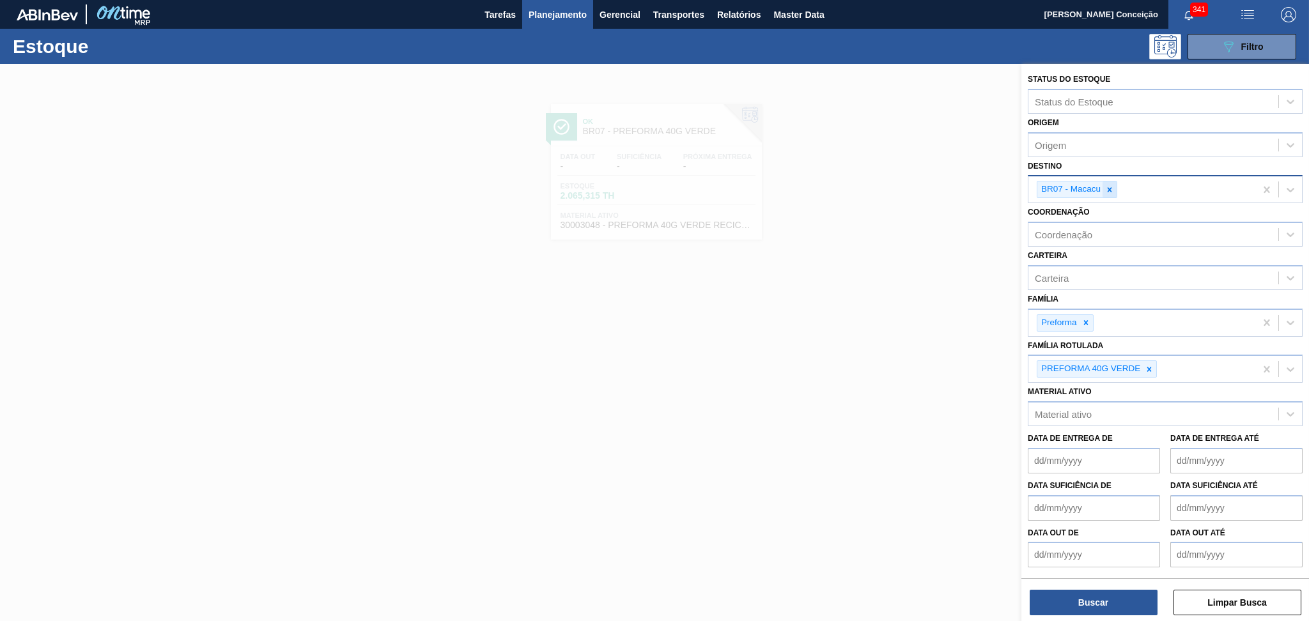
click at [1110, 187] on icon at bounding box center [1110, 189] width 4 height 4
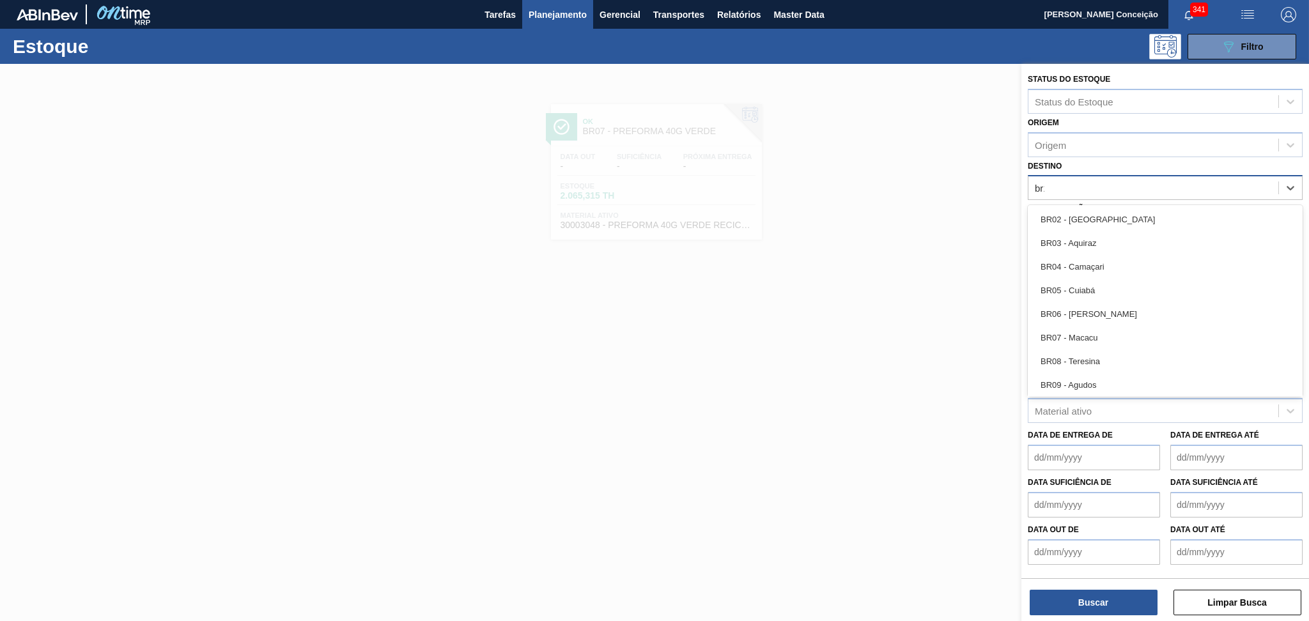
type input "br19"
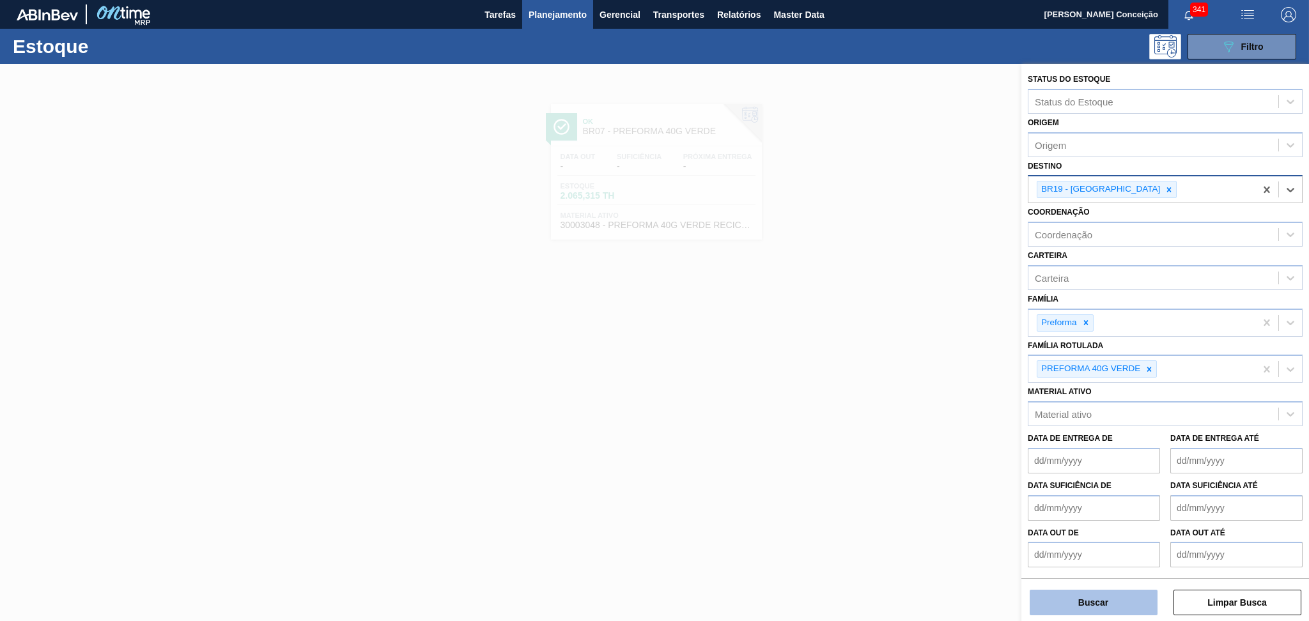
click at [1051, 605] on button "Buscar" at bounding box center [1094, 603] width 128 height 26
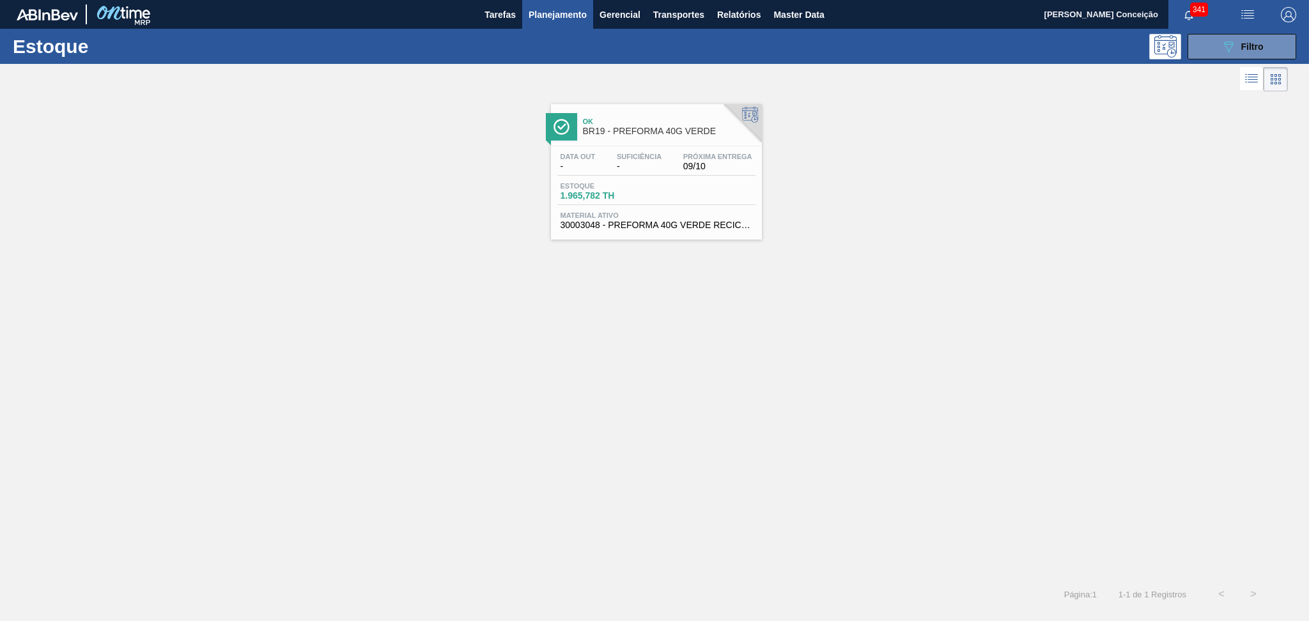
click at [675, 146] on div "Data out - Suficiência - Próxima Entrega 09/10 Estoque 1.965,782 TH Material at…" at bounding box center [656, 189] width 211 height 87
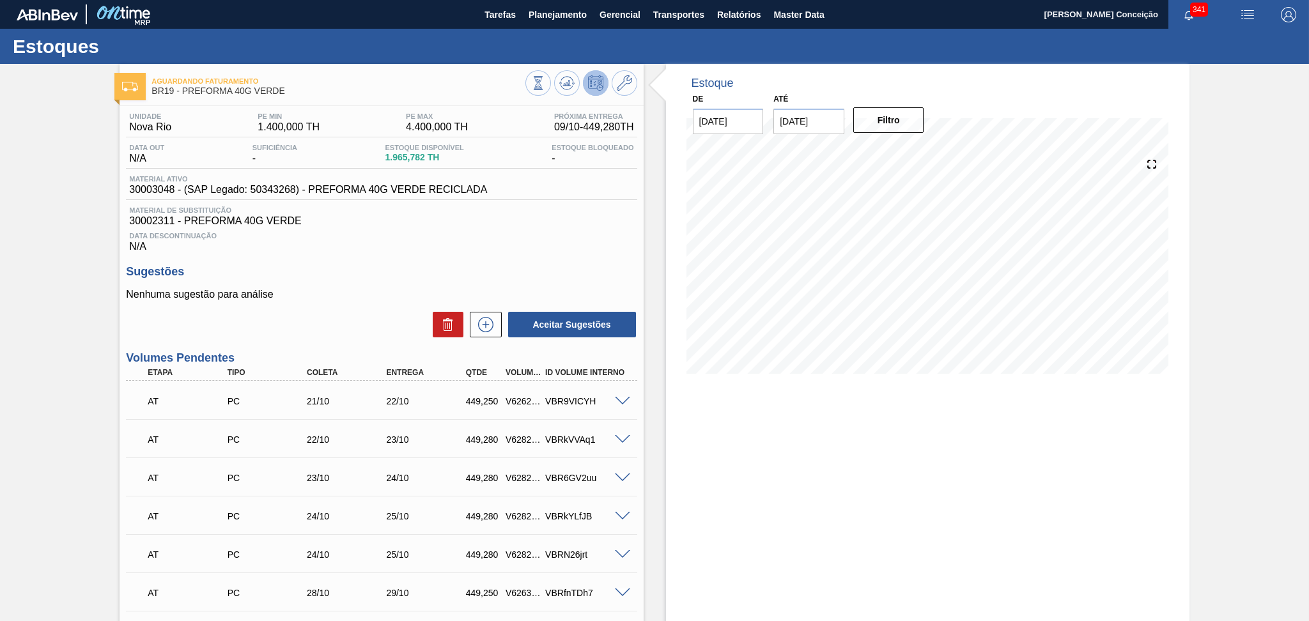
click at [352, 286] on div "Sugestões Nenhuma sugestão para análise Aceitar Sugestões" at bounding box center [381, 301] width 511 height 73
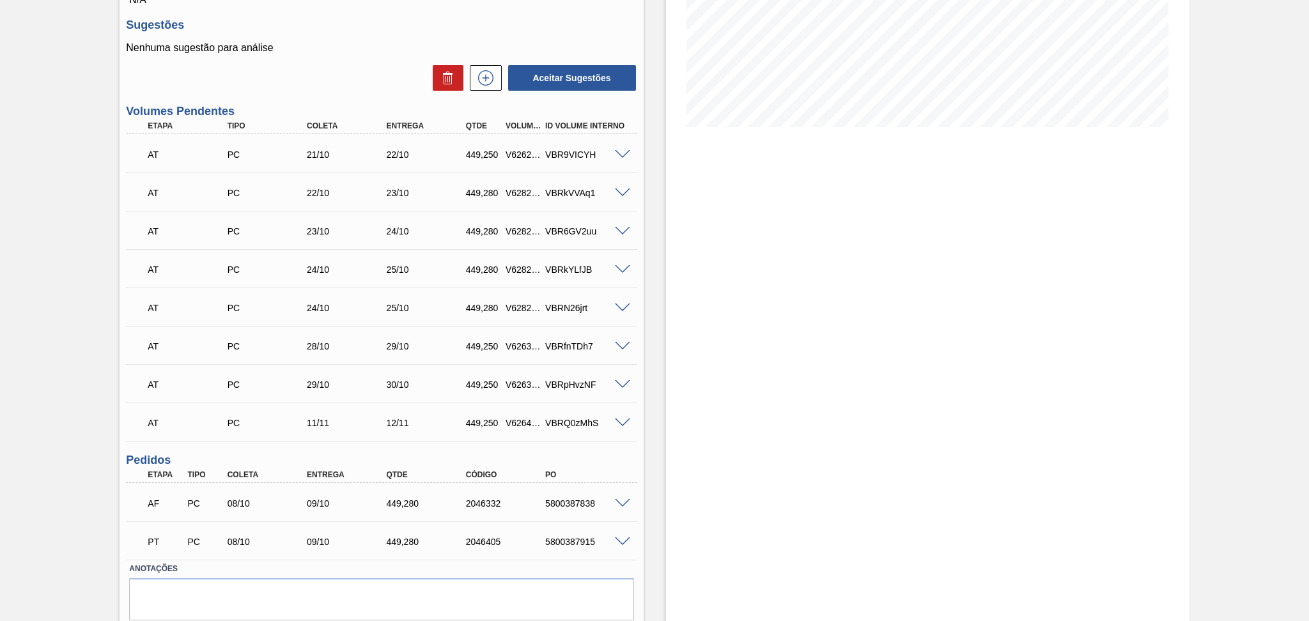
scroll to position [256, 0]
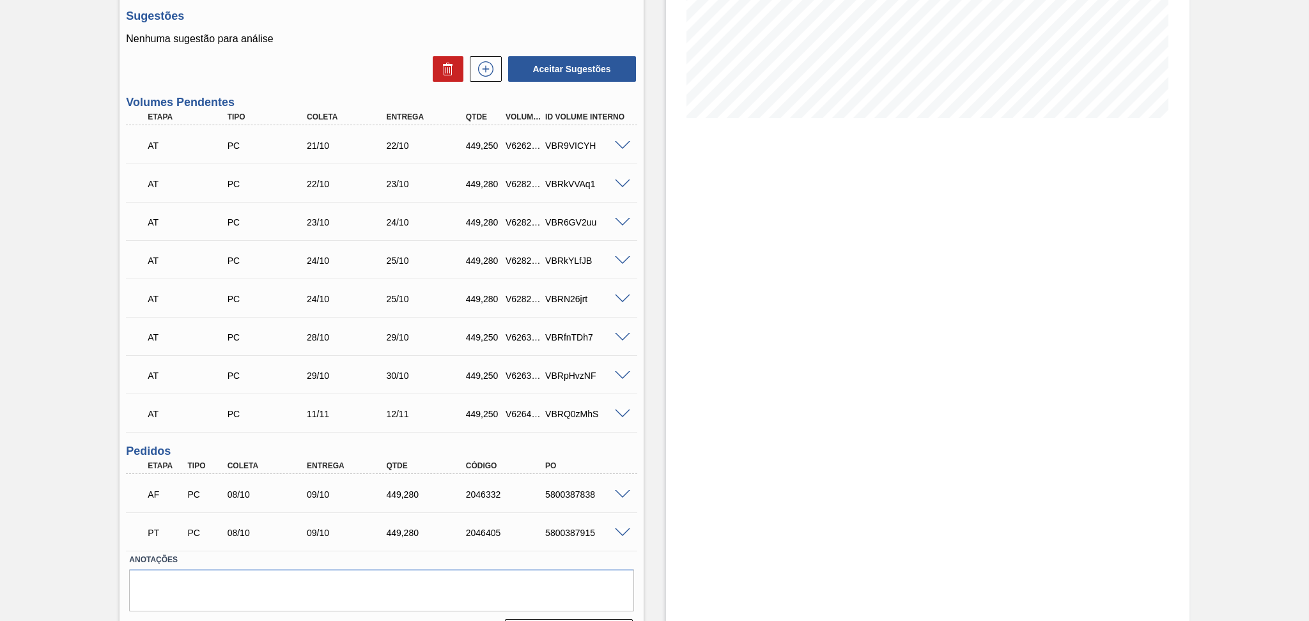
click at [290, 552] on label "Anotações" at bounding box center [381, 560] width 504 height 19
click at [579, 491] on div "5800387838" at bounding box center [586, 495] width 89 height 10
copy div "5800387838"
click at [620, 493] on span at bounding box center [622, 495] width 15 height 10
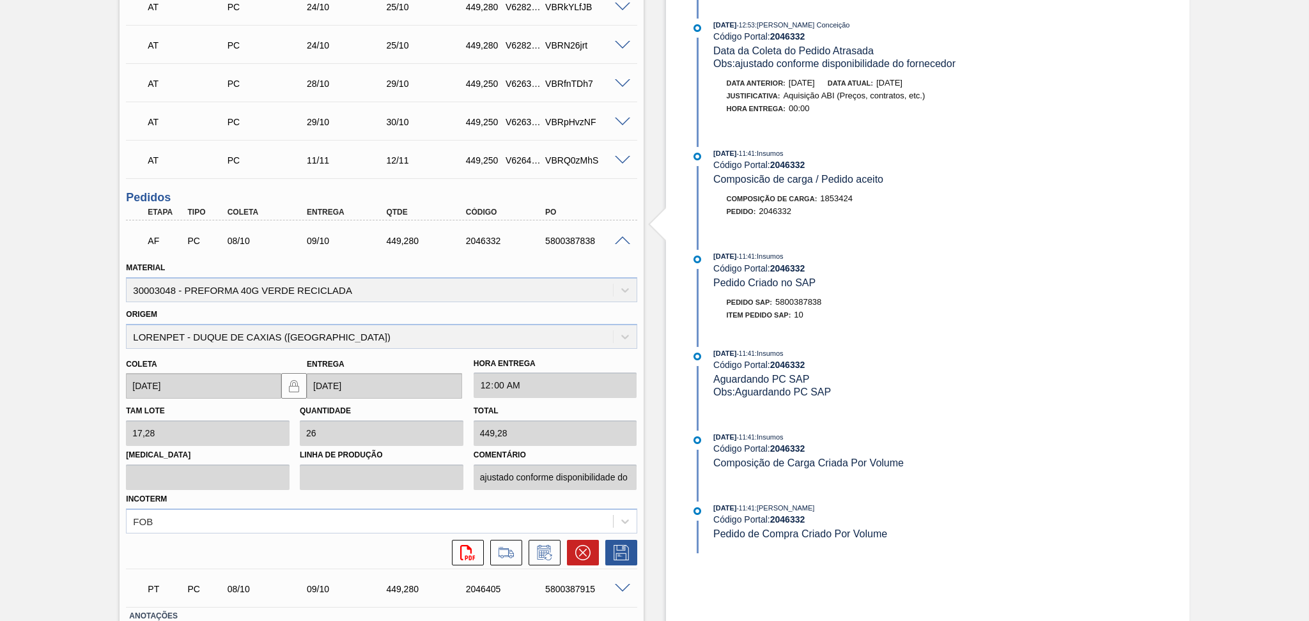
scroll to position [511, 0]
click at [545, 557] on button at bounding box center [545, 551] width 32 height 26
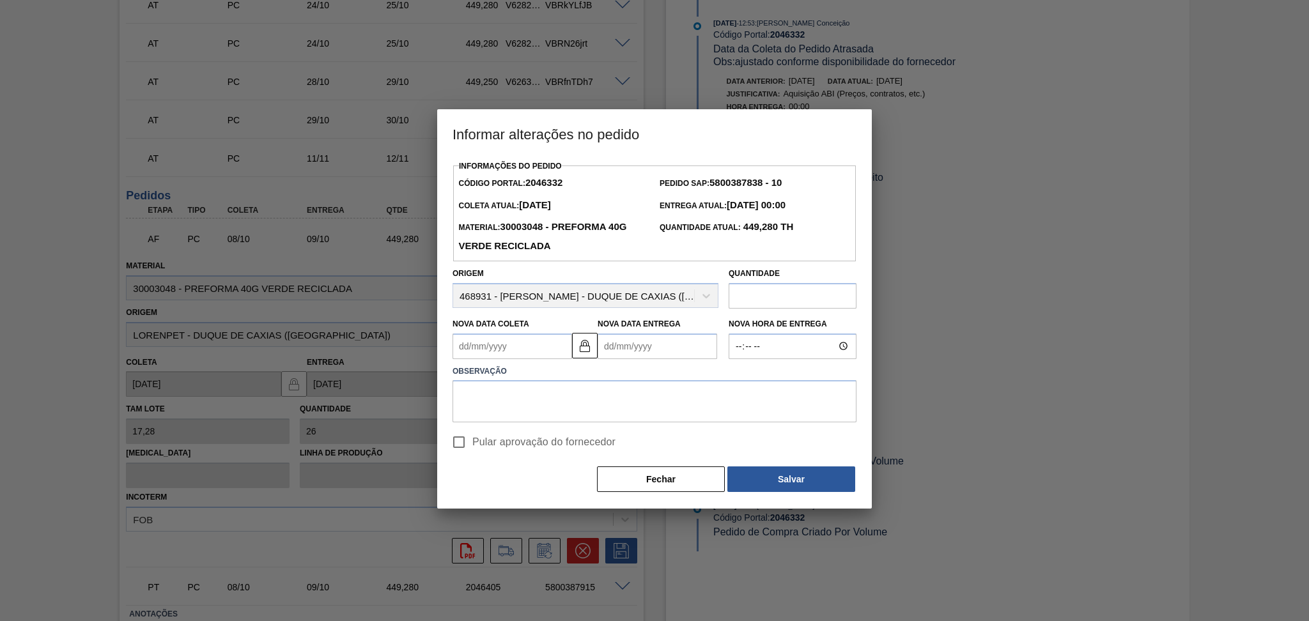
click at [502, 345] on Coleta2046332 "Nova Data Coleta" at bounding box center [512, 347] width 120 height 26
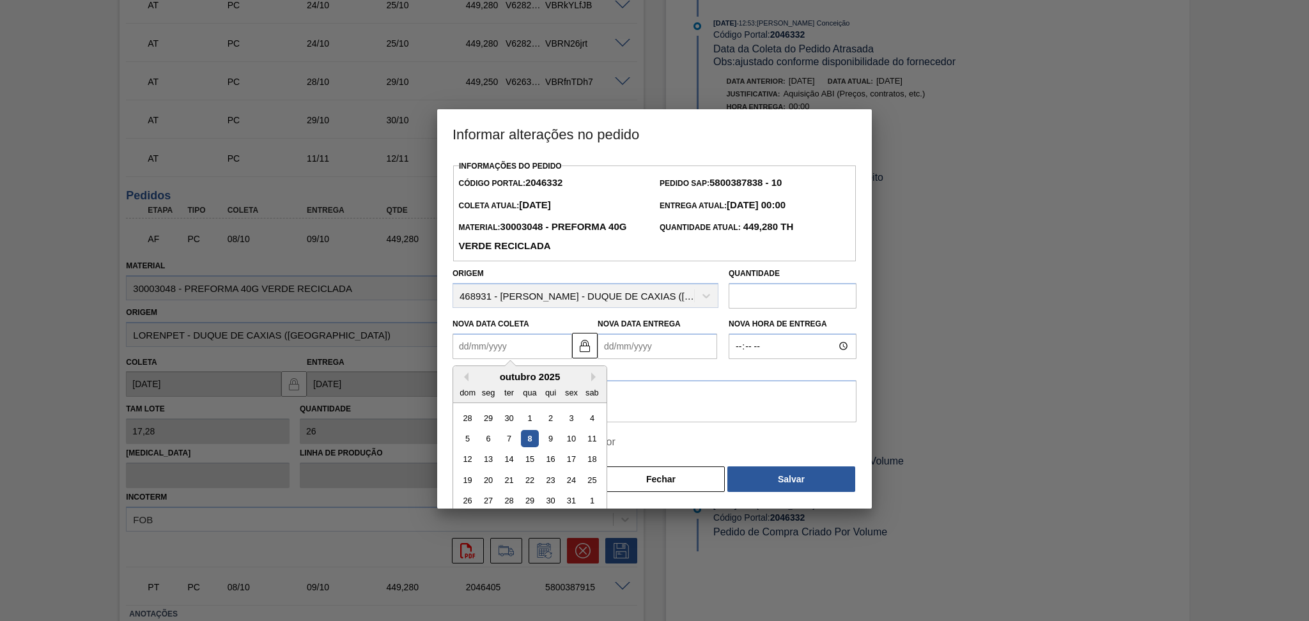
type Coleta2046332 "0"
type Entrega2046332 "02/01/2000"
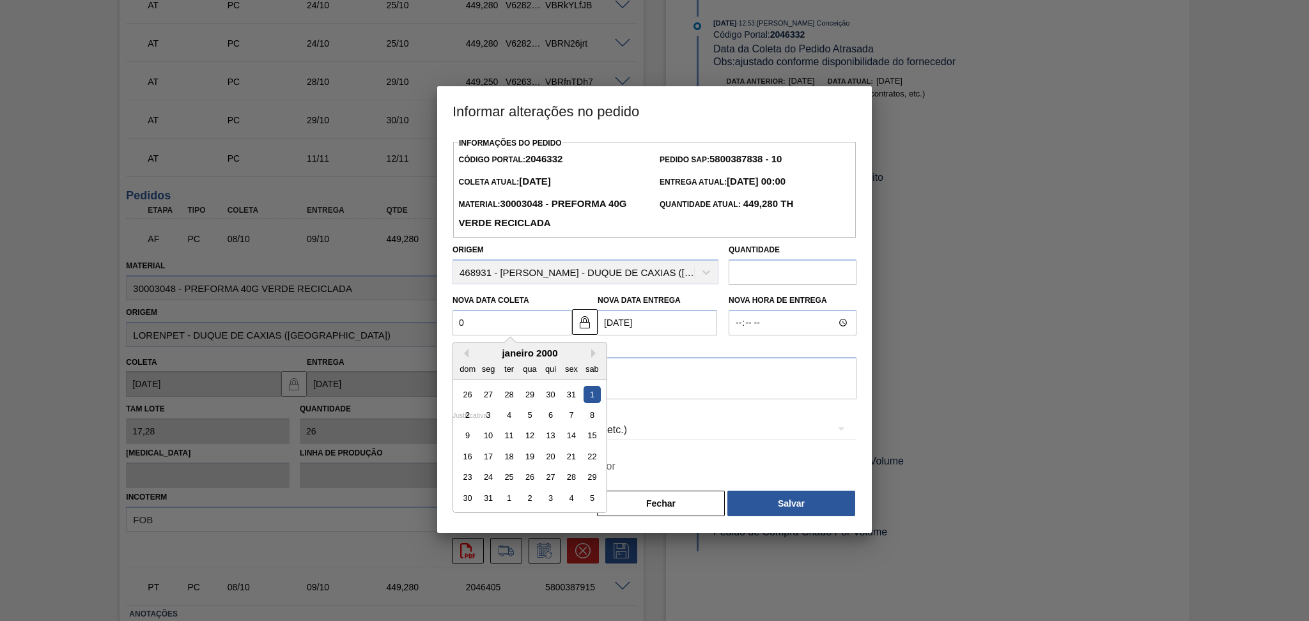
type Coleta2046332 "09"
type Entrega2046332 "[DATE]"
type Coleta2046332 "09/1"
type Entrega2046332 "10/01/2025"
type Coleta2046332 "09/10"
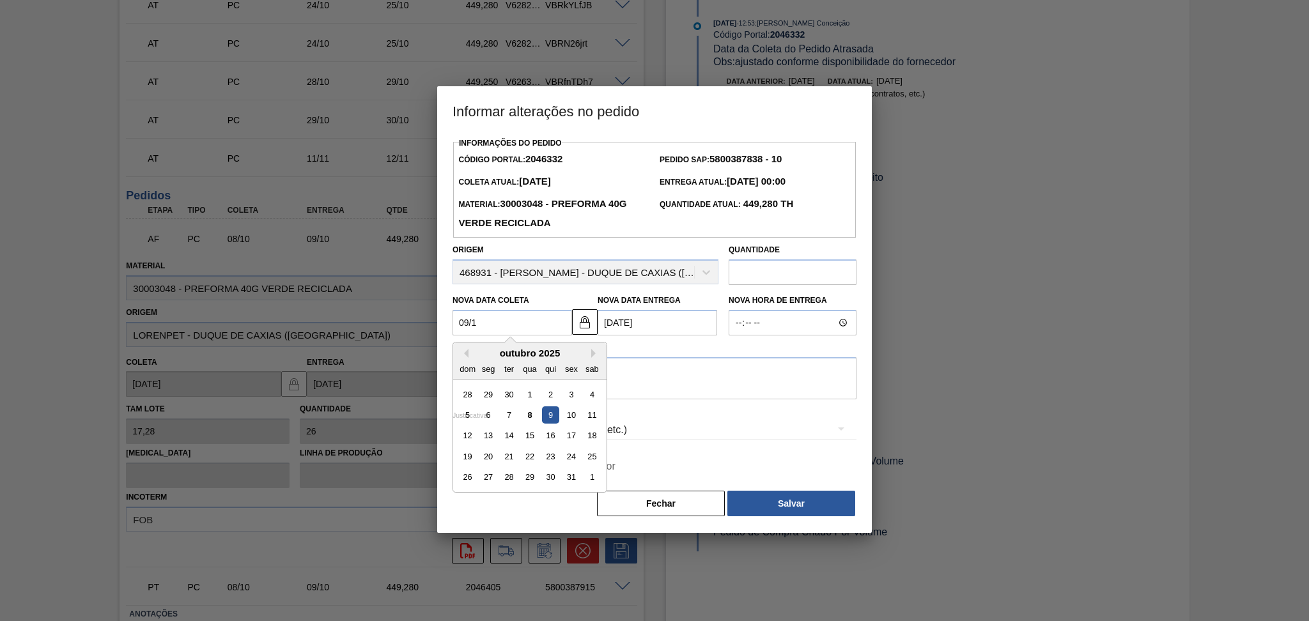
type Entrega2046332 "[DATE]"
type Coleta2046332 "09/10/2"
type Entrega2046332 "11/09/2002"
type Coleta2046332 "09/10/20"
type Entrega2046332 "10/10/2020"
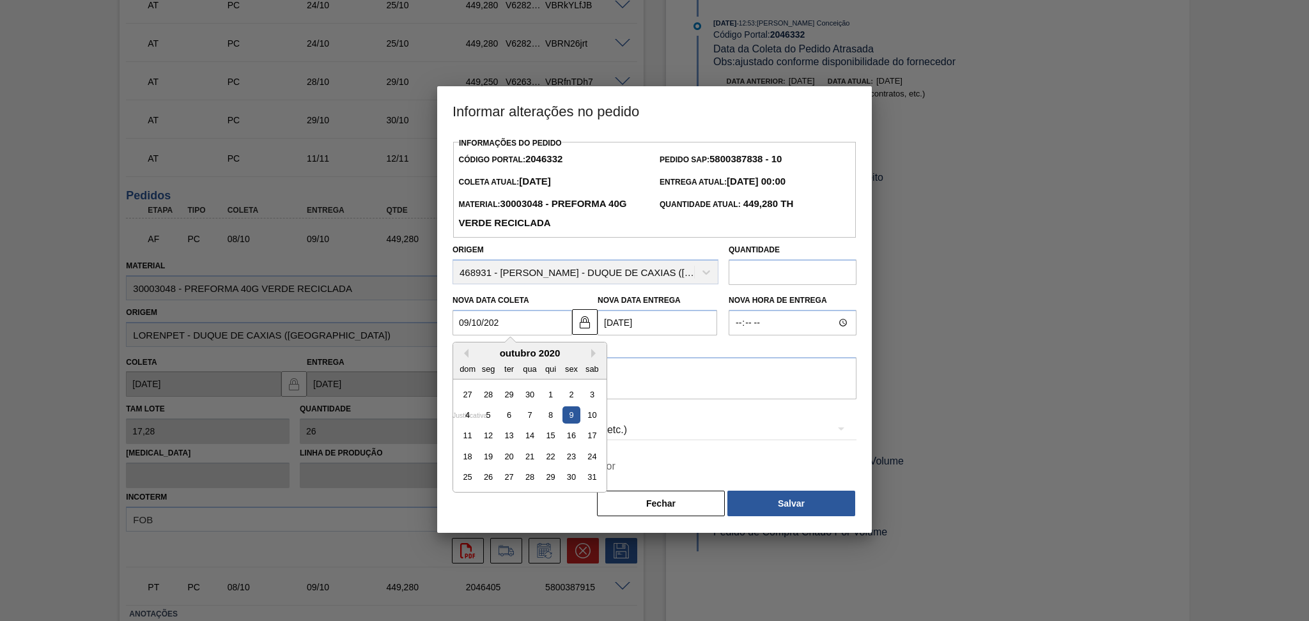
type Coleta2046332 "[DATE]"
type Entrega2046332 "[DATE]"
type Coleta2046332 "[DATE]"
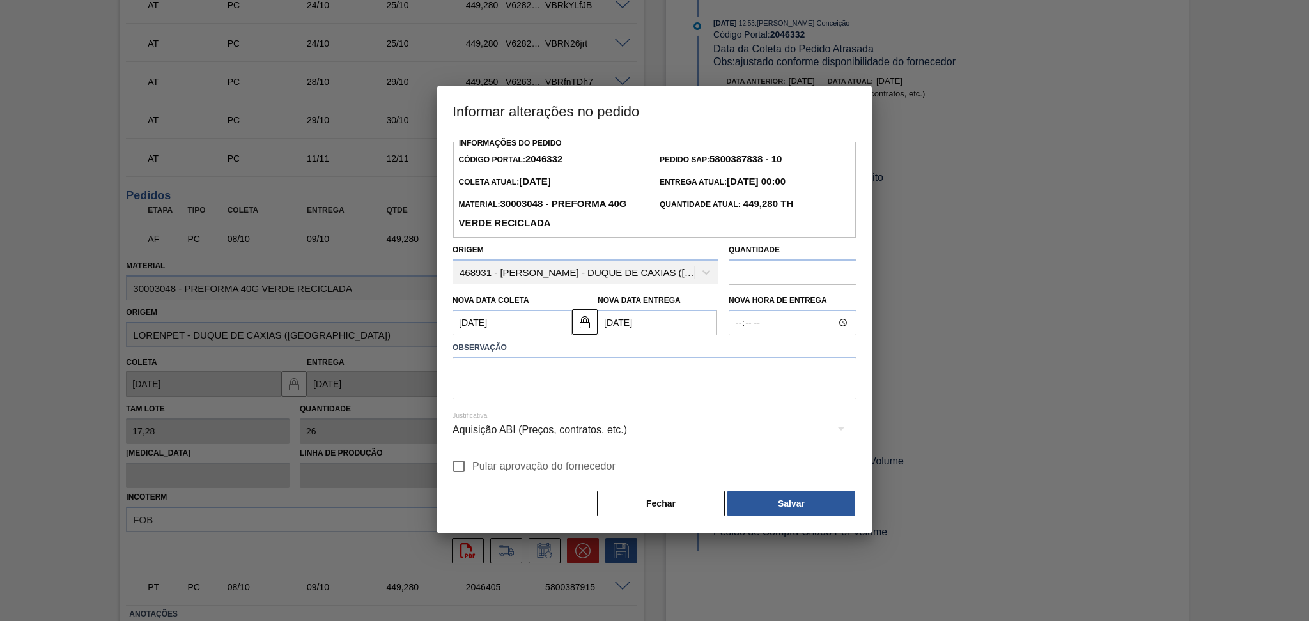
click at [513, 408] on div "Justificativa Aquisição ABI (Preços, contratos, etc.)" at bounding box center [654, 422] width 404 height 46
click at [519, 390] on textarea at bounding box center [654, 378] width 404 height 42
type textarea "furo reprogramado"
click at [537, 454] on div "Aquisição ABI (Preços, contratos, etc.)" at bounding box center [654, 431] width 404 height 46
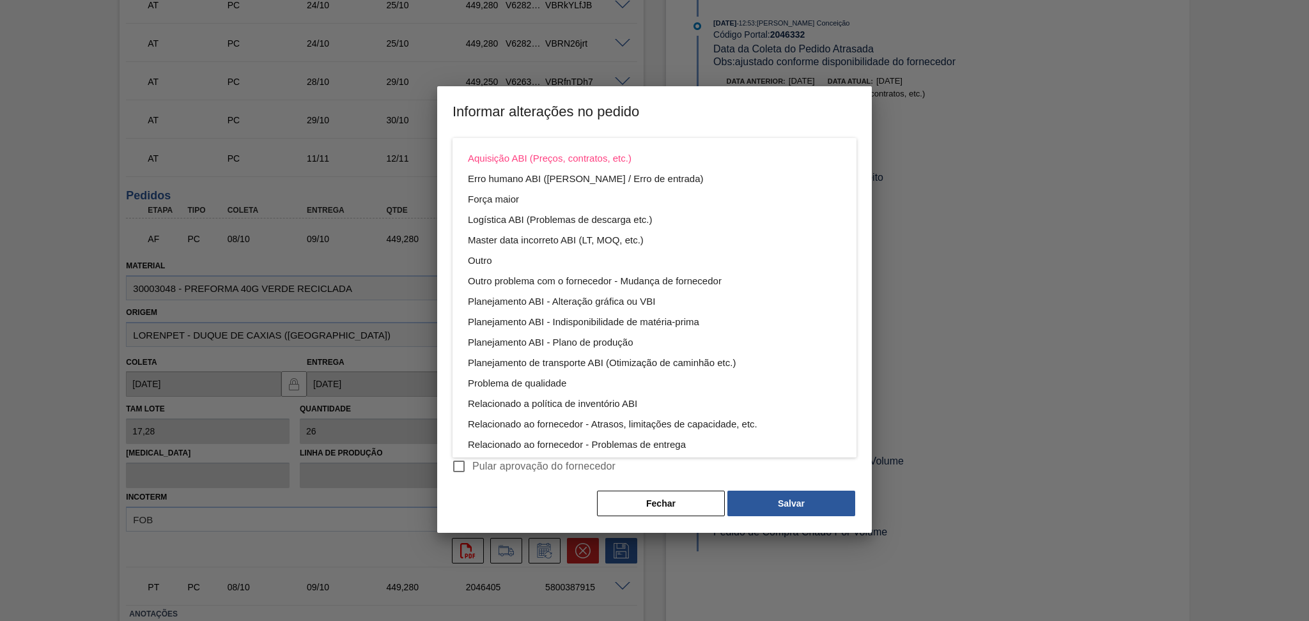
click at [578, 465] on div "Aquisição ABI (Preços, contratos, etc.) Erro humano ABI (Cálculo / Erro de entr…" at bounding box center [654, 310] width 1309 height 621
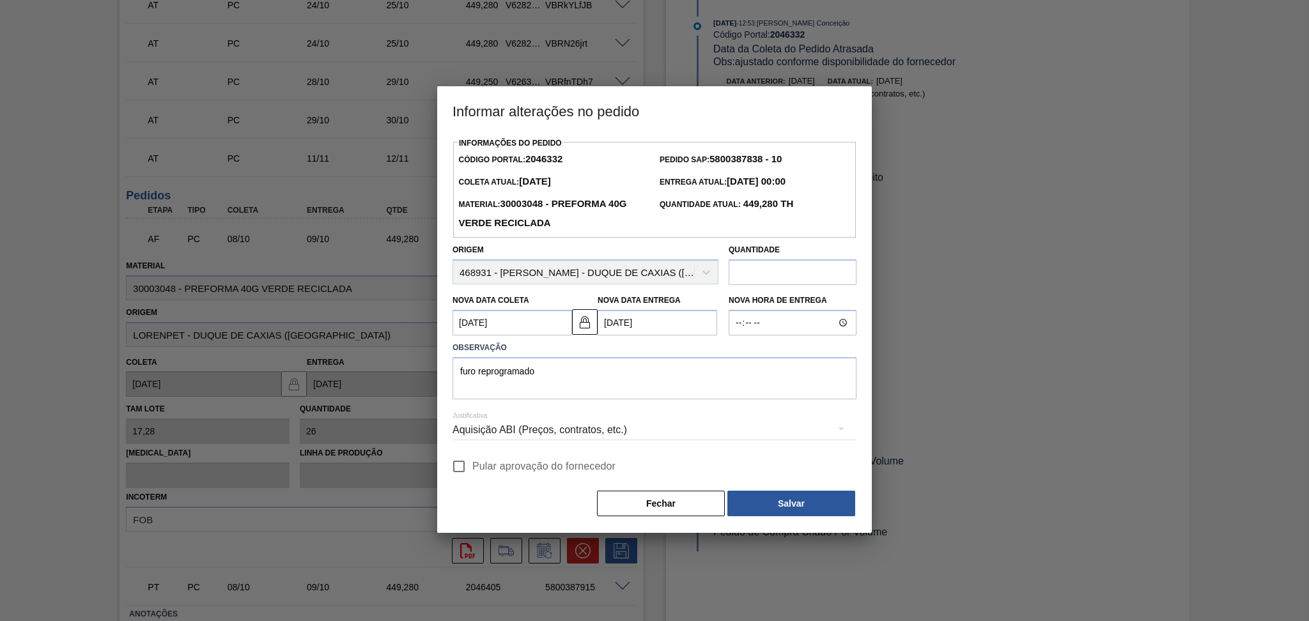
click at [578, 465] on div "Aquisição ABI (Preços, contratos, etc.) Erro humano ABI (Cálculo / Erro de entr…" at bounding box center [654, 310] width 1309 height 621
click at [529, 465] on span "Pular aprovação do fornecedor" at bounding box center [543, 466] width 143 height 15
click at [472, 465] on input "Pular aprovação do fornecedor" at bounding box center [458, 466] width 27 height 27
checkbox input "true"
click at [782, 499] on button "Salvar" at bounding box center [791, 504] width 128 height 26
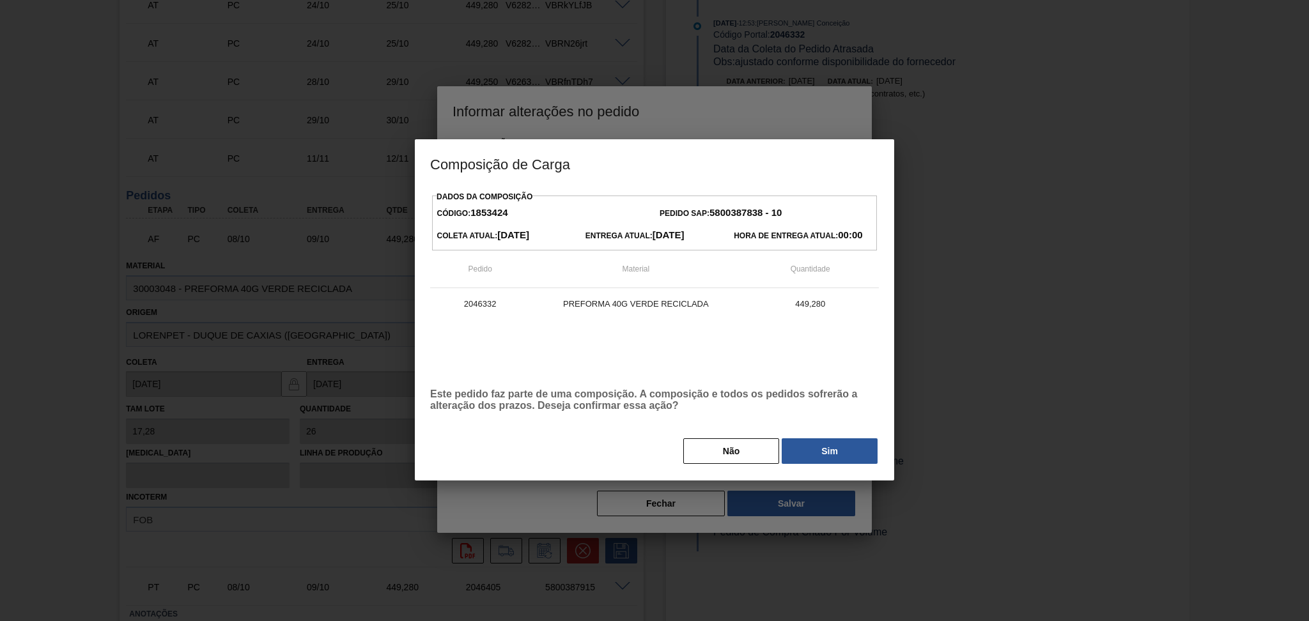
click at [835, 449] on button "Sim" at bounding box center [830, 451] width 96 height 26
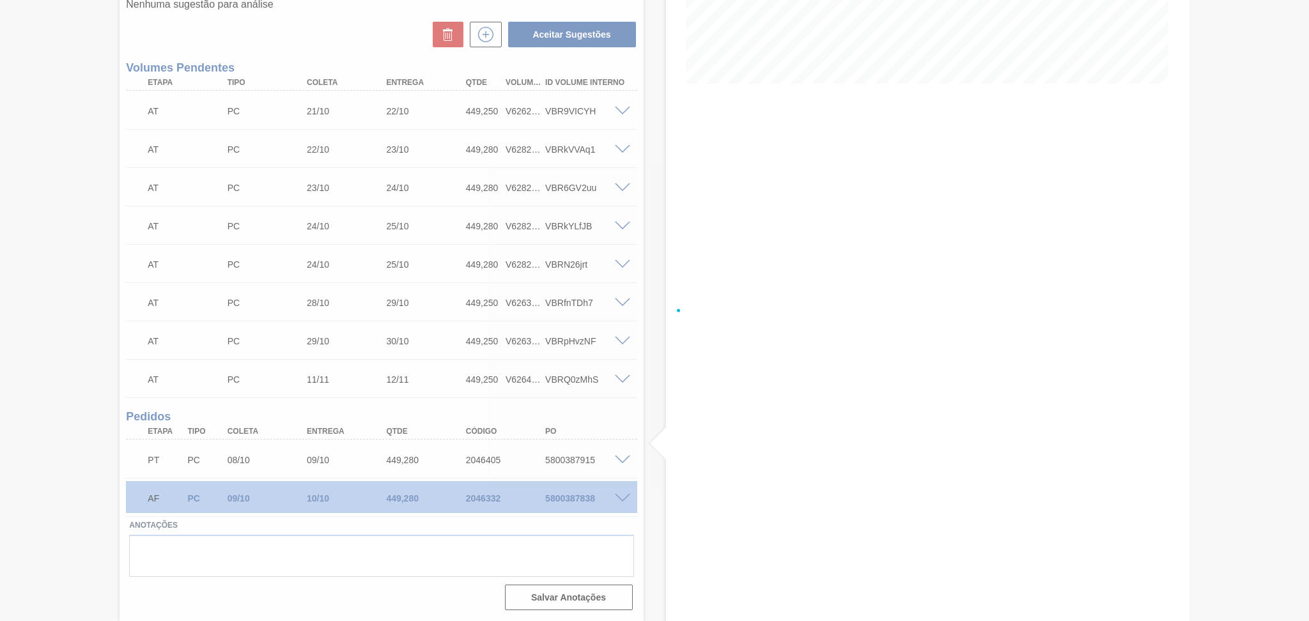
scroll to position [288, 0]
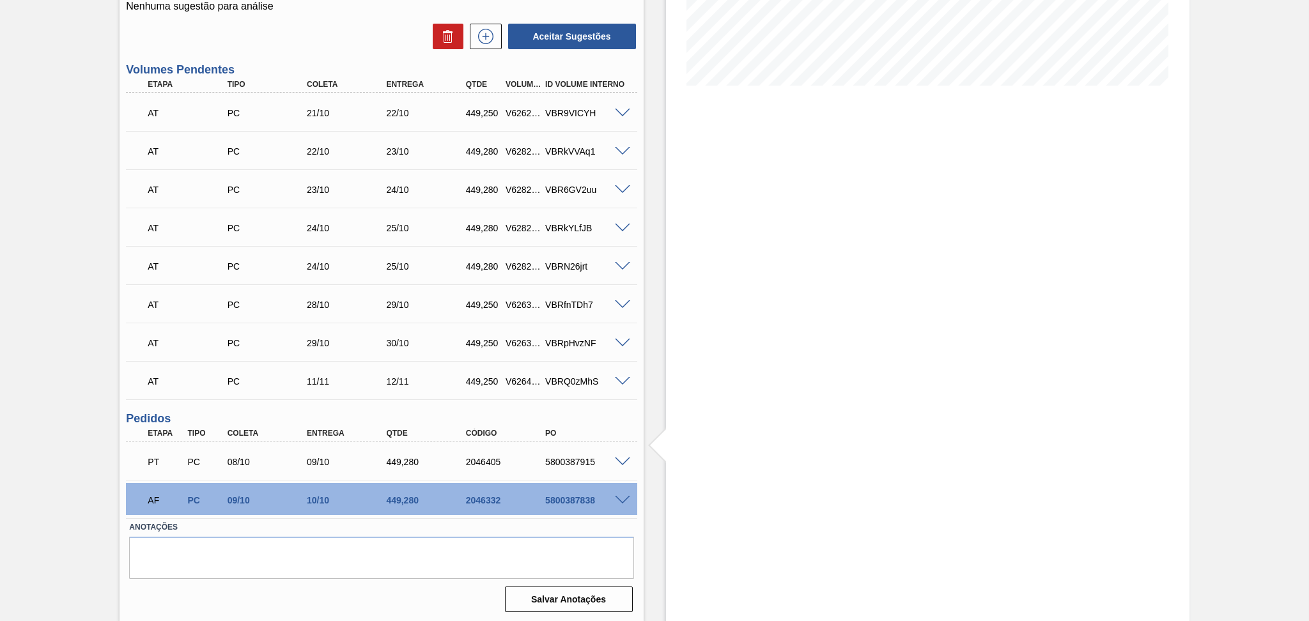
click at [575, 505] on div "AF PC 09/10 10/10 449,280 2046332 5800387838" at bounding box center [377, 499] width 477 height 26
copy div "5800387838"
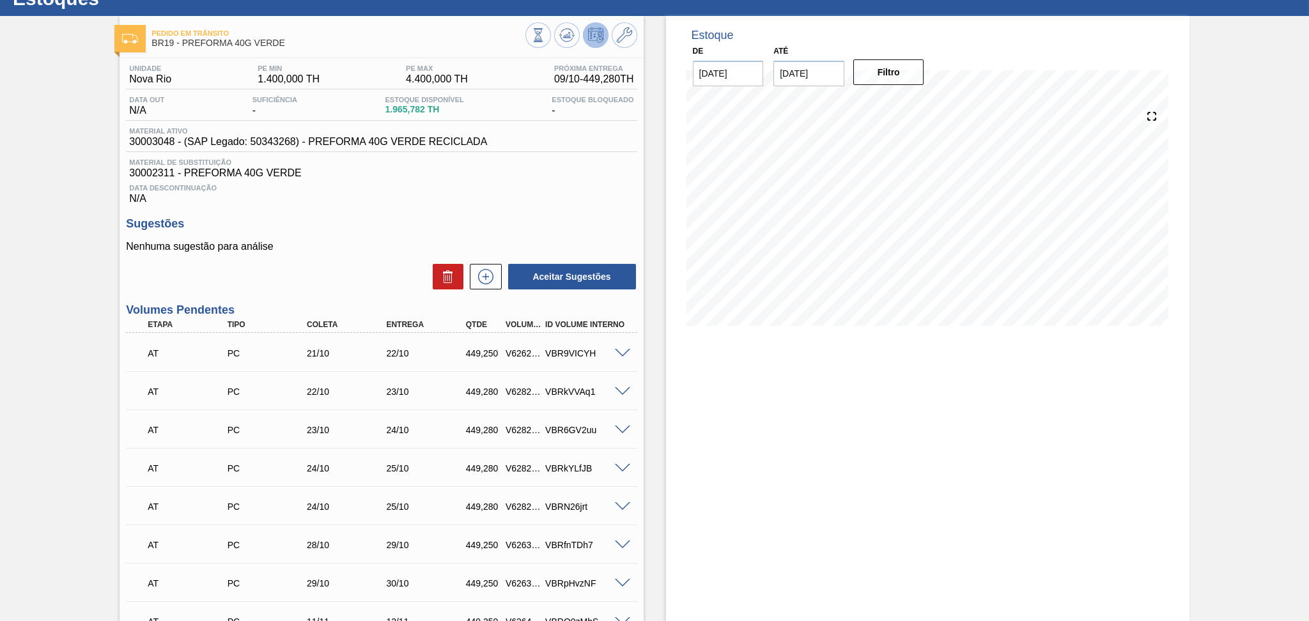
scroll to position [0, 0]
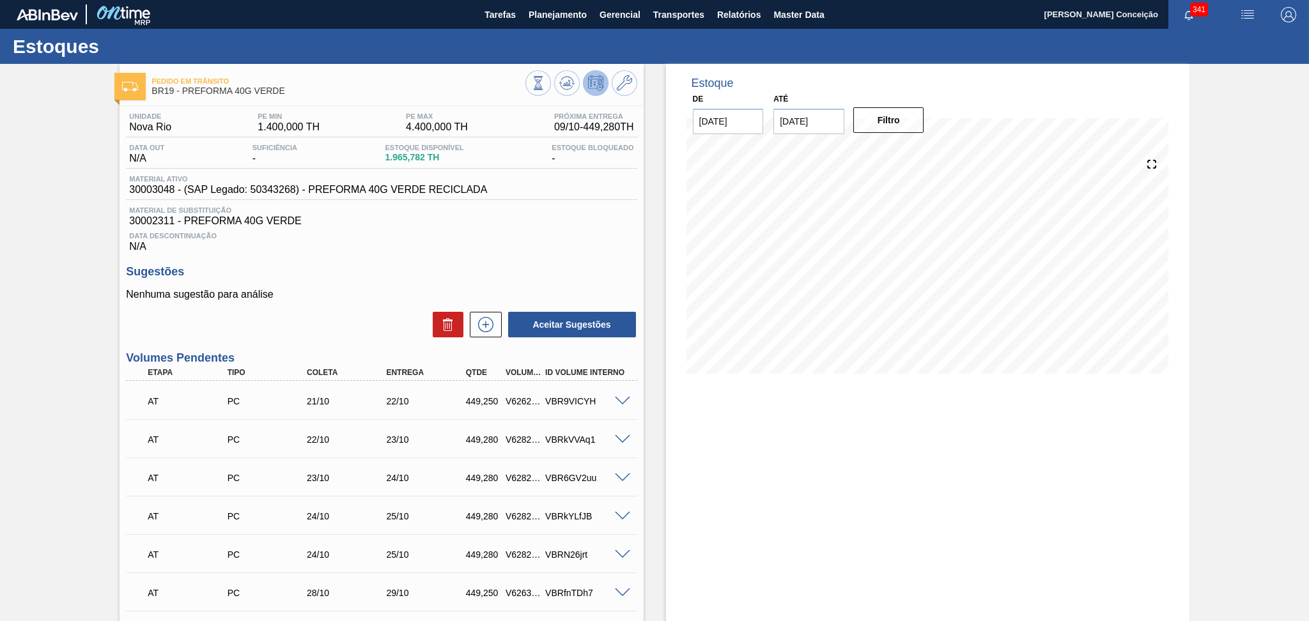
click at [350, 265] on h3 "Sugestões" at bounding box center [381, 271] width 511 height 13
click at [366, 313] on div "Aceitar Sugestões" at bounding box center [381, 325] width 511 height 28
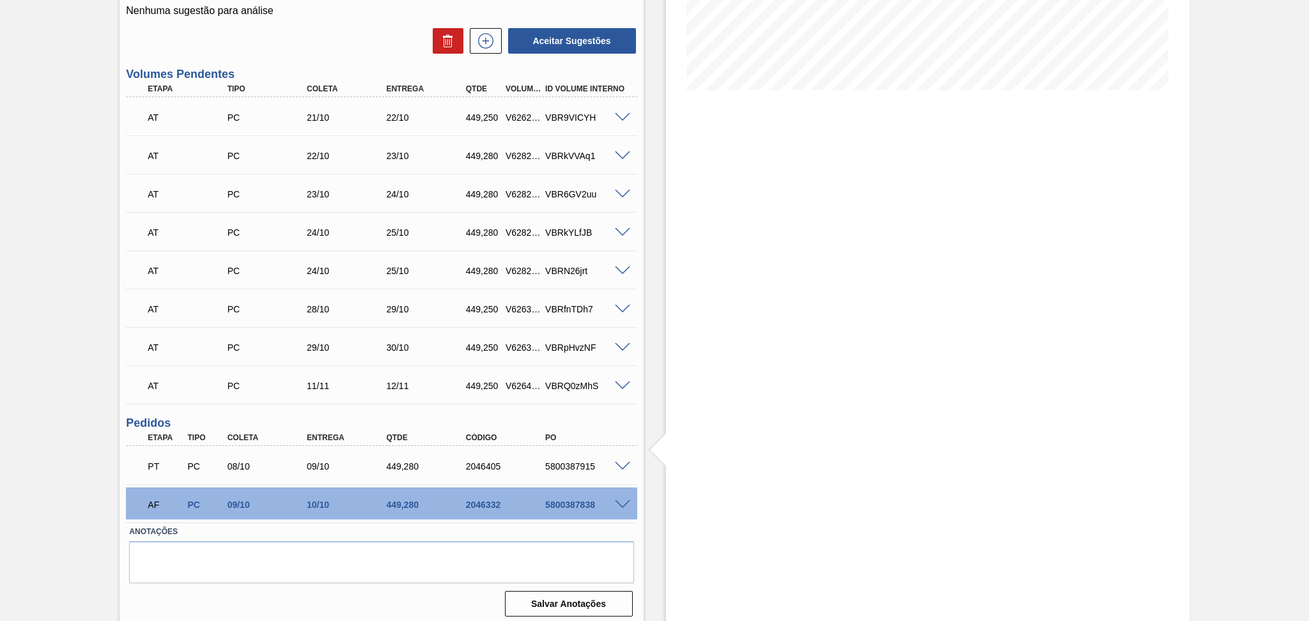
scroll to position [288, 0]
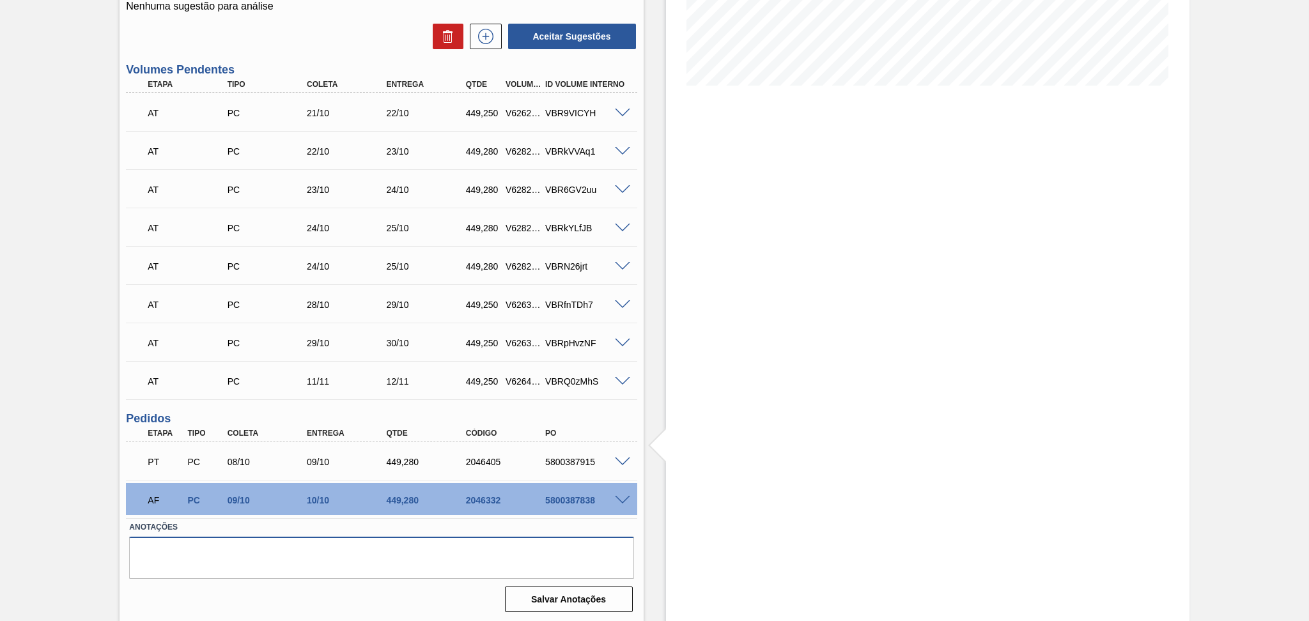
click at [219, 567] on textarea at bounding box center [381, 558] width 504 height 42
click at [313, 558] on textarea at bounding box center [381, 558] width 504 height 42
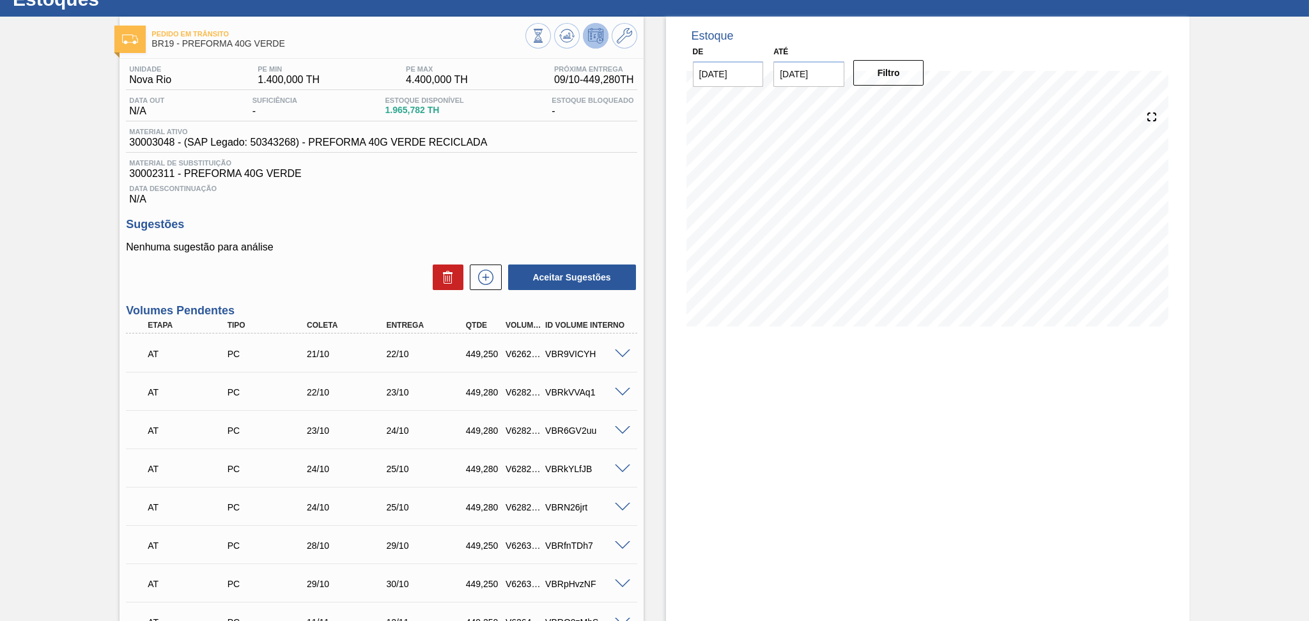
scroll to position [33, 0]
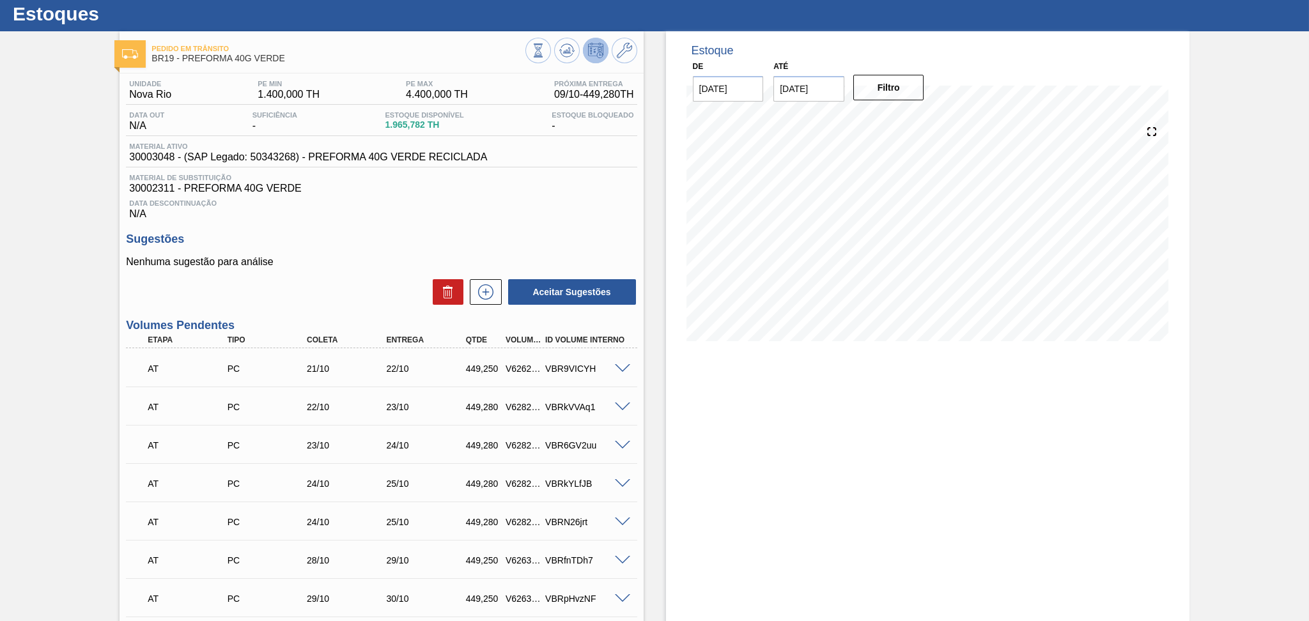
click at [344, 261] on p "Nenhuma sugestão para análise" at bounding box center [381, 262] width 511 height 12
click at [359, 274] on div "Nenhuma sugestão para análise Aceitar Sugestões" at bounding box center [381, 281] width 511 height 50
click at [340, 253] on div "Sugestões Nenhuma sugestão para análise Aceitar Sugestões" at bounding box center [381, 269] width 511 height 73
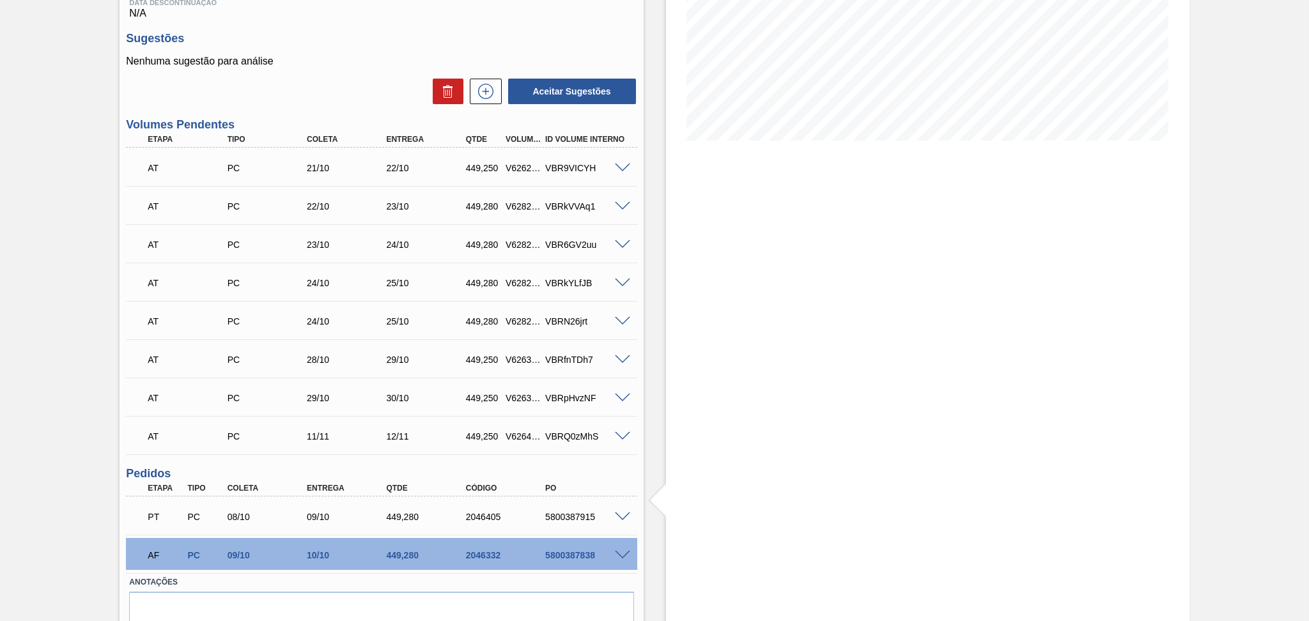
scroll to position [288, 0]
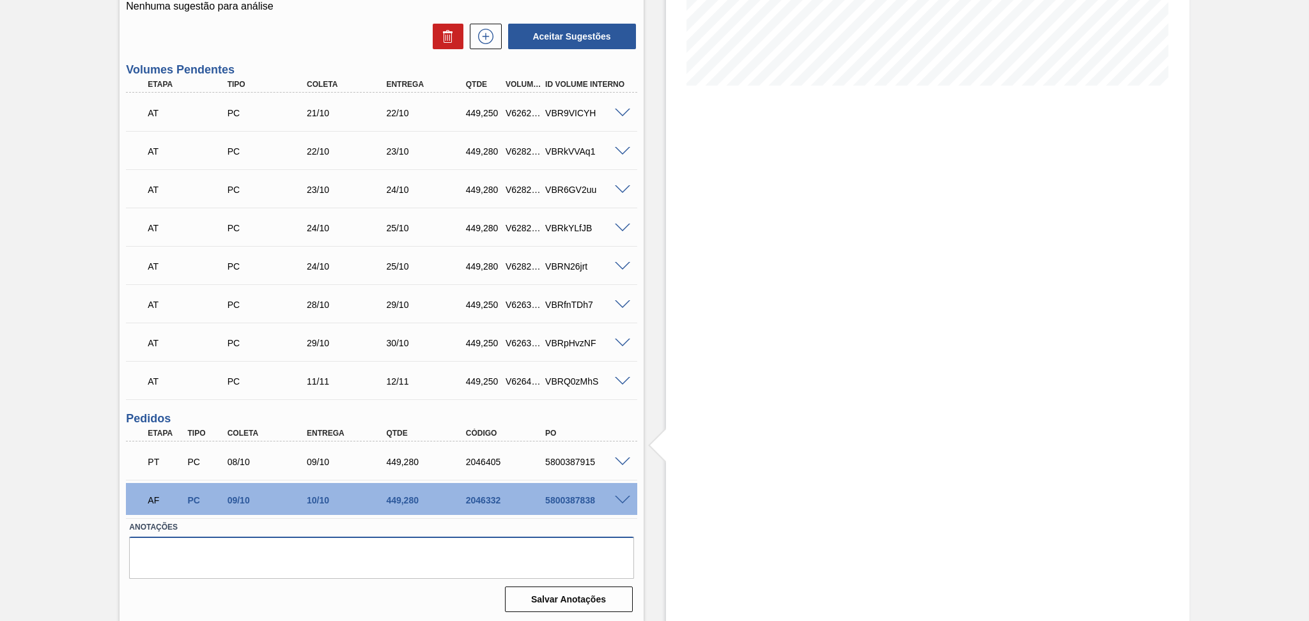
click at [267, 562] on textarea at bounding box center [381, 558] width 504 height 42
click at [329, 554] on textarea at bounding box center [381, 558] width 504 height 42
click at [280, 59] on div "Unidade Nova Rio PE MIN 1.400,000 TH PE MAX 4.400,000 TH Próxima Entrega 09/10 …" at bounding box center [381, 217] width 523 height 799
click at [280, 67] on h3 "Volumes Pendentes" at bounding box center [381, 69] width 511 height 13
click at [330, 540] on textarea at bounding box center [381, 558] width 504 height 42
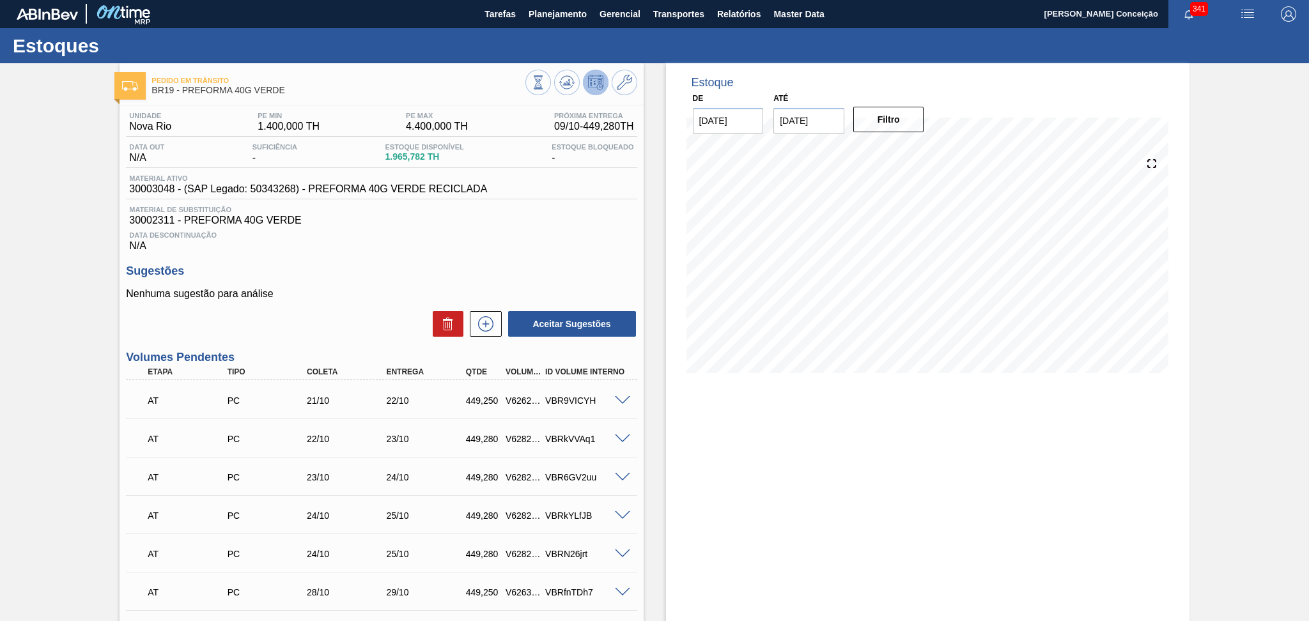
scroll to position [0, 0]
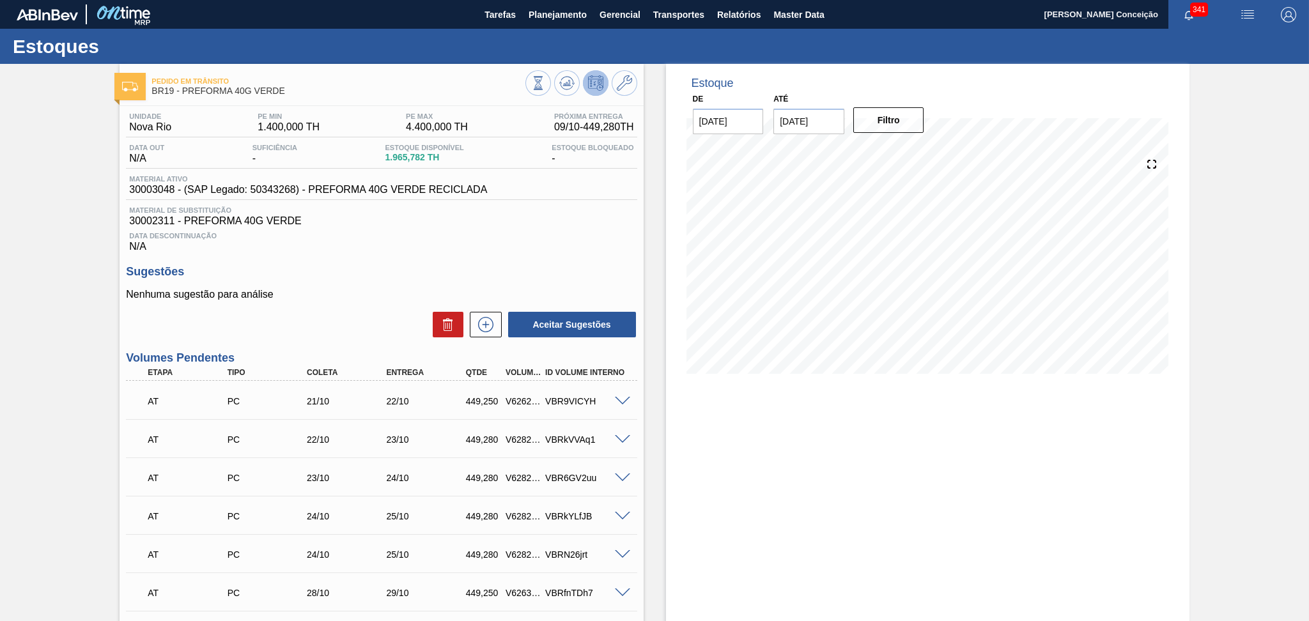
click at [412, 275] on h3 "Sugestões" at bounding box center [381, 271] width 511 height 13
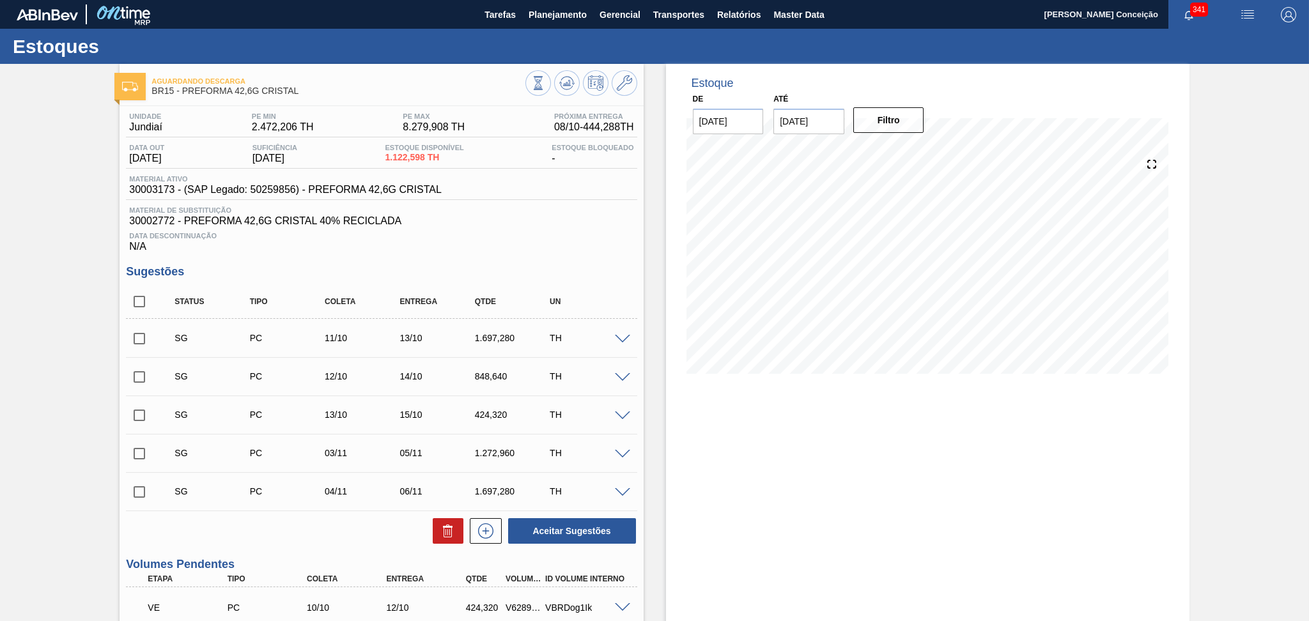
scroll to position [341, 0]
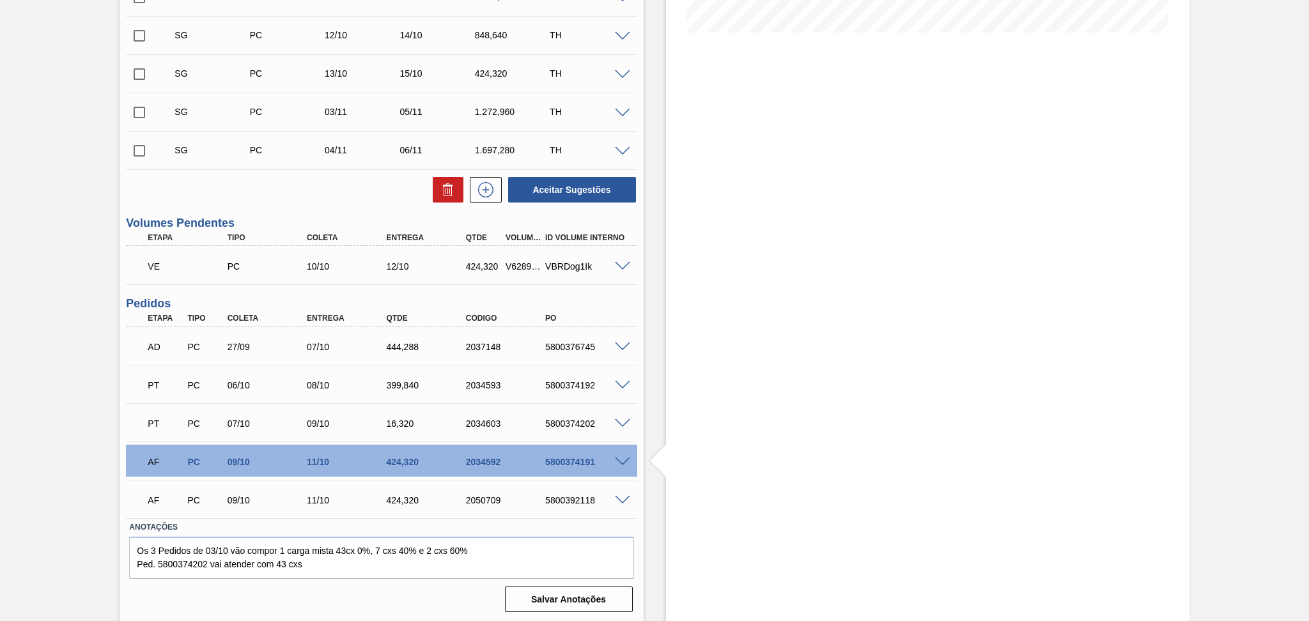
click at [75, 540] on div "Aguardando Descarga BR15 - PREFORMA 42,6G CRISTAL Unidade Jundiaí PE MIN 2.472,…" at bounding box center [654, 173] width 1309 height 901
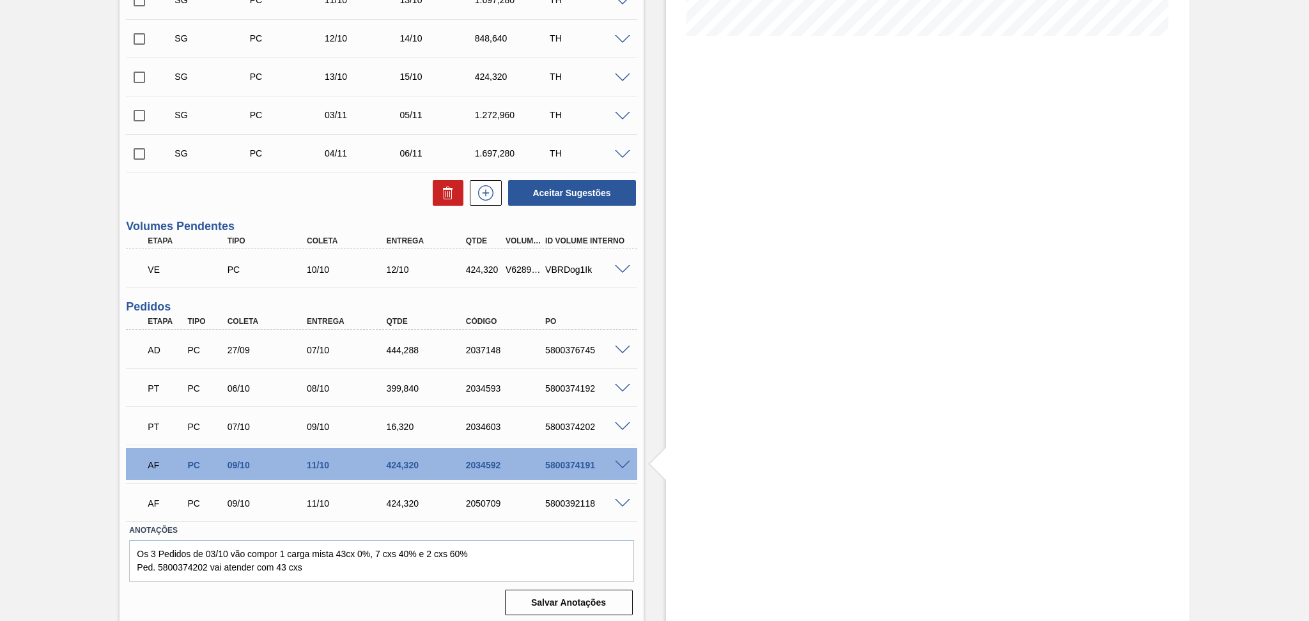
scroll to position [341, 0]
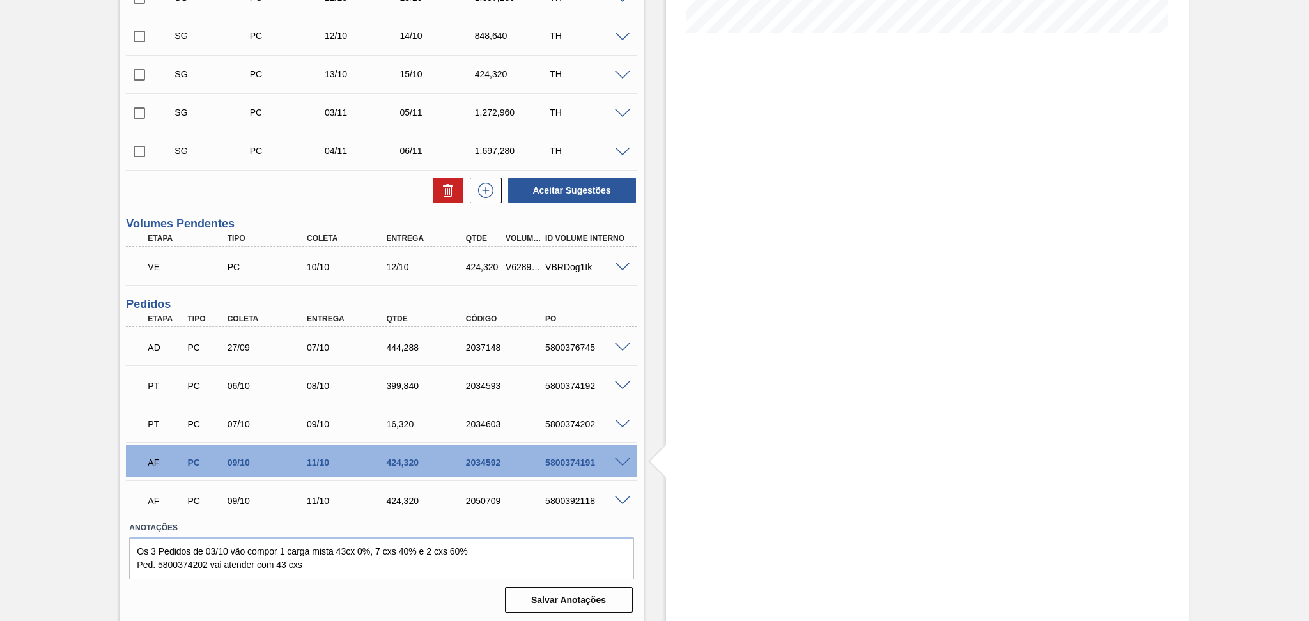
click at [615, 345] on span at bounding box center [622, 348] width 15 height 10
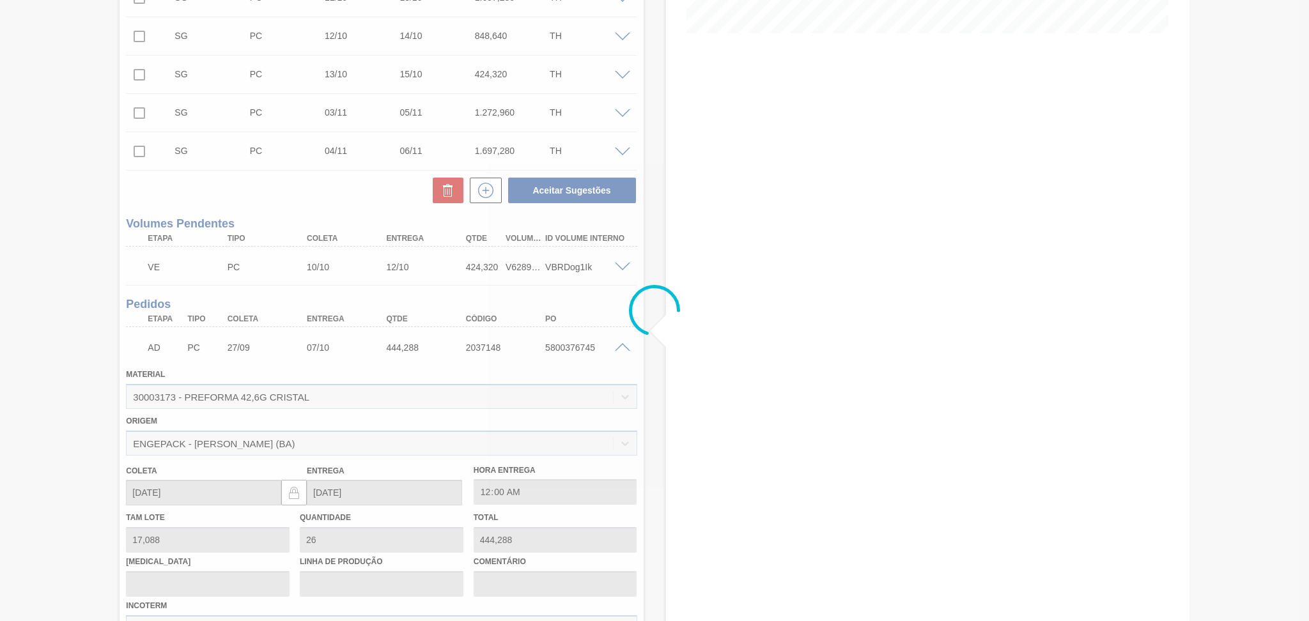
click at [617, 346] on span at bounding box center [622, 348] width 15 height 10
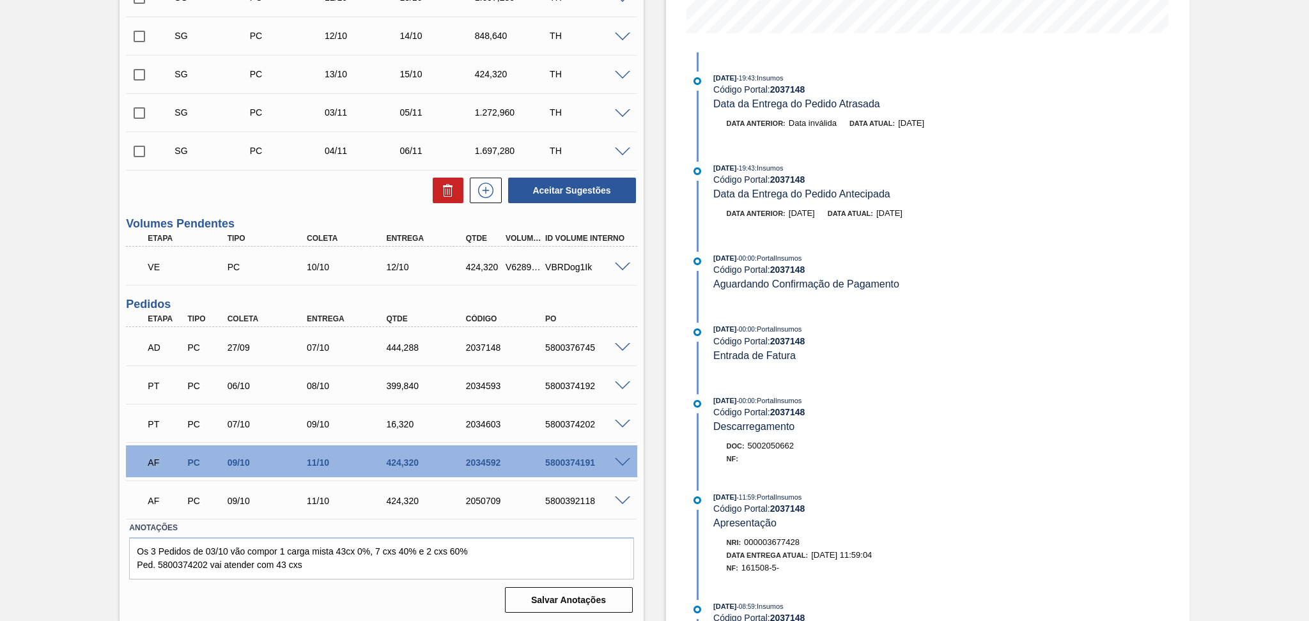
click at [617, 346] on span at bounding box center [622, 348] width 15 height 10
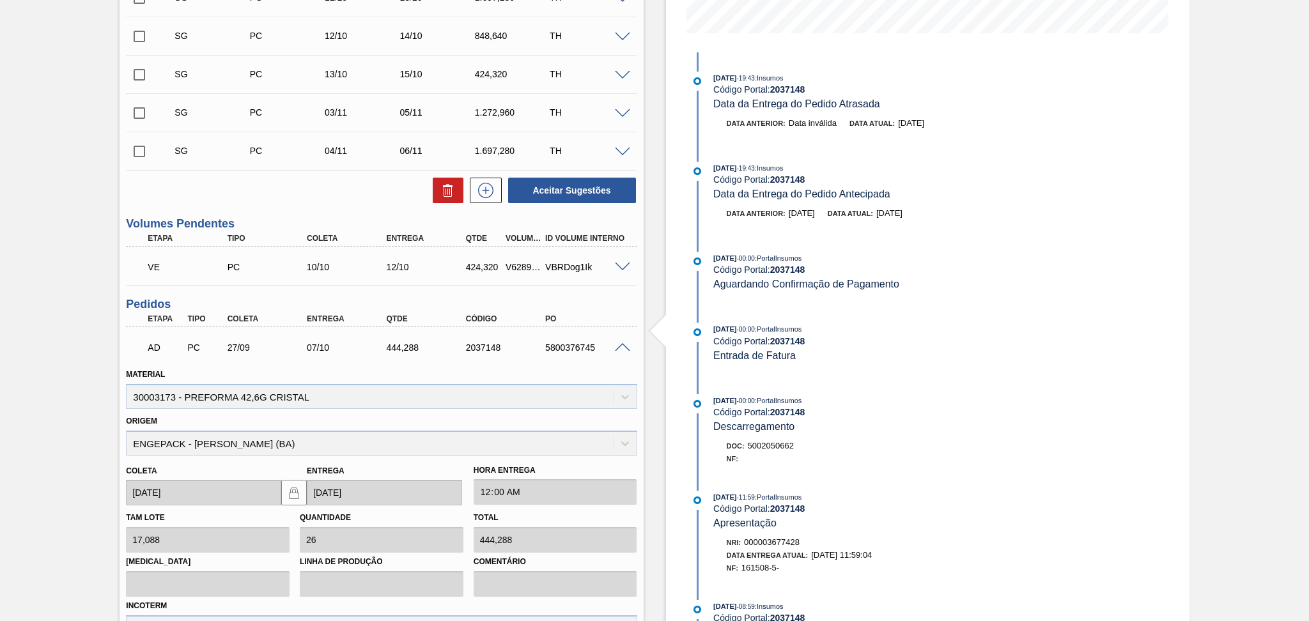
click at [617, 346] on span at bounding box center [622, 348] width 15 height 10
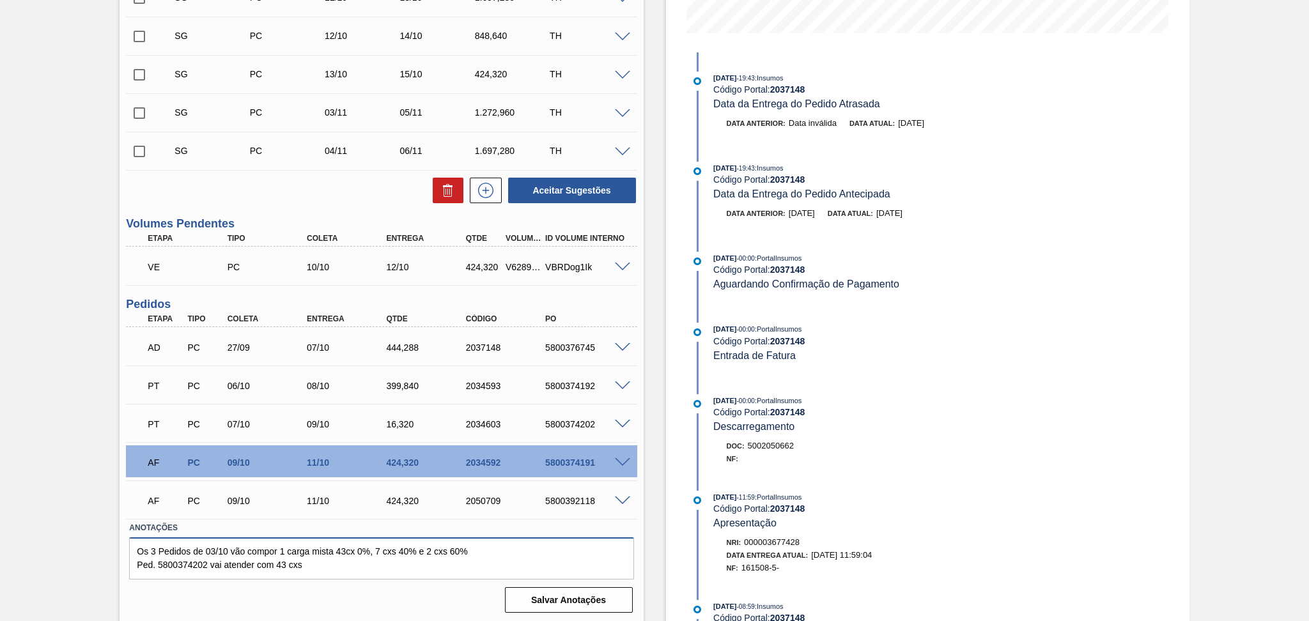
drag, startPoint x: 339, startPoint y: 568, endPoint x: 75, endPoint y: 545, distance: 265.0
click at [75, 545] on div "Aguardando Descarga BR15 - PREFORMA 42,6G CRISTAL Unidade Jundiaí PE MIN 2.472,…" at bounding box center [654, 173] width 1309 height 901
click at [143, 548] on textarea at bounding box center [381, 558] width 504 height 42
click at [564, 460] on div "5800374191" at bounding box center [586, 463] width 89 height 10
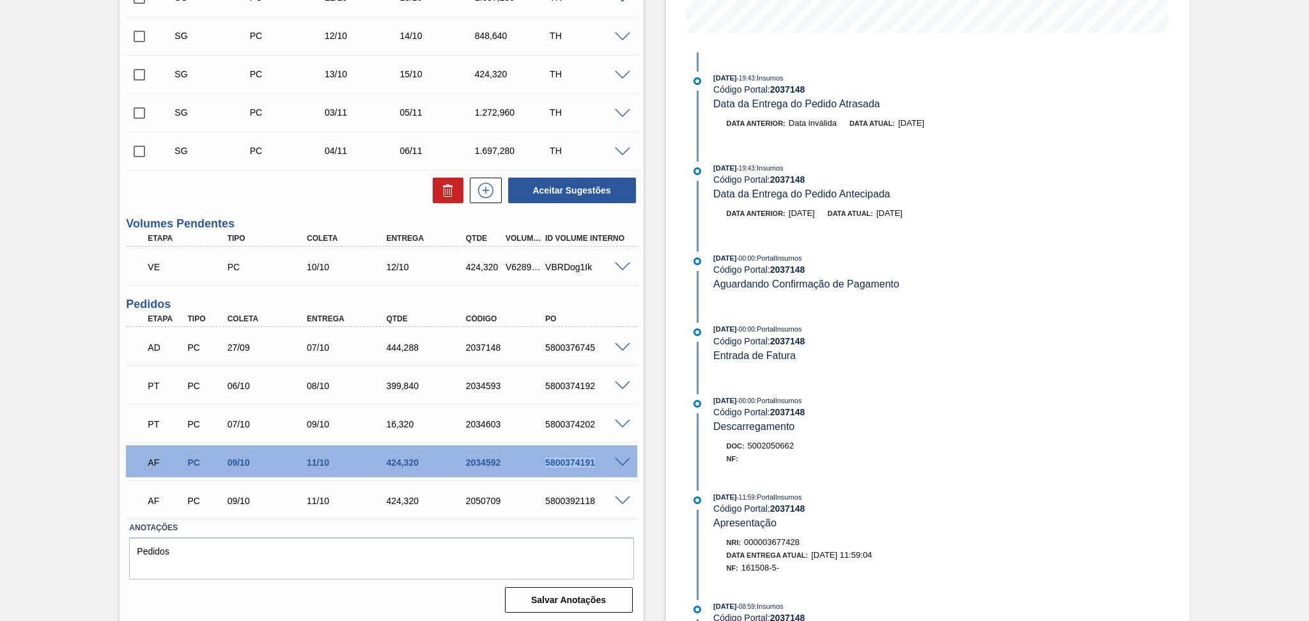
copy div "5800374191"
click at [190, 548] on textarea "Pedidos" at bounding box center [381, 558] width 504 height 42
paste textarea "5800374191"
click at [573, 497] on div "5800392118" at bounding box center [586, 501] width 89 height 10
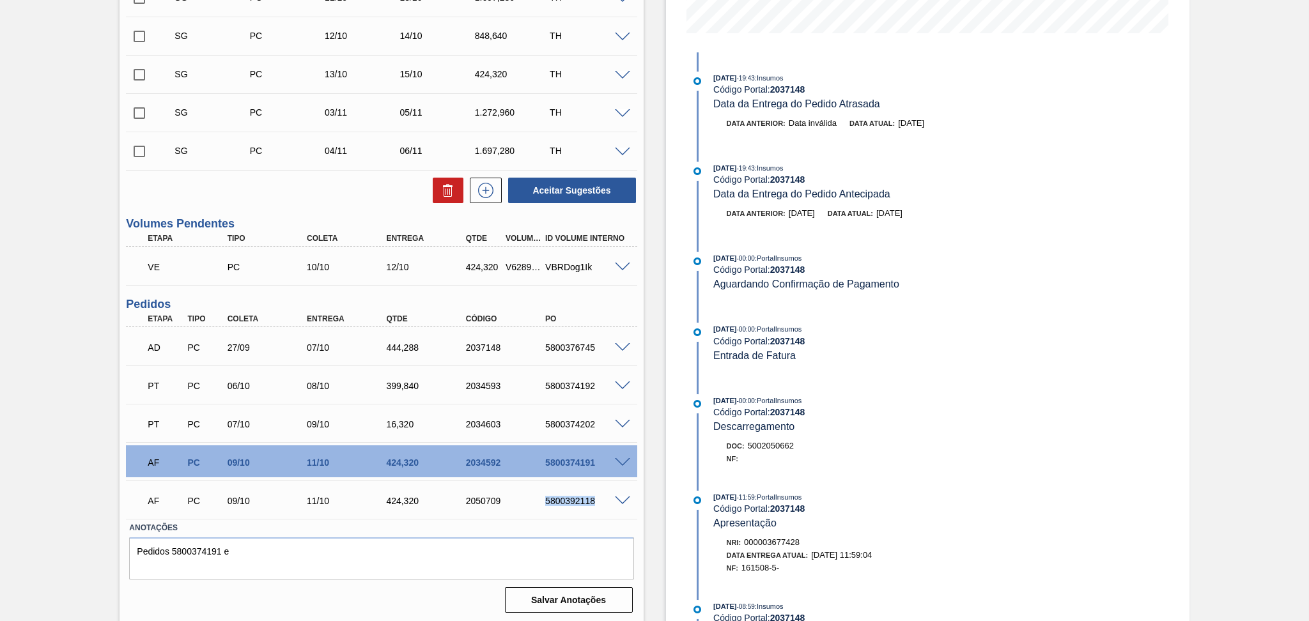
copy div "5800392118"
click at [293, 543] on textarea "Pedidos 5800374191 e" at bounding box center [381, 558] width 504 height 42
paste textarea "5800392118"
type textarea "Pedidos 5800374191 e 5800392118 foram uma carga mista"
click at [539, 594] on button "Salvar Anotações" at bounding box center [569, 600] width 128 height 26
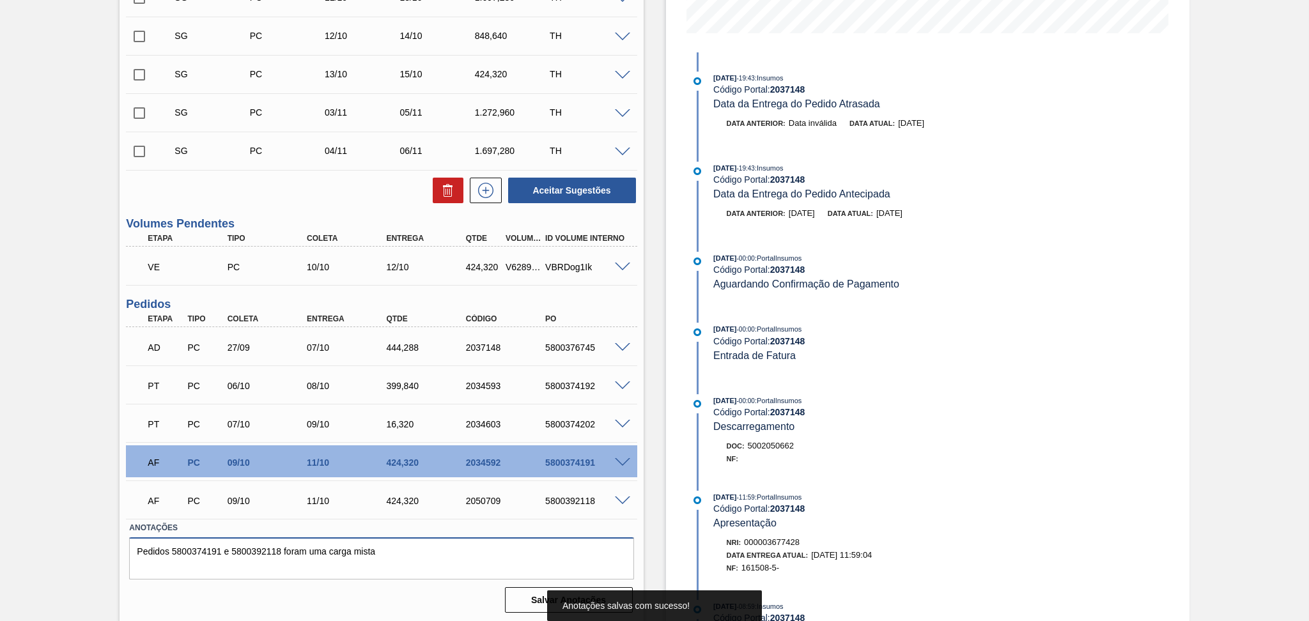
click at [485, 537] on textarea "Pedidos 5800374191 e 5800392118 foram uma carga mista" at bounding box center [381, 558] width 504 height 42
click at [334, 201] on div "Aceitar Sugestões" at bounding box center [381, 190] width 511 height 28
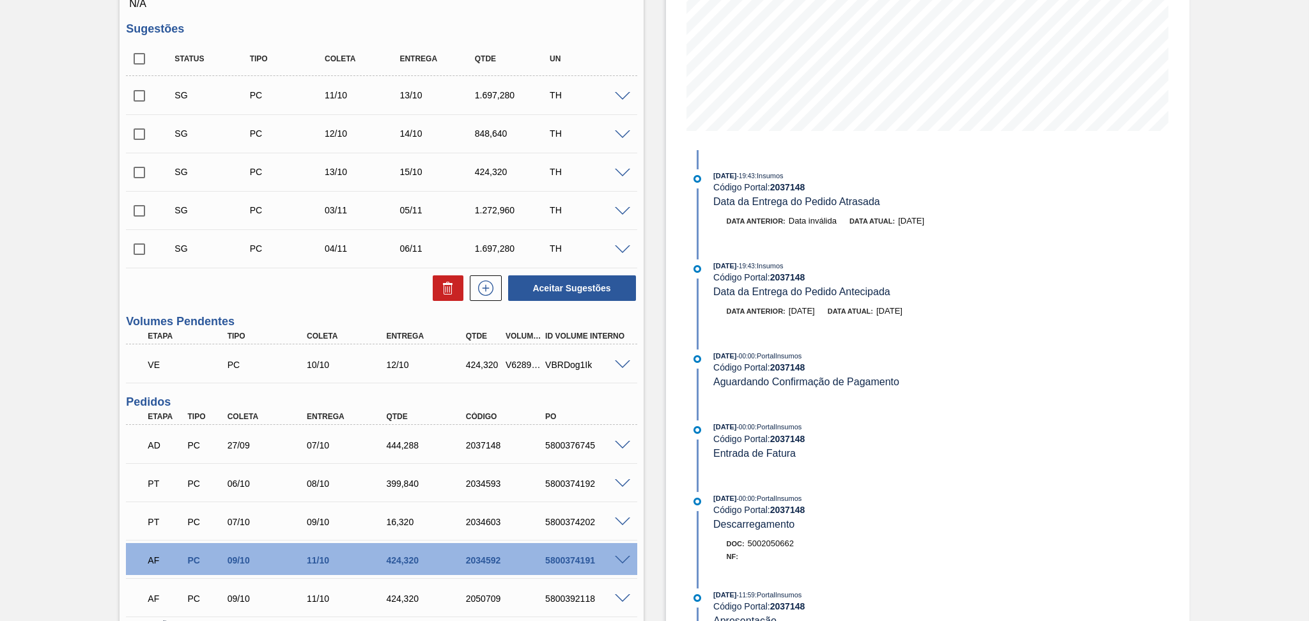
scroll to position [256, 0]
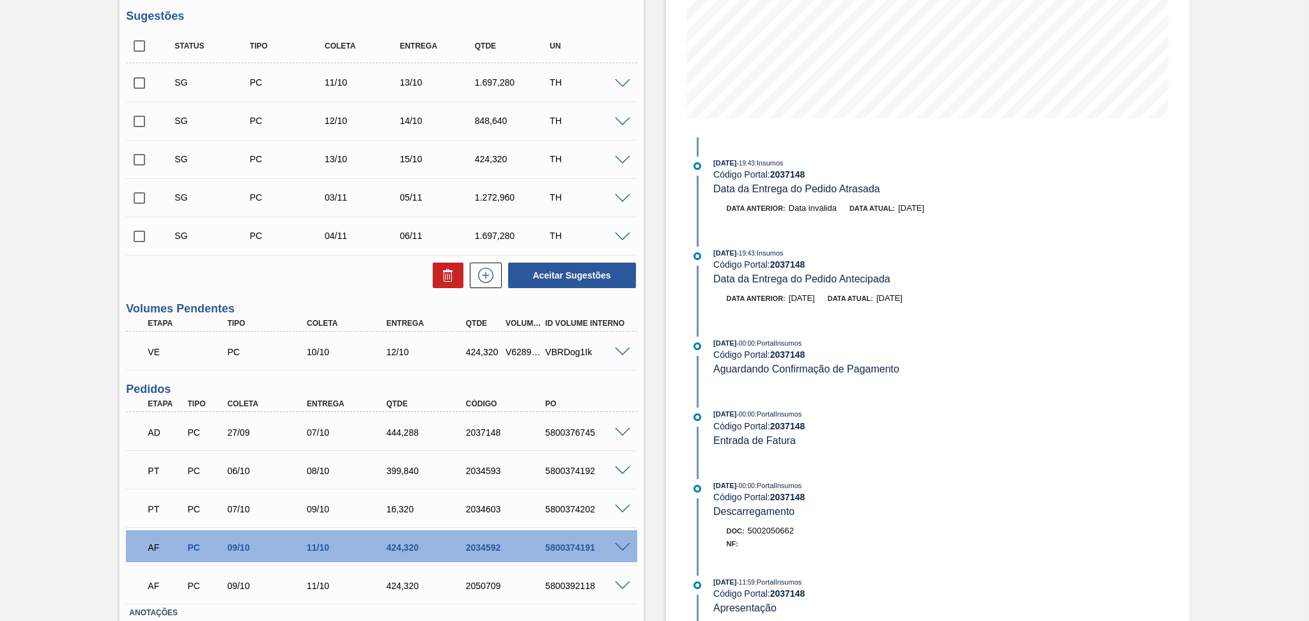
click at [360, 280] on div "Aceitar Sugestões" at bounding box center [381, 275] width 511 height 28
click at [626, 354] on span at bounding box center [622, 353] width 15 height 10
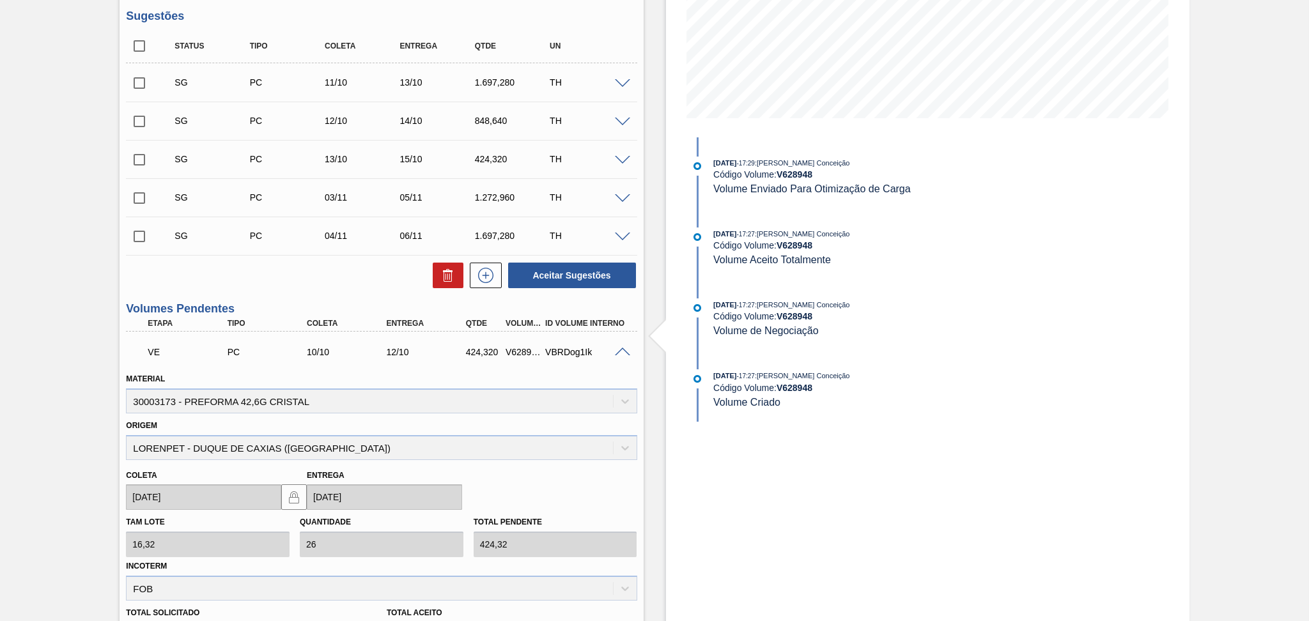
click at [626, 354] on span at bounding box center [622, 353] width 15 height 10
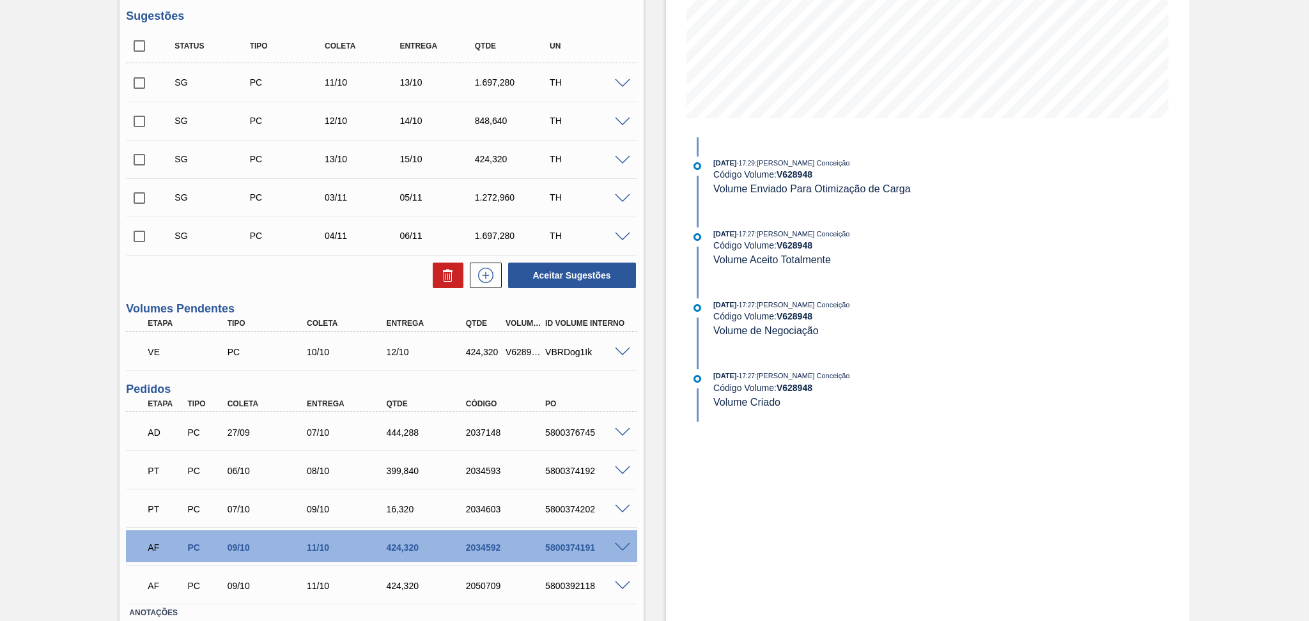
click at [297, 295] on div "Unidade Jundiaí PE MIN 2.472,206 TH PE MAX 8.279,908 TH Próxima Entrega 08/10 -…" at bounding box center [381, 276] width 523 height 852
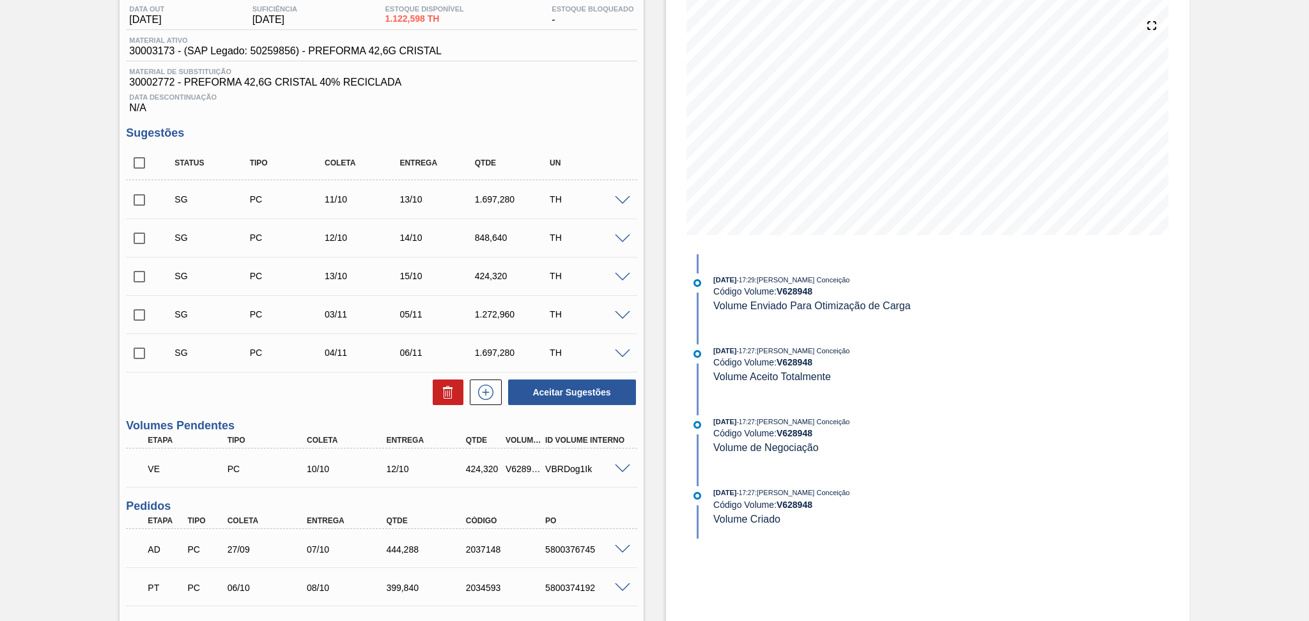
scroll to position [0, 0]
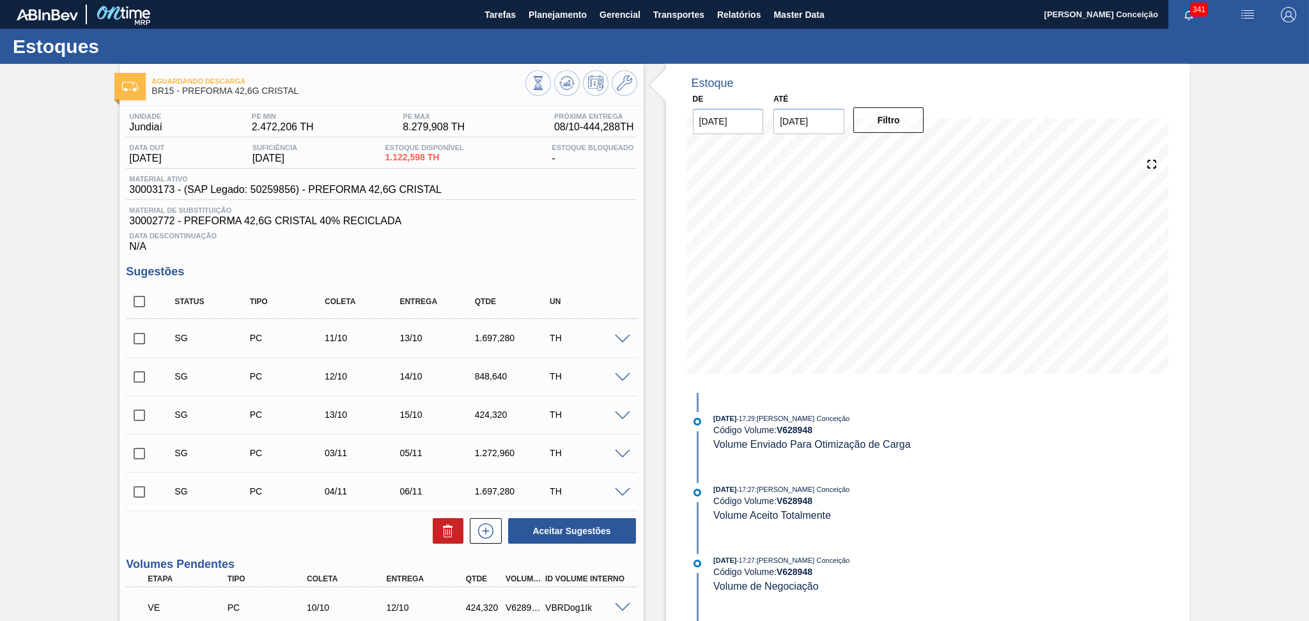
click at [141, 305] on input "checkbox" at bounding box center [139, 301] width 27 height 27
checkbox input "true"
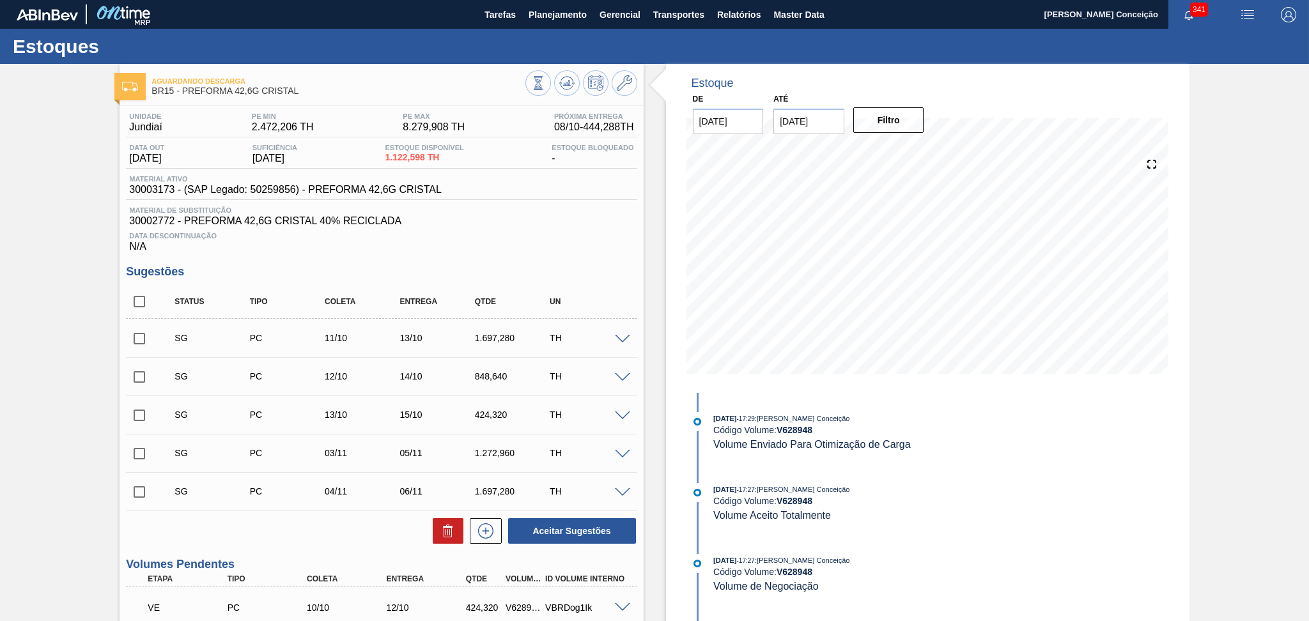
checkbox input "true"
click at [445, 535] on icon at bounding box center [447, 530] width 15 height 15
checkbox input "false"
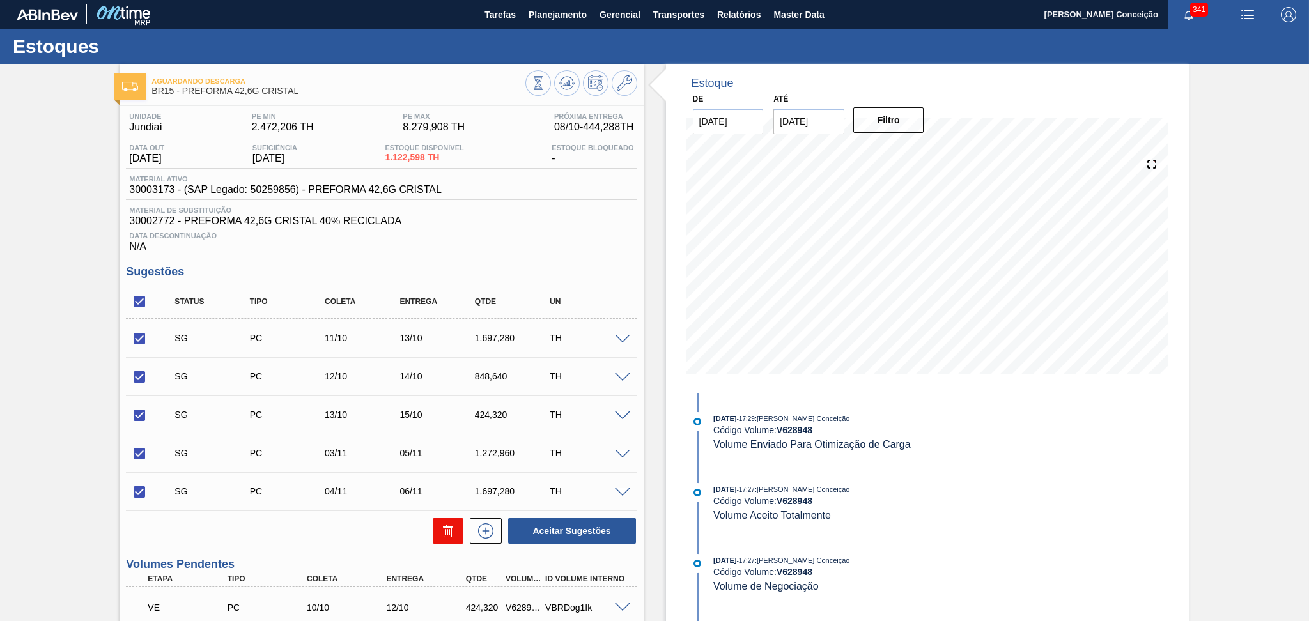
checkbox input "false"
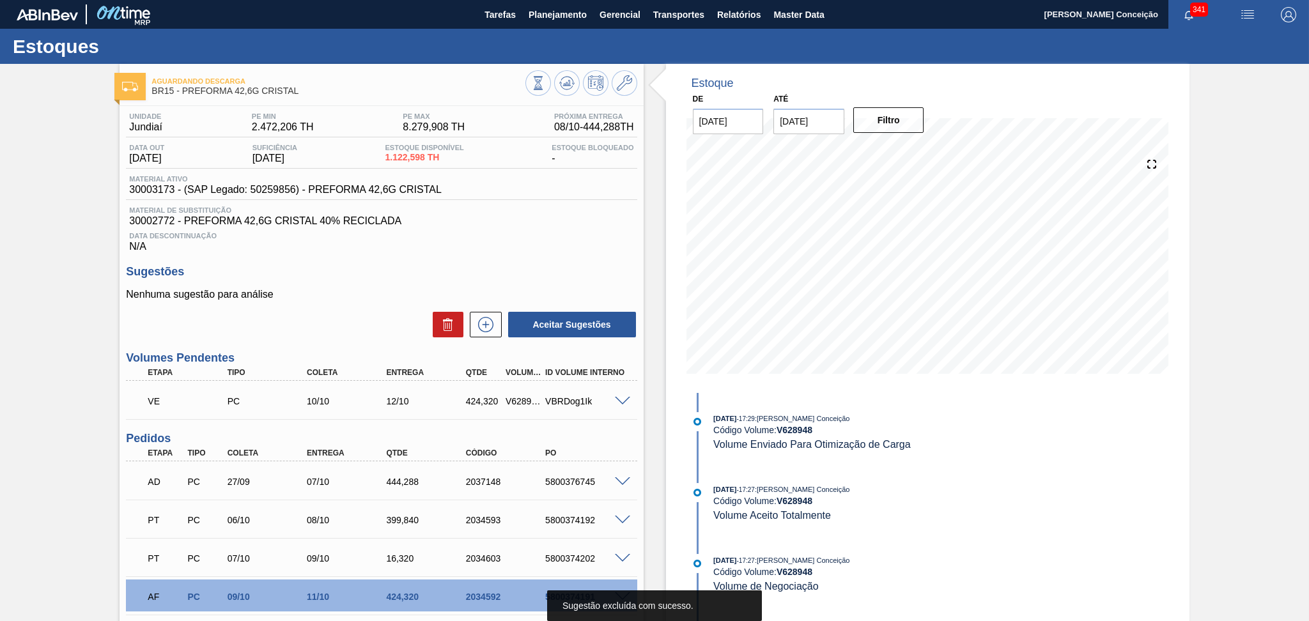
click at [479, 339] on div "Unidade Jundiaí PE MIN 2.472,206 TH PE MAX 8.279,908 TH Próxima Entrega 08/10 -…" at bounding box center [381, 429] width 523 height 646
click at [479, 336] on button at bounding box center [486, 325] width 32 height 26
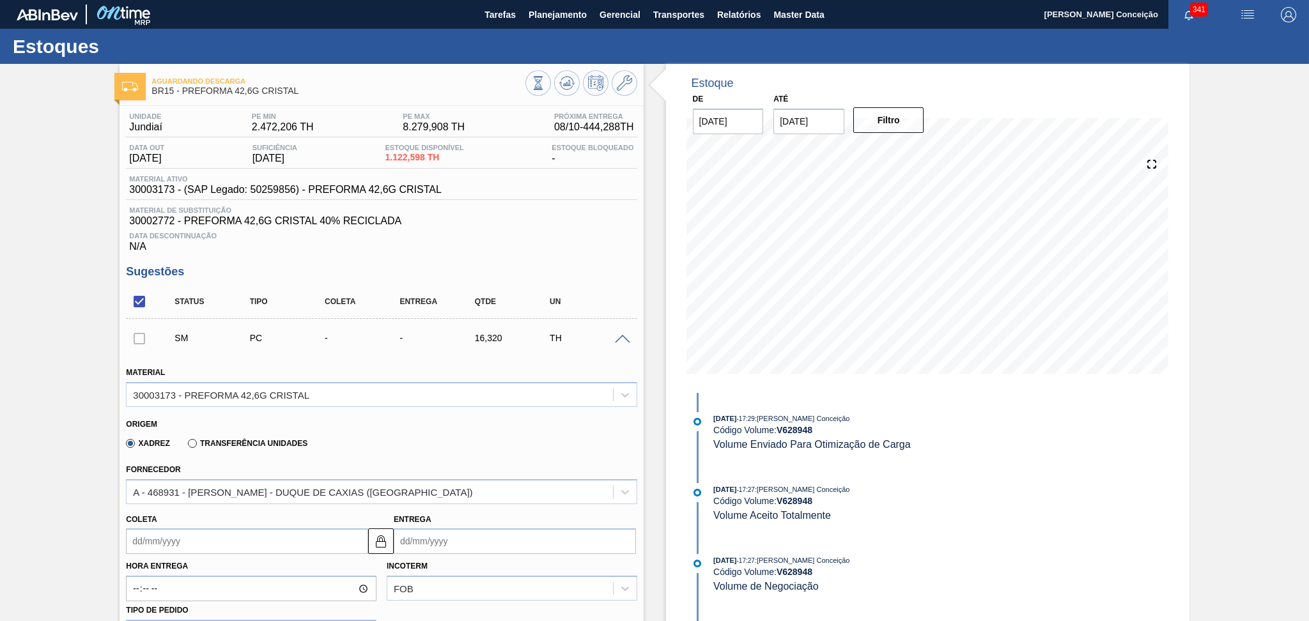
click at [621, 341] on span at bounding box center [622, 340] width 15 height 10
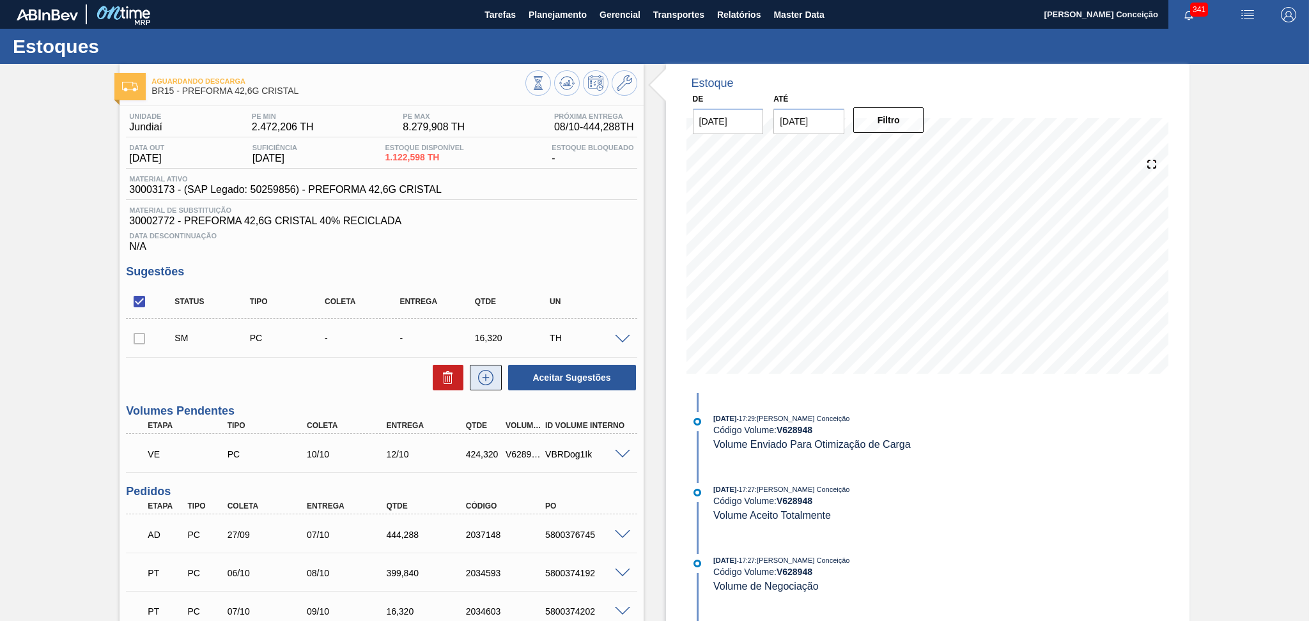
click at [481, 383] on icon at bounding box center [486, 377] width 20 height 15
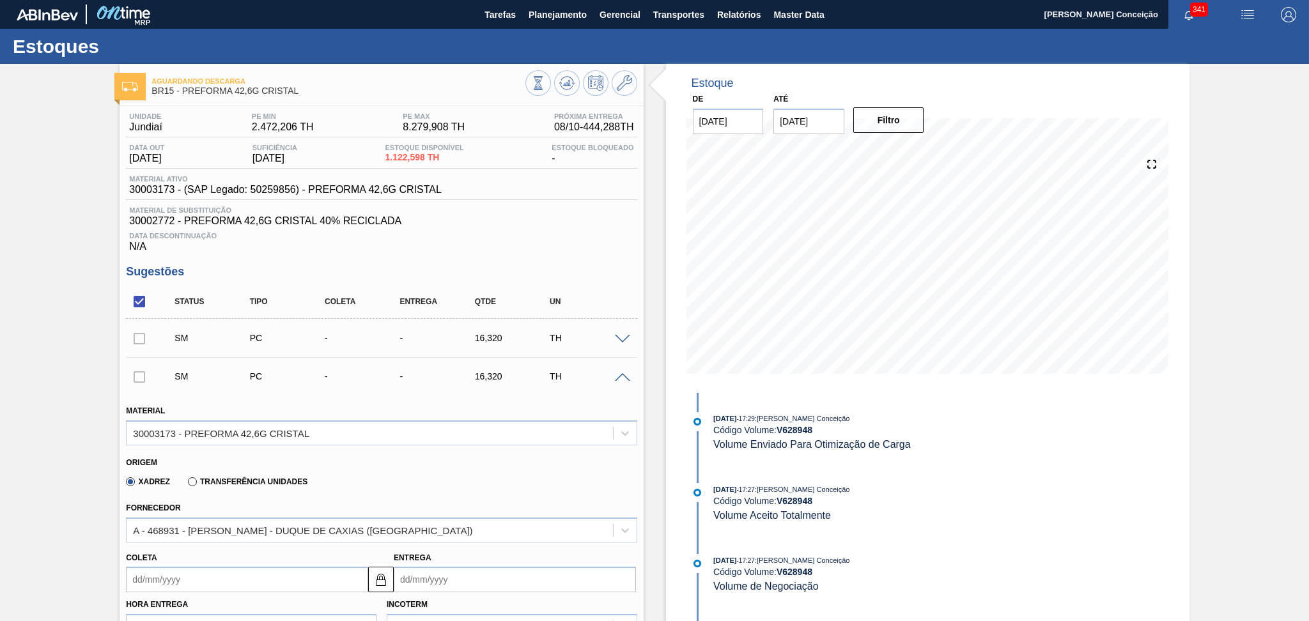
click at [612, 375] on div at bounding box center [625, 377] width 26 height 10
click at [624, 380] on span at bounding box center [622, 378] width 15 height 10
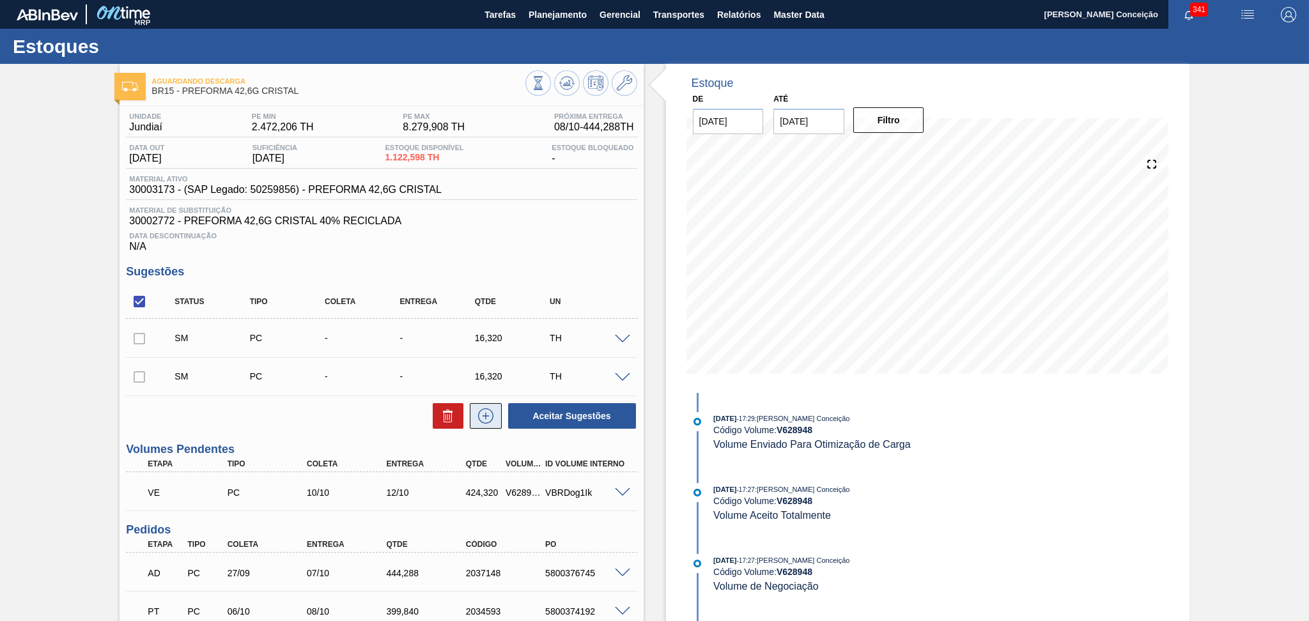
click at [490, 424] on button at bounding box center [486, 416] width 32 height 26
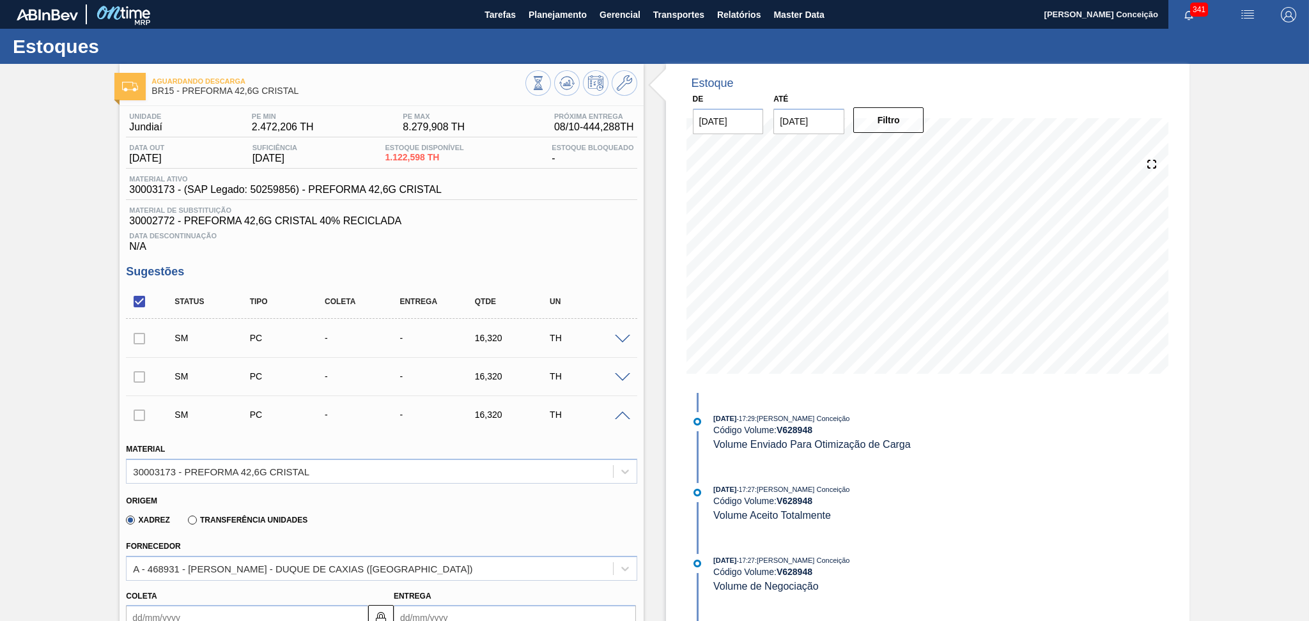
click at [621, 417] on span at bounding box center [622, 417] width 15 height 10
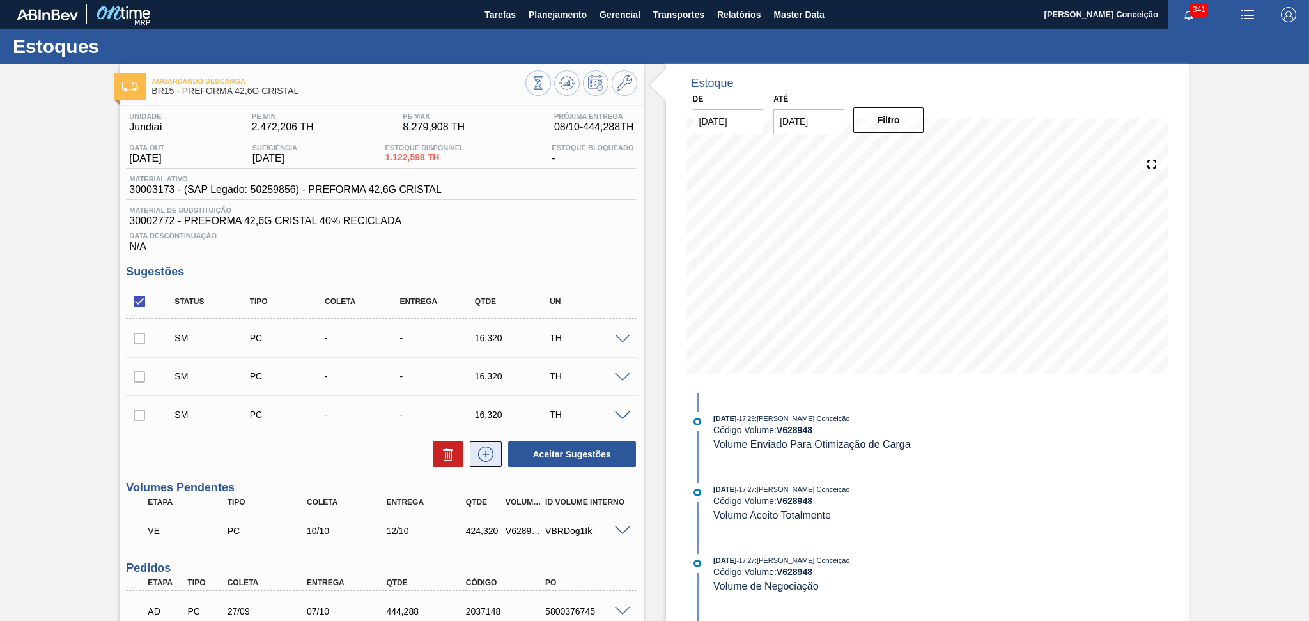
click at [491, 454] on icon at bounding box center [485, 454] width 15 height 15
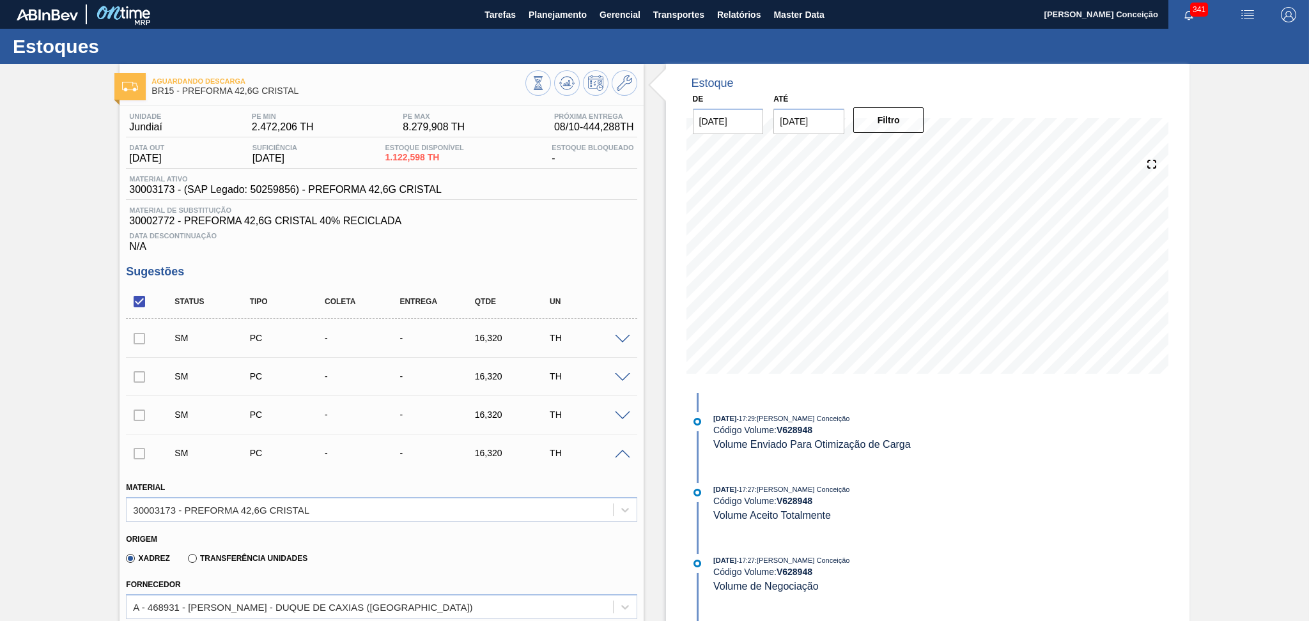
click at [624, 460] on div "SM PC - - 16,320 TH" at bounding box center [381, 453] width 511 height 32
click at [626, 458] on span at bounding box center [622, 455] width 15 height 10
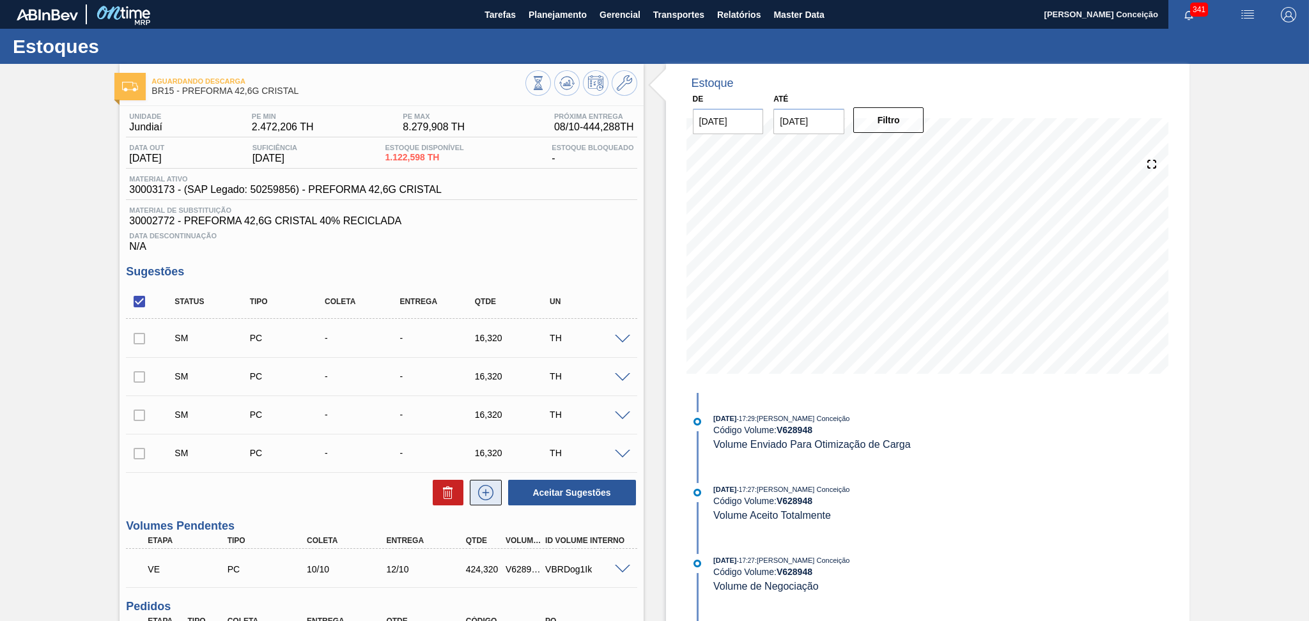
click at [493, 485] on icon at bounding box center [486, 492] width 20 height 15
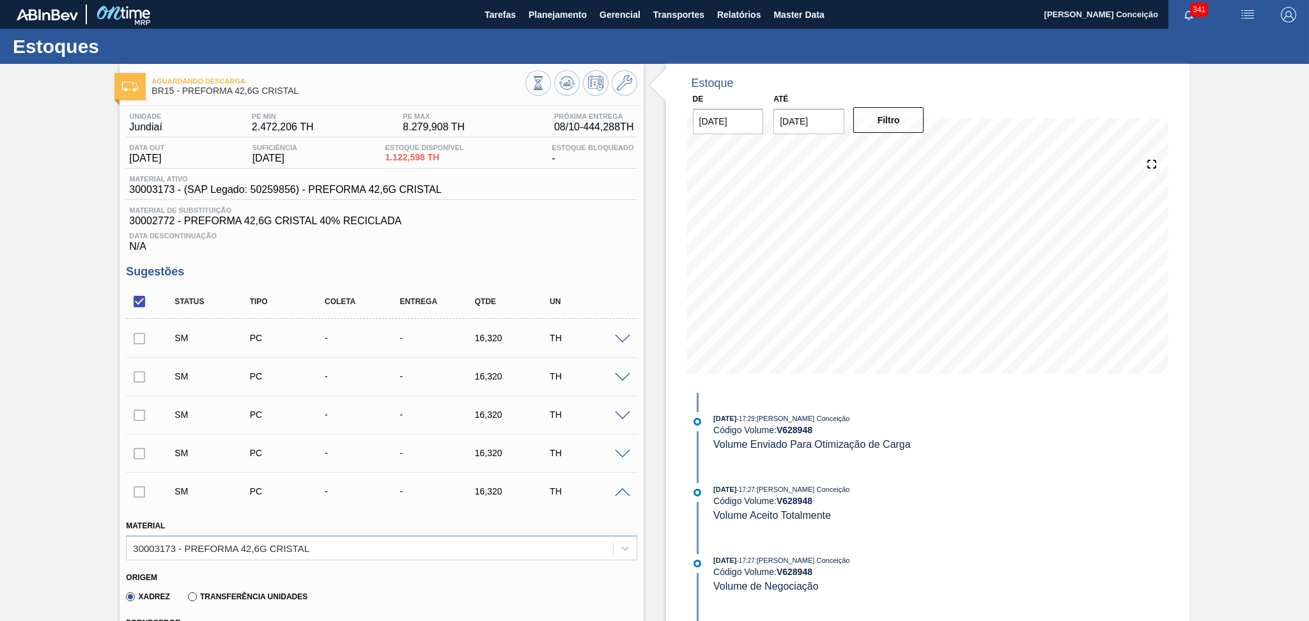
click at [633, 493] on div at bounding box center [625, 492] width 26 height 10
click at [624, 492] on span at bounding box center [622, 493] width 15 height 10
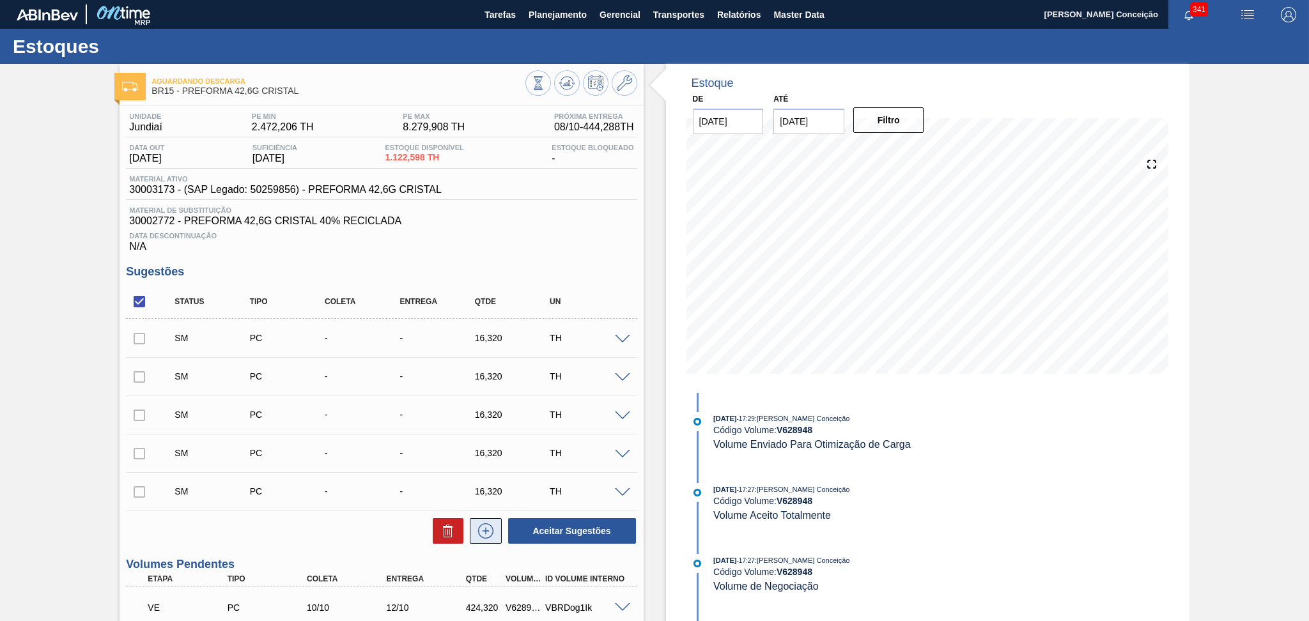
click at [481, 534] on icon at bounding box center [486, 530] width 20 height 15
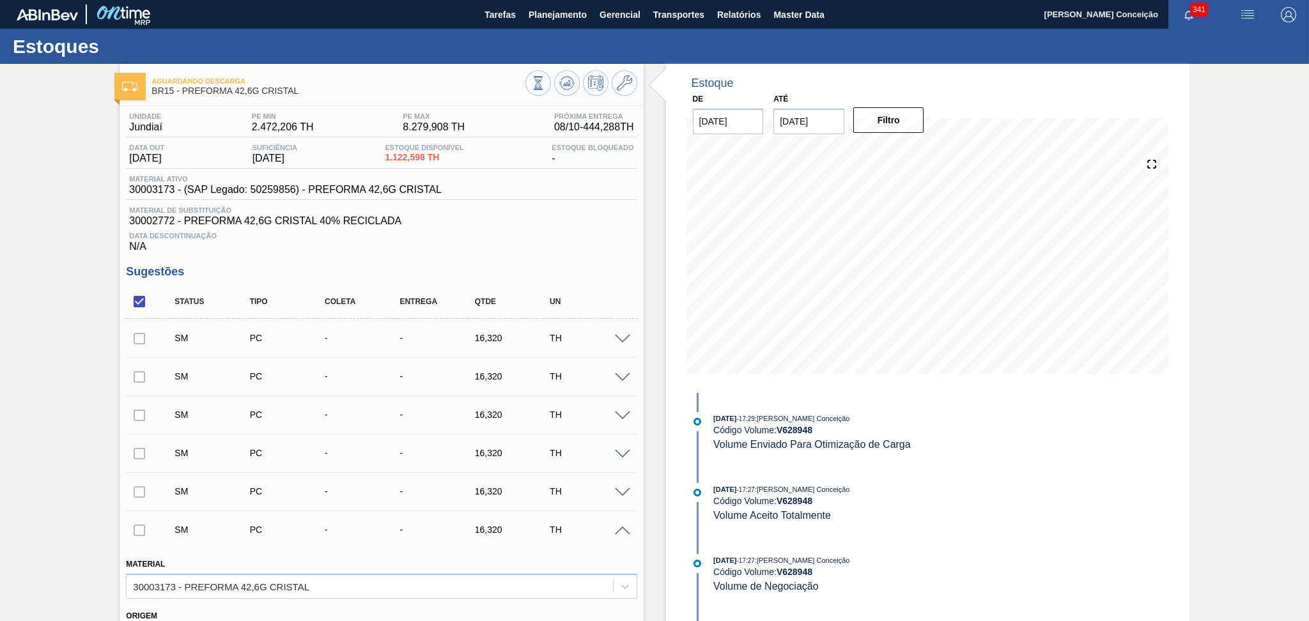
click at [623, 536] on div "SM PC - - 16,320 TH" at bounding box center [381, 530] width 511 height 32
click at [619, 532] on span at bounding box center [622, 532] width 15 height 10
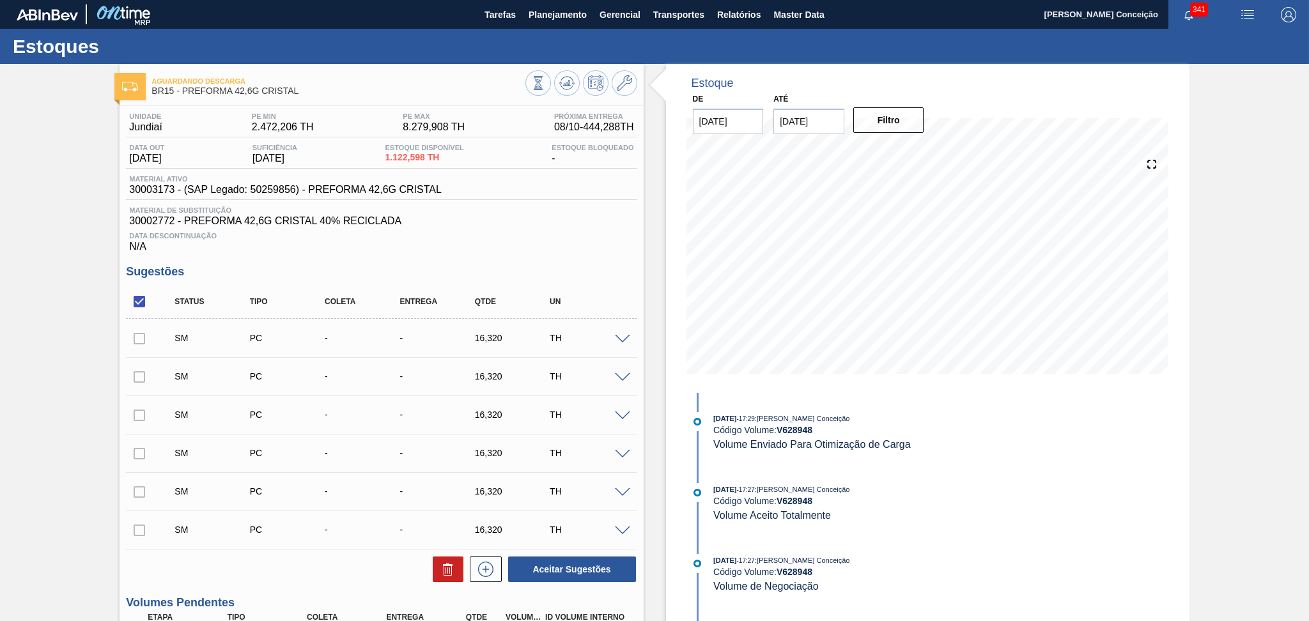
scroll to position [170, 0]
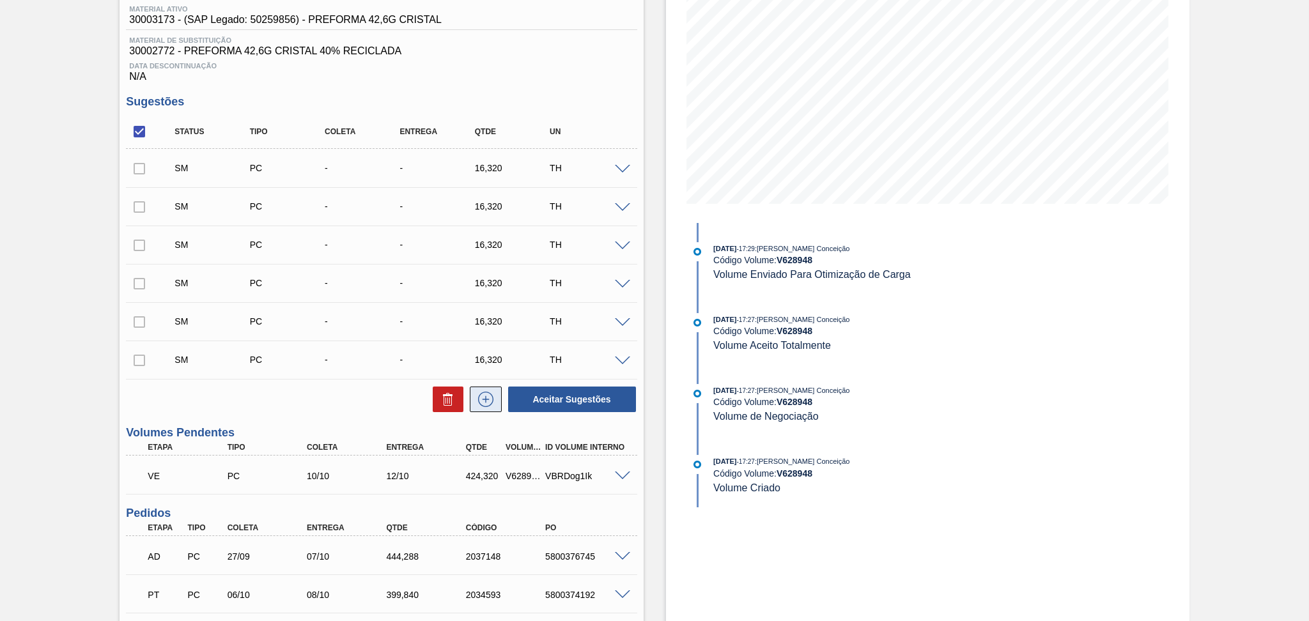
click at [486, 410] on button at bounding box center [486, 400] width 32 height 26
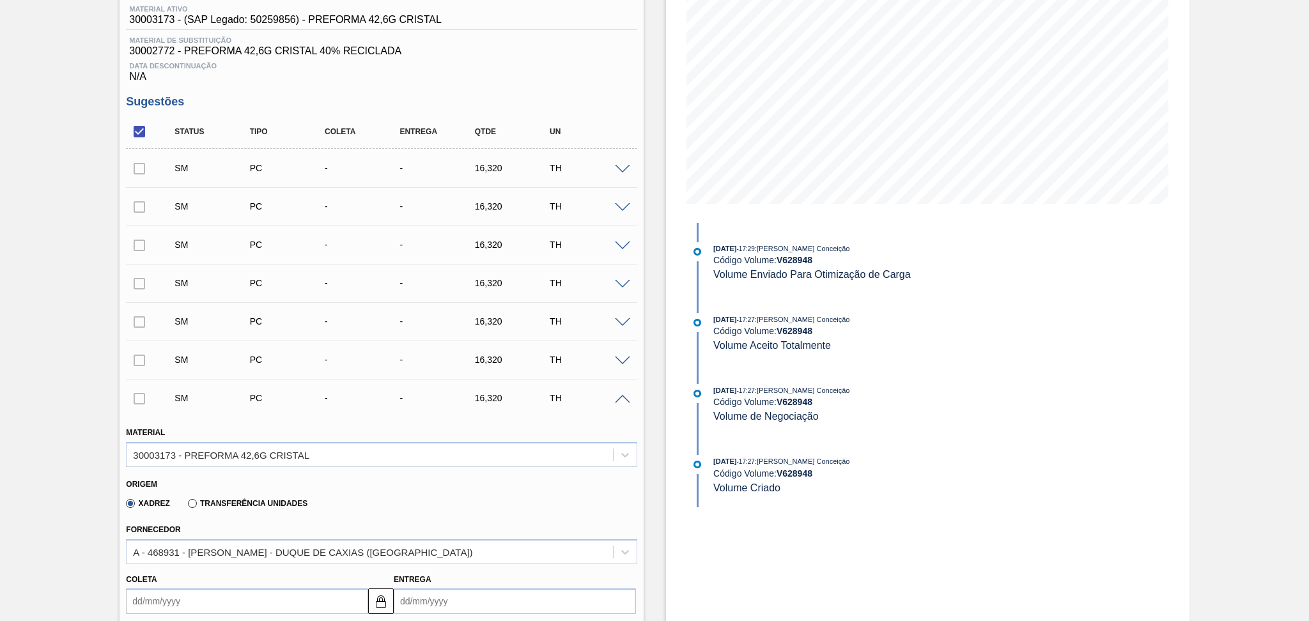
click at [625, 399] on span at bounding box center [622, 400] width 15 height 10
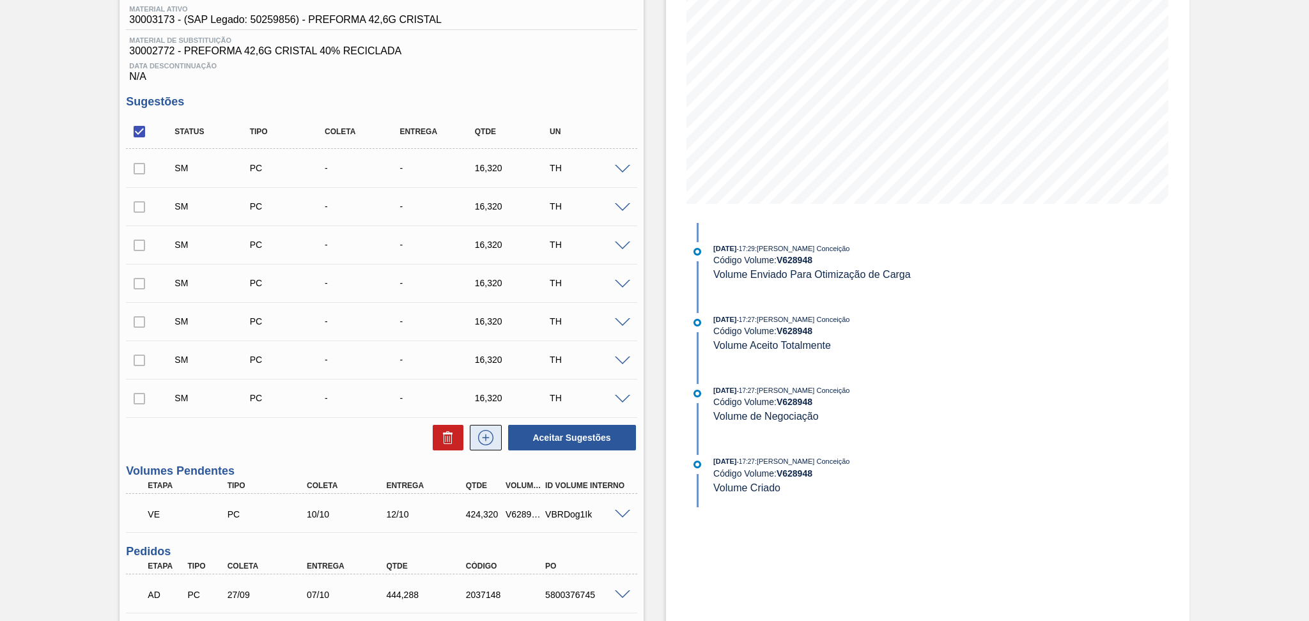
click at [478, 440] on icon at bounding box center [486, 437] width 20 height 15
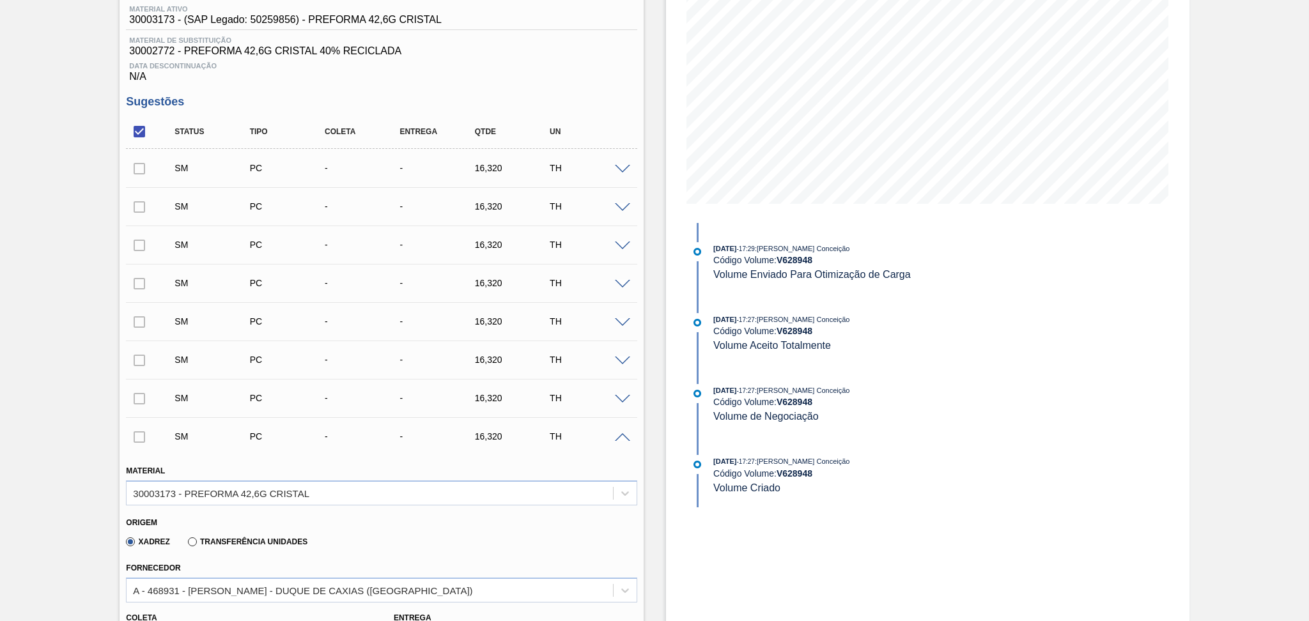
click at [628, 435] on span at bounding box center [622, 438] width 15 height 10
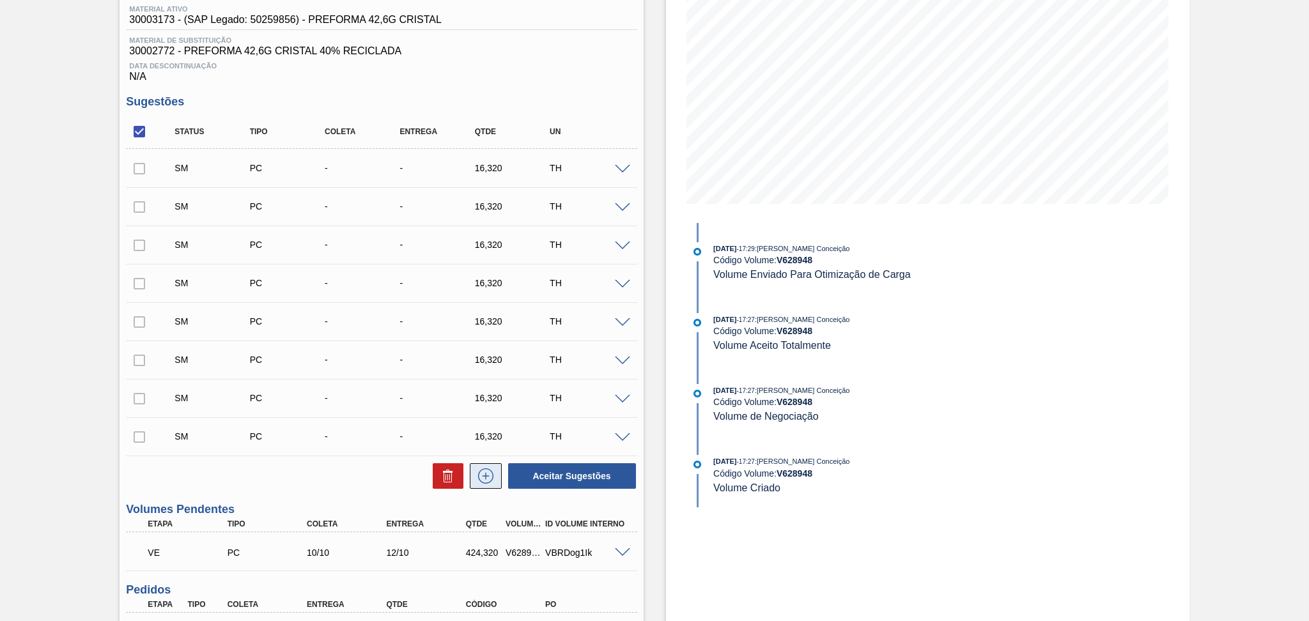
click at [491, 465] on button at bounding box center [486, 476] width 32 height 26
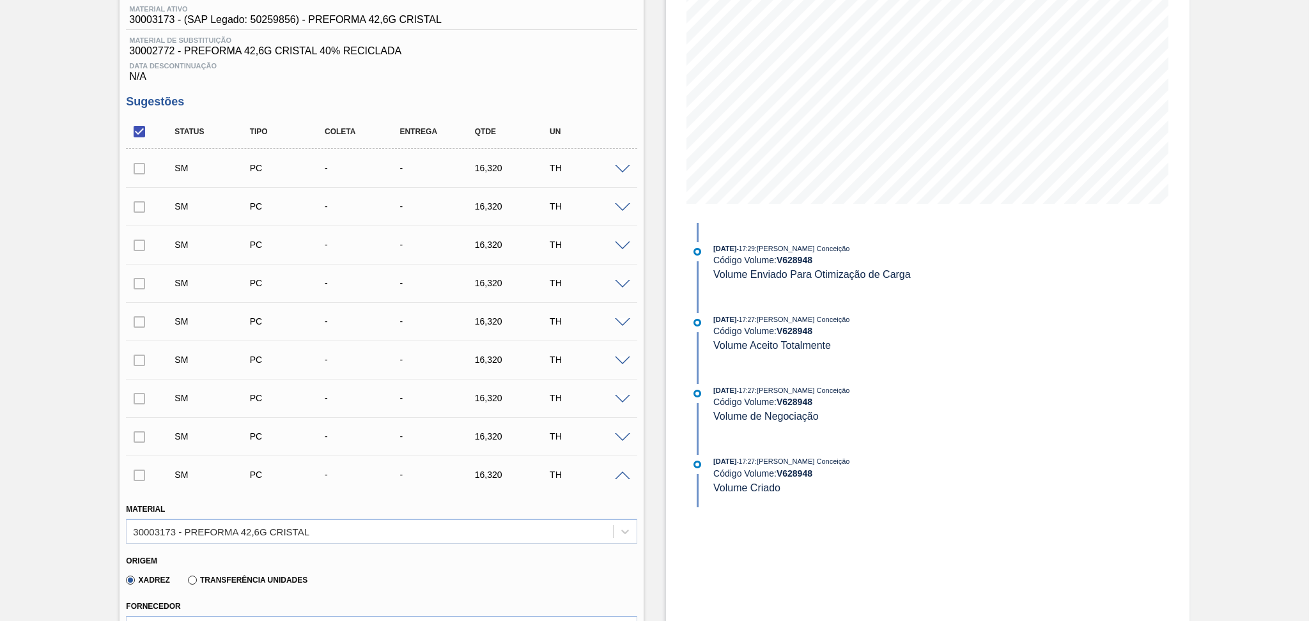
click at [620, 476] on span at bounding box center [622, 477] width 15 height 10
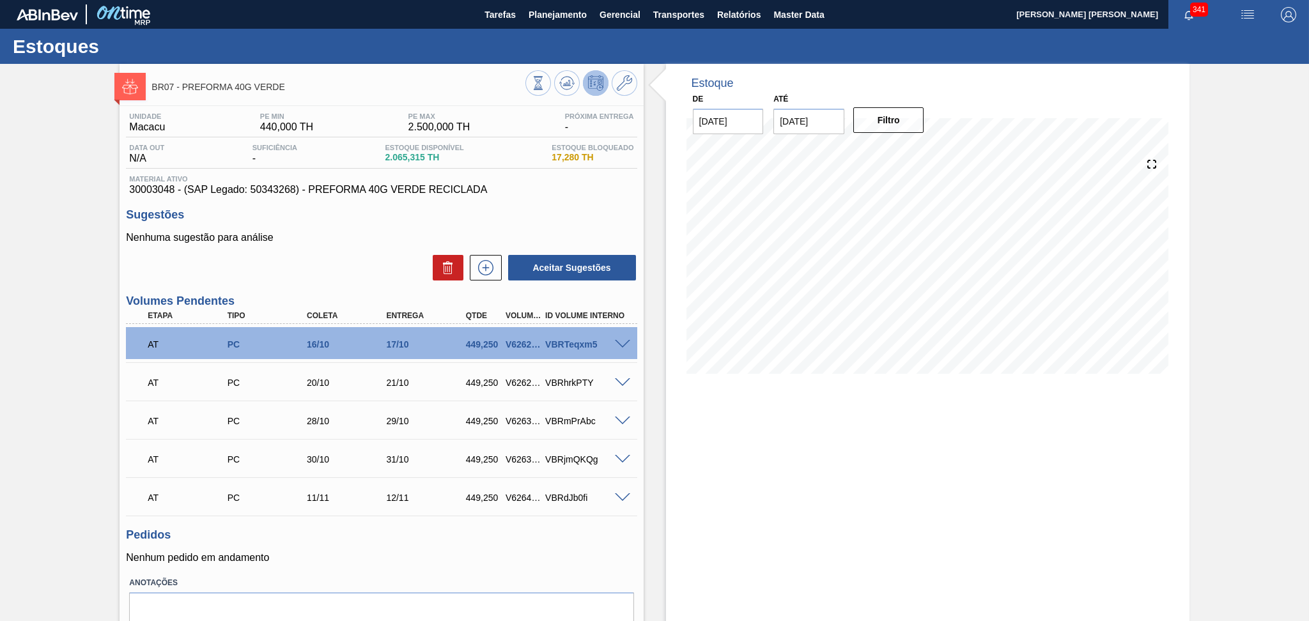
click at [357, 232] on div "Nenhuma sugestão para análise Aceitar Sugestões" at bounding box center [381, 257] width 511 height 50
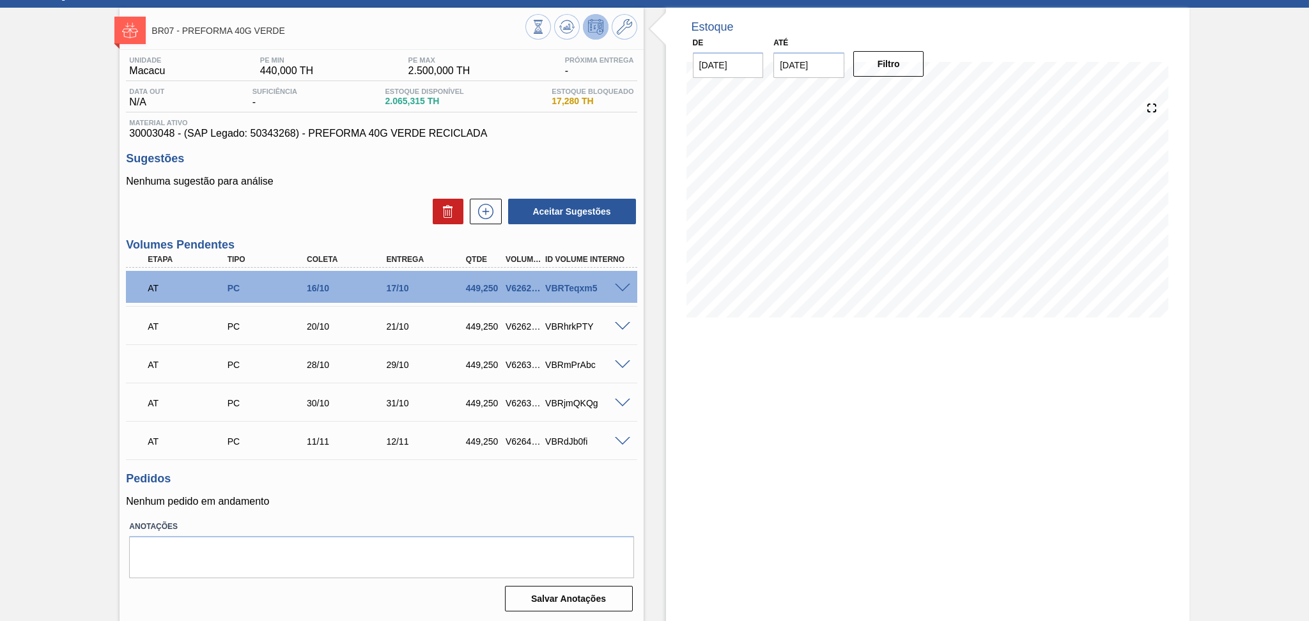
click at [350, 210] on div "Aceitar Sugestões" at bounding box center [381, 211] width 511 height 28
click at [333, 169] on div "Sugestões Nenhuma sugestão para análise Aceitar Sugestões" at bounding box center [381, 188] width 511 height 73
click at [369, 490] on div "Pedidos Nenhum pedido em andamento" at bounding box center [381, 489] width 511 height 35
